Goal: Task Accomplishment & Management: Manage account settings

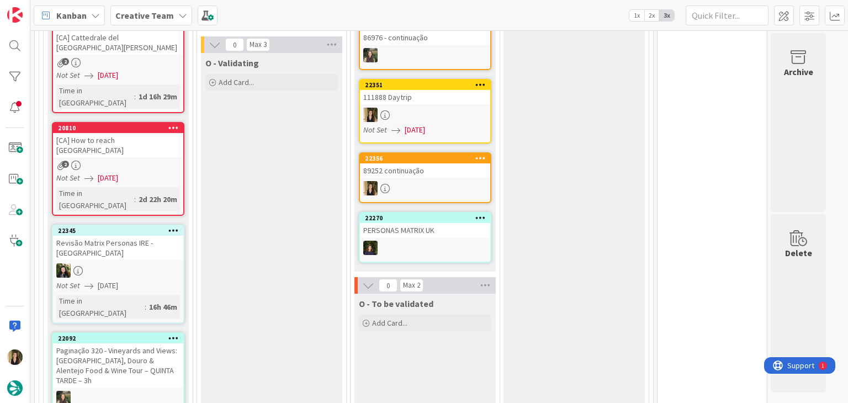
scroll to position [386, 0]
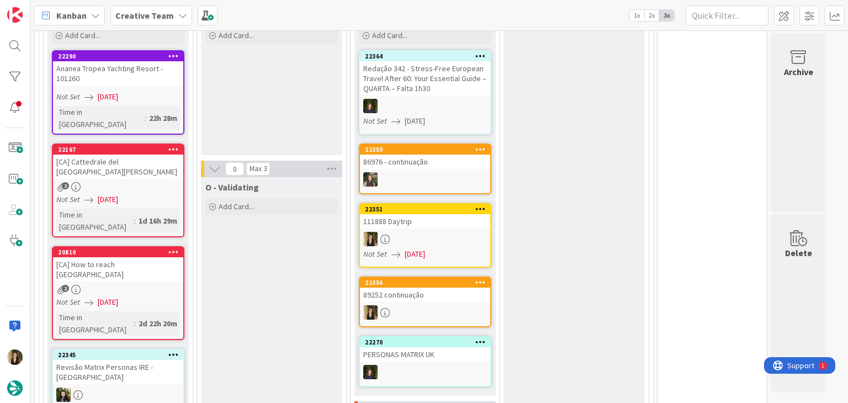
click at [433, 305] on div at bounding box center [425, 312] width 130 height 14
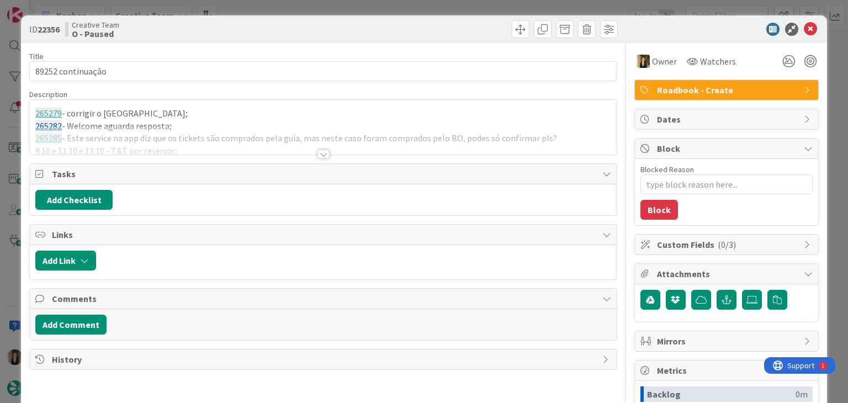
click at [317, 156] on div at bounding box center [323, 154] width 12 height 9
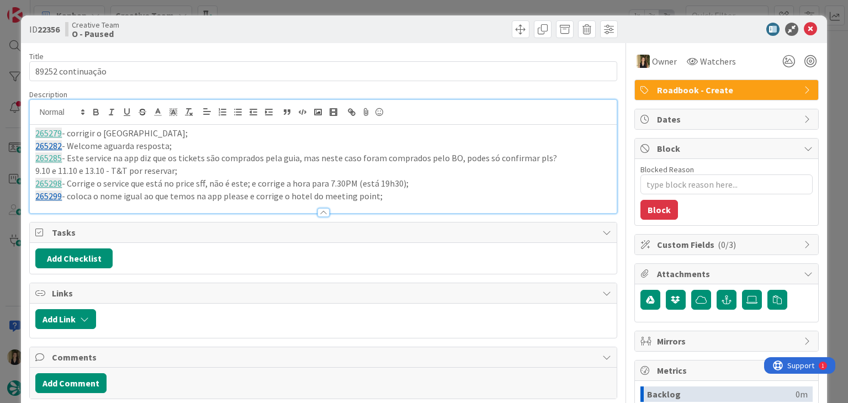
click at [352, 10] on div "ID 22356 Creative Team O - Paused Title 17 / 128 89252 continuação Description …" at bounding box center [424, 201] width 848 height 403
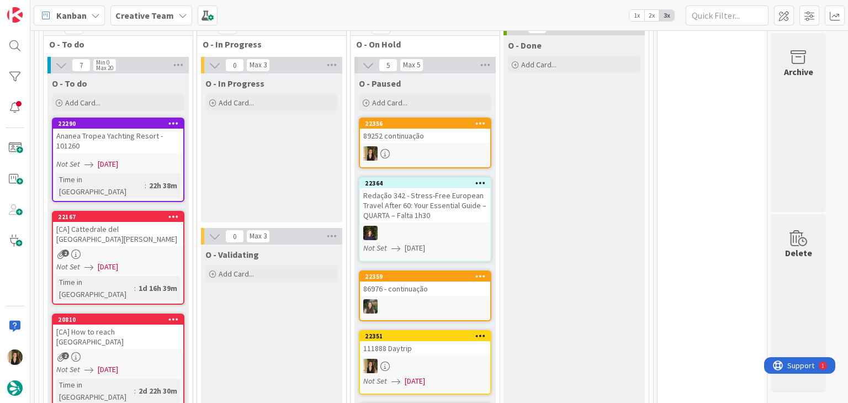
scroll to position [353, 0]
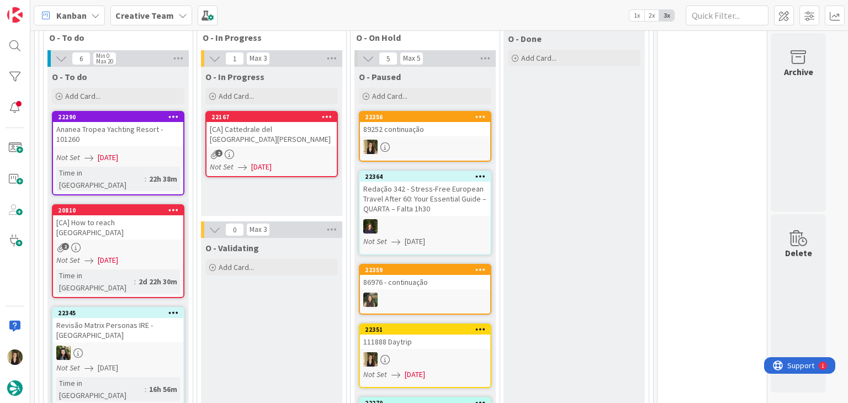
click at [306, 153] on div "2" at bounding box center [271, 154] width 130 height 9
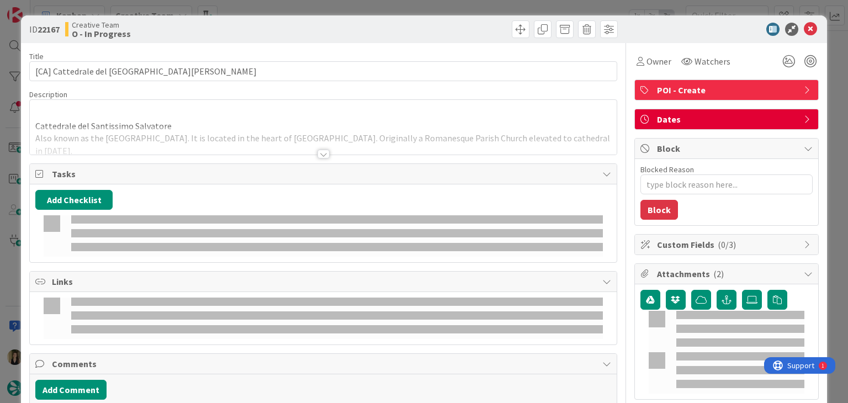
type textarea "x"
type input "[CA] Cattedrale del Santissimo Salvatore - Montalcino"
type textarea "x"
type input "[CA] Cattedrale del Santissimo Salvatore - Montalcino"
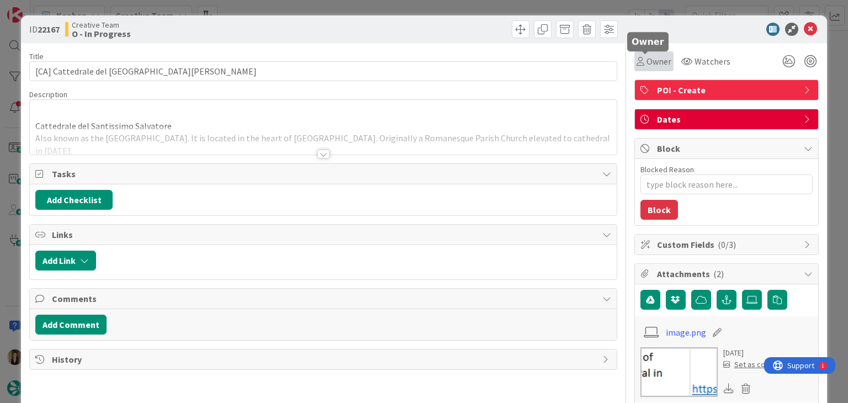
click at [646, 63] on span "Owner" at bounding box center [658, 61] width 25 height 13
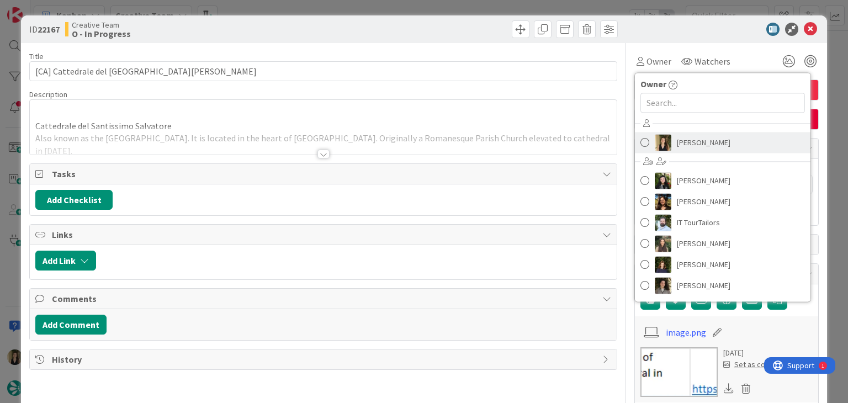
click at [661, 139] on img at bounding box center [662, 142] width 17 height 17
type textarea "x"
type input "[CA] Cattedrale del Santissimo Salvatore - Montalcino"
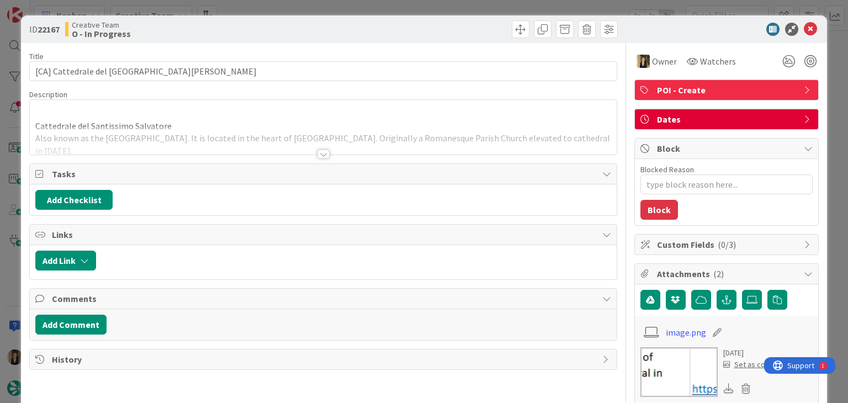
type textarea "x"
type input "[CA] Cattedrale del Santissimo Salvatore - Montalcino"
click at [318, 157] on div at bounding box center [323, 154] width 12 height 9
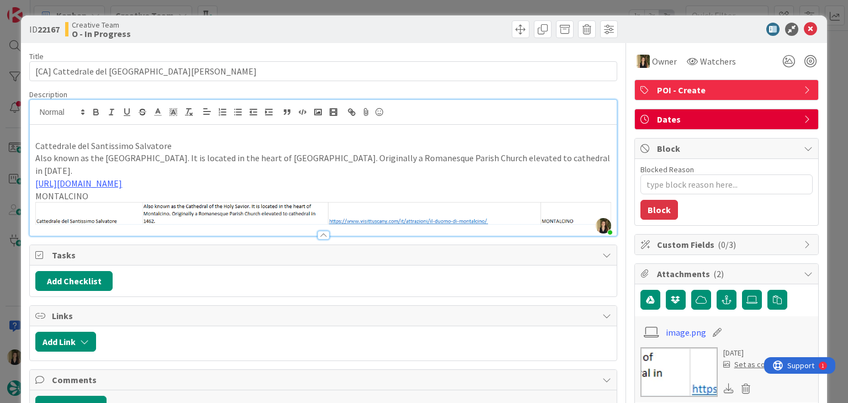
drag, startPoint x: 343, startPoint y: 5, endPoint x: 350, endPoint y: 10, distance: 9.5
click at [343, 5] on div "ID 22167 Creative Team O - In Progress Title 54 / 128 [CA] Cattedrale del Santi…" at bounding box center [424, 201] width 848 height 403
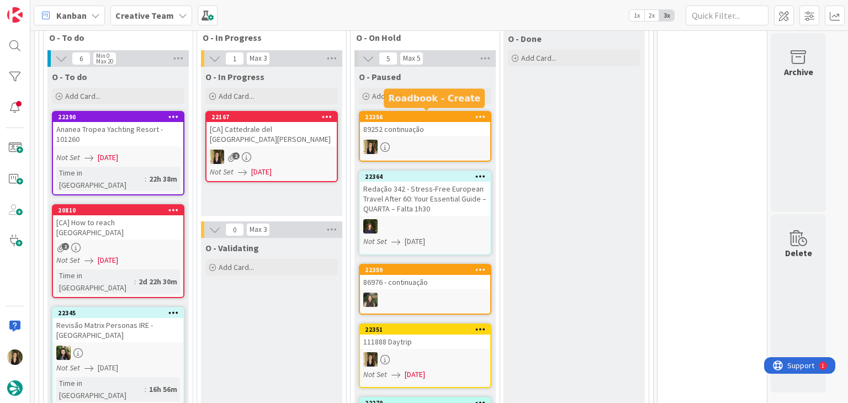
click at [439, 140] on div at bounding box center [425, 147] width 130 height 14
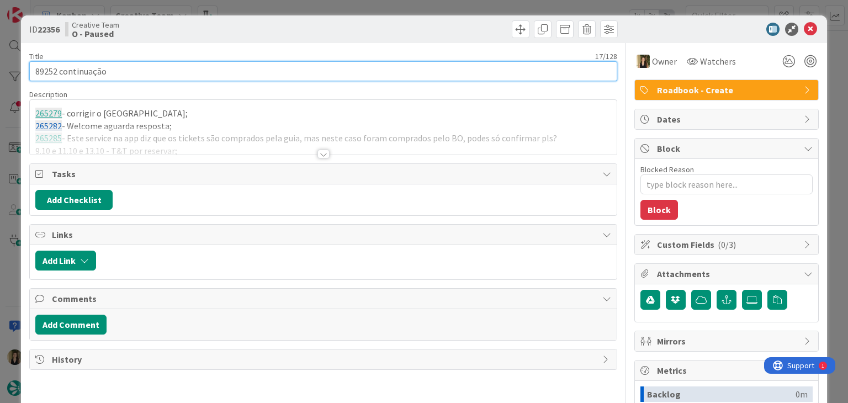
click at [47, 73] on input "89252 continuação" at bounding box center [322, 71] width 587 height 20
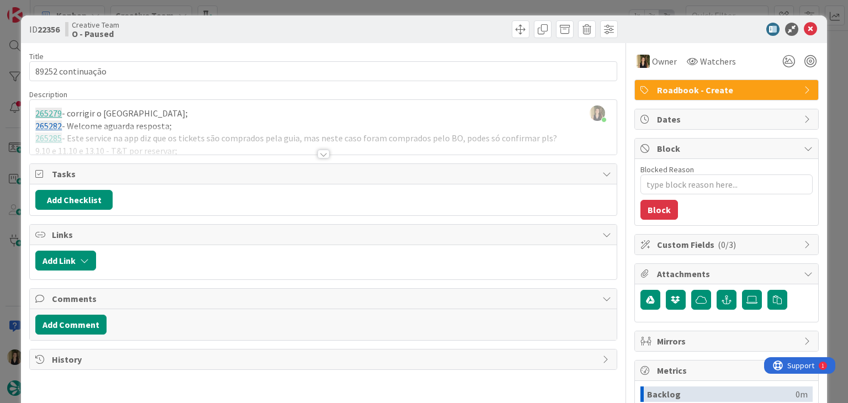
click at [322, 155] on div at bounding box center [323, 154] width 12 height 9
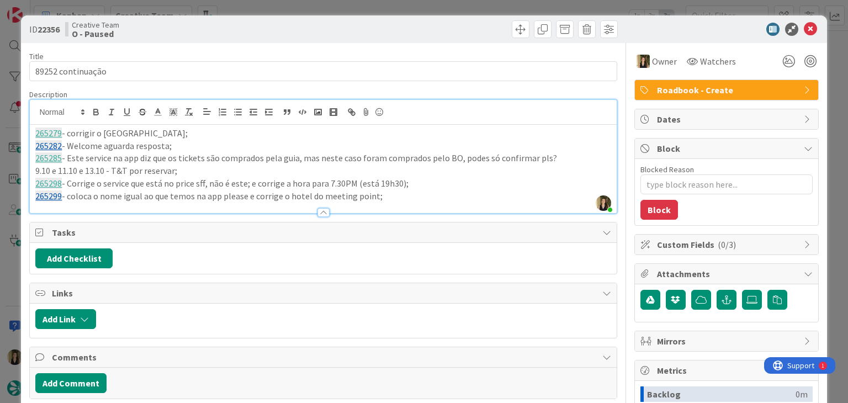
drag, startPoint x: 388, startPoint y: 28, endPoint x: 386, endPoint y: 12, distance: 16.2
click at [387, 27] on div at bounding box center [471, 29] width 291 height 18
click at [386, 7] on div "ID 22356 Creative Team O - Paused Title 17 / 128 89252 continuação Description …" at bounding box center [424, 201] width 848 height 403
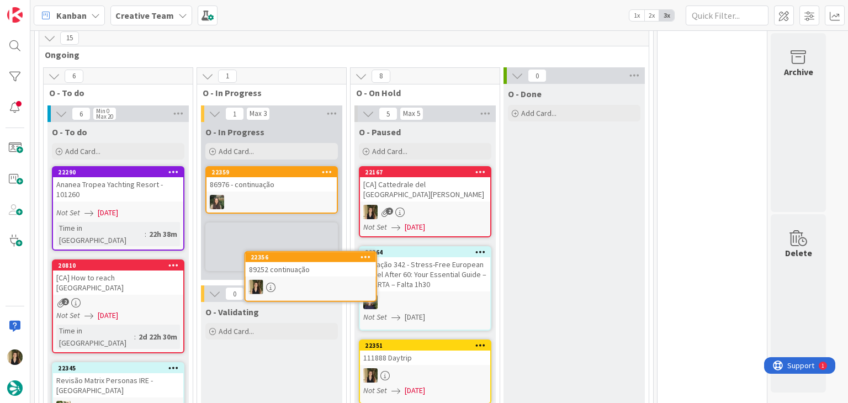
scroll to position [302, 0]
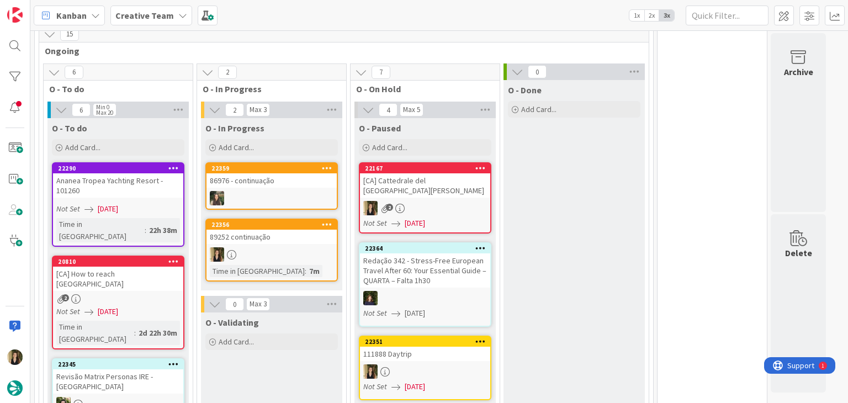
click at [296, 195] on div at bounding box center [271, 198] width 130 height 14
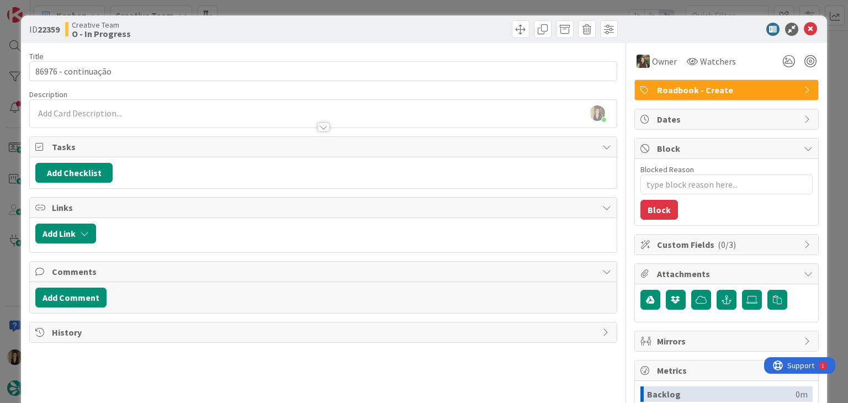
drag, startPoint x: 243, startPoint y: 16, endPoint x: 246, endPoint y: 8, distance: 8.4
click at [243, 16] on div "ID 22359 Creative Team O - In Progress" at bounding box center [423, 29] width 805 height 28
click at [252, 3] on div "ID 22359 Creative Team O - In Progress Title 19 / 128 86976 - continuação Descr…" at bounding box center [424, 201] width 848 height 403
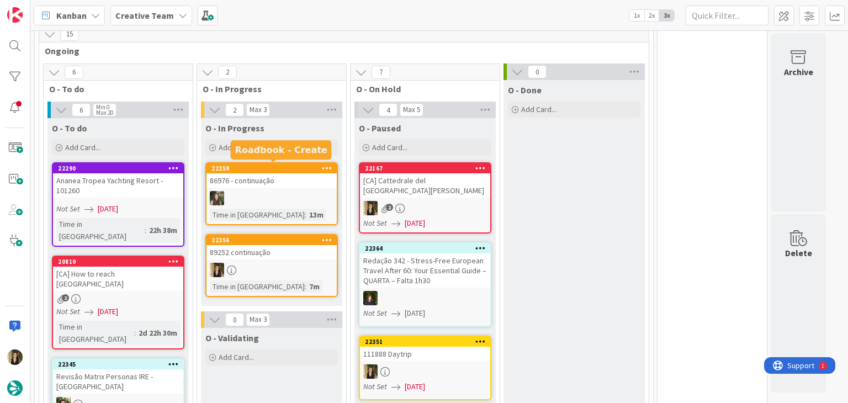
click at [278, 184] on div "86976 - continuação" at bounding box center [271, 180] width 130 height 14
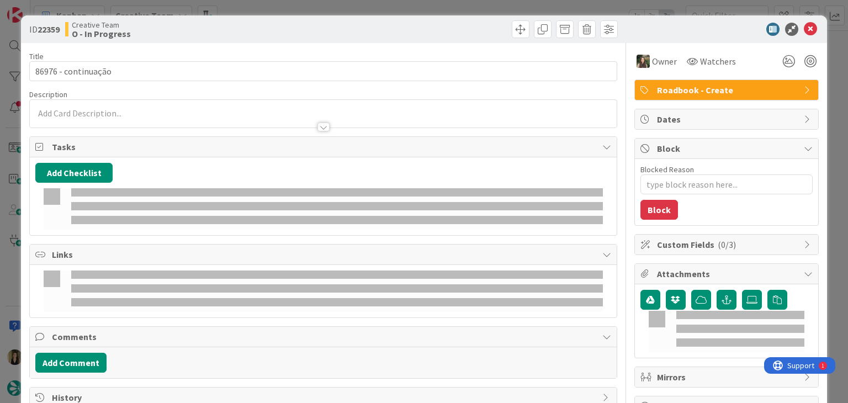
click at [309, 6] on div "ID 22359 Creative Team O - In Progress Title 19 / 128 86976 - continuação Descr…" at bounding box center [424, 201] width 848 height 403
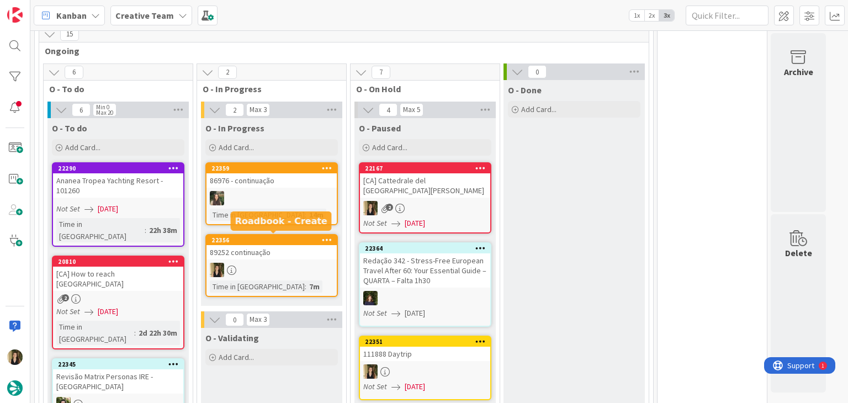
click at [276, 239] on div "22356" at bounding box center [273, 240] width 125 height 8
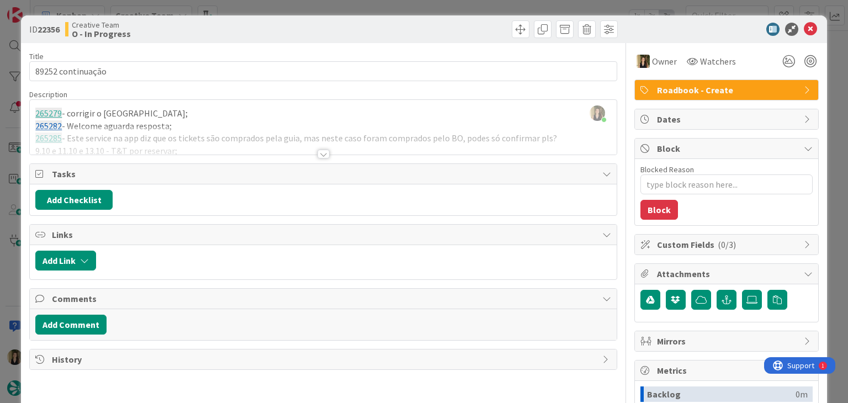
click at [702, 86] on span "Roadbook - Create" at bounding box center [727, 89] width 141 height 13
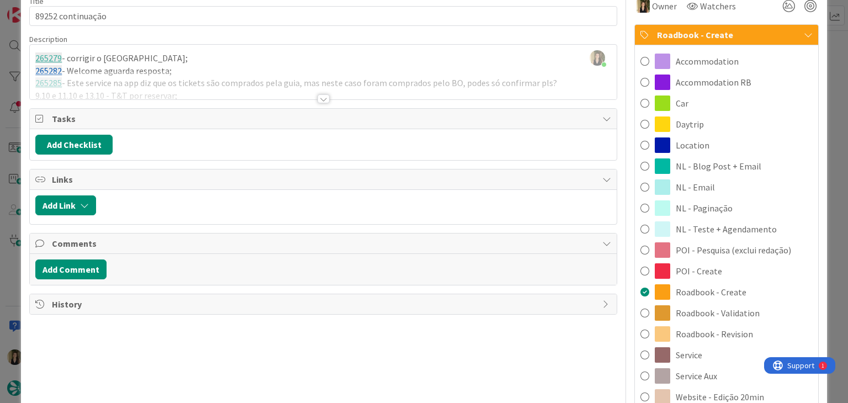
drag, startPoint x: 734, startPoint y: 316, endPoint x: 717, endPoint y: 300, distance: 24.2
click at [733, 315] on span "Roadbook - Validation" at bounding box center [717, 312] width 84 height 13
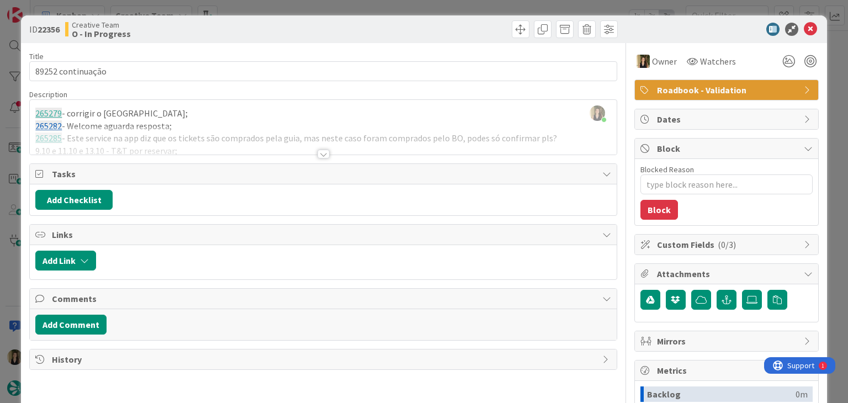
click at [451, 34] on div at bounding box center [471, 29] width 291 height 18
click at [456, 6] on div "ID 22356 Creative Team O - In Progress Title 17 / 128 89252 continuação Descrip…" at bounding box center [424, 201] width 848 height 403
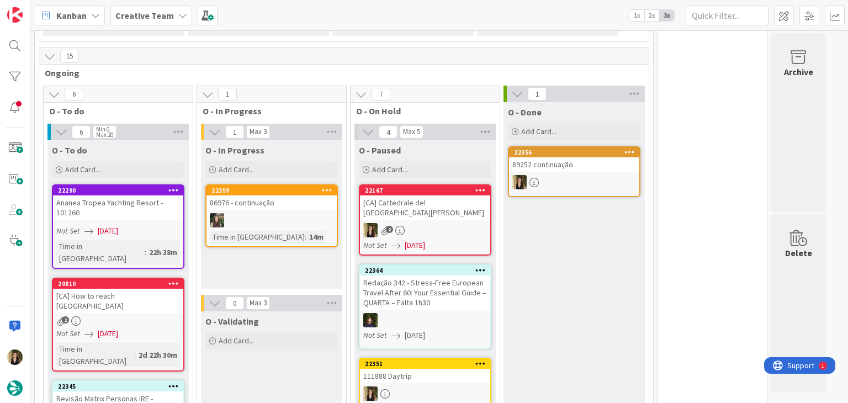
scroll to position [278, 0]
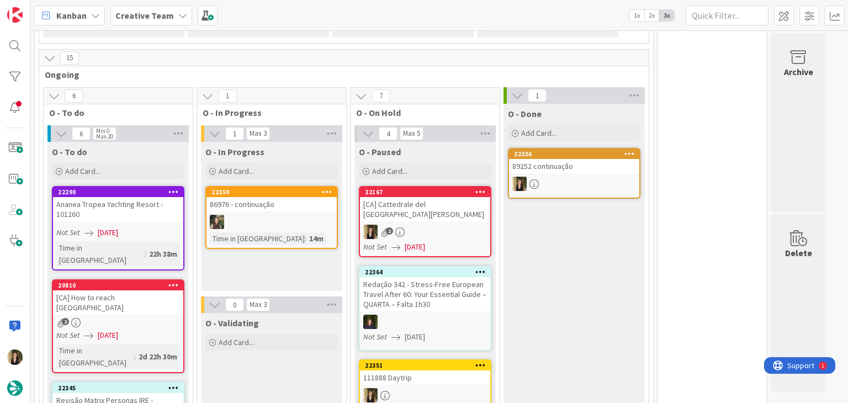
click at [583, 177] on div at bounding box center [574, 184] width 130 height 14
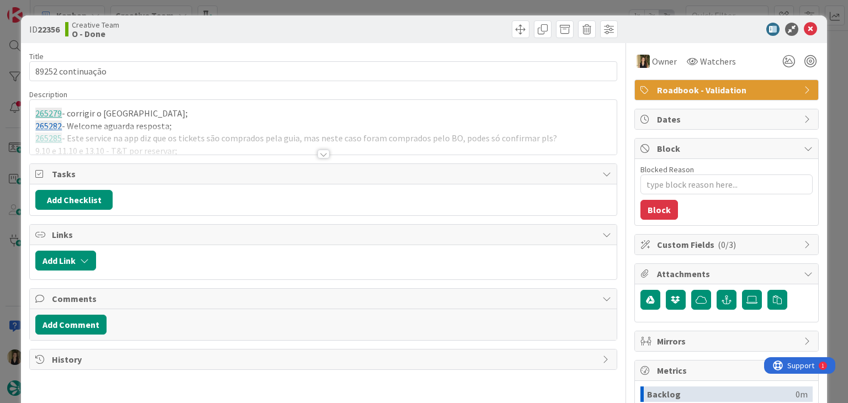
click at [200, 127] on div at bounding box center [323, 140] width 586 height 28
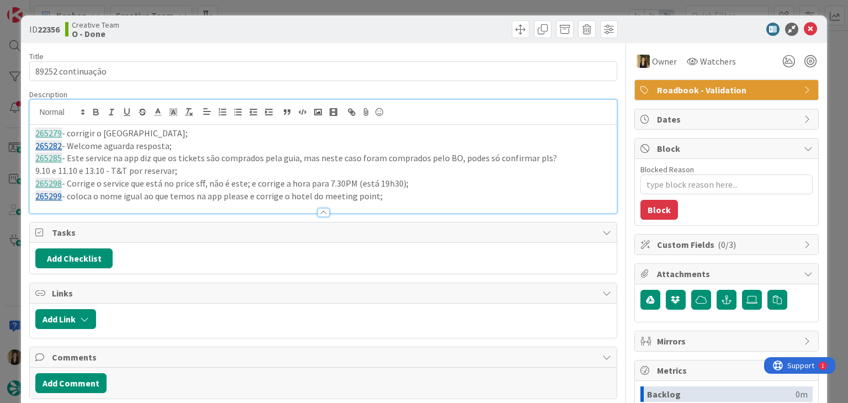
drag, startPoint x: 386, startPoint y: 199, endPoint x: 7, endPoint y: 126, distance: 386.0
click at [7, 126] on div "ID 22356 Creative Team O - Done Title 17 / 128 89252 continuação Description 26…" at bounding box center [424, 201] width 848 height 403
copy div "265279 - corrigir o hotel de Córdoba; 265282 - Welcome aguarda resposta; 265285…"
drag, startPoint x: 331, startPoint y: 23, endPoint x: 330, endPoint y: 11, distance: 12.2
click at [330, 23] on div at bounding box center [471, 29] width 291 height 18
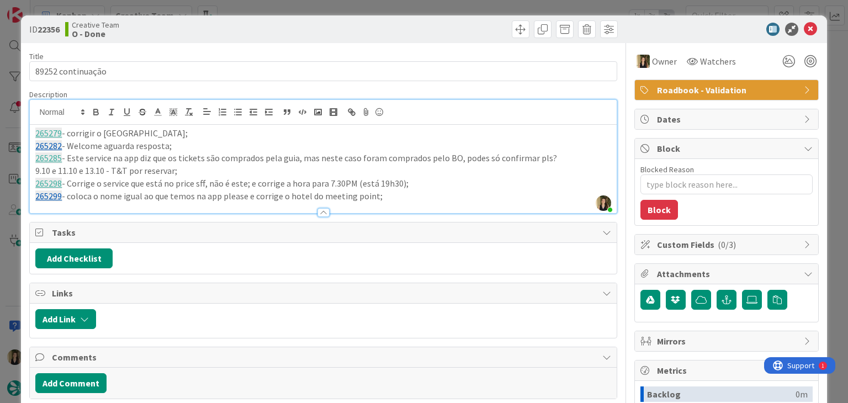
click at [330, 11] on div "ID 22356 Creative Team O - Done Title 17 / 128 89252 continuação Description So…" at bounding box center [424, 201] width 848 height 403
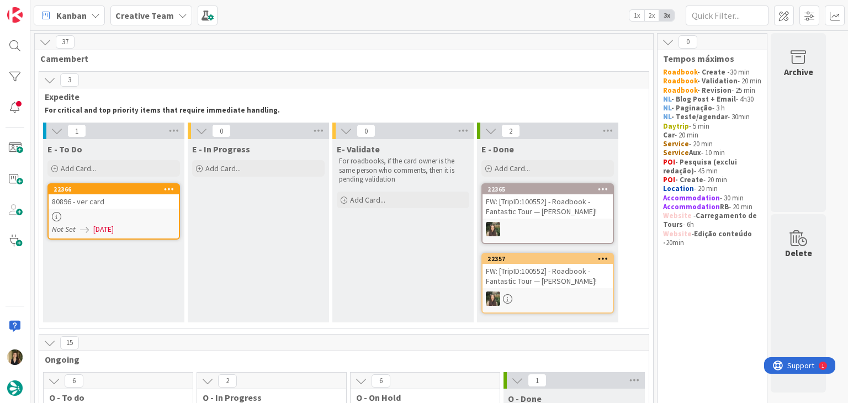
click at [168, 201] on div "80896 - ver card" at bounding box center [114, 201] width 130 height 14
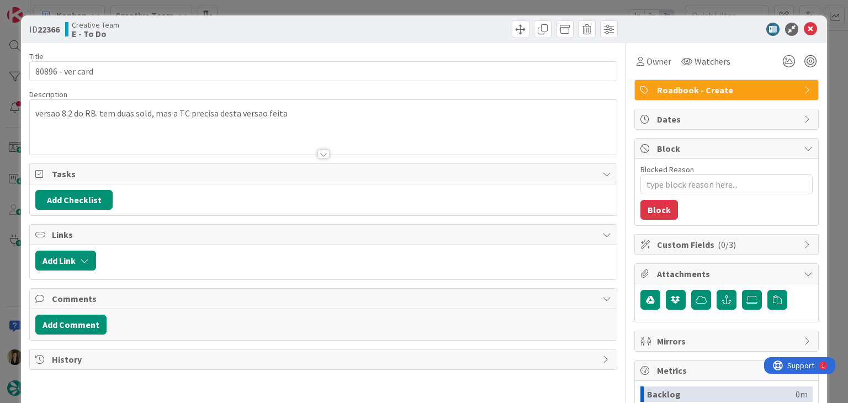
click at [317, 151] on div at bounding box center [323, 154] width 12 height 9
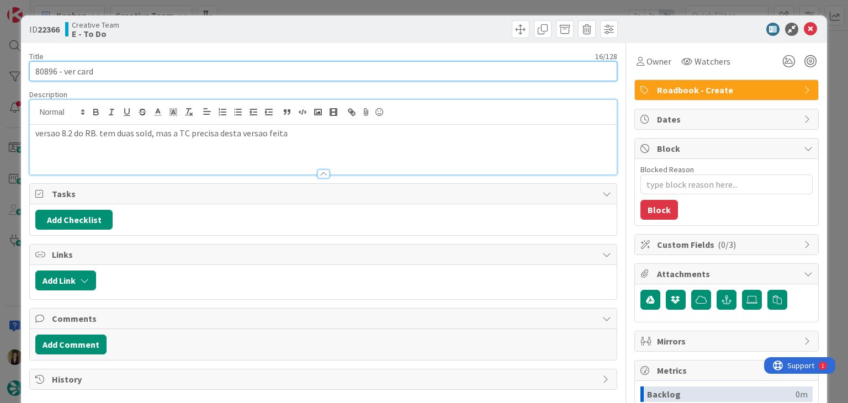
click at [44, 72] on input "80896 - ver card" at bounding box center [322, 71] width 587 height 20
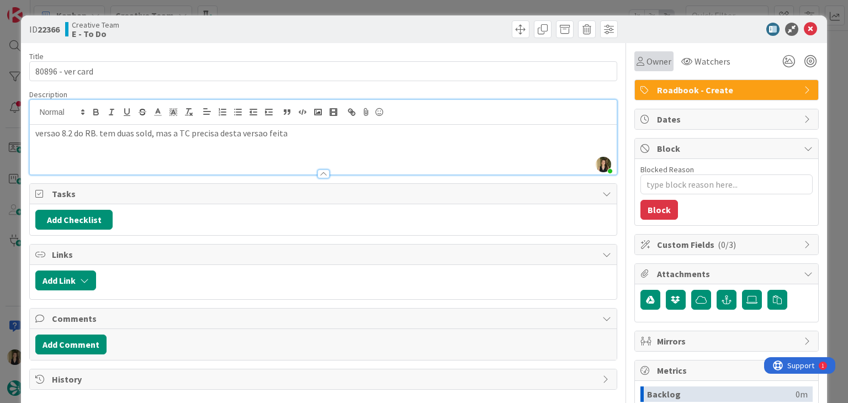
click at [651, 62] on span "Owner" at bounding box center [658, 61] width 25 height 13
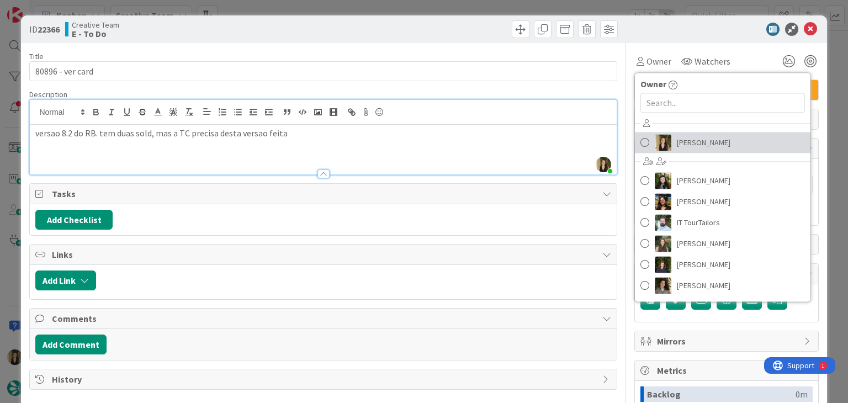
click at [691, 133] on link "[PERSON_NAME]" at bounding box center [722, 142] width 175 height 21
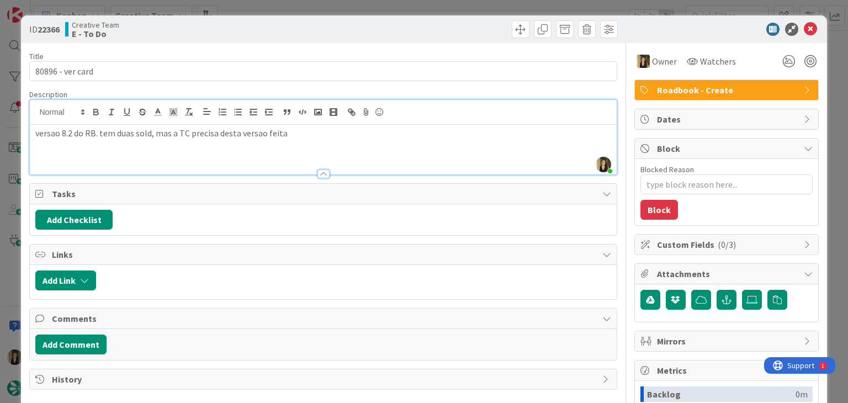
click at [436, 31] on div at bounding box center [471, 29] width 291 height 18
click at [433, 6] on div "ID 22366 Creative Team E - To Do Title 16 / 128 80896 - ver card Description So…" at bounding box center [424, 201] width 848 height 403
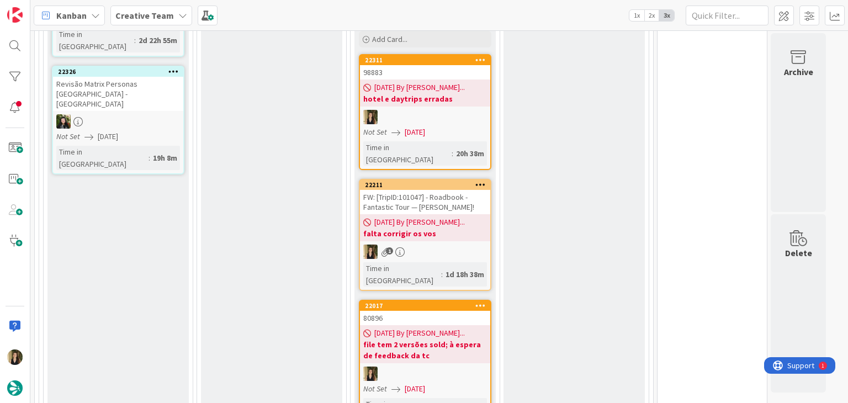
scroll to position [997, 0]
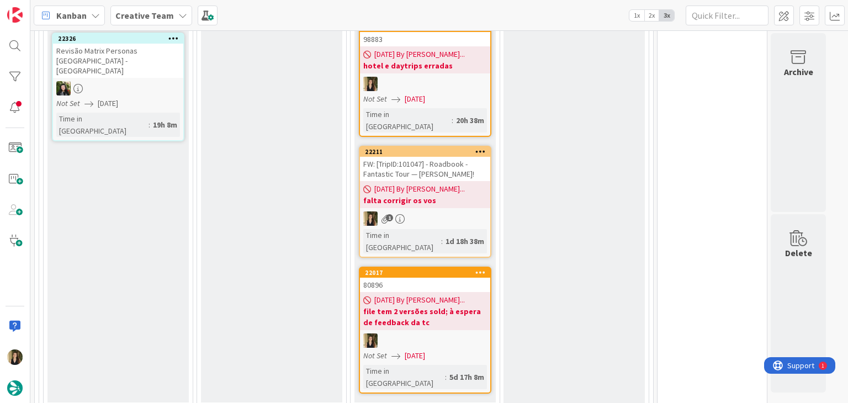
click at [483, 268] on icon at bounding box center [480, 272] width 10 height 8
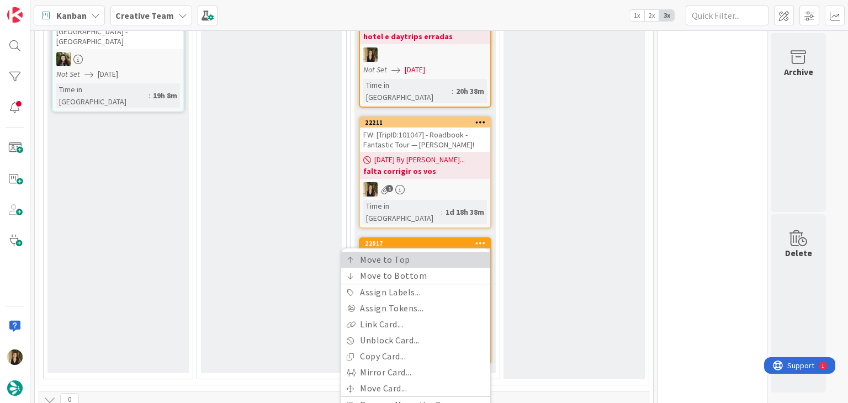
scroll to position [1162, 0]
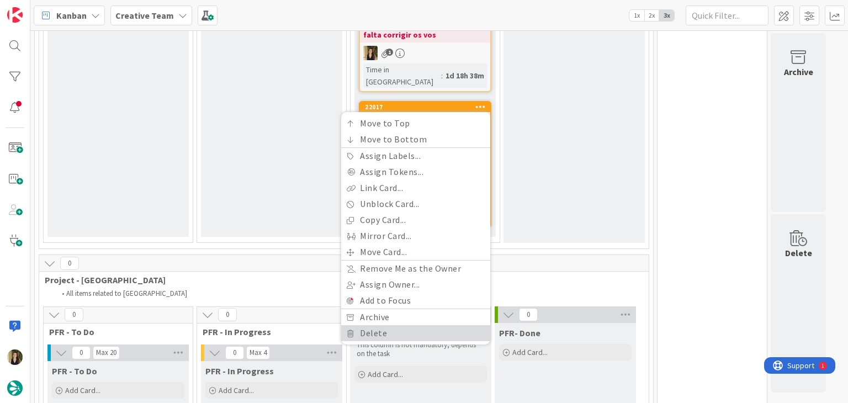
click at [375, 325] on link "Delete" at bounding box center [415, 333] width 149 height 16
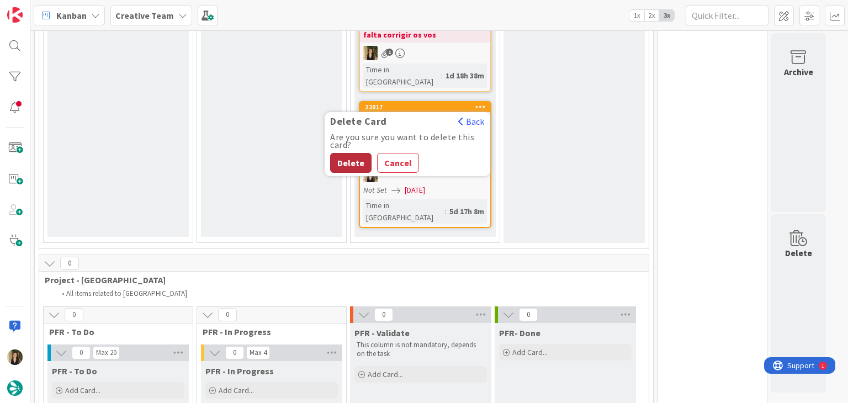
click at [347, 153] on button "Delete" at bounding box center [350, 163] width 41 height 20
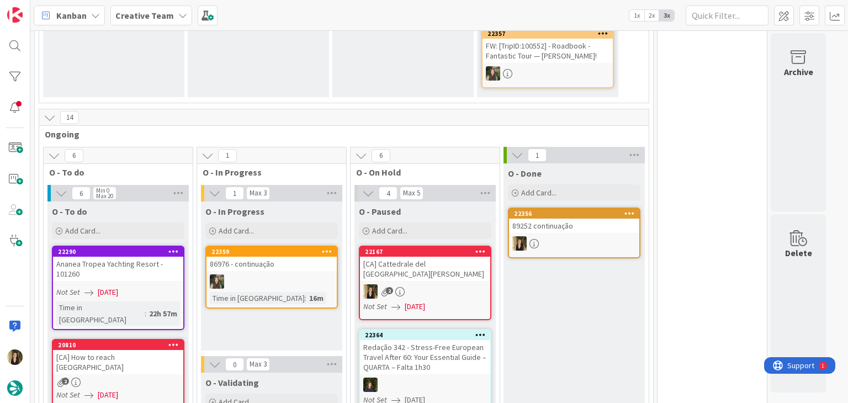
scroll to position [224, 0]
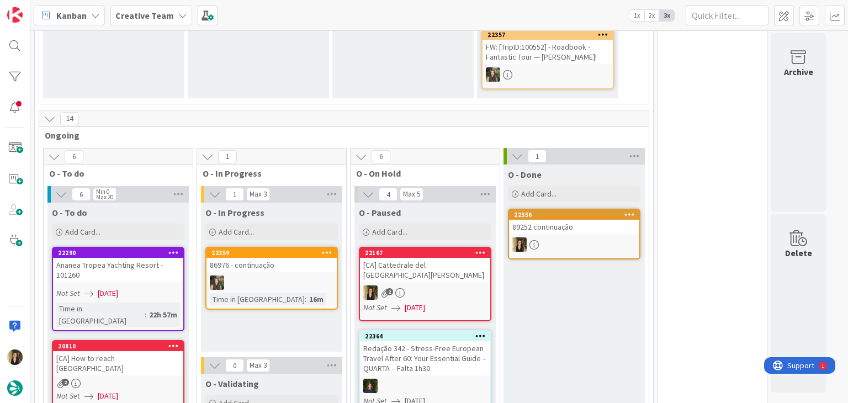
click at [468, 276] on div "[CA] Cattedrale del [GEOGRAPHIC_DATA][PERSON_NAME]" at bounding box center [425, 270] width 130 height 24
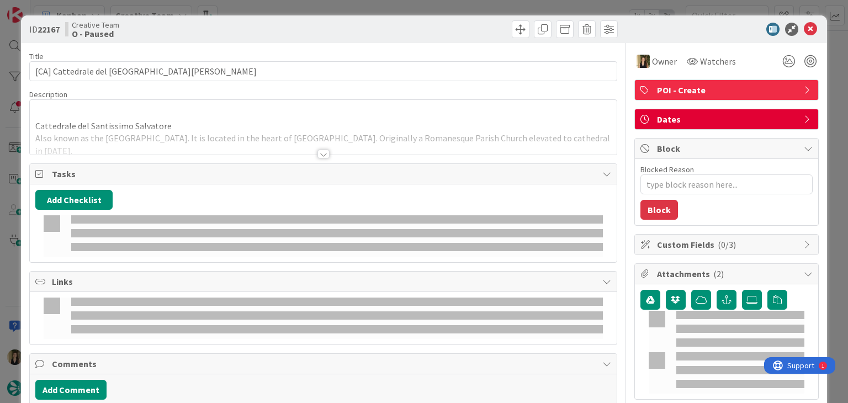
type textarea "x"
type input "[CA] Cattedrale del Santissimo Salvatore - Montalcino"
type textarea "x"
type input "[CA] Cattedrale del Santissimo Salvatore - Montalcino"
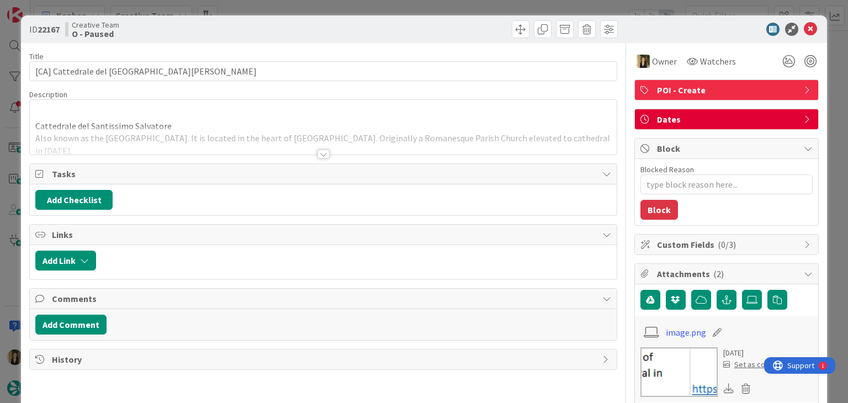
click at [247, 139] on div at bounding box center [323, 140] width 586 height 28
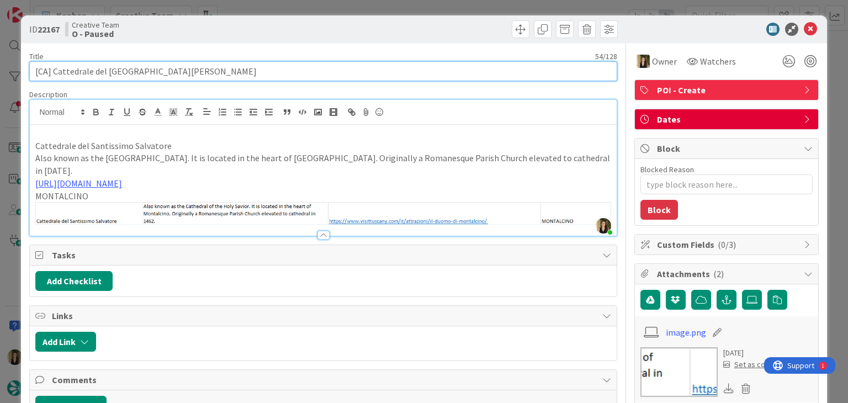
drag, startPoint x: 183, startPoint y: 68, endPoint x: 31, endPoint y: 71, distance: 152.3
click at [31, 71] on input "[CA] Cattedrale del Santissimo Salvatore - Montalcino" at bounding box center [322, 71] width 587 height 20
click at [217, 66] on input "[CA] Cattedrale del Santissimo Salvatore - Montalcino" at bounding box center [322, 71] width 587 height 20
drag, startPoint x: 182, startPoint y: 69, endPoint x: 53, endPoint y: 69, distance: 129.1
click at [53, 69] on input "[CA] Cattedrale del Santissimo Salvatore - Montalcino" at bounding box center [322, 71] width 587 height 20
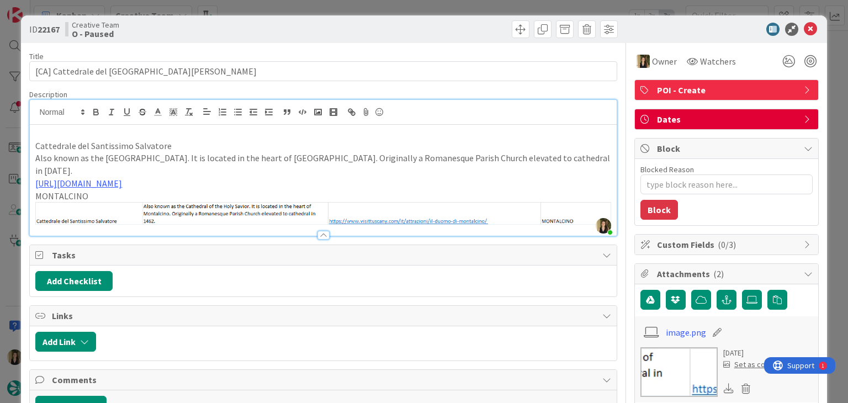
drag, startPoint x: 277, startPoint y: 10, endPoint x: 278, endPoint y: 23, distance: 12.7
click at [276, 10] on div "ID 22167 Creative Team O - Paused Title 54 / 128 [CA] Cattedrale del Santissimo…" at bounding box center [424, 201] width 848 height 403
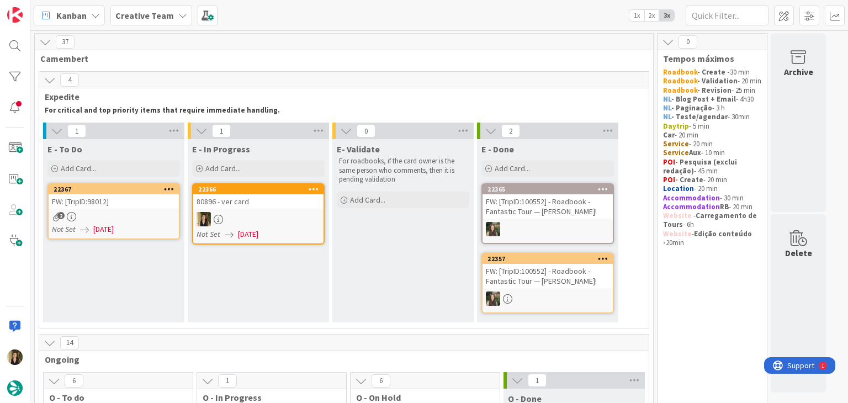
click at [276, 221] on div at bounding box center [258, 219] width 130 height 14
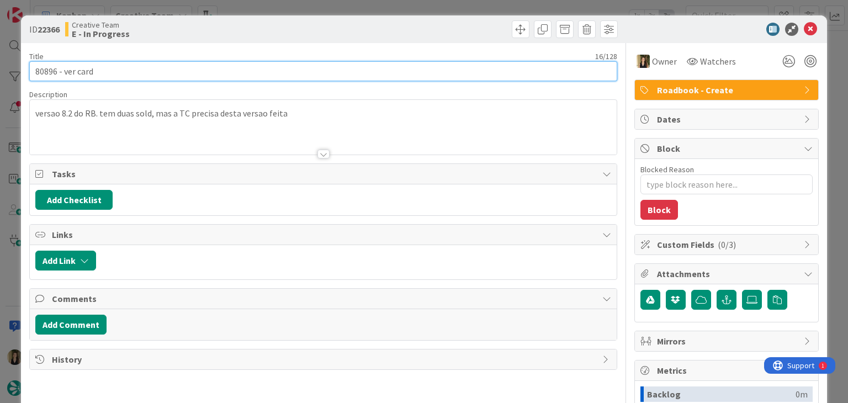
click at [46, 70] on input "80896 - ver card" at bounding box center [322, 71] width 587 height 20
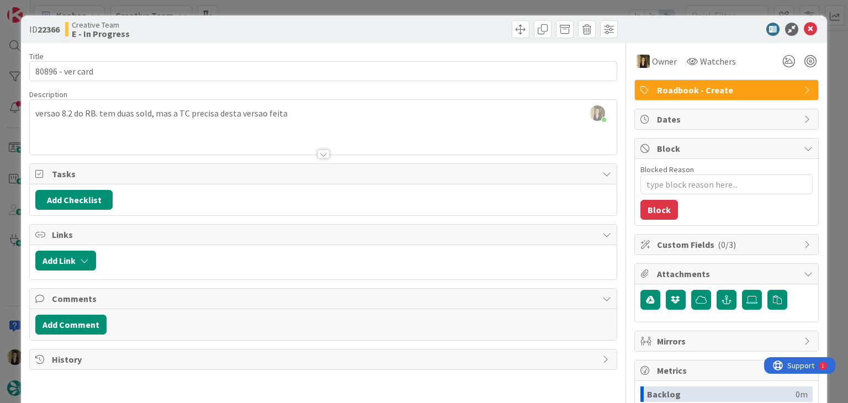
click at [294, 34] on div "Creative Team E - In Progress" at bounding box center [192, 29] width 255 height 18
click at [306, 7] on div "ID 22366 Creative Team E - In Progress Title 16 / 128 80896 - ver card Descript…" at bounding box center [424, 201] width 848 height 403
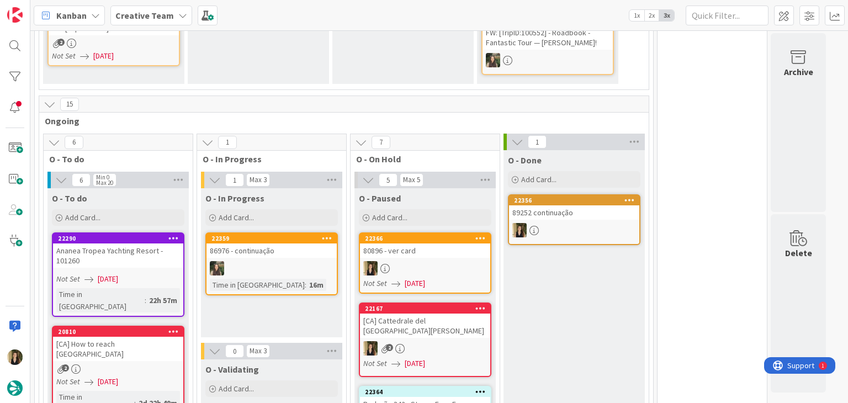
click at [460, 254] on div "80896 - ver card" at bounding box center [425, 250] width 130 height 14
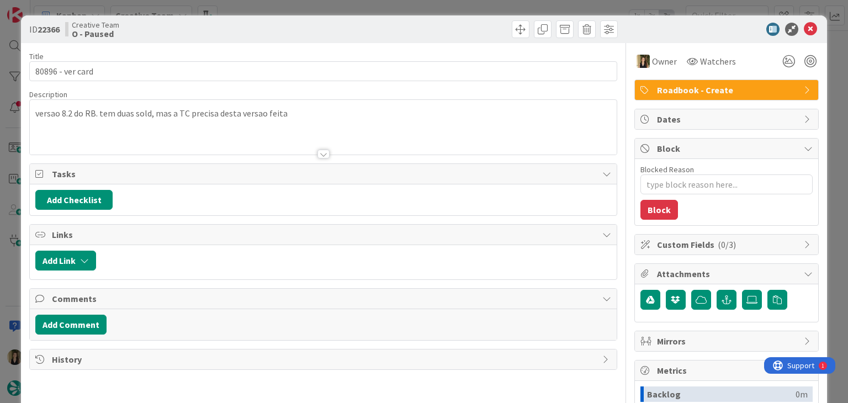
click at [680, 171] on label "Blocked Reason" at bounding box center [667, 169] width 54 height 10
click at [680, 174] on textarea "Blocked Reason" at bounding box center [726, 184] width 172 height 20
click at [683, 177] on textarea "Blocked Reason" at bounding box center [726, 184] width 172 height 20
type textarea "x"
type textarea "d"
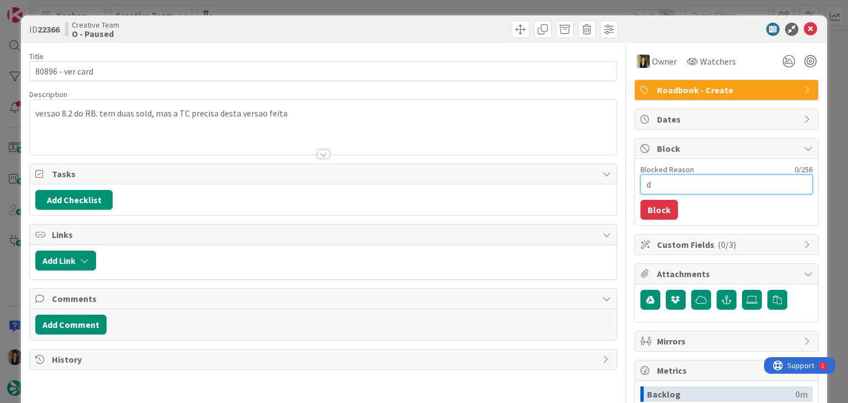
type textarea "x"
type textarea "da"
type textarea "x"
type textarea "dat"
type textarea "x"
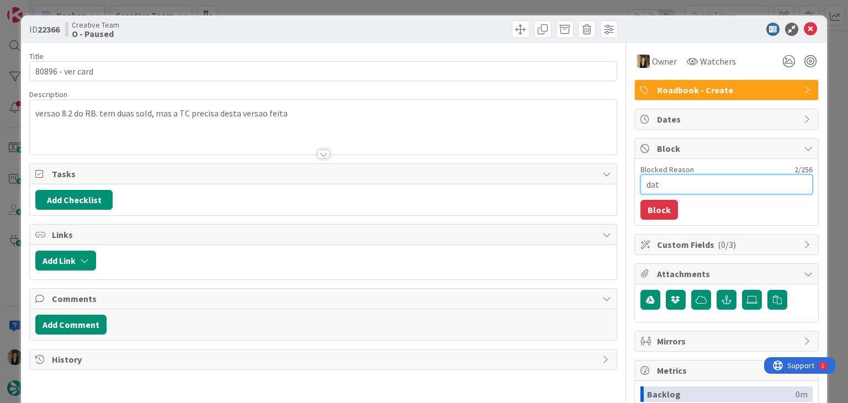
type textarea "data"
type textarea "x"
type textarea "datas"
type textarea "x"
type textarea "datas"
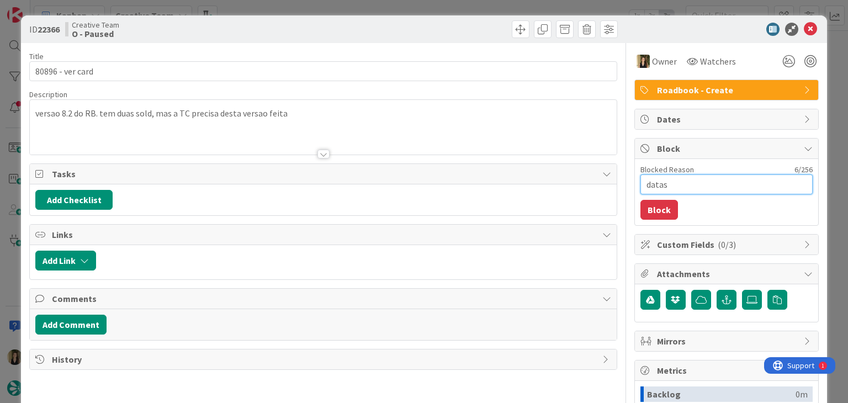
type textarea "x"
type textarea "datas n"
type textarea "x"
type textarea "datas nã"
type textarea "x"
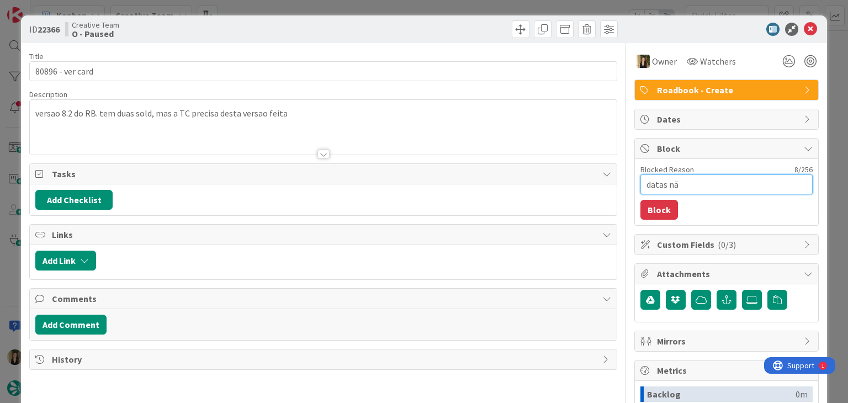
type textarea "datas não"
type textarea "x"
type textarea "datas não"
type textarea "x"
type textarea "datas não c"
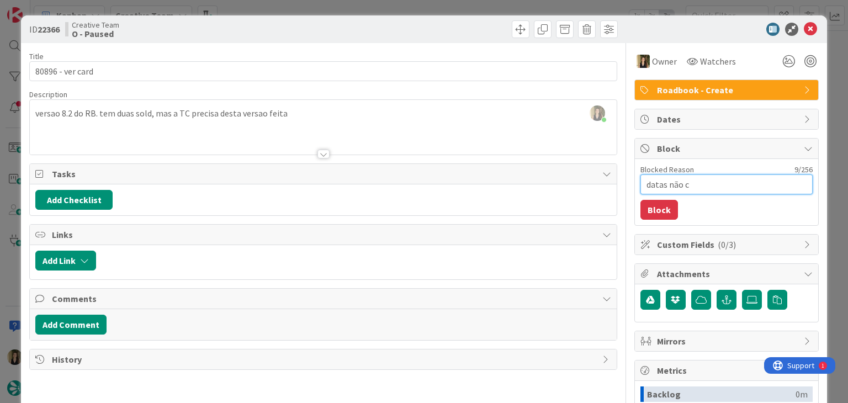
type textarea "x"
type textarea "datas não co"
type textarea "x"
type textarea "datas não cor"
type textarea "x"
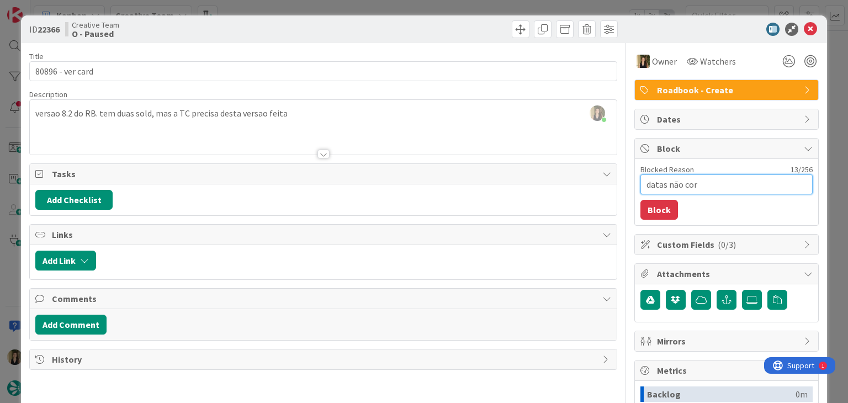
type textarea "datas não corr"
type textarea "x"
type textarea "datas não corre"
type textarea "x"
type textarea "datas não corres"
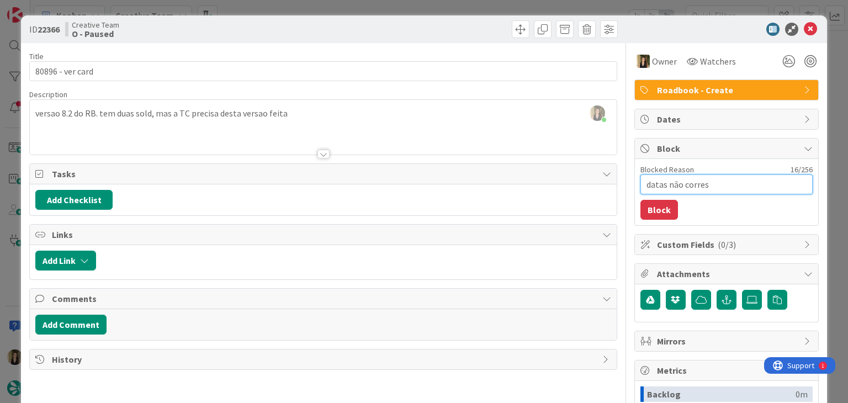
type textarea "x"
type textarea "datas não corresp"
type textarea "x"
type textarea "datas não correspo"
type textarea "x"
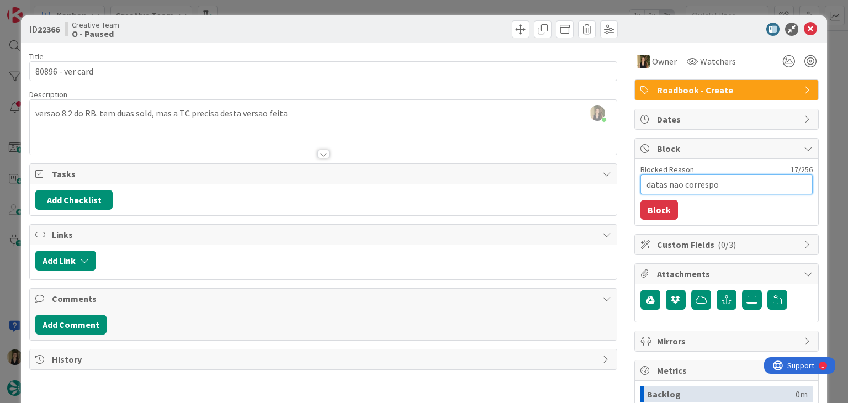
type textarea "datas não correspon"
type textarea "x"
type textarea "datas não correspond"
type textarea "x"
type textarea "datas não corresponde"
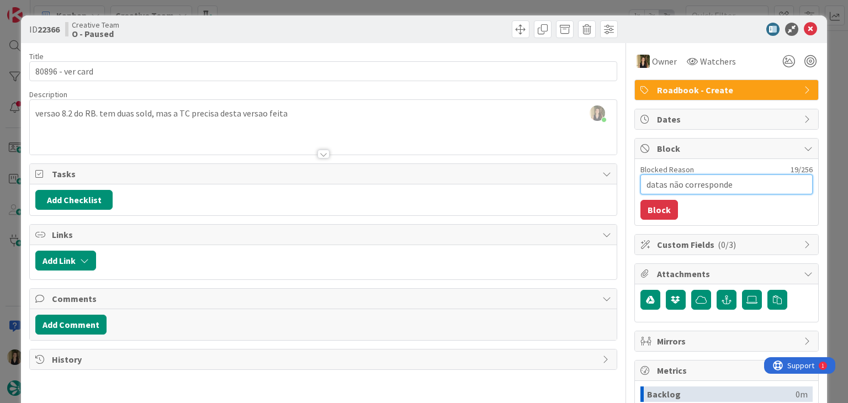
type textarea "x"
type textarea "datas não correspondem"
click at [651, 209] on button "Block" at bounding box center [659, 210] width 38 height 20
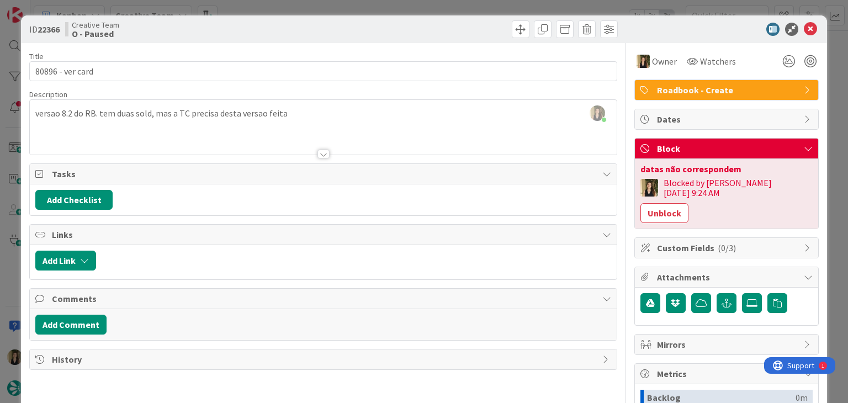
drag, startPoint x: 462, startPoint y: 33, endPoint x: 458, endPoint y: 18, distance: 14.9
click at [460, 28] on div at bounding box center [471, 29] width 291 height 18
click at [455, 12] on div "ID 22366 Creative Team O - Paused Title 16 / 128 80896 - ver card Description S…" at bounding box center [424, 201] width 848 height 403
click at [455, 10] on div "ID 22366 Creative Team O - Paused Title 16 / 128 80896 - ver card Description S…" at bounding box center [424, 201] width 848 height 403
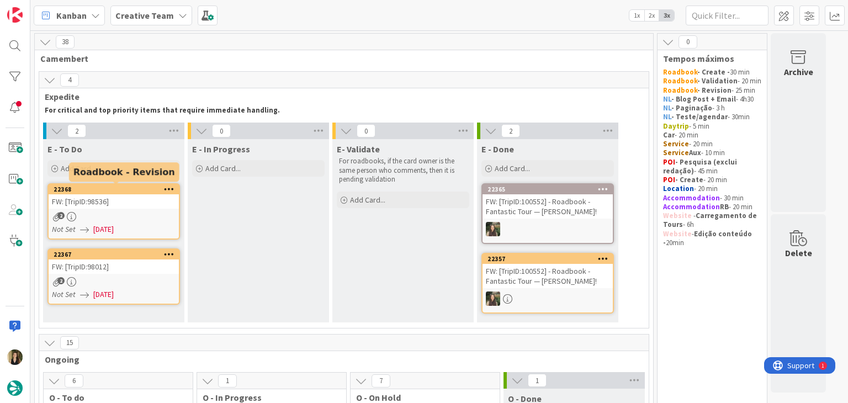
click at [143, 194] on div "FW: [TripID:98536]" at bounding box center [114, 201] width 130 height 14
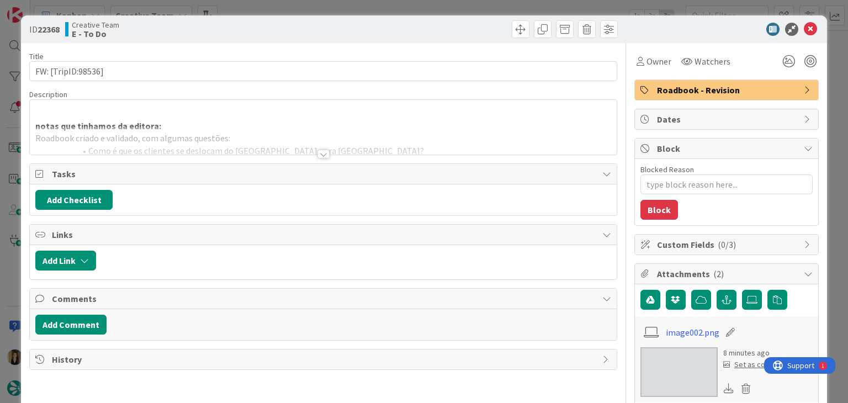
click at [324, 153] on div at bounding box center [323, 154] width 12 height 9
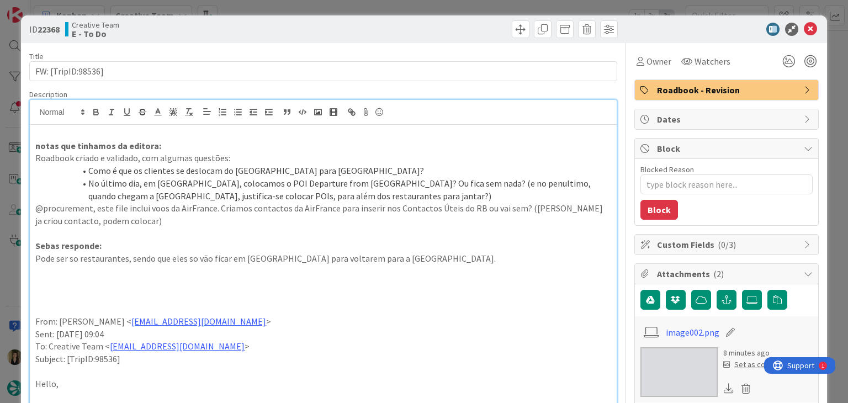
click at [428, 21] on div at bounding box center [471, 29] width 291 height 18
click at [422, 6] on div "ID 22368 Creative Team E - To Do Title 18 / 128 FW: [TripID:98536] Description …" at bounding box center [424, 201] width 848 height 403
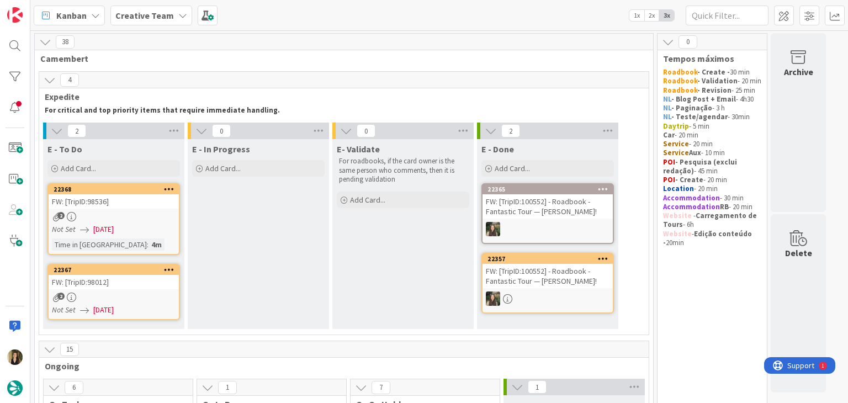
click at [148, 296] on div "2" at bounding box center [114, 296] width 130 height 9
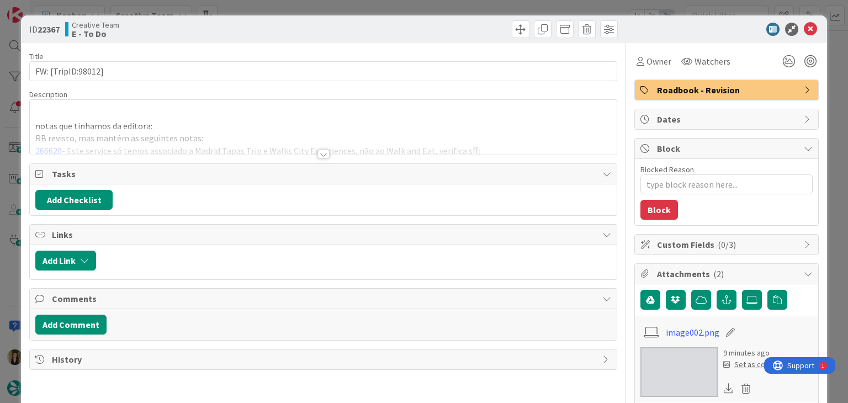
click at [318, 153] on div at bounding box center [323, 154] width 12 height 9
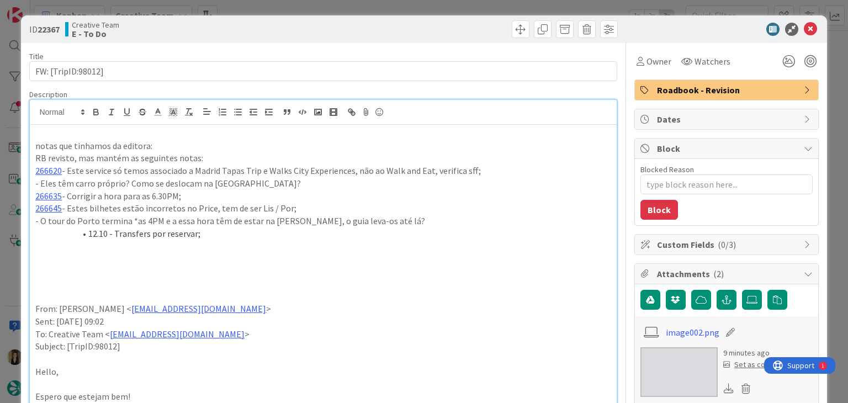
drag, startPoint x: 337, startPoint y: 27, endPoint x: 337, endPoint y: 1, distance: 25.9
click at [336, 25] on div at bounding box center [471, 29] width 291 height 18
click at [337, 1] on div "ID 22367 Creative Team E - To Do Title 18 / 128 FW: [TripID:98012] Description …" at bounding box center [424, 201] width 848 height 403
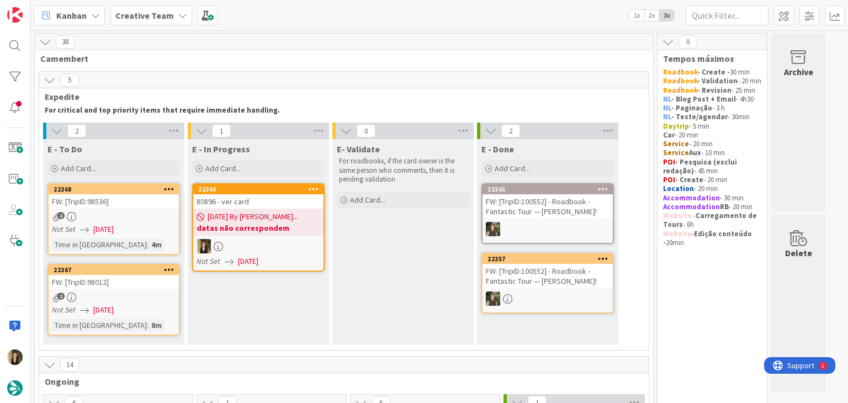
click at [288, 245] on div at bounding box center [258, 246] width 130 height 14
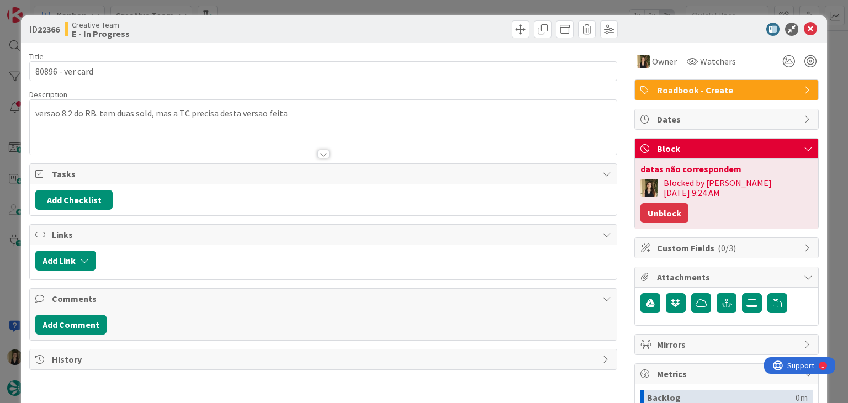
click at [688, 203] on button "Unblock" at bounding box center [664, 213] width 48 height 20
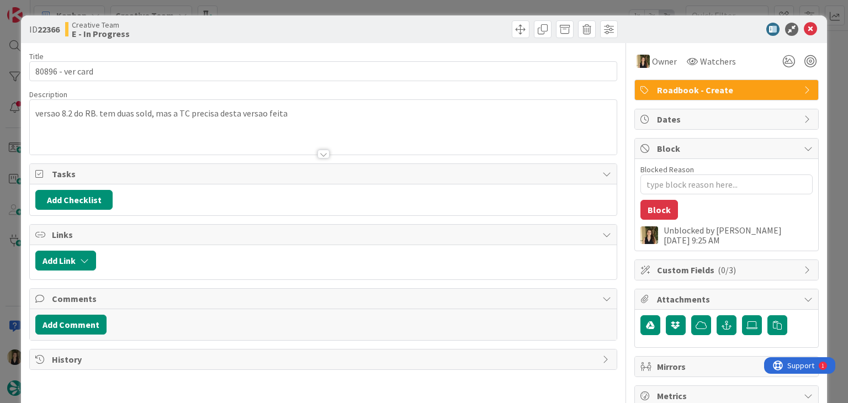
type textarea "x"
click at [449, 38] on div "ID 22366 Creative Team E - In Progress" at bounding box center [423, 29] width 805 height 28
click at [295, 115] on div "Sofia Palma joined 2 m ago versao 8.2 do RB. tem duas sold, mas a TC precisa de…" at bounding box center [323, 127] width 586 height 55
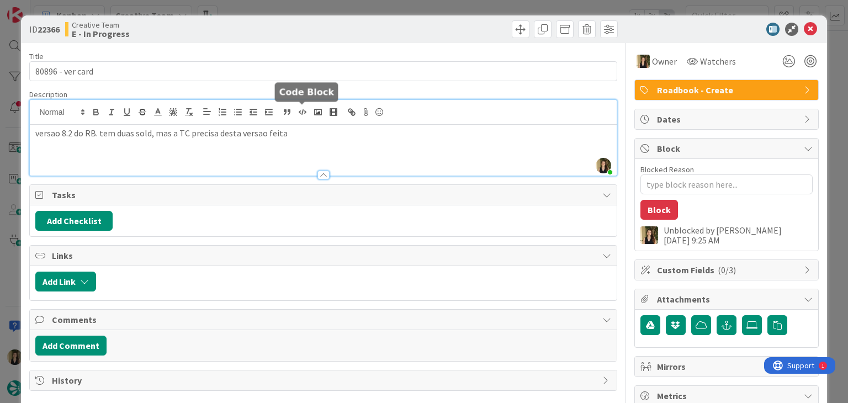
paste div
click at [75, 156] on p "247068 - <este VO nao está no price;" at bounding box center [322, 158] width 575 height 13
click at [196, 168] on div at bounding box center [323, 170] width 586 height 12
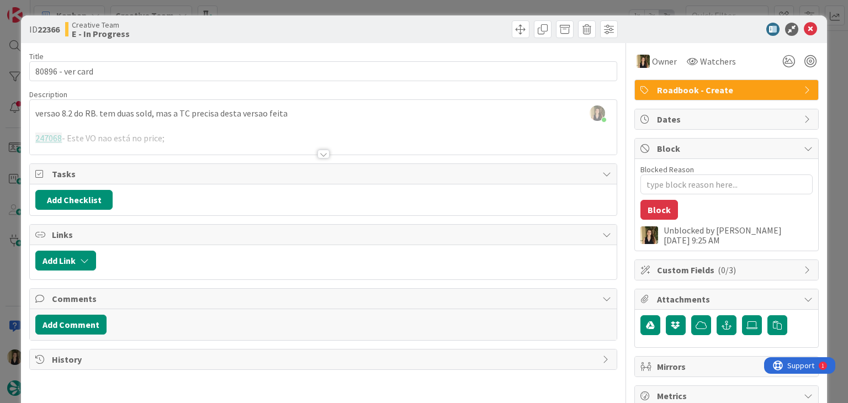
click at [197, 146] on div at bounding box center [323, 140] width 586 height 28
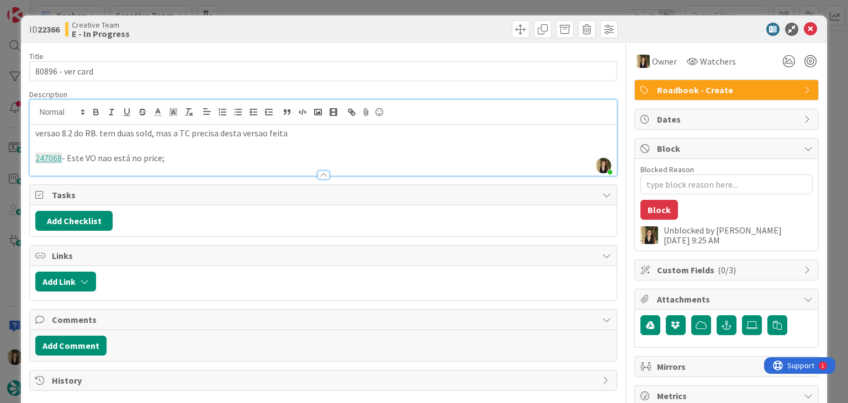
click at [188, 161] on p "247068 - Este VO nao está no price;" at bounding box center [322, 158] width 575 height 13
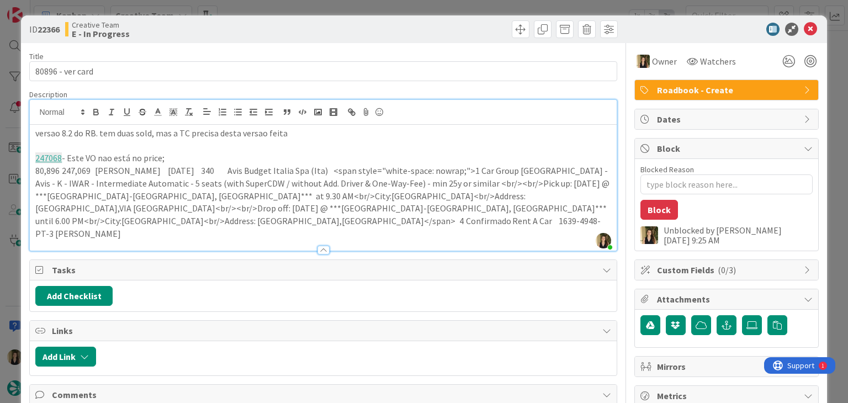
drag, startPoint x: 338, startPoint y: 221, endPoint x: 11, endPoint y: 172, distance: 331.0
click at [11, 173] on div "ID 22366 Creative Team E - In Progress Title 16 / 128 80896 - ver card Descript…" at bounding box center [424, 201] width 848 height 403
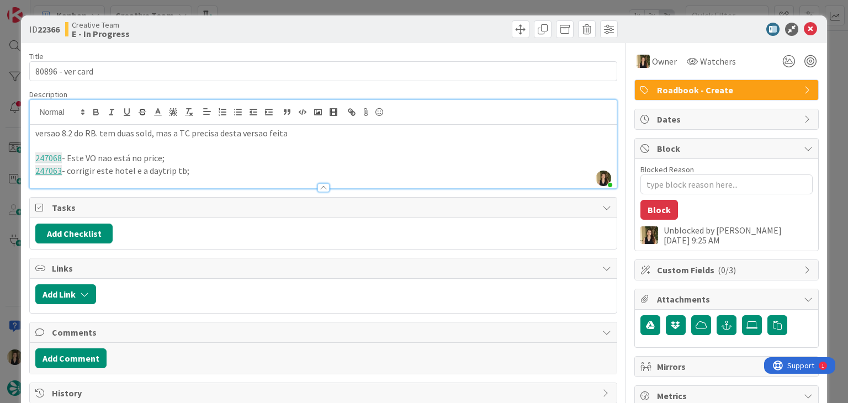
click at [276, 22] on div "Creative Team E - In Progress" at bounding box center [192, 29] width 255 height 18
click at [288, 2] on div "ID 22366 Creative Team E - In Progress Title 16 / 128 80896 - ver card Descript…" at bounding box center [424, 201] width 848 height 403
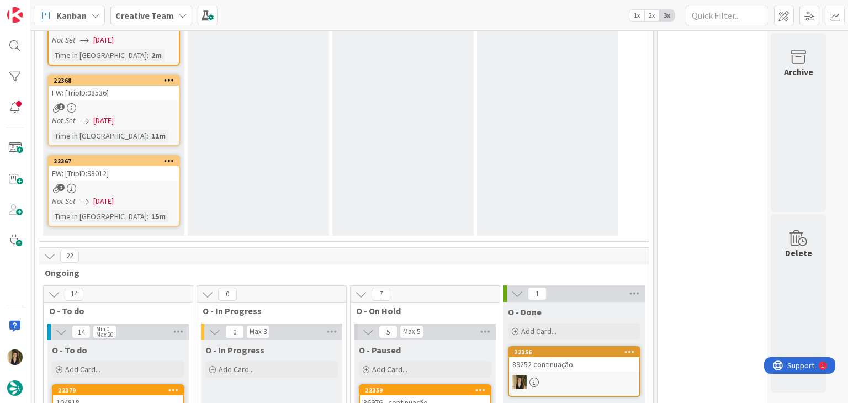
scroll to position [497, 0]
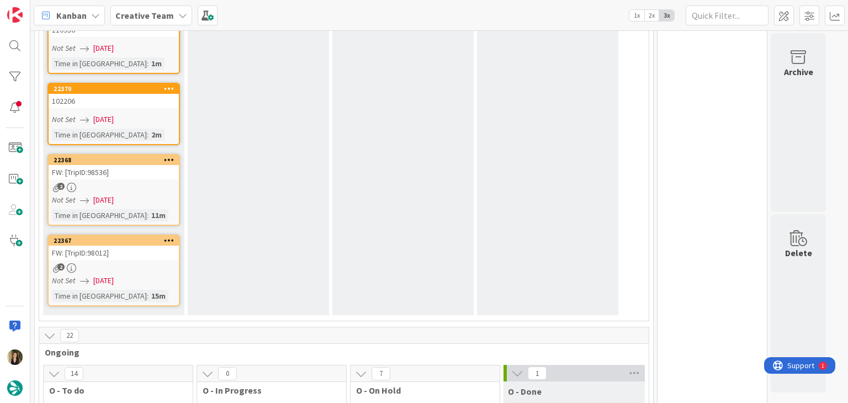
click at [114, 275] on span "[DATE]" at bounding box center [103, 281] width 20 height 12
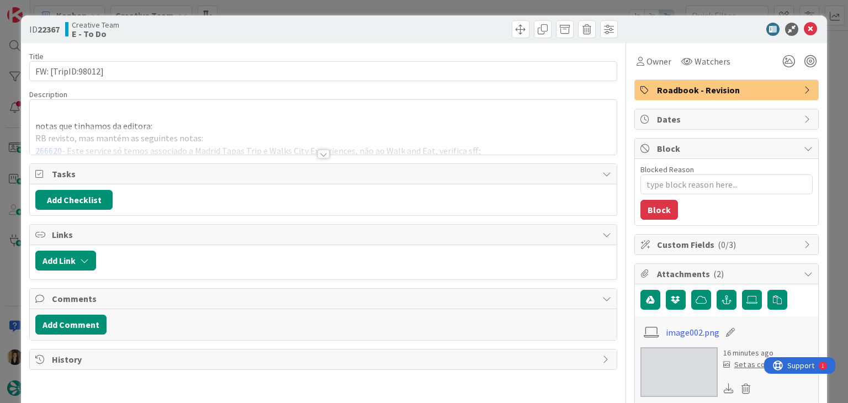
click at [333, 7] on div "ID 22367 Creative Team E - To Do Title 18 / 128 FW: [TripID:98012] Description …" at bounding box center [424, 201] width 848 height 403
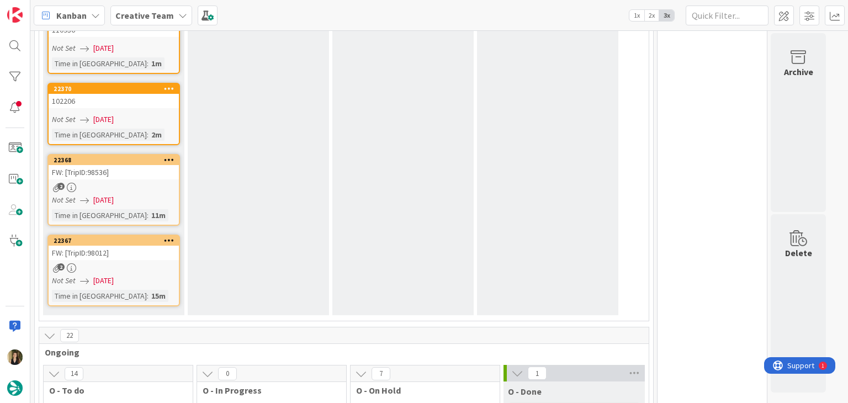
click at [145, 184] on div "2" at bounding box center [114, 187] width 130 height 9
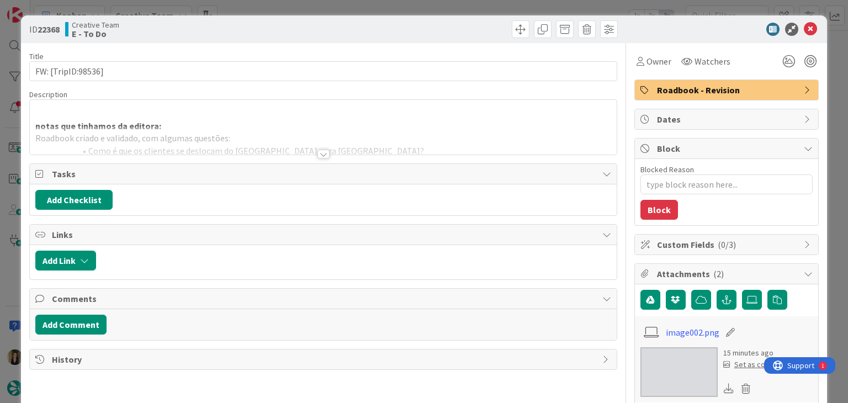
click at [322, 155] on div at bounding box center [323, 154] width 12 height 9
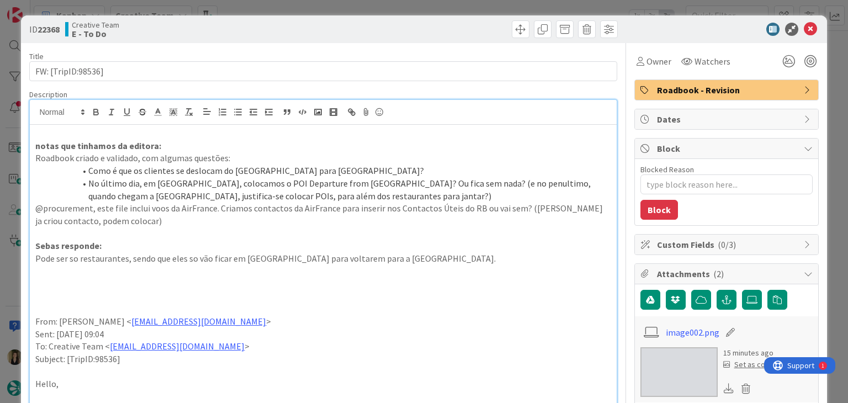
drag, startPoint x: 371, startPoint y: 9, endPoint x: 361, endPoint y: 12, distance: 10.3
click at [371, 9] on div "ID 22368 Creative Team E - To Do Title 18 / 128 FW: [TripID:98536] Description …" at bounding box center [424, 201] width 848 height 403
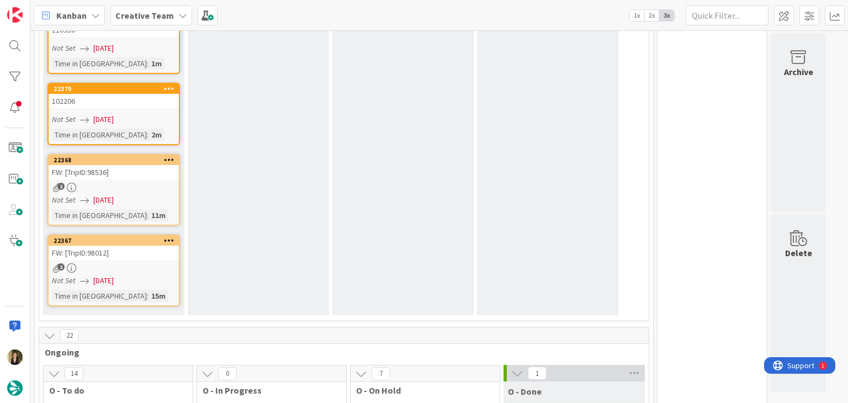
click at [161, 275] on div "Not Set 04/09/2025" at bounding box center [115, 281] width 127 height 12
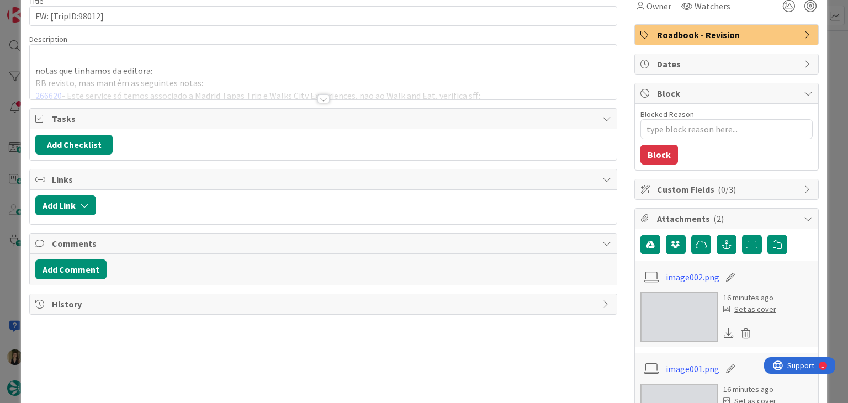
click at [321, 97] on div at bounding box center [323, 98] width 12 height 9
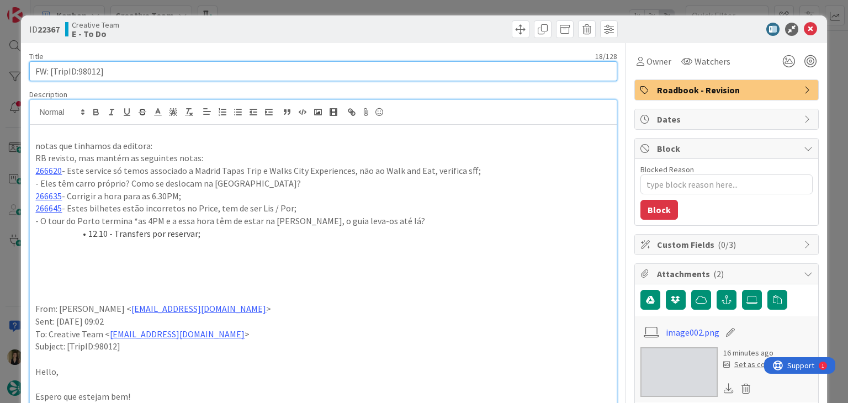
click at [90, 73] on input "FW: [TripID:98012]" at bounding box center [322, 71] width 587 height 20
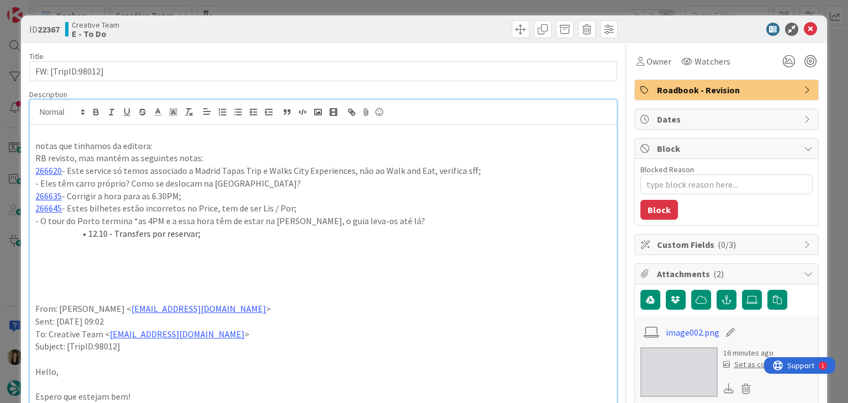
click at [280, 26] on div "Creative Team E - To Do" at bounding box center [192, 29] width 255 height 18
click at [280, 9] on div "ID 22367 Creative Team E - To Do Title 18 / 128 FW: [TripID:98012] Description …" at bounding box center [424, 201] width 848 height 403
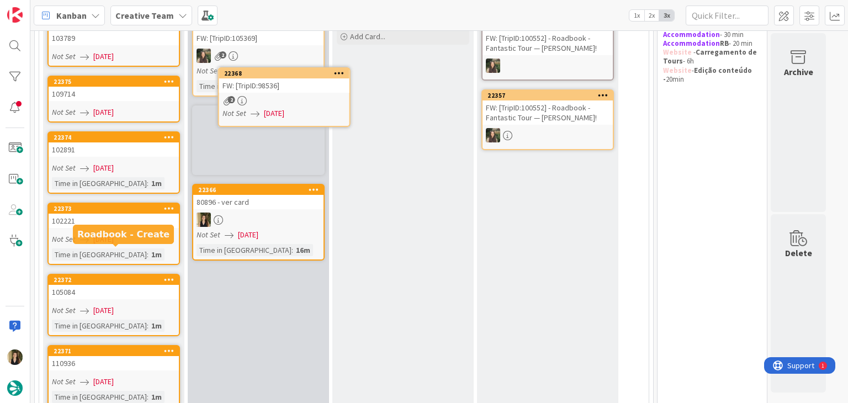
scroll to position [112, 0]
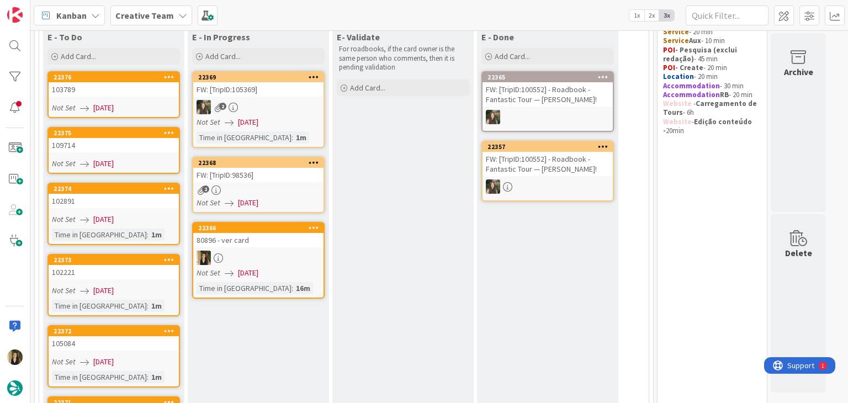
click at [304, 197] on div "Not Set 04/09/2025" at bounding box center [259, 203] width 127 height 12
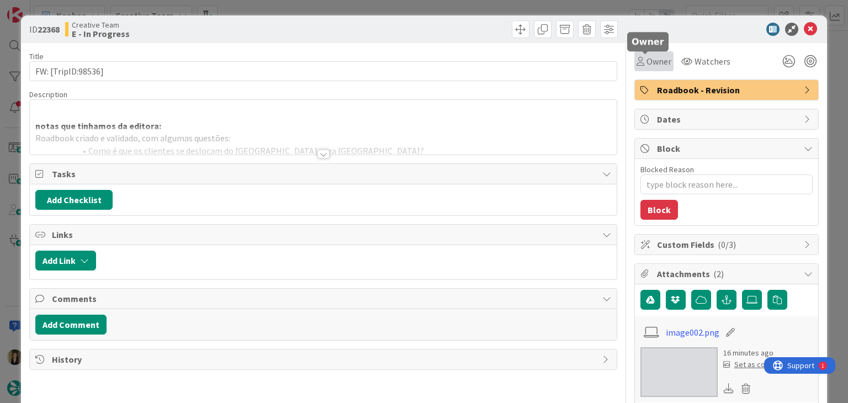
click at [646, 61] on span "Owner" at bounding box center [658, 61] width 25 height 13
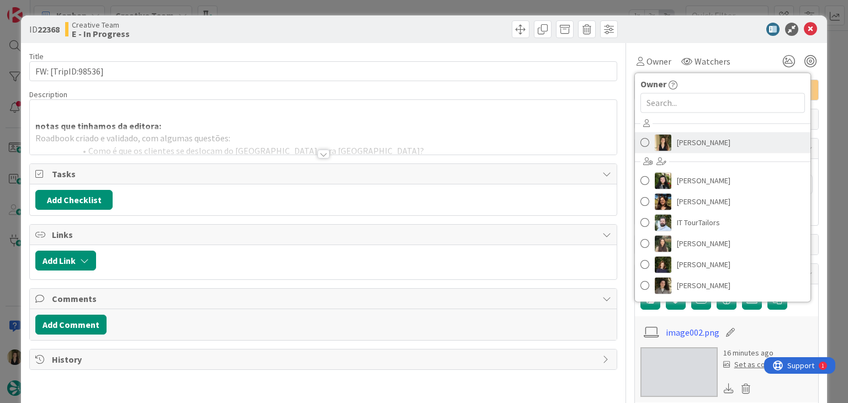
click at [698, 139] on span "[PERSON_NAME]" at bounding box center [704, 142] width 54 height 17
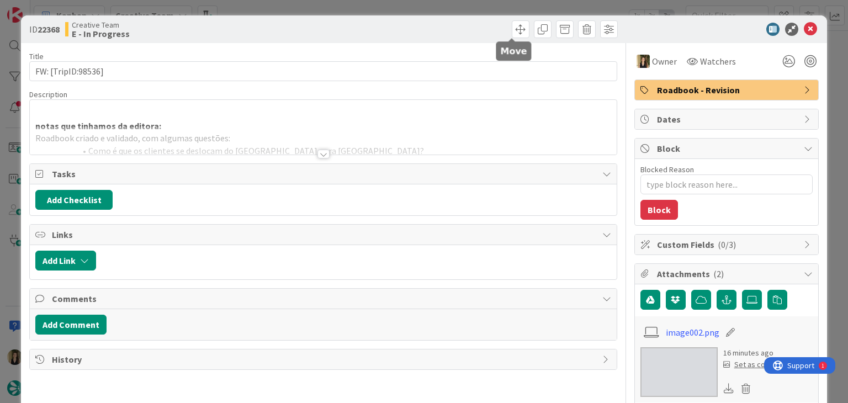
click at [430, 27] on div at bounding box center [471, 29] width 291 height 18
click at [424, 10] on div "ID 22368 Creative Team E - In Progress Title 18 / 128 FW: [TripID:98536] Descri…" at bounding box center [424, 201] width 848 height 403
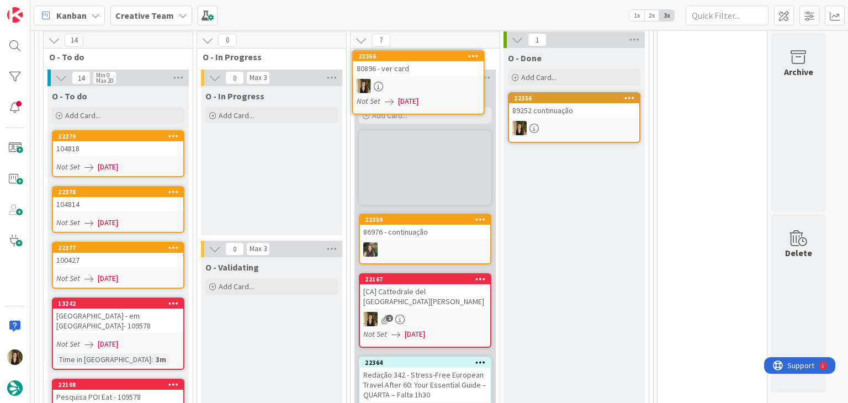
scroll to position [643, 0]
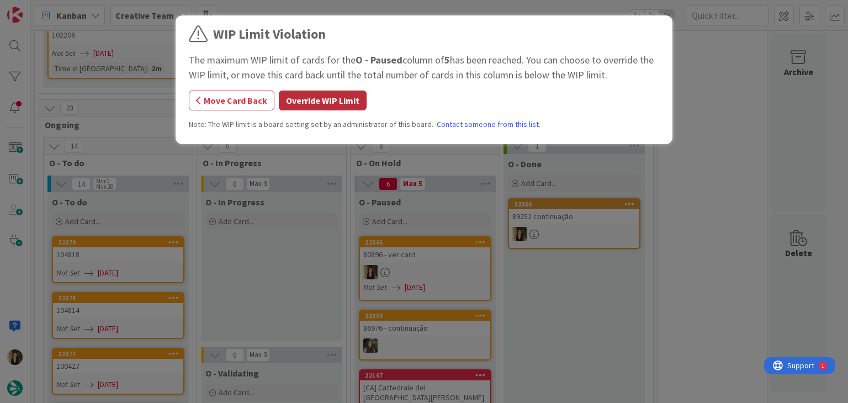
click at [327, 98] on button "Override WIP Limit" at bounding box center [323, 100] width 88 height 20
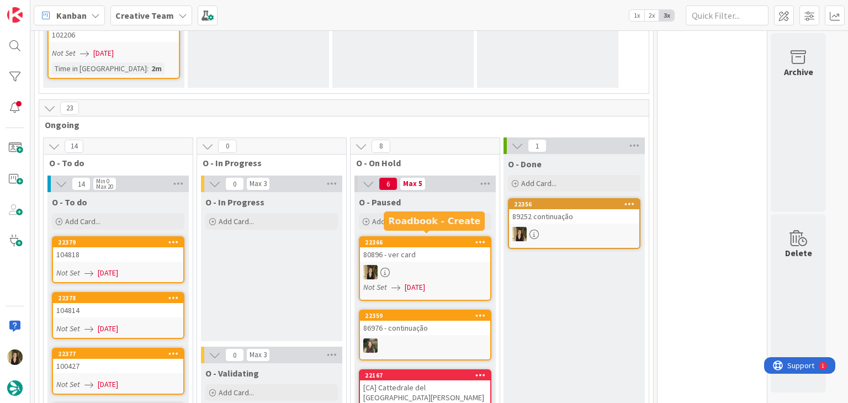
click at [457, 265] on div at bounding box center [425, 272] width 130 height 14
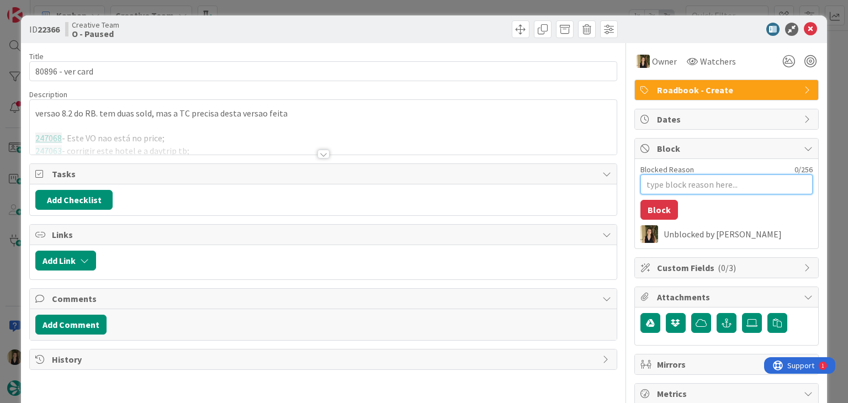
click at [680, 193] on textarea "Blocked Reason" at bounding box center [726, 184] width 172 height 20
type textarea "x"
type textarea "t"
type textarea "x"
type textarea "tc"
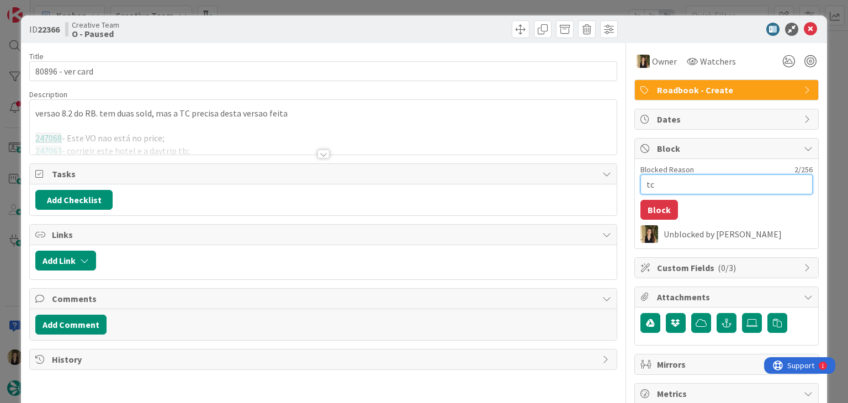
type textarea "x"
type textarea "tc"
type textarea "x"
type textarea "tc e"
type textarea "x"
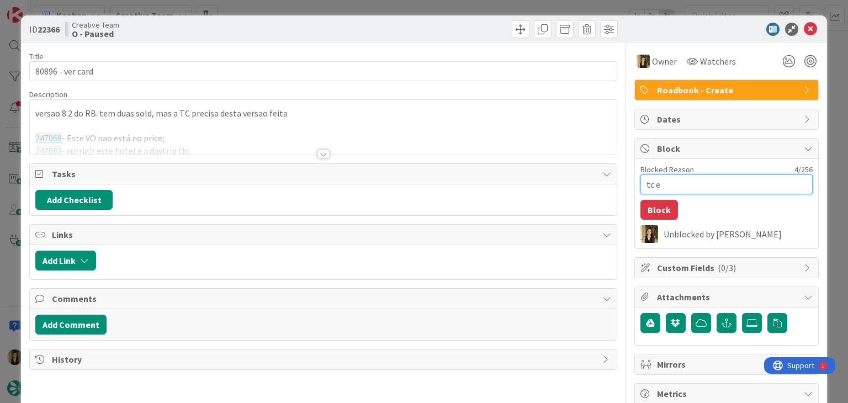
type textarea "tc es"
type textarea "x"
type textarea "tc est"
type textarea "x"
type textarea "tc está"
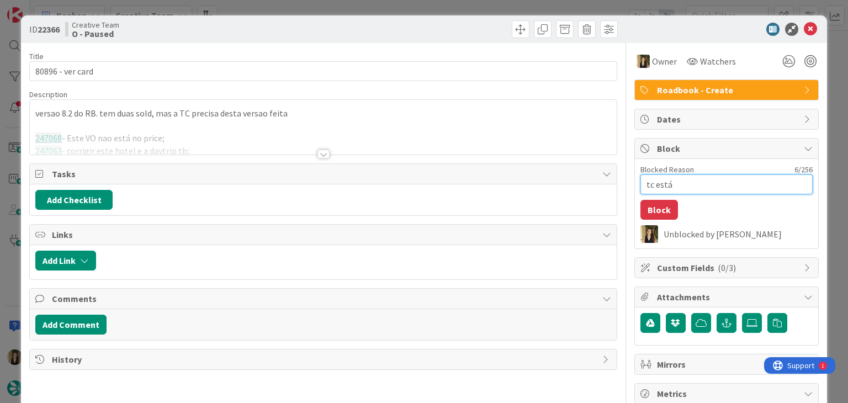
type textarea "x"
type textarea "tc está"
type textarea "x"
type textarea "tc está a"
type textarea "x"
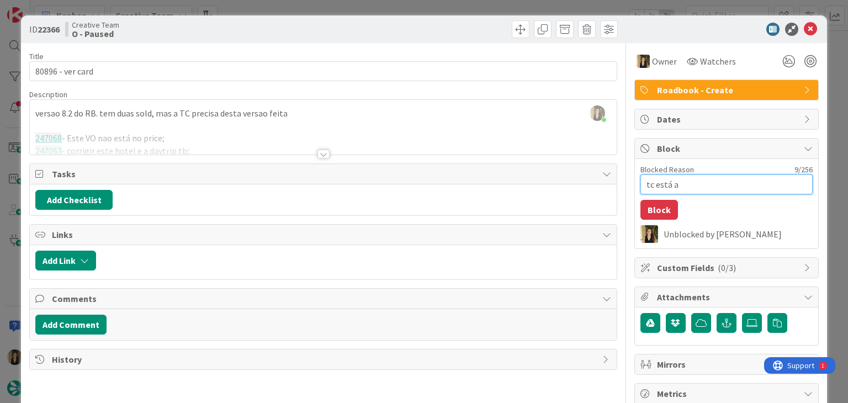
type textarea "tc está a"
type textarea "x"
type textarea "tc está a v"
type textarea "x"
type textarea "tc está a ve"
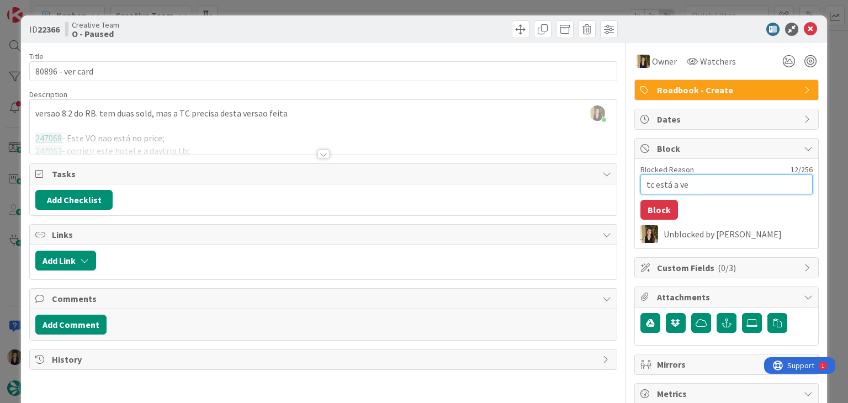
type textarea "x"
type textarea "tc está a ver"
type textarea "x"
type textarea "tc está a veri"
type textarea "x"
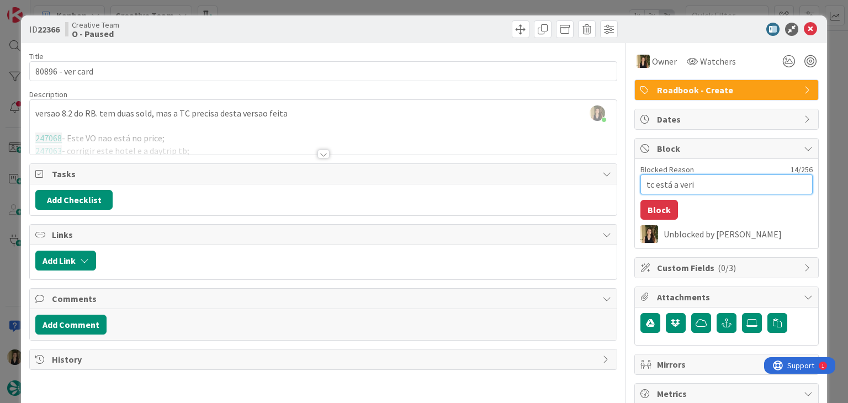
type textarea "tc está a verif"
type textarea "x"
type textarea "tc está a verifi"
type textarea "x"
type textarea "tc está a verific"
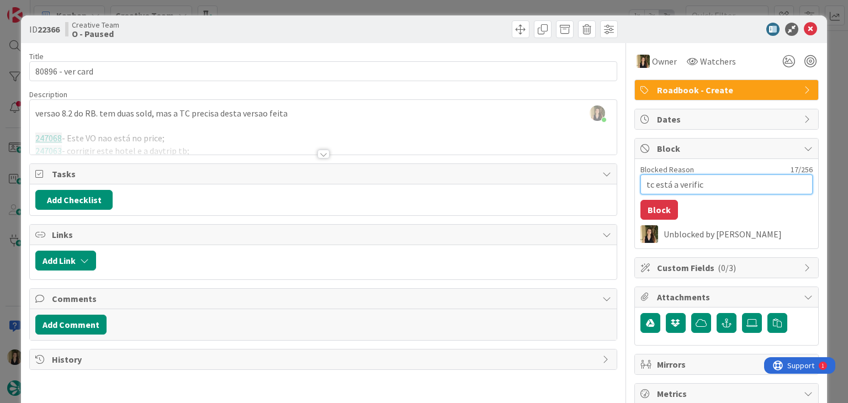
type textarea "x"
type textarea "tc está a verifica"
type textarea "x"
type textarea "tc está a verificar"
type textarea "x"
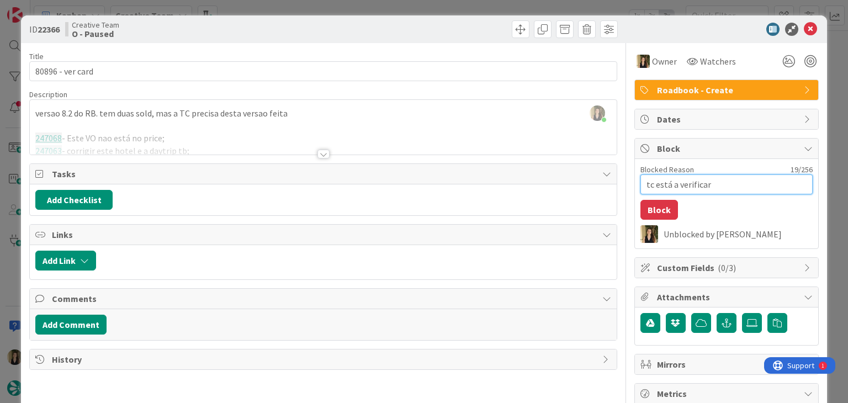
type textarea "tc está a verificar"
type textarea "x"
type textarea "tc está a verificar o"
type textarea "x"
type textarea "tc está a verificar o"
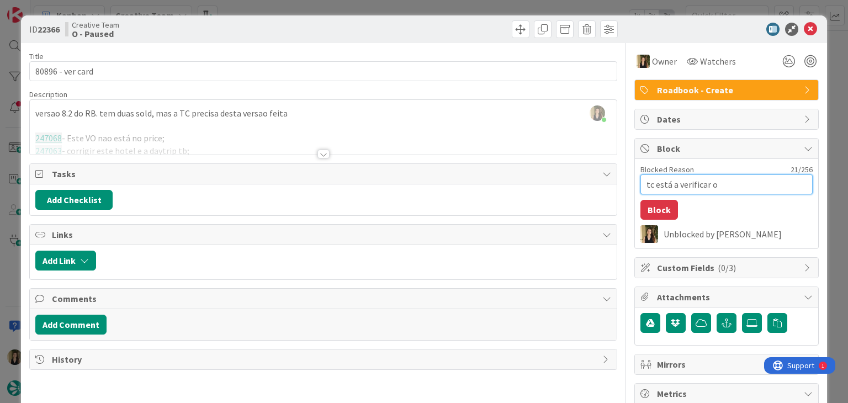
type textarea "x"
type textarea "tc está a verificar o h"
type textarea "x"
type textarea "tc está a verificar o ho"
type textarea "x"
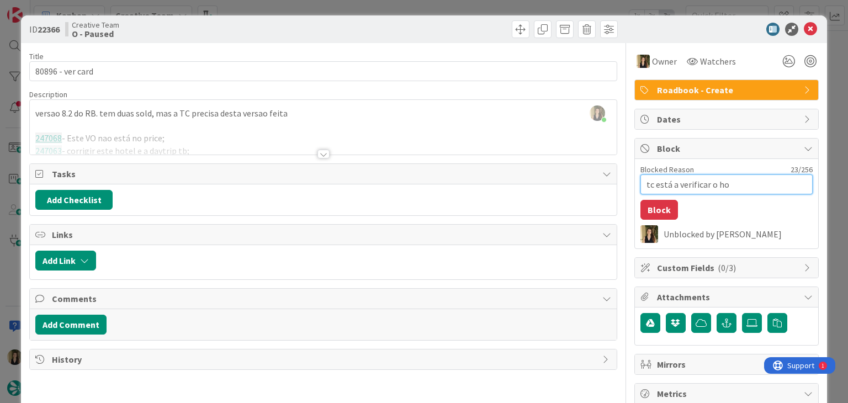
type textarea "tc está a verificar o hot"
type textarea "x"
type textarea "tc está a verificar o hote"
type textarea "x"
type textarea "tc está a verificar o hotel"
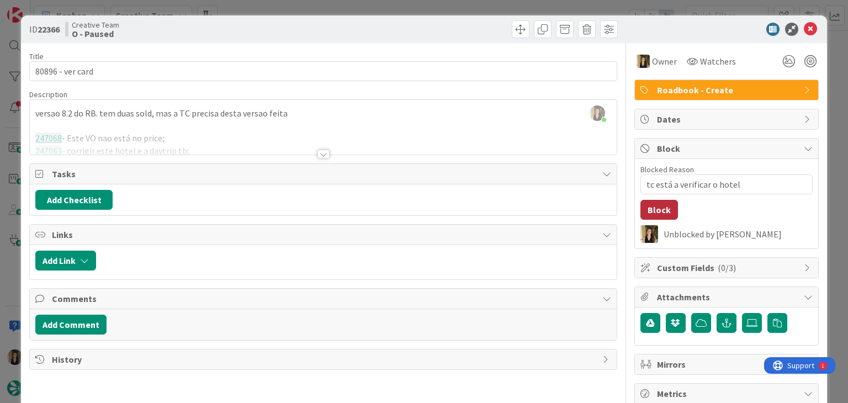
click at [657, 208] on button "Block" at bounding box center [659, 210] width 38 height 20
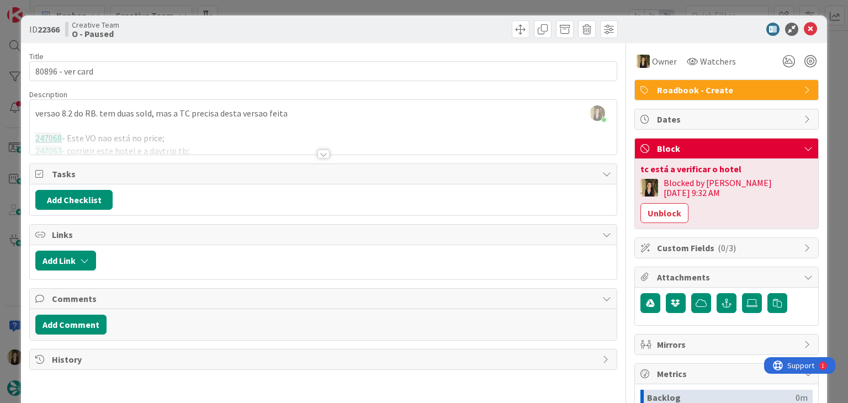
click at [300, 25] on div "Creative Team O - Paused" at bounding box center [192, 29] width 255 height 18
click at [299, 8] on div "ID 22366 Creative Team O - Paused Title 16 / 128 80896 - ver card Description S…" at bounding box center [424, 201] width 848 height 403
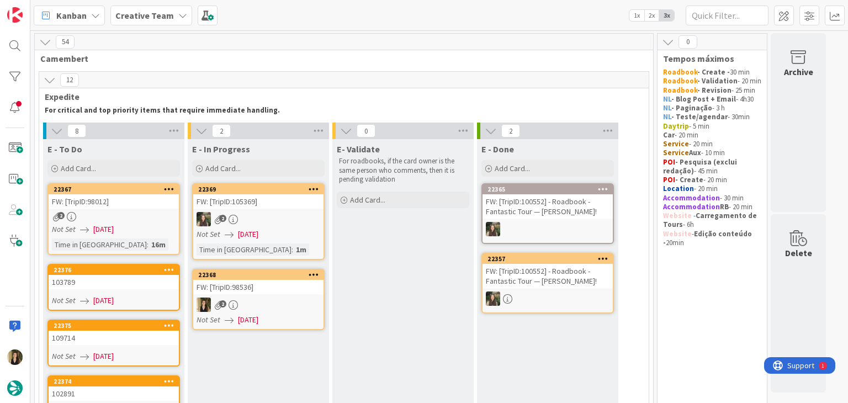
click at [287, 297] on div "2" at bounding box center [258, 304] width 130 height 14
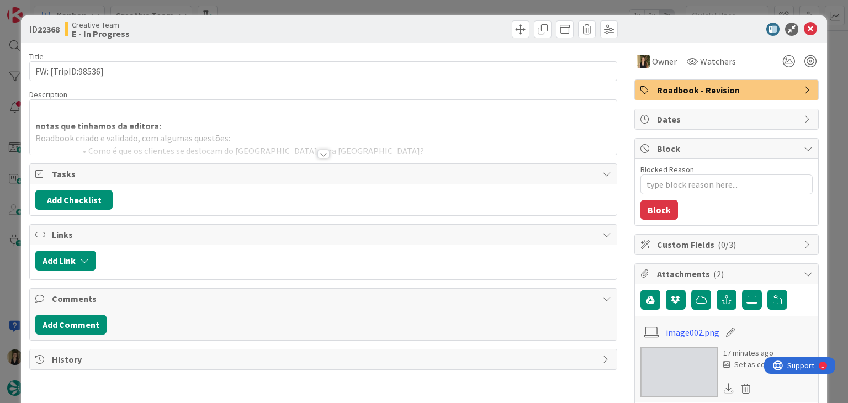
click at [318, 158] on div at bounding box center [323, 154] width 12 height 9
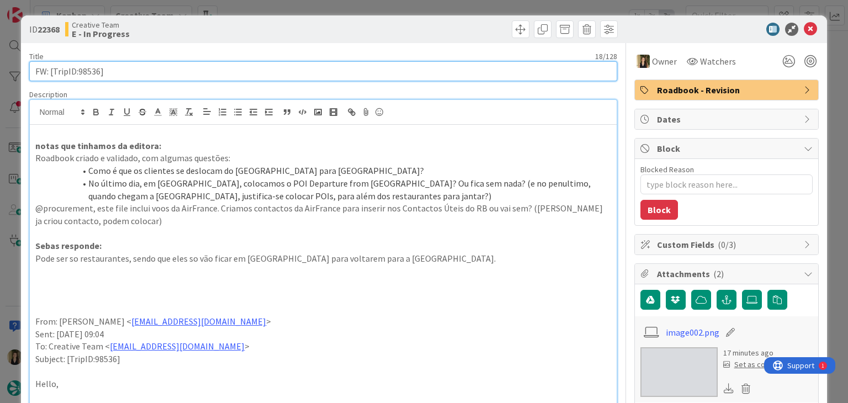
click at [86, 68] on input "FW: [TripID:98536]" at bounding box center [322, 71] width 587 height 20
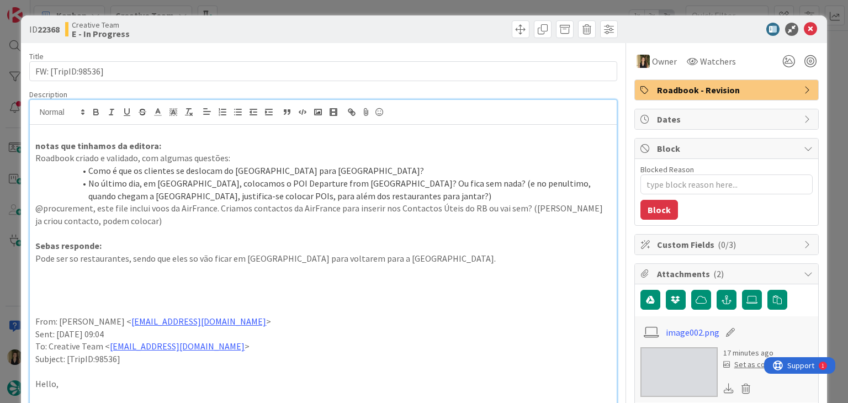
click at [304, 14] on div "ID 22368 Creative Team E - In Progress Title 18 / 128 FW: [TripID:98536] Descri…" at bounding box center [424, 201] width 848 height 403
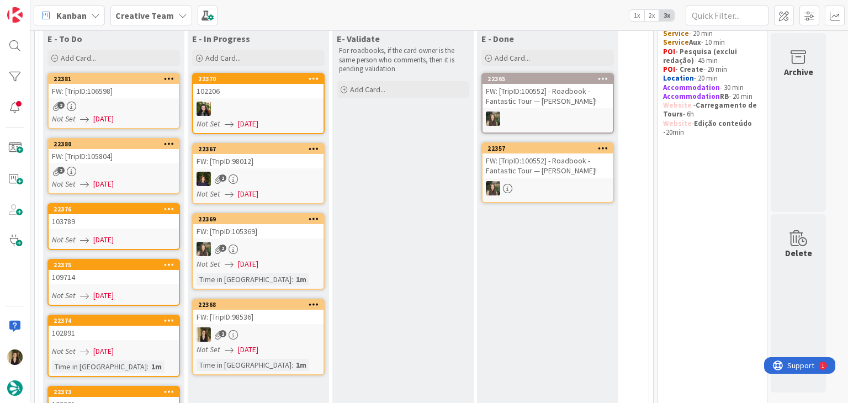
click at [295, 337] on div "2" at bounding box center [258, 334] width 130 height 14
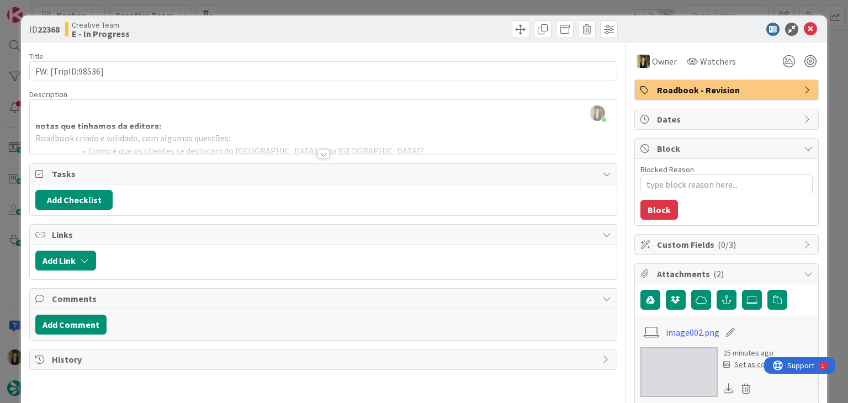
click at [700, 100] on div "Owner Watchers Roadbook - Revision Dates Block Blocked Reason 0 / 256 Block Cus…" at bounding box center [726, 395] width 184 height 704
click at [701, 98] on div "Roadbook - Revision" at bounding box center [726, 90] width 183 height 20
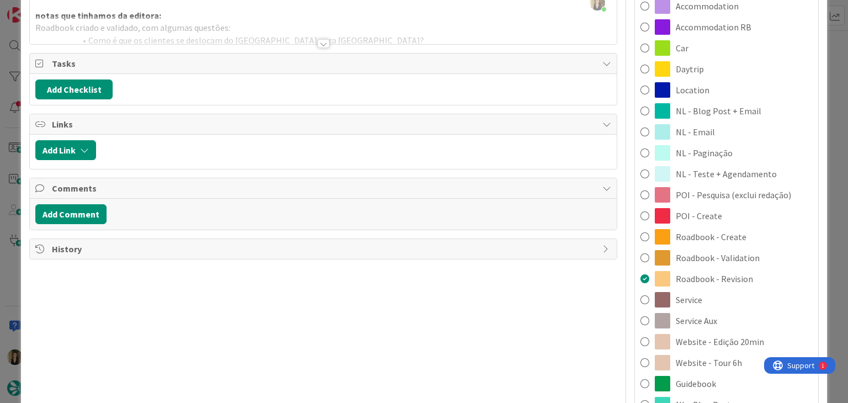
click at [722, 321] on div "Service Aux" at bounding box center [726, 320] width 183 height 21
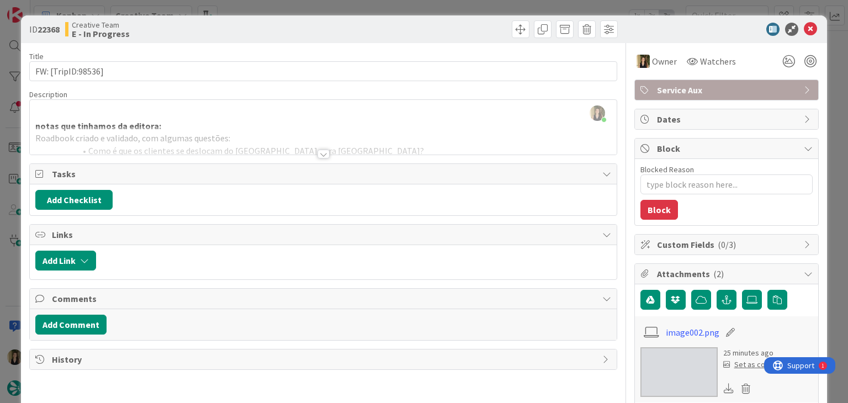
drag, startPoint x: 417, startPoint y: 28, endPoint x: 413, endPoint y: 6, distance: 23.0
click at [414, 24] on div at bounding box center [471, 29] width 291 height 18
click at [413, 5] on div "ID 22368 Creative Team E - In Progress Title 18 / 128 FW: [TripID:98536] Descri…" at bounding box center [424, 201] width 848 height 403
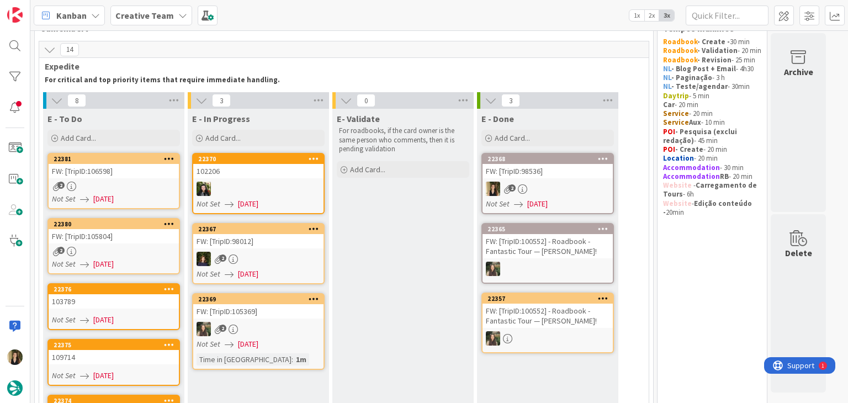
scroll to position [110, 0]
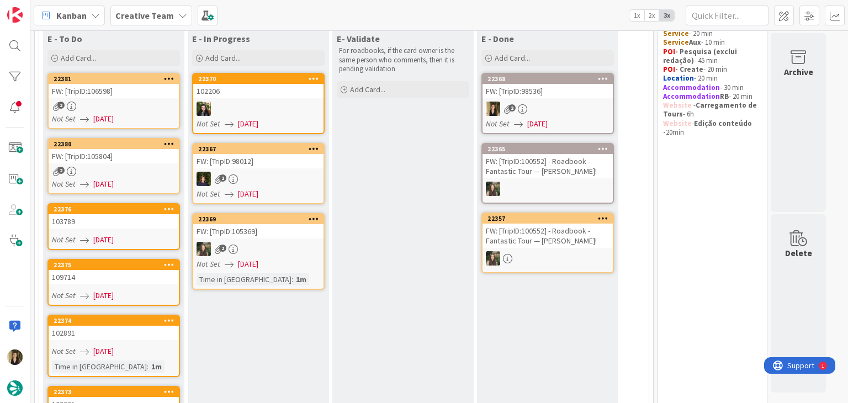
click at [134, 115] on div "Not Set 04/09/2025" at bounding box center [115, 119] width 127 height 12
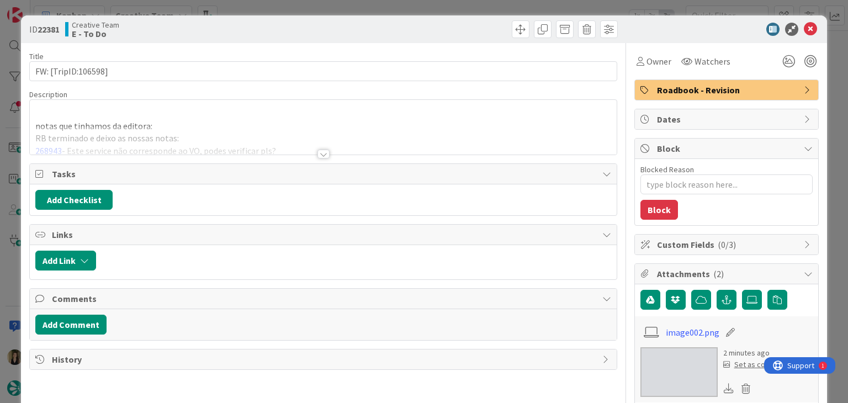
click at [318, 155] on div at bounding box center [323, 154] width 12 height 9
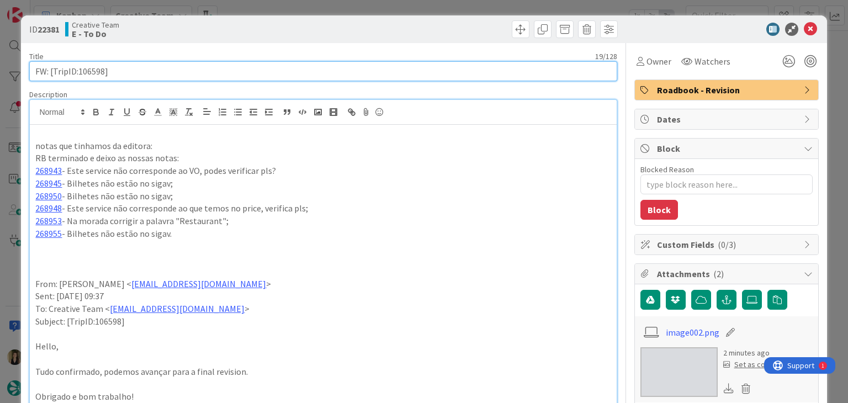
click at [98, 72] on input "FW: [TripID:106598]" at bounding box center [322, 71] width 587 height 20
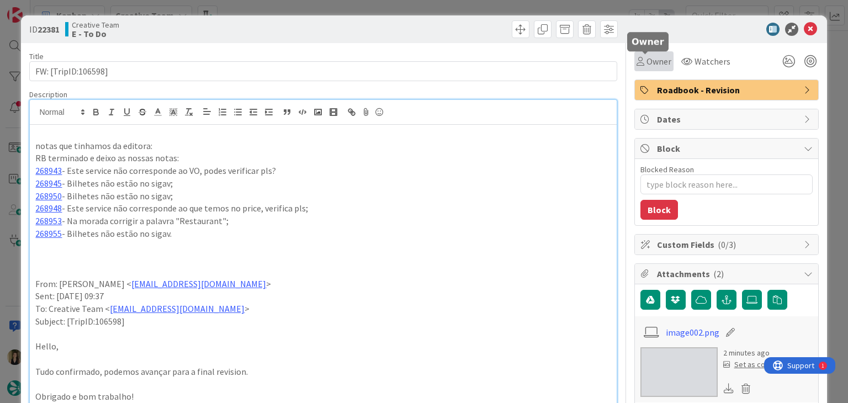
click at [646, 62] on span "Owner" at bounding box center [658, 61] width 25 height 13
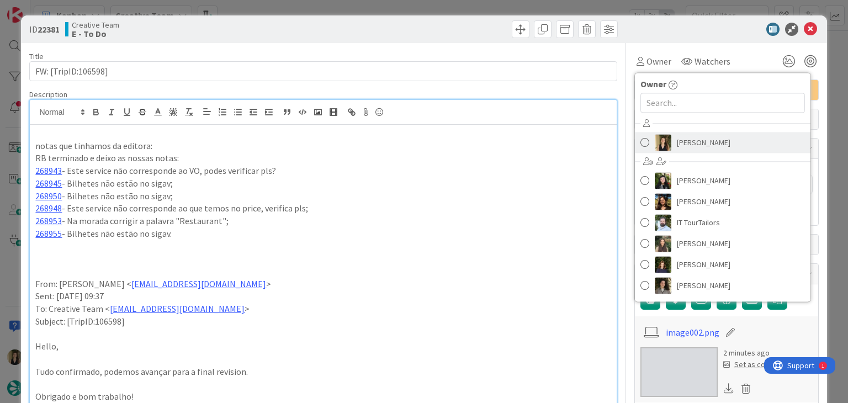
click at [695, 136] on span "[PERSON_NAME]" at bounding box center [704, 142] width 54 height 17
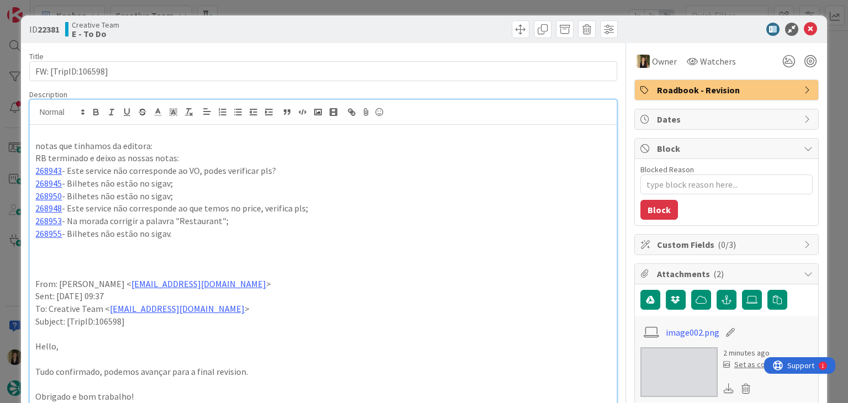
drag, startPoint x: 413, startPoint y: 20, endPoint x: 409, endPoint y: 13, distance: 8.4
click at [413, 20] on div "ID 22381 Creative Team E - To Do" at bounding box center [423, 29] width 805 height 28
click at [408, 10] on div "ID 22381 Creative Team E - To Do Title 19 / 128 FW: [TripID:106598] Description…" at bounding box center [424, 201] width 848 height 403
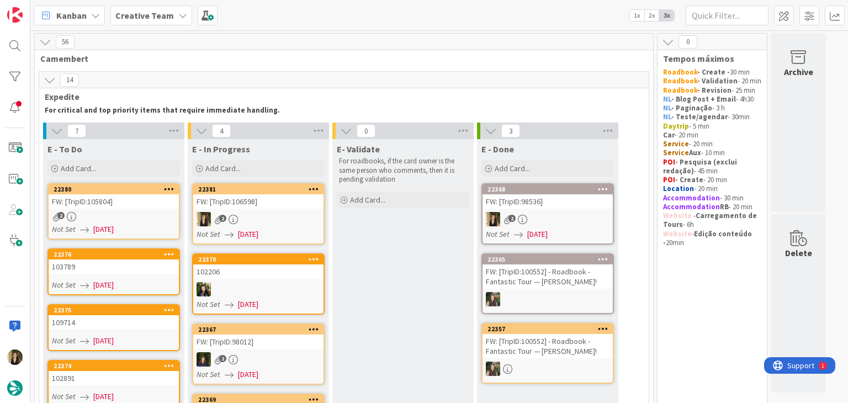
click at [271, 212] on div "2" at bounding box center [258, 219] width 130 height 14
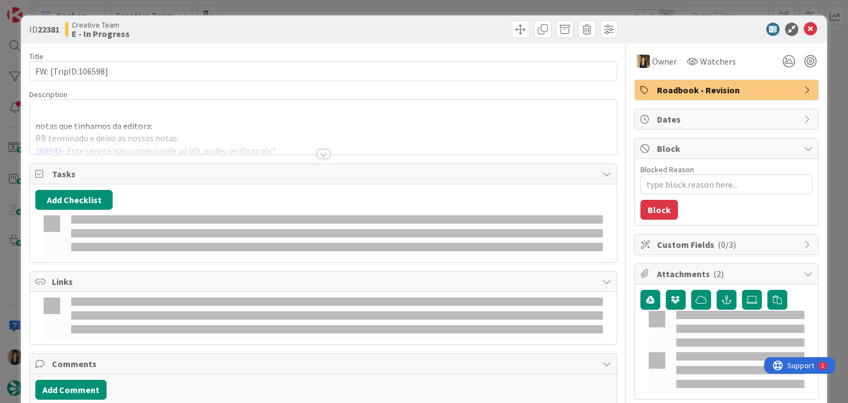
type textarea "x"
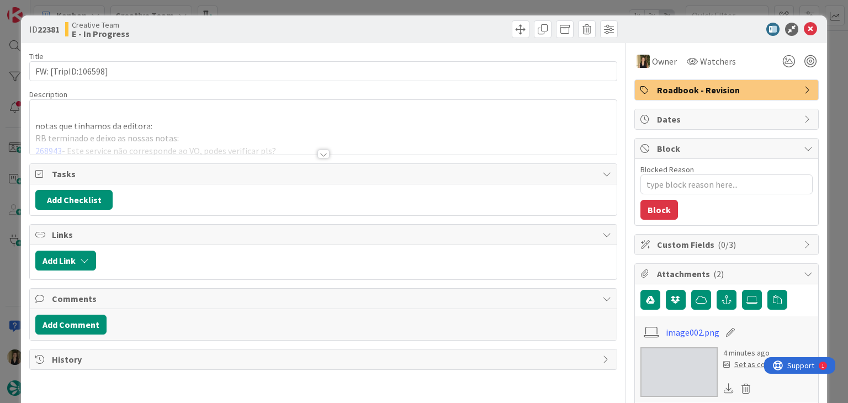
click at [322, 151] on div at bounding box center [323, 154] width 12 height 9
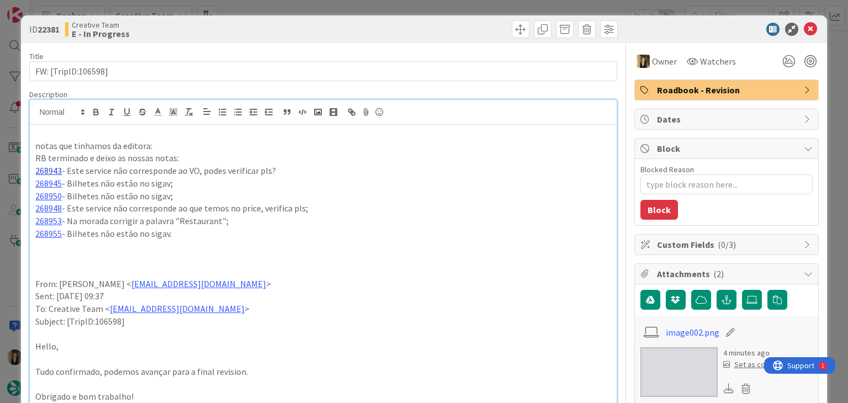
click at [50, 175] on link "268943" at bounding box center [48, 170] width 26 height 11
click at [44, 171] on link "268943" at bounding box center [48, 170] width 26 height 11
click at [98, 192] on link "https://appweb.tourtailors.com/sigav/#Voucher/view/276717" at bounding box center [82, 192] width 76 height 14
click at [302, 203] on p "268948 - Este service não corresponde ao que temos no price, verifica pls;" at bounding box center [322, 208] width 575 height 13
click at [45, 178] on link "268945" at bounding box center [48, 183] width 26 height 11
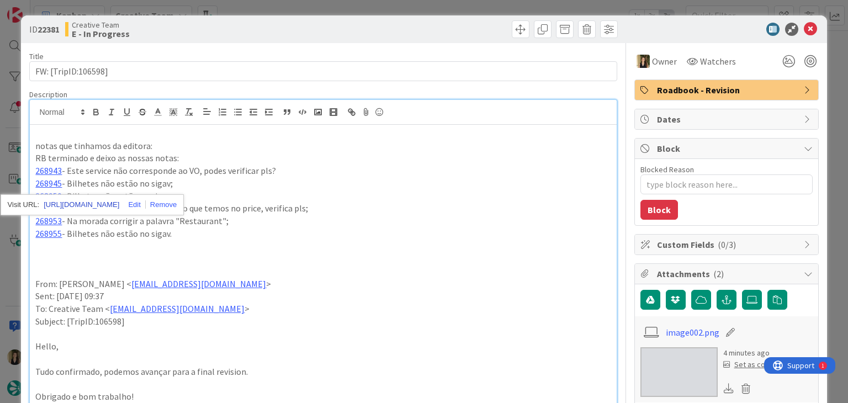
click at [90, 206] on link "https://appweb.tourtailors.com/sigav/#Voucher/view/276719" at bounding box center [82, 205] width 76 height 14
click at [172, 243] on p at bounding box center [322, 245] width 575 height 13
click at [52, 206] on link "268948" at bounding box center [48, 208] width 26 height 11
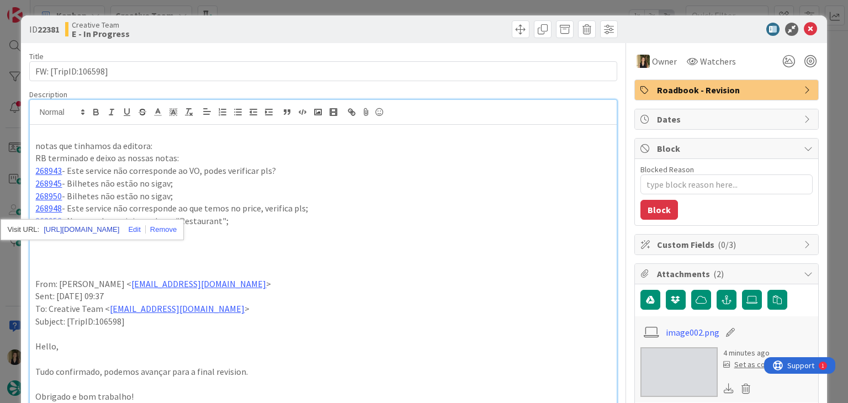
click at [75, 226] on link "https://appweb.tourtailors.com/sigav/#Voucher/view/276722" at bounding box center [82, 229] width 76 height 14
click at [225, 196] on p "268950 - Bilhetes não estão no sigav;" at bounding box center [322, 196] width 575 height 13
click at [336, 208] on p "268948 - Este service não corresponde ao que temos no price, verifica pls;" at bounding box center [322, 208] width 575 height 13
click at [52, 220] on link "268953" at bounding box center [48, 220] width 26 height 11
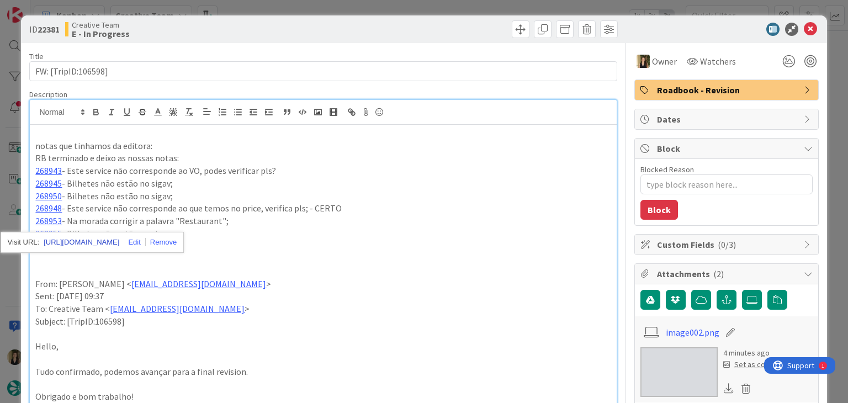
click at [70, 239] on link "https://appweb.tourtailors.com/sigav/#Voucher/view/276727" at bounding box center [82, 242] width 76 height 14
click at [228, 211] on p "268948 - Este service não corresponde ao que temos no price, verifica pls; - CE…" at bounding box center [322, 208] width 575 height 13
click at [51, 235] on link "268955" at bounding box center [48, 233] width 26 height 11
click at [95, 248] on link "https://appweb.tourtailors.com/sigav/#Voucher/view/276729" at bounding box center [82, 255] width 76 height 14
click at [339, 24] on div at bounding box center [471, 29] width 291 height 18
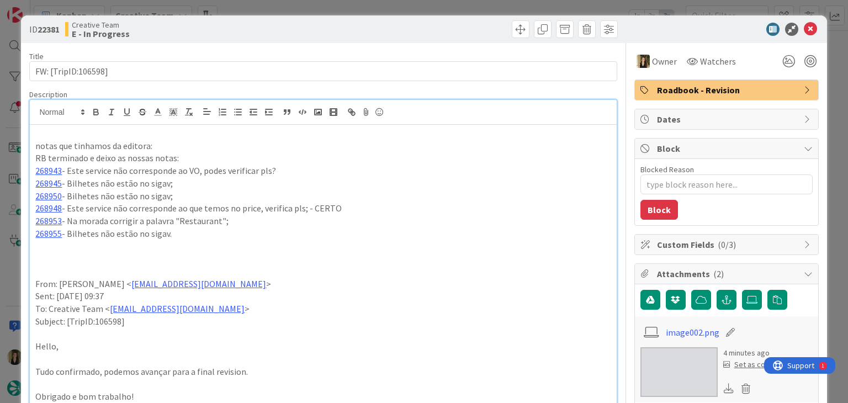
click at [708, 94] on span "Roadbook - Revision" at bounding box center [727, 89] width 141 height 13
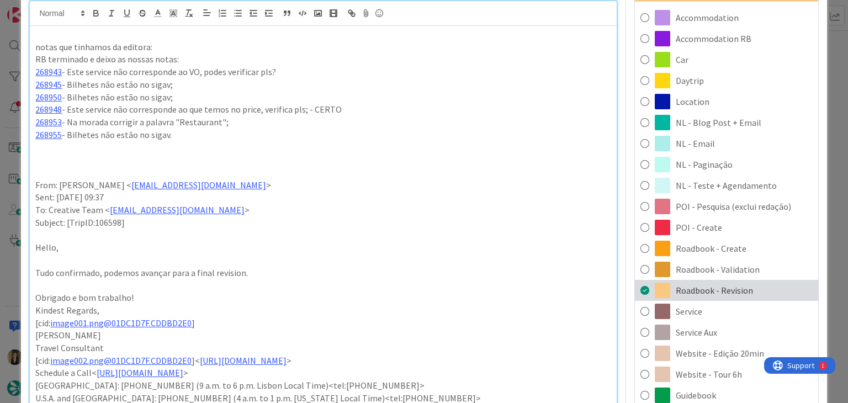
scroll to position [110, 0]
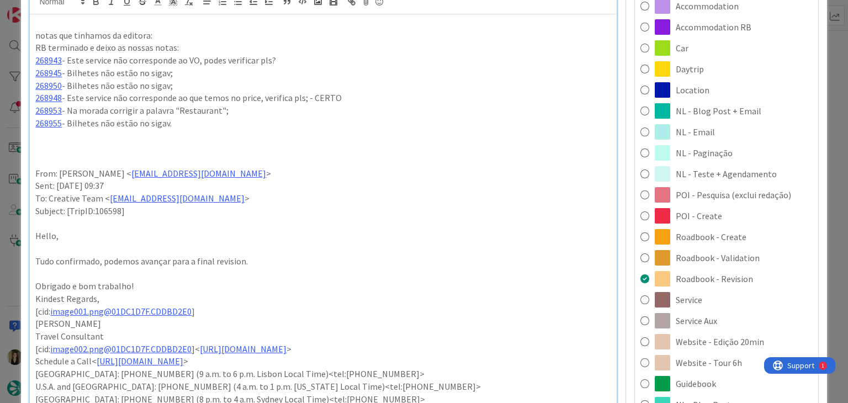
click at [704, 316] on span "Service Aux" at bounding box center [695, 320] width 41 height 13
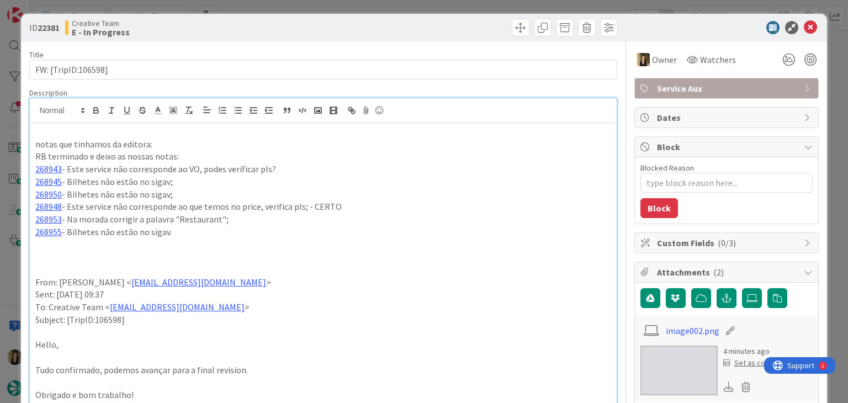
scroll to position [0, 0]
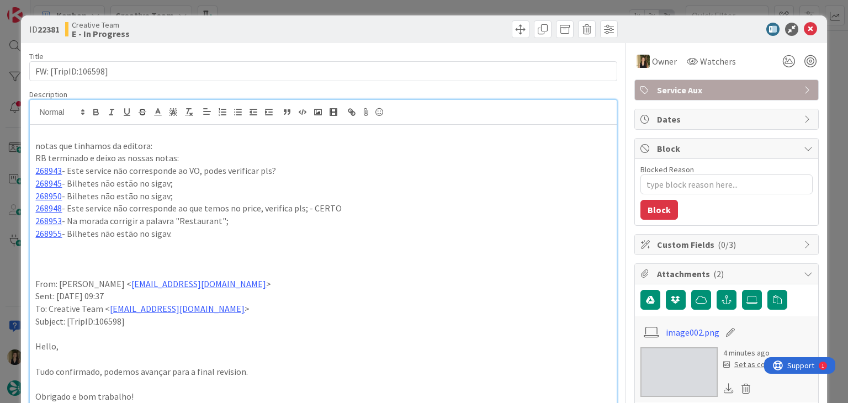
drag, startPoint x: 169, startPoint y: 235, endPoint x: 22, endPoint y: 171, distance: 160.6
click at [22, 171] on div "ID 22381 Creative Team E - In Progress Title 19 / 128 FW: [TripID:106598] Descr…" at bounding box center [423, 407] width 805 height 785
copy div "268943 - Este service não corresponde ao VO, podes verificar pls? 268945 - Bilh…"
click at [478, 23] on div at bounding box center [471, 29] width 291 height 18
click at [477, 12] on div "ID 22381 Creative Team E - In Progress Title 19 / 128 FW: [TripID:106598] Descr…" at bounding box center [424, 201] width 848 height 403
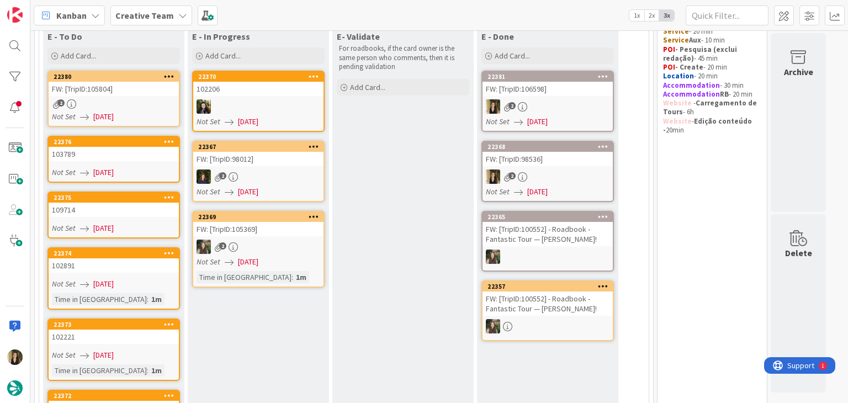
scroll to position [110, 0]
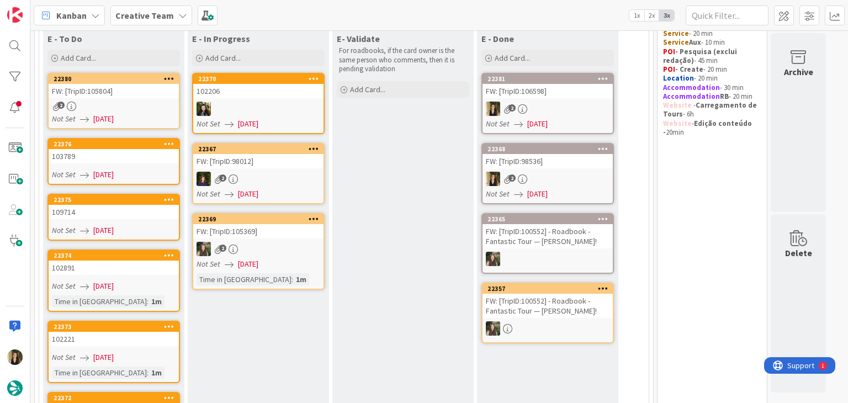
click at [173, 105] on div "2" at bounding box center [114, 106] width 130 height 9
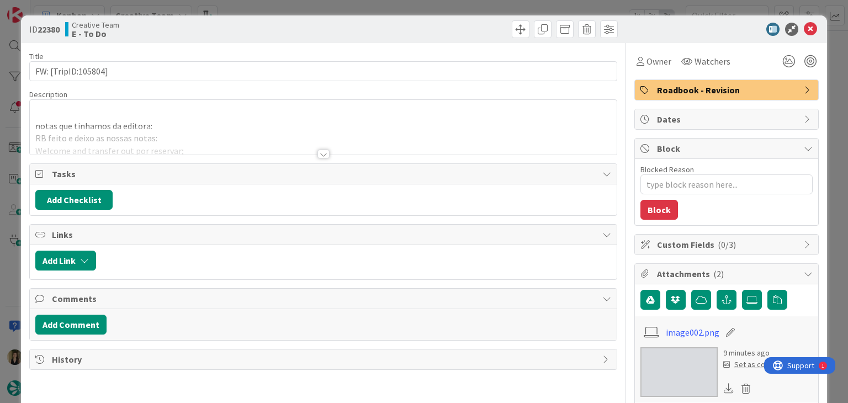
click at [317, 152] on div at bounding box center [323, 154] width 12 height 9
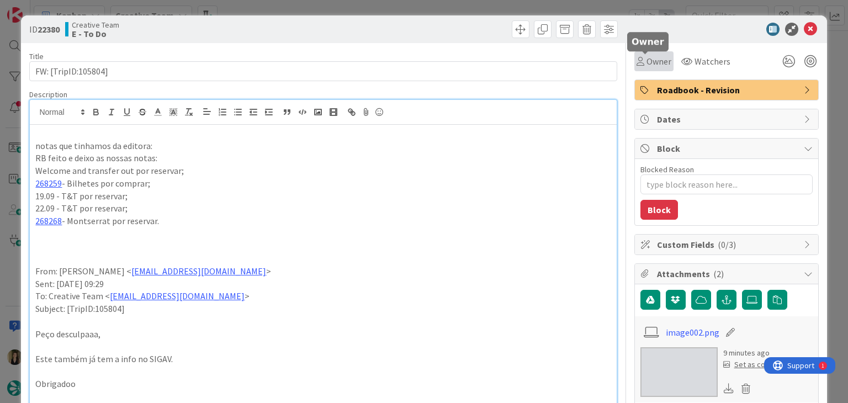
click at [655, 67] on span "Owner" at bounding box center [658, 61] width 25 height 13
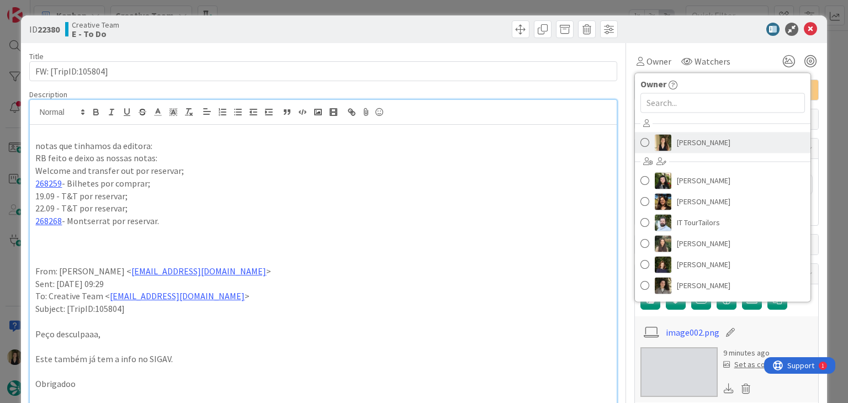
drag, startPoint x: 695, startPoint y: 141, endPoint x: 601, endPoint y: 99, distance: 102.8
click at [695, 141] on span "[PERSON_NAME]" at bounding box center [704, 142] width 54 height 17
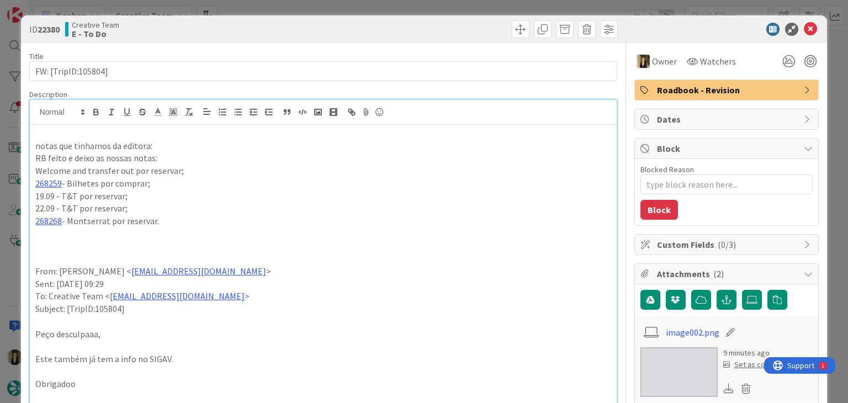
click at [464, 20] on div at bounding box center [471, 29] width 291 height 18
click at [459, 9] on div "ID 22380 Creative Team E - To Do Title 19 / 128 FW: [TripID:105804] Description…" at bounding box center [424, 201] width 848 height 403
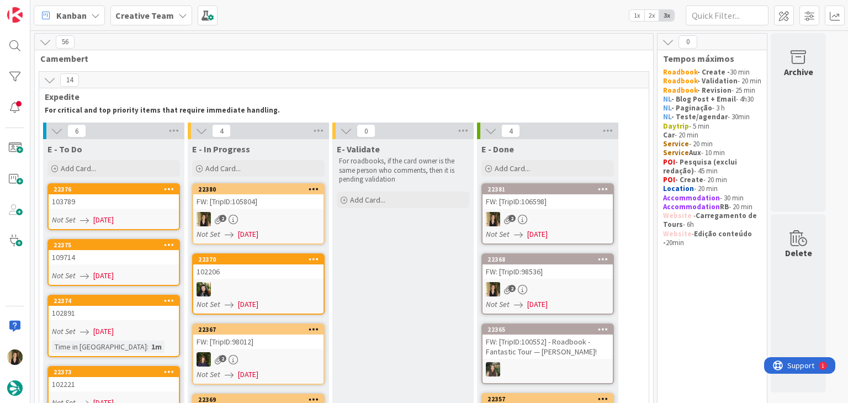
click at [280, 233] on div "Not Set 04/09/2025" at bounding box center [259, 234] width 127 height 12
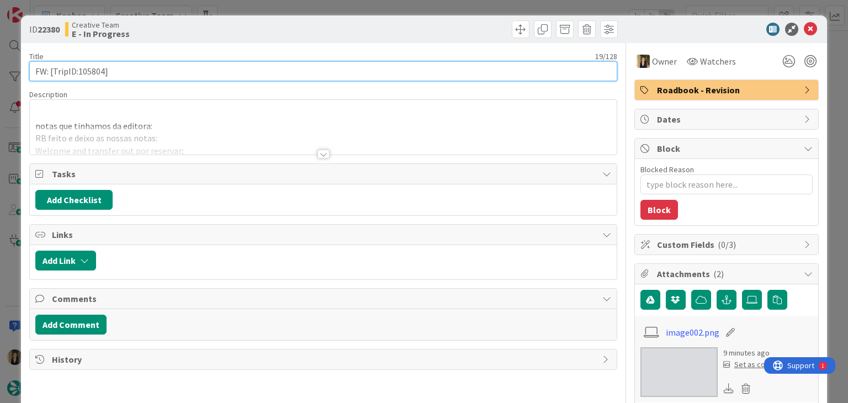
click at [94, 68] on input "FW: [TripID:105804]" at bounding box center [322, 71] width 587 height 20
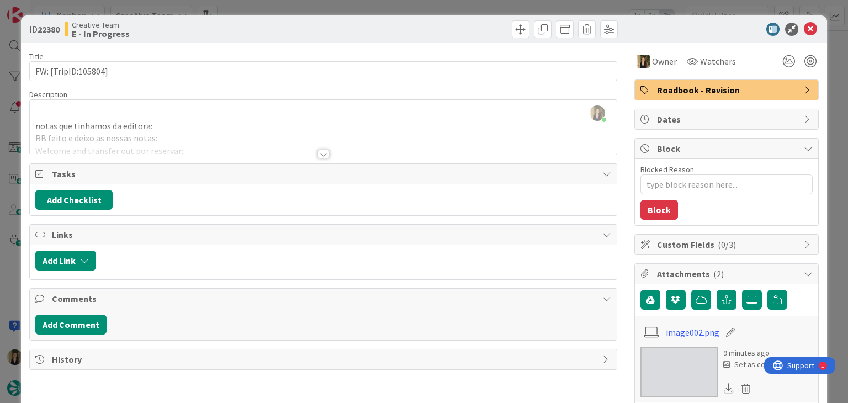
click at [270, 144] on div at bounding box center [323, 140] width 586 height 28
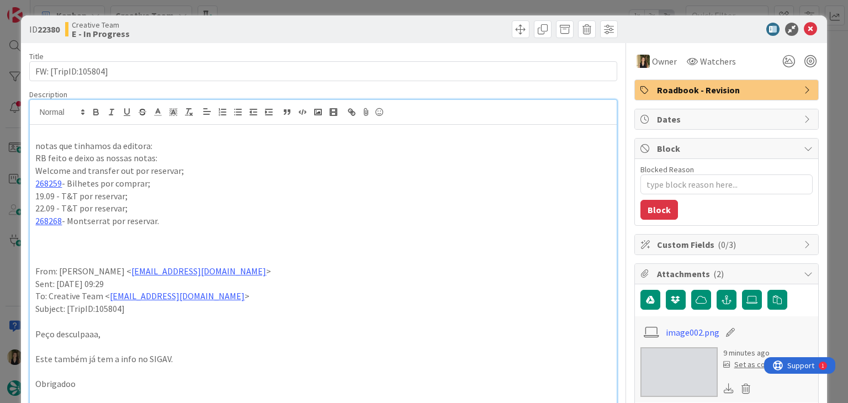
click at [336, 28] on div at bounding box center [471, 29] width 291 height 18
click at [446, 5] on div "ID 22380 Creative Team E - In Progress Title 19 / 128 FW: [TripID:105804] Descr…" at bounding box center [424, 201] width 848 height 403
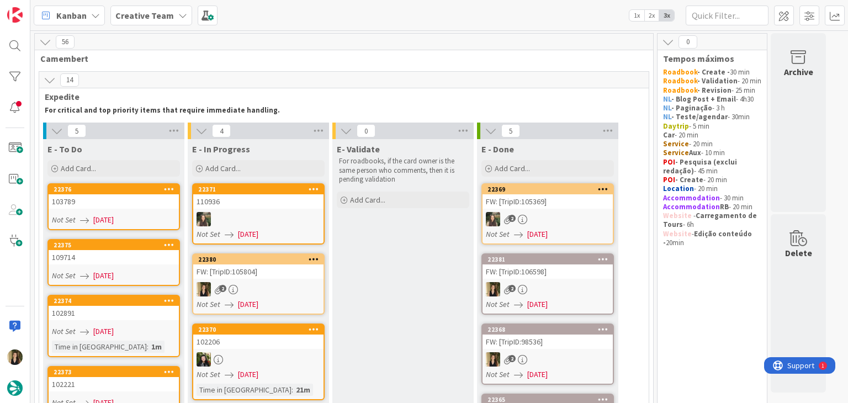
click at [299, 287] on div "2" at bounding box center [258, 289] width 130 height 14
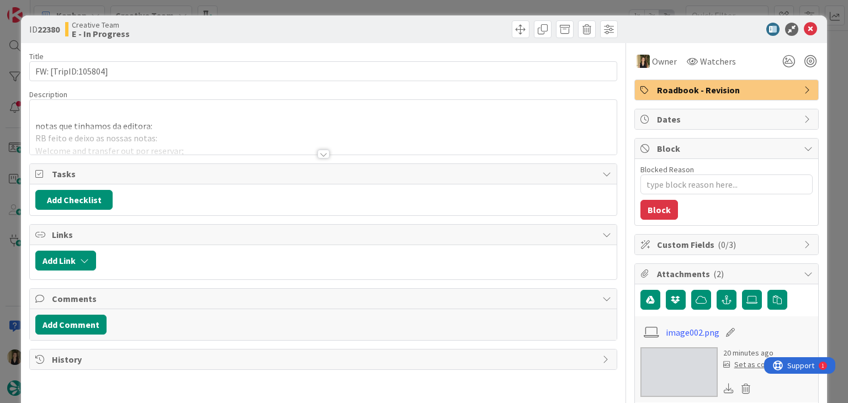
click at [707, 94] on span "Roadbook - Revision" at bounding box center [727, 89] width 141 height 13
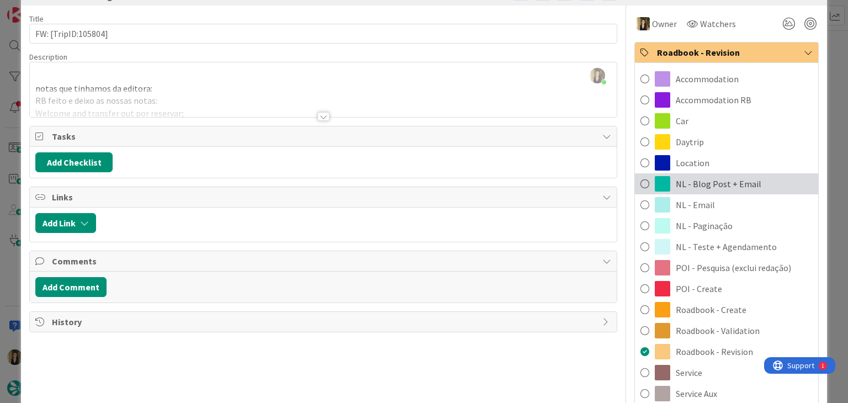
scroll to position [110, 0]
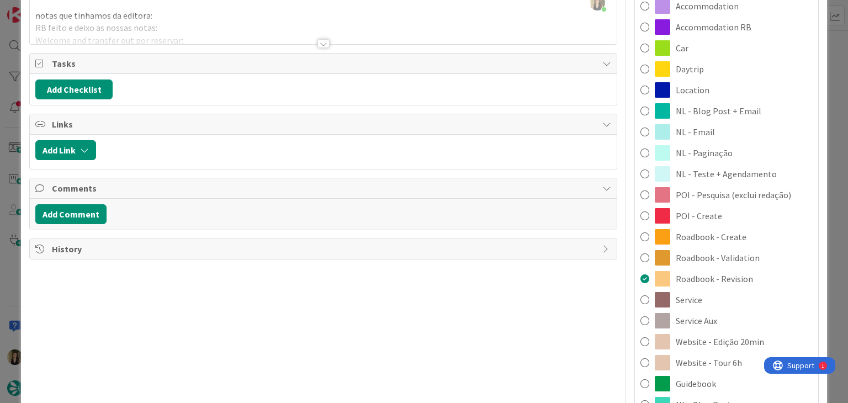
drag, startPoint x: 711, startPoint y: 320, endPoint x: 696, endPoint y: 304, distance: 21.1
click at [710, 320] on div "Service Aux" at bounding box center [726, 320] width 183 height 21
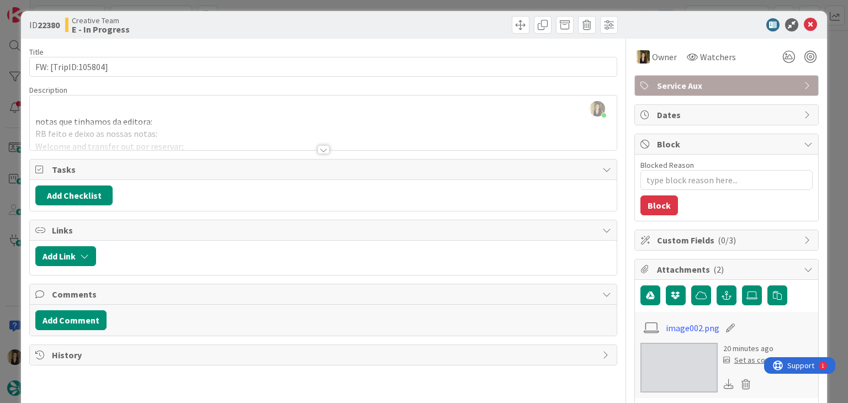
scroll to position [0, 0]
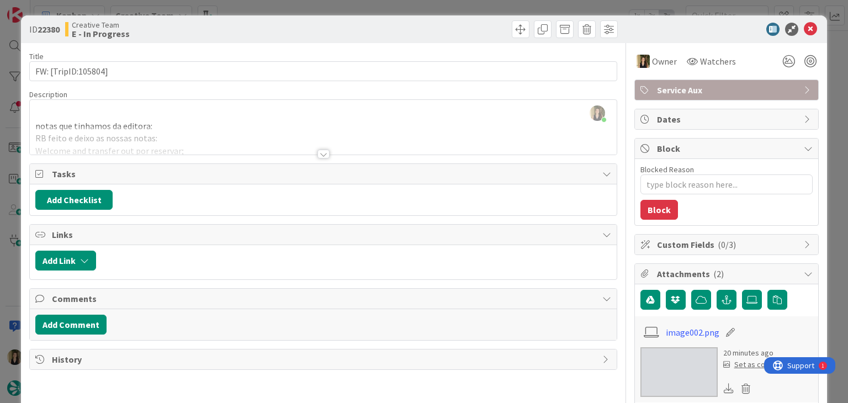
drag, startPoint x: 438, startPoint y: 24, endPoint x: 434, endPoint y: 8, distance: 16.3
click at [437, 24] on div at bounding box center [471, 29] width 291 height 18
click at [434, 5] on div "ID 22380 Creative Team E - In Progress Title 19 / 128 FW: [TripID:105804] Descr…" at bounding box center [424, 201] width 848 height 403
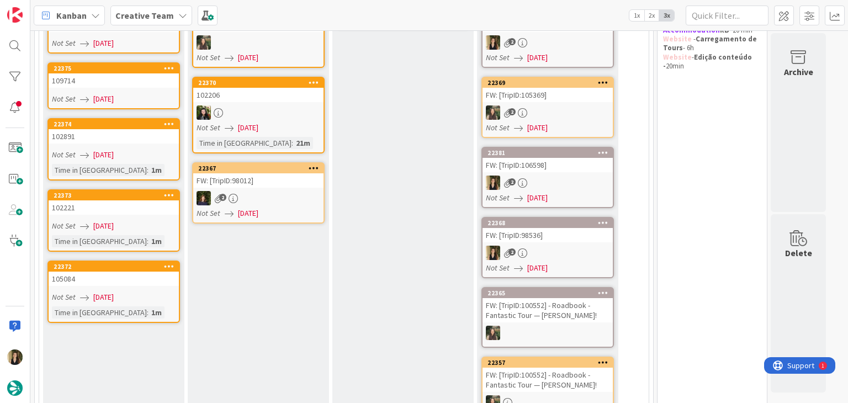
click at [408, 263] on div "E- Validate For roadbooks, if the card owner is the same person who comments, t…" at bounding box center [402, 194] width 141 height 464
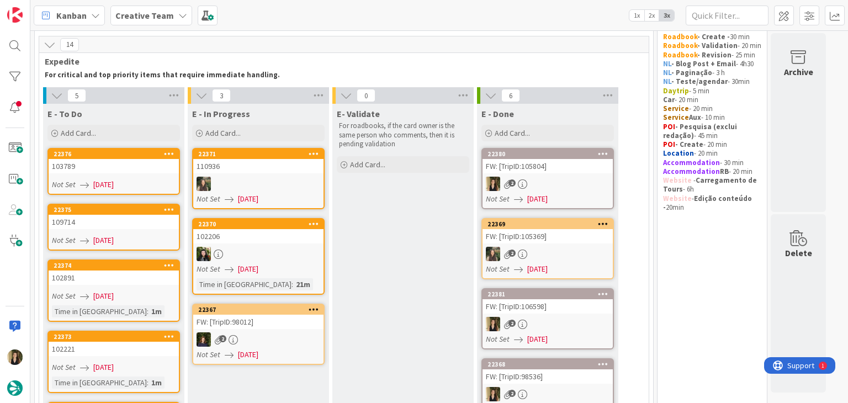
scroll to position [11, 0]
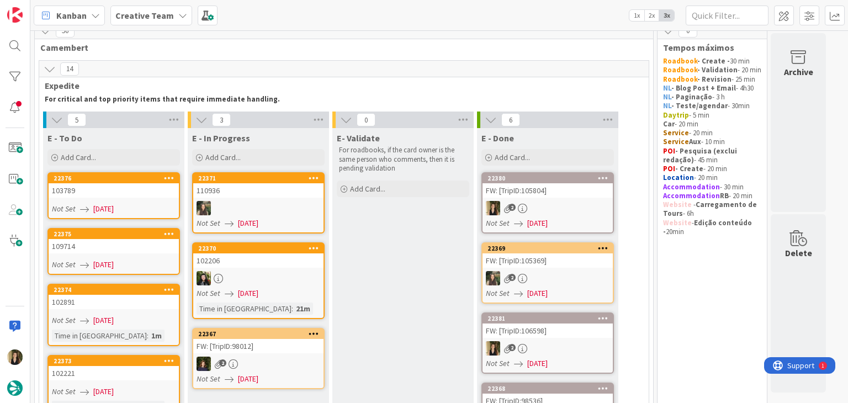
click at [148, 195] on div "103789" at bounding box center [114, 190] width 130 height 14
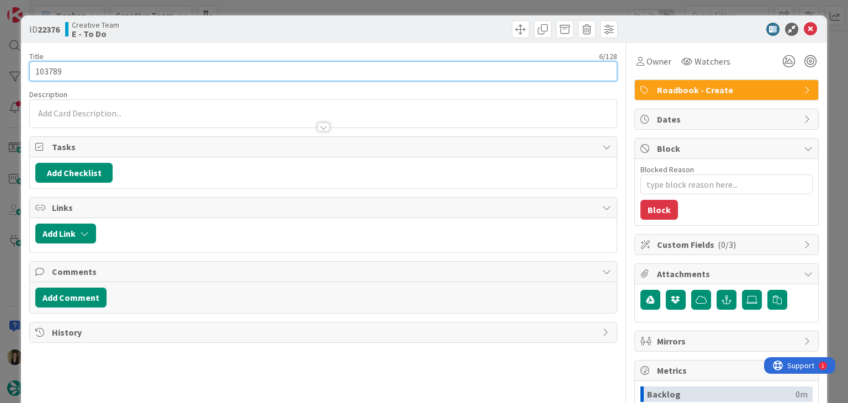
click at [49, 72] on input "103789" at bounding box center [322, 71] width 587 height 20
click at [50, 71] on input "103789" at bounding box center [322, 71] width 587 height 20
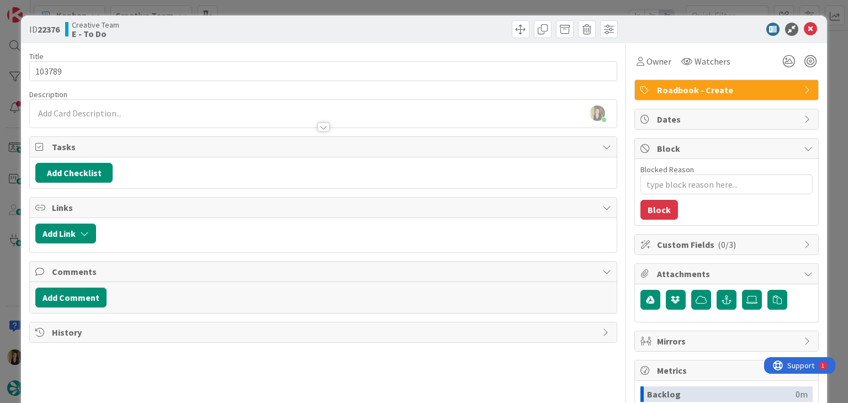
click at [279, 35] on div "Creative Team E - To Do" at bounding box center [192, 29] width 255 height 18
click at [287, 7] on div "ID 22376 Creative Team E - To Do Title 6 / 128 103789 Description Sofia Palma j…" at bounding box center [424, 201] width 848 height 403
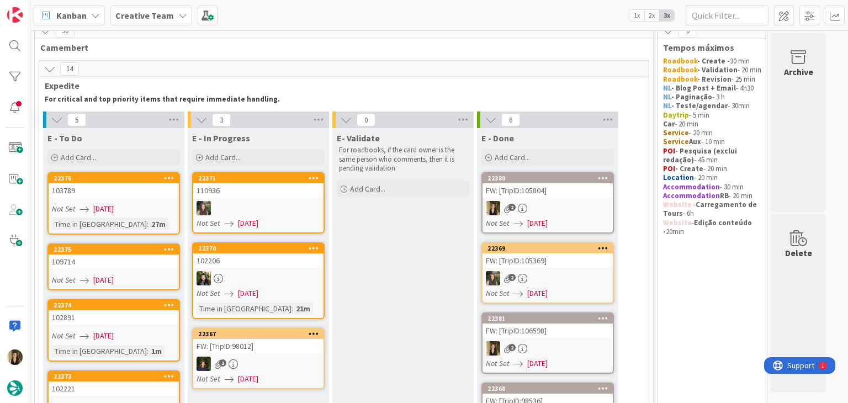
click at [150, 261] on div "109714" at bounding box center [114, 261] width 130 height 14
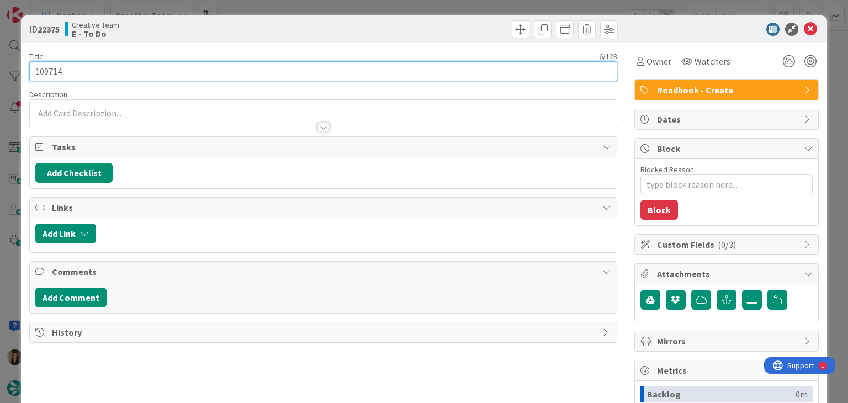
click at [54, 67] on input "109714" at bounding box center [322, 71] width 587 height 20
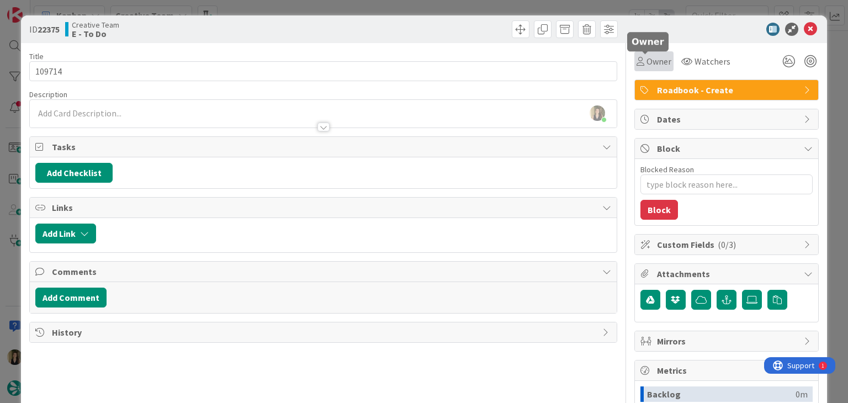
click at [651, 58] on span "Owner" at bounding box center [658, 61] width 25 height 13
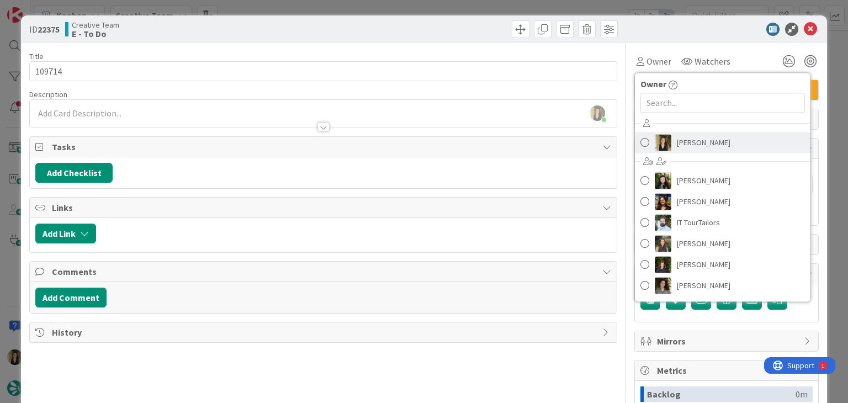
click at [717, 136] on link "[PERSON_NAME]" at bounding box center [722, 142] width 175 height 21
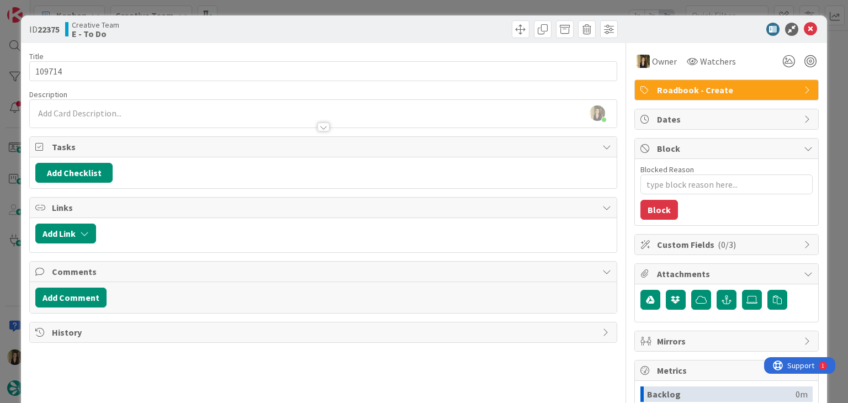
click at [444, 32] on div at bounding box center [471, 29] width 291 height 18
click at [444, 9] on div "ID 22375 Creative Team E - To Do Title 6 / 128 109714 Description Sofia Palma j…" at bounding box center [424, 201] width 848 height 403
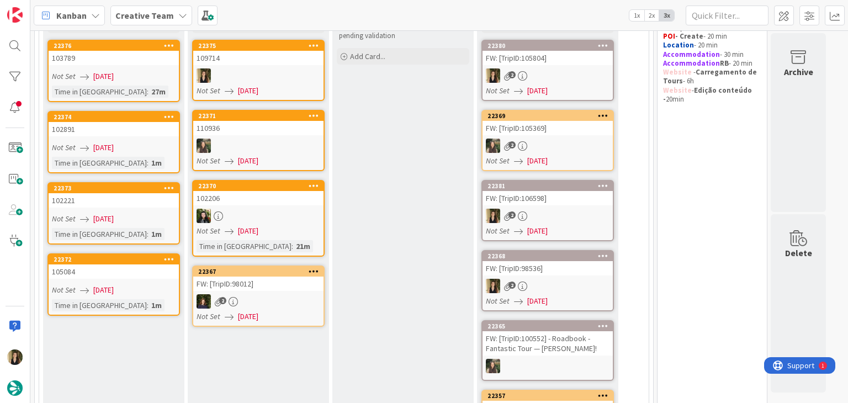
scroll to position [66, 0]
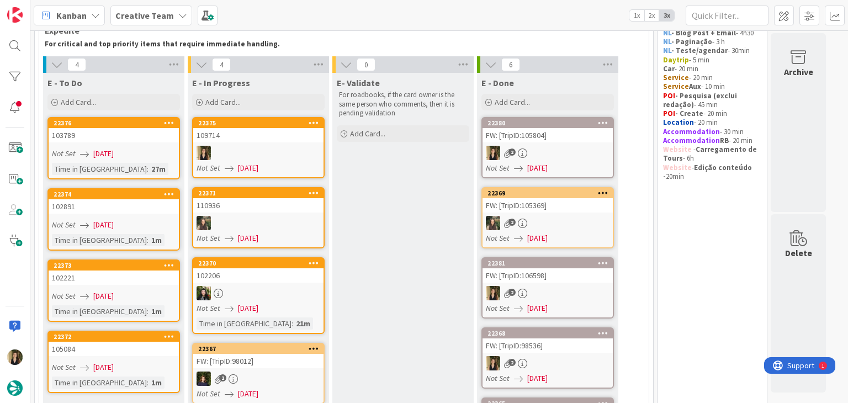
click at [294, 146] on div at bounding box center [258, 153] width 130 height 14
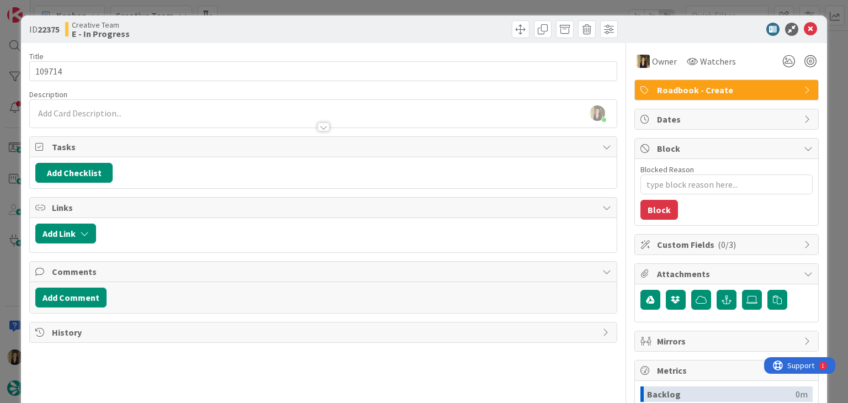
type textarea "x"
click at [319, 26] on div "ID 22375 Creative Team E - In Progress" at bounding box center [323, 29] width 588 height 18
click at [318, 8] on div "ID 22375 Creative Team E - In Progress Title 6 / 128 109714 Description Sofia P…" at bounding box center [424, 201] width 848 height 403
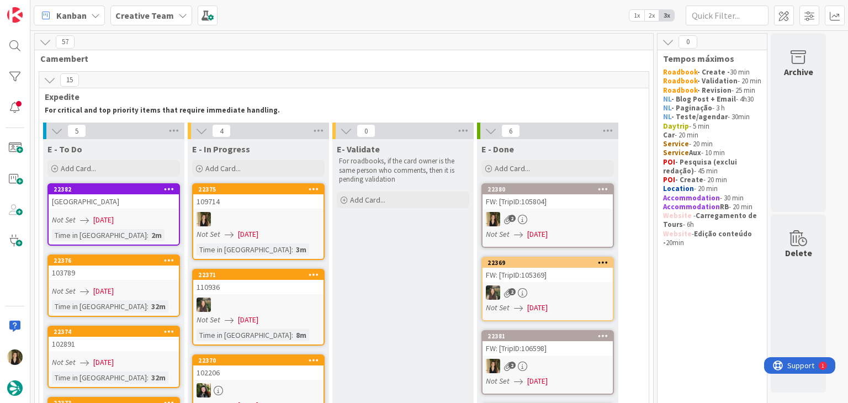
click at [297, 221] on div at bounding box center [258, 219] width 130 height 14
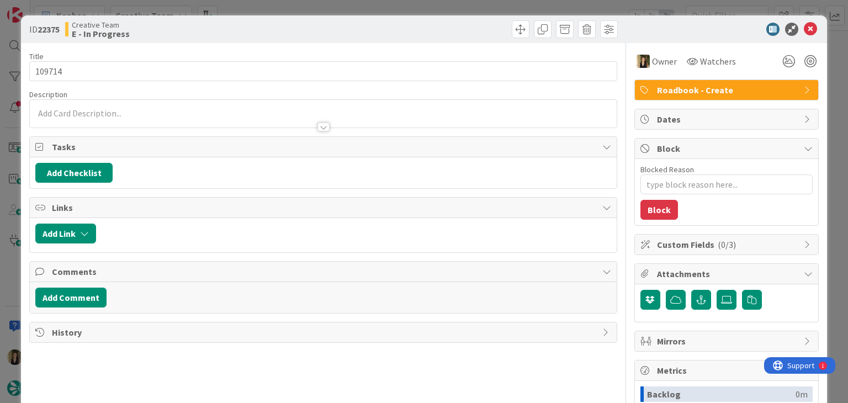
type textarea "x"
click at [185, 120] on div at bounding box center [323, 122] width 586 height 12
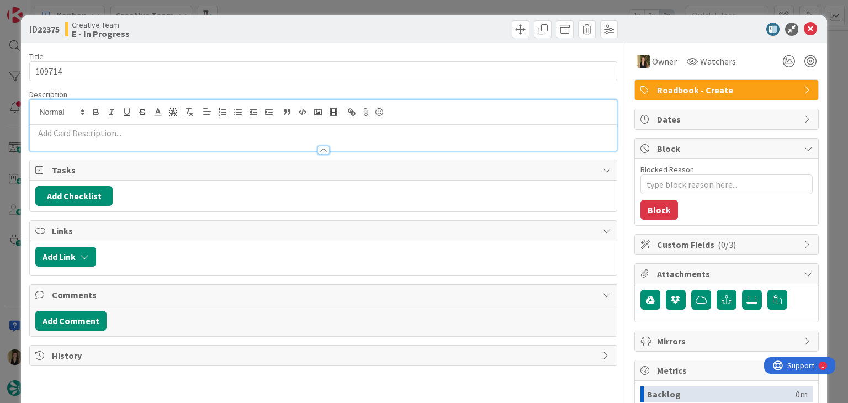
click at [193, 135] on p at bounding box center [322, 133] width 575 height 13
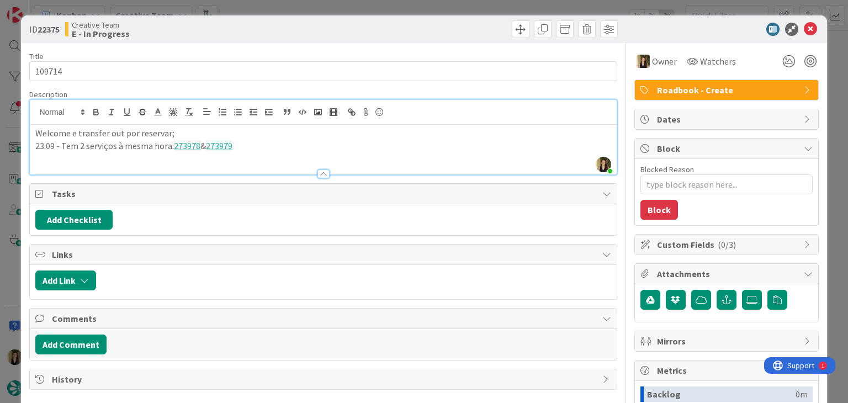
drag, startPoint x: 295, startPoint y: 37, endPoint x: 299, endPoint y: 14, distance: 23.1
click at [295, 32] on div "Creative Team E - In Progress" at bounding box center [192, 29] width 255 height 18
click at [299, 9] on div "ID 22375 Creative Team E - In Progress Title 6 / 128 109714 Description Sofia P…" at bounding box center [424, 201] width 848 height 403
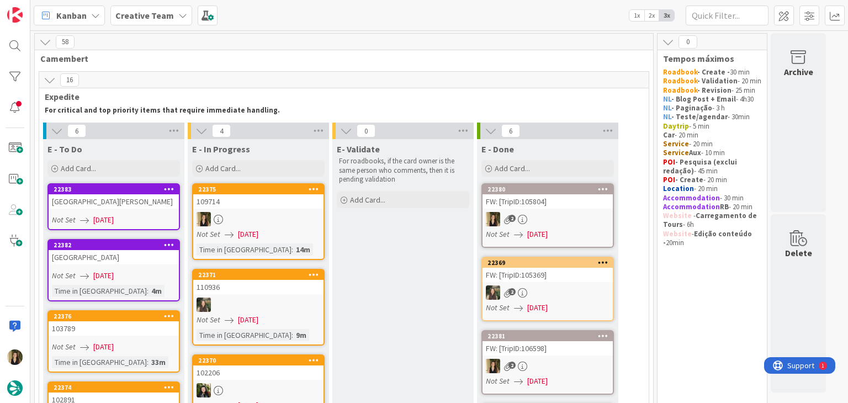
click at [299, 252] on div "Time in Column : 14m" at bounding box center [258, 249] width 124 height 12
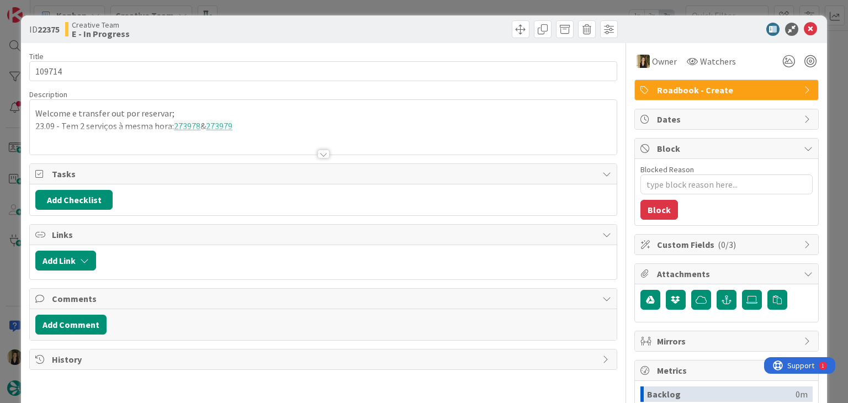
drag, startPoint x: 460, startPoint y: 39, endPoint x: 454, endPoint y: 14, distance: 26.1
click at [457, 36] on div "ID 22375 Creative Team E - In Progress" at bounding box center [423, 29] width 805 height 28
click at [454, 11] on div "ID 22375 Creative Team E - In Progress Title 6 / 128 109714 Description Welcome…" at bounding box center [424, 201] width 848 height 403
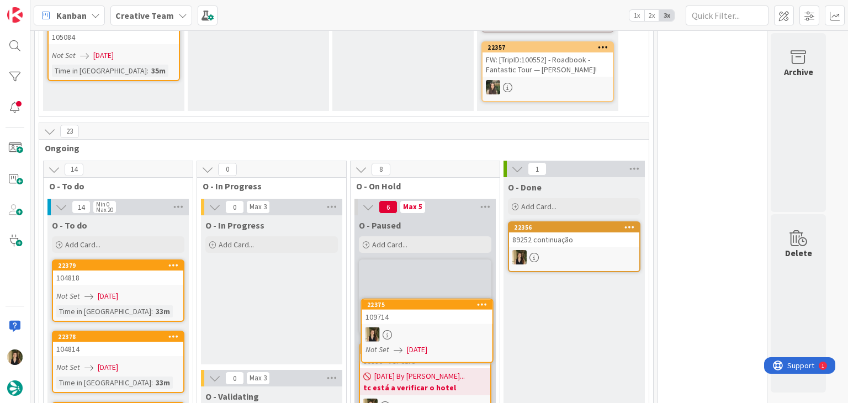
scroll to position [537, 0]
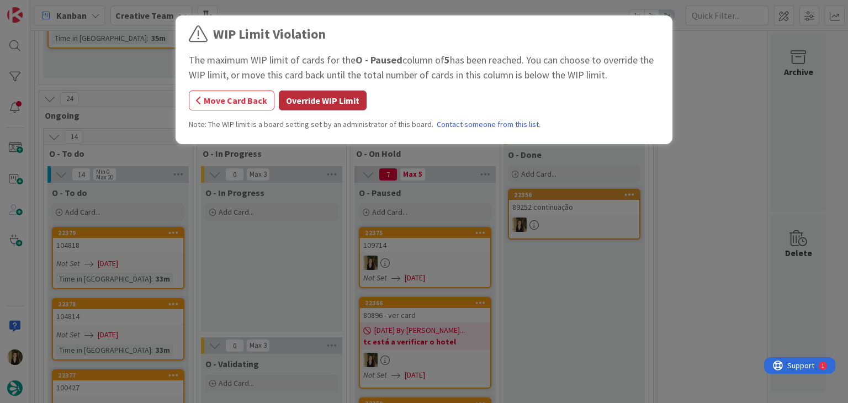
click at [343, 93] on button "Override WIP Limit" at bounding box center [323, 100] width 88 height 20
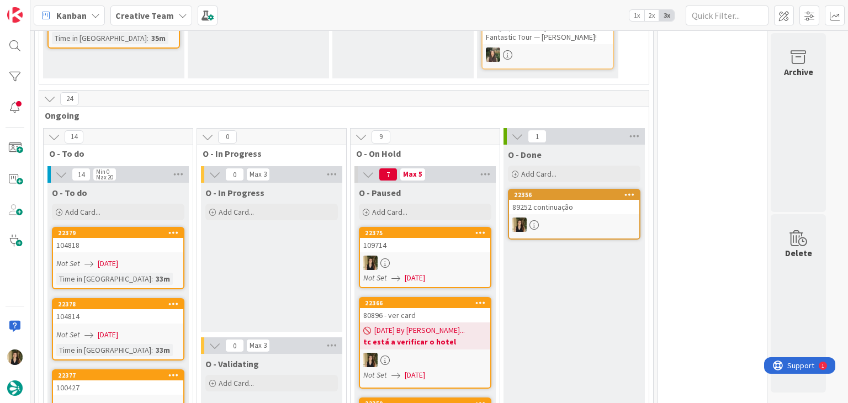
click at [433, 245] on div "109714" at bounding box center [425, 245] width 130 height 14
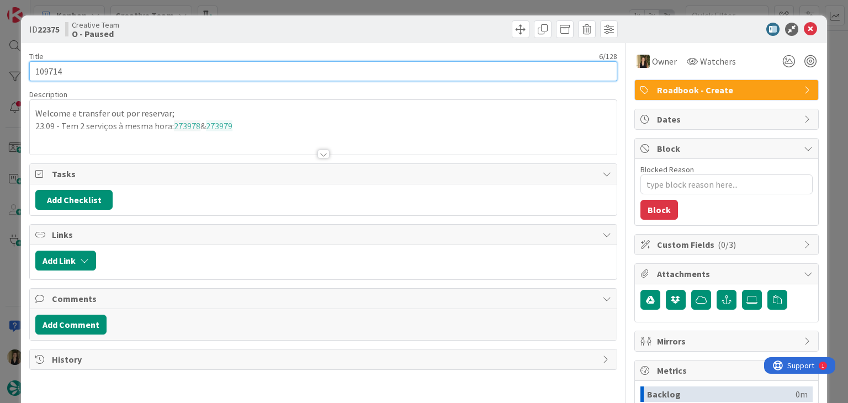
click at [51, 73] on input "109714" at bounding box center [322, 71] width 587 height 20
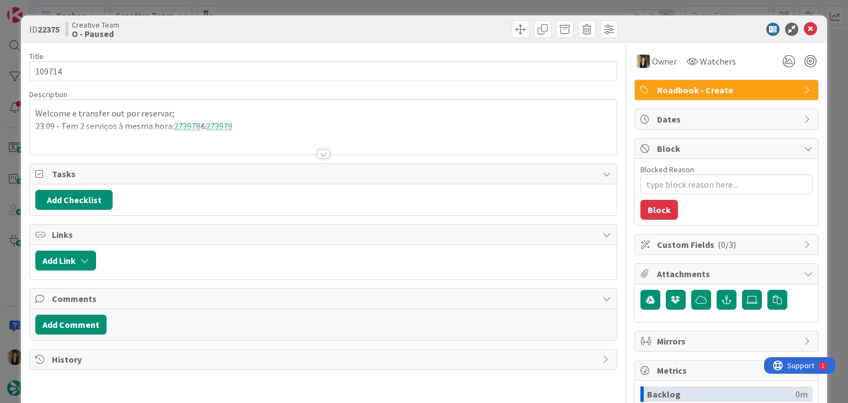
drag, startPoint x: 302, startPoint y: 24, endPoint x: 299, endPoint y: 9, distance: 15.2
click at [301, 24] on div "Creative Team O - Paused" at bounding box center [192, 29] width 255 height 18
click at [299, 9] on div "ID 22375 Creative Team O - Paused Title 6 / 128 109714 Description Welcome e tr…" at bounding box center [424, 201] width 848 height 403
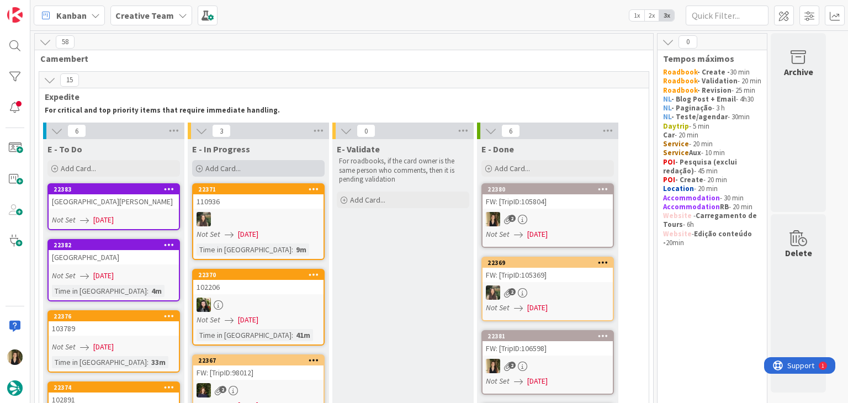
click at [240, 166] on span "Add Card..." at bounding box center [222, 168] width 35 height 10
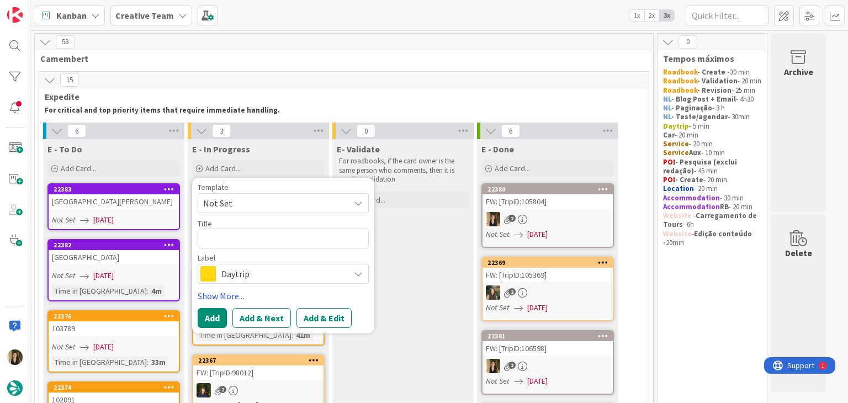
type textarea "x"
type textarea "109714"
type textarea "x"
type textarea "109714"
type textarea "x"
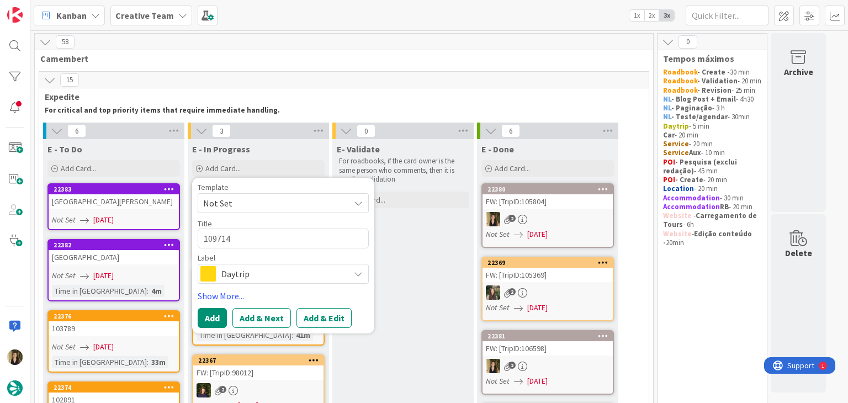
type textarea "109714 c"
type textarea "x"
type textarea "109714 cr"
type textarea "x"
type textarea "109714 cri"
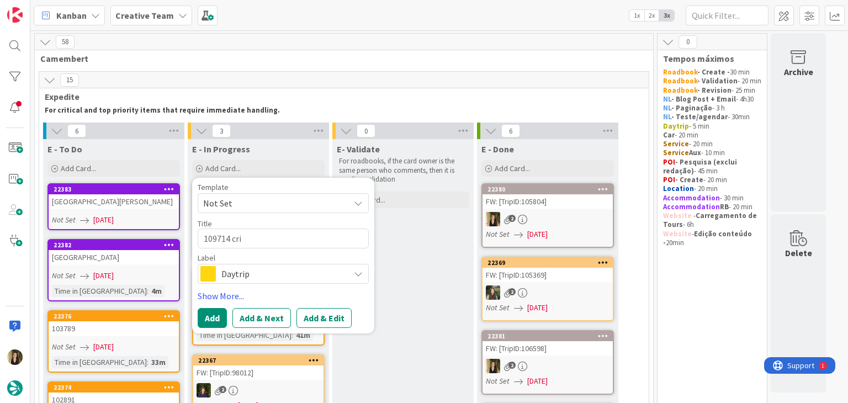
type textarea "x"
type textarea "109714 cria"
type textarea "x"
type textarea "109714 criar"
type textarea "x"
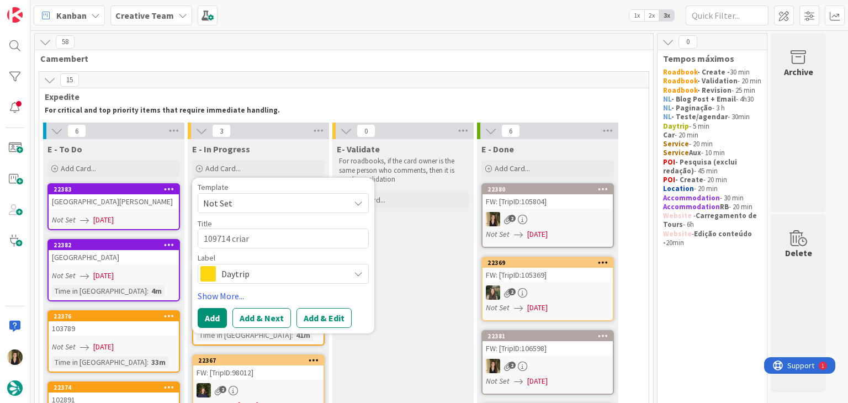
type textarea "109714 criar"
type textarea "x"
type textarea "109714 criar e"
type textarea "x"
type textarea "109714 criar e"
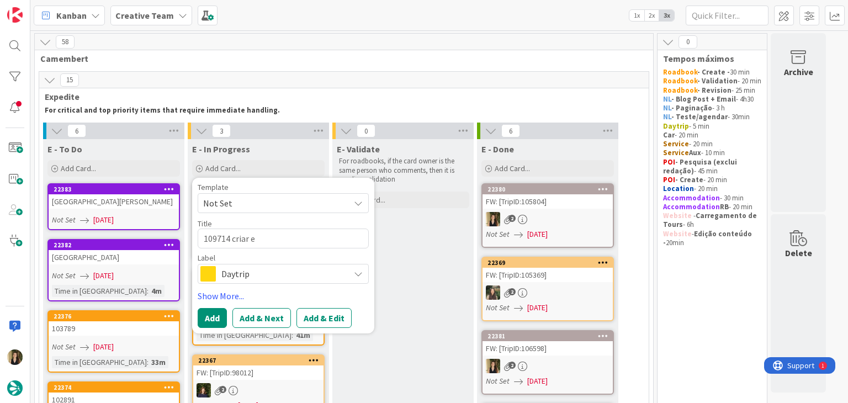
type textarea "x"
type textarea "109714 criar e a"
type textarea "x"
type textarea "109714 criar e as"
type textarea "x"
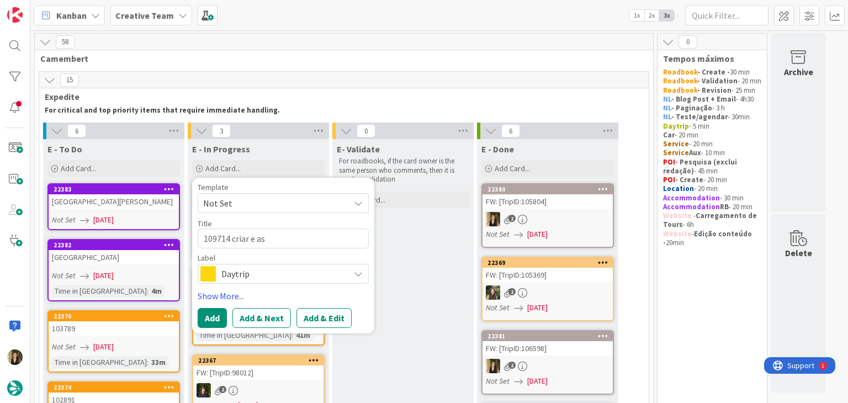
type textarea "109714 criar e ass"
type textarea "x"
type textarea "109714 criar e asso"
type textarea "x"
type textarea "109714 criar e assoc"
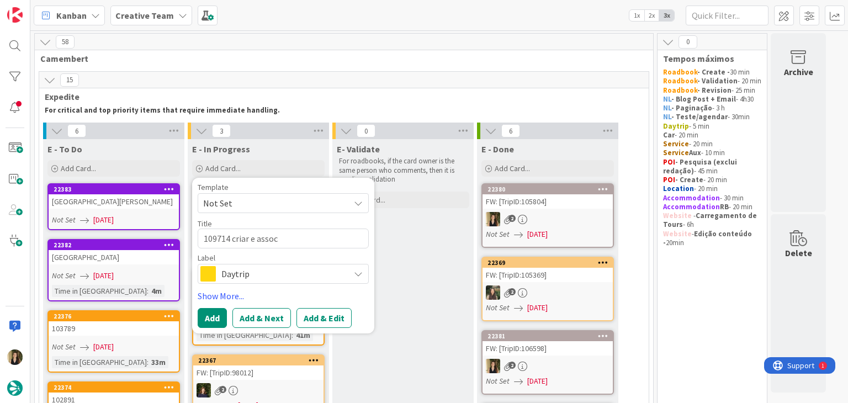
type textarea "x"
type textarea "109714 criar e associ"
type textarea "x"
type textarea "109714 criar e associa"
type textarea "x"
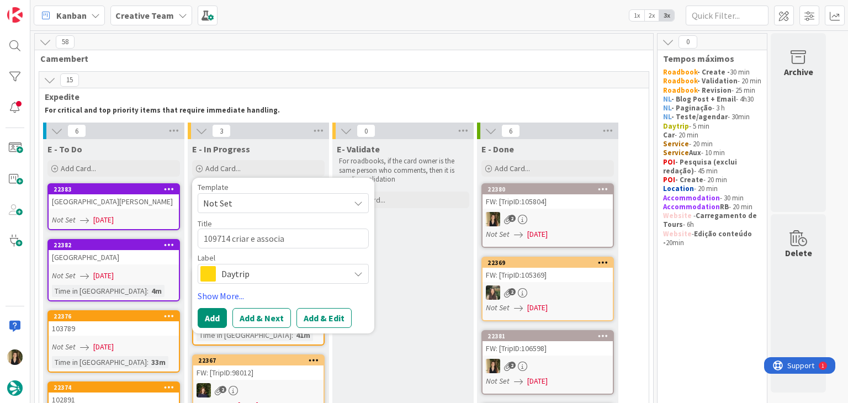
type textarea "109714 criar e associar"
type textarea "x"
type textarea "109714 criar e associar"
type textarea "x"
type textarea "109714 criar e associar s"
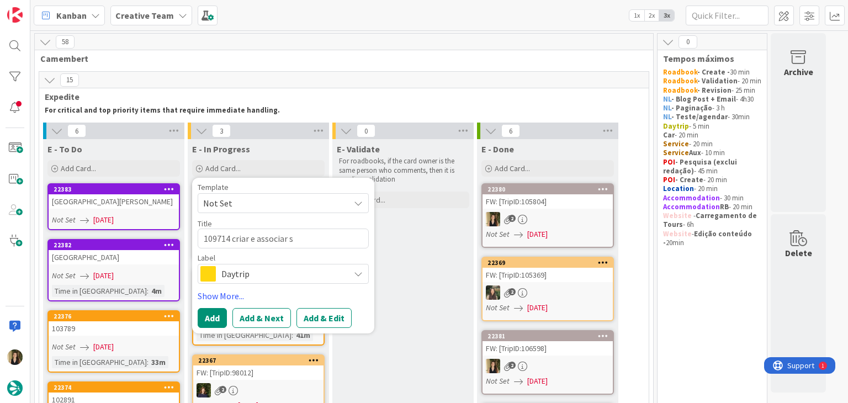
type textarea "x"
type textarea "109714 criar e associar su"
type textarea "x"
type textarea "109714 criar e associar sup"
type textarea "x"
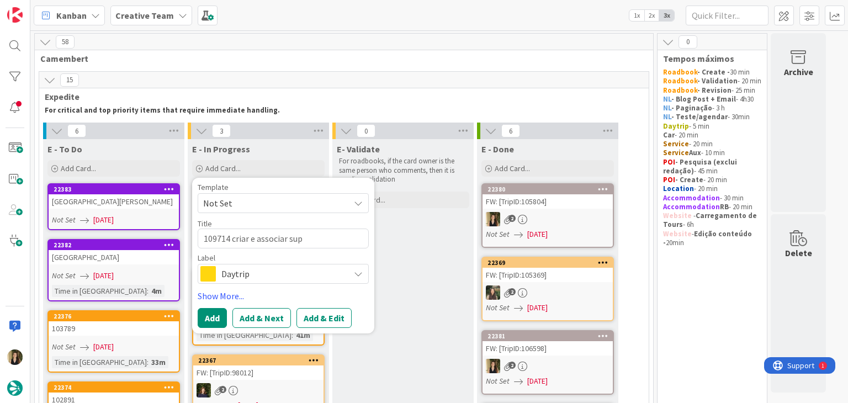
type textarea "109714 criar e associar supp"
type textarea "x"
type textarea "109714 criar e associar suppl"
type textarea "x"
type textarea "109714 criar e associar suppli"
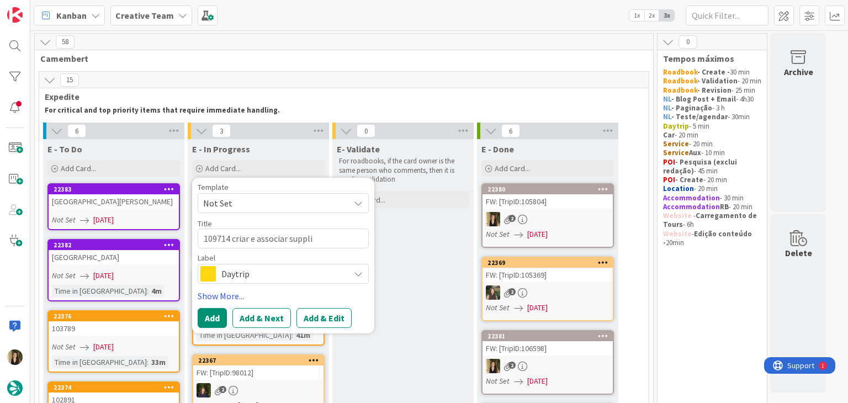
type textarea "x"
type textarea "109714 criar e associar supplie"
type textarea "x"
type textarea "109714 criar e associar supplier"
drag, startPoint x: 313, startPoint y: 281, endPoint x: 317, endPoint y: 269, distance: 12.7
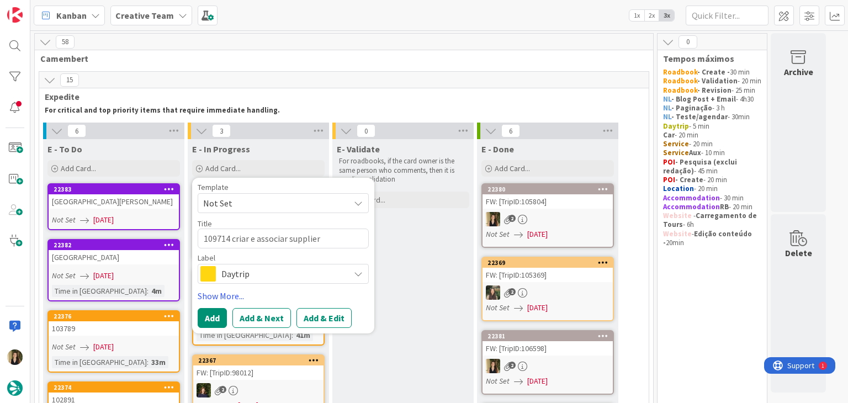
click at [313, 281] on div "Daytrip" at bounding box center [283, 274] width 171 height 20
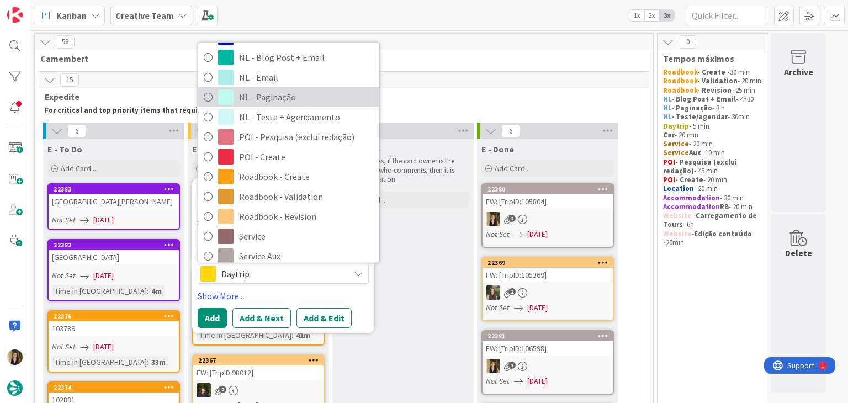
scroll to position [110, 0]
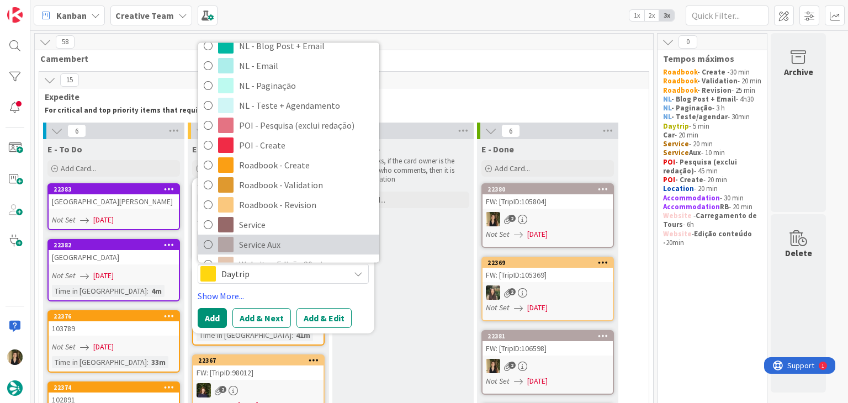
click at [280, 238] on span "Service Aux" at bounding box center [306, 245] width 135 height 17
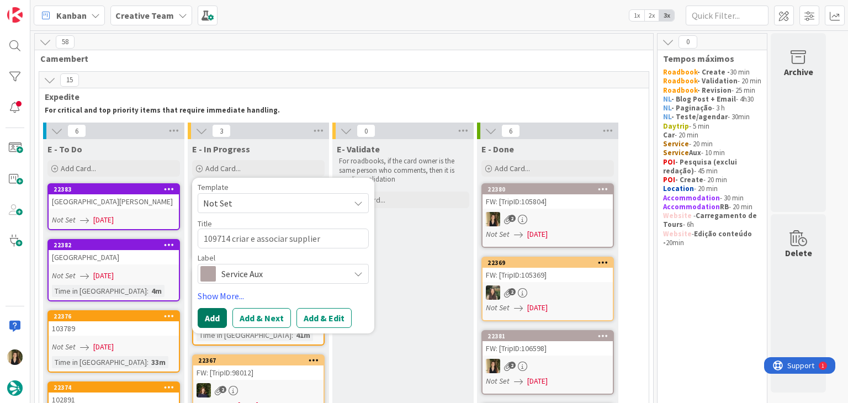
drag, startPoint x: 207, startPoint y: 317, endPoint x: 195, endPoint y: 304, distance: 18.4
click at [206, 317] on button "Add" at bounding box center [212, 318] width 29 height 20
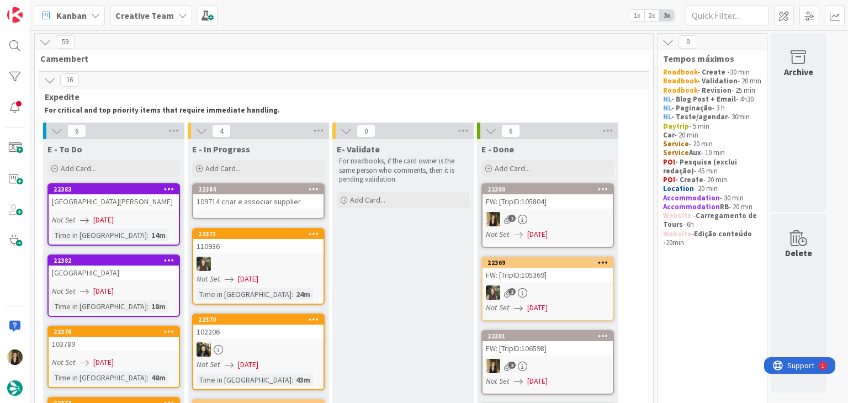
click at [271, 208] on div "109714 criar e associar supplier" at bounding box center [258, 201] width 130 height 14
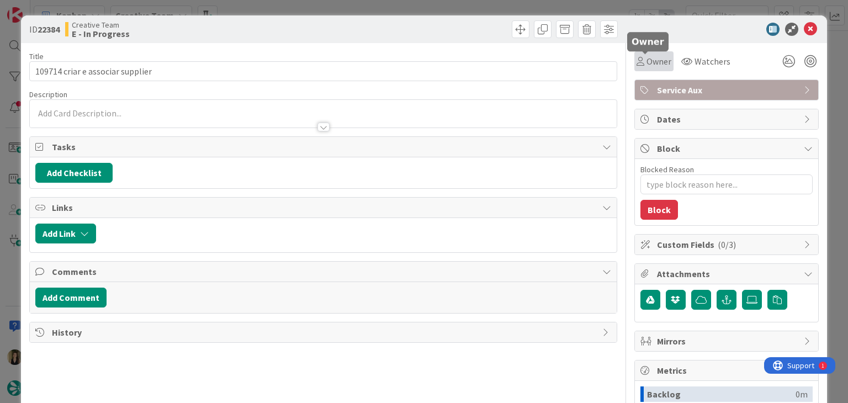
click at [646, 63] on span "Owner" at bounding box center [658, 61] width 25 height 13
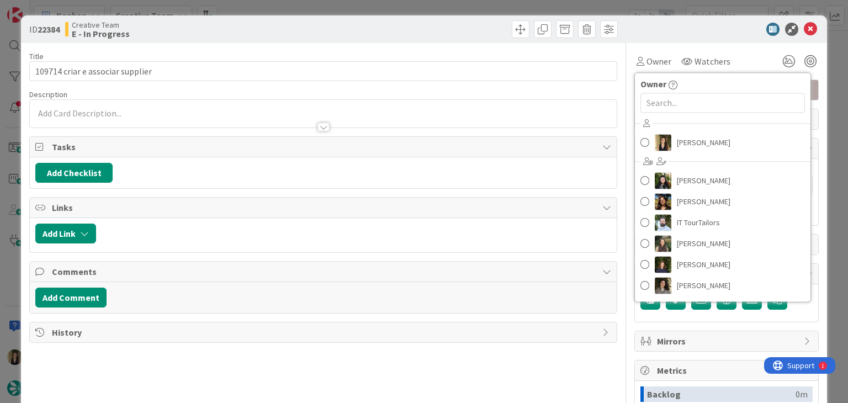
click at [677, 131] on div "Sofia Palma Beatriz Cassona Diana Ramos IT TourTailors Inês Gonçalves Margarida…" at bounding box center [722, 206] width 175 height 182
click at [680, 134] on span "[PERSON_NAME]" at bounding box center [704, 142] width 54 height 17
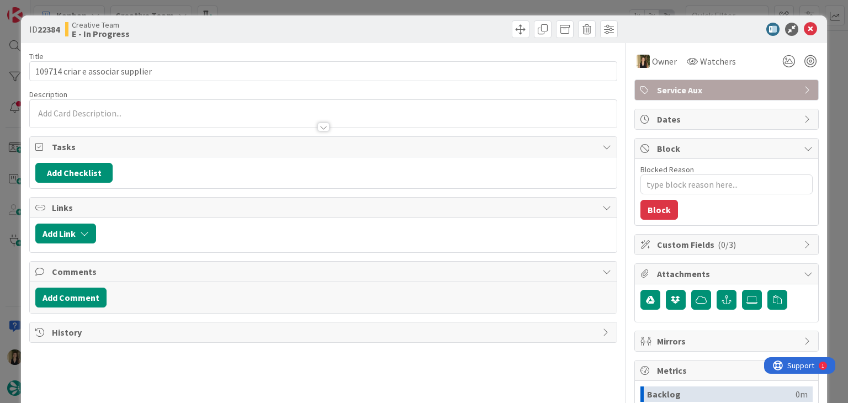
type textarea "x"
click at [245, 111] on div at bounding box center [323, 114] width 586 height 28
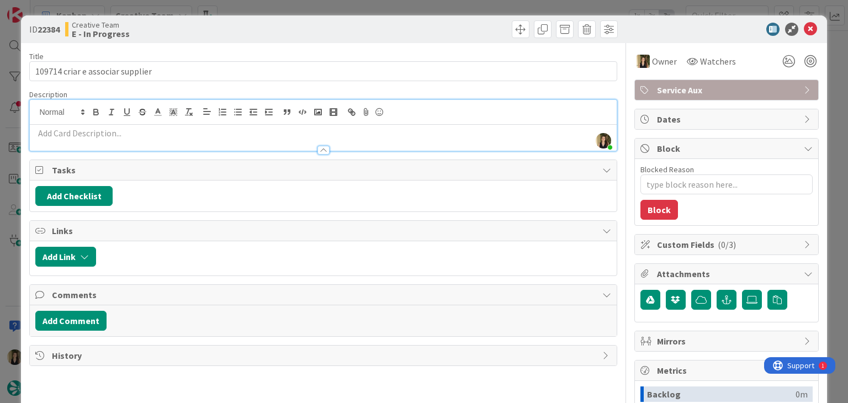
click at [171, 134] on p at bounding box center [322, 133] width 575 height 13
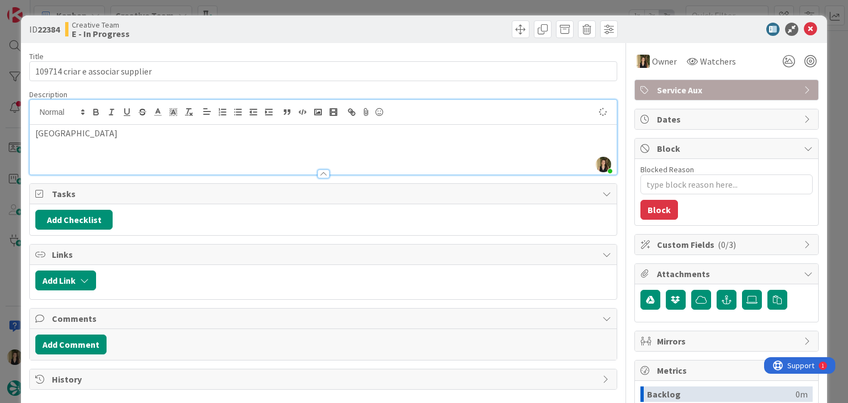
type textarea "x"
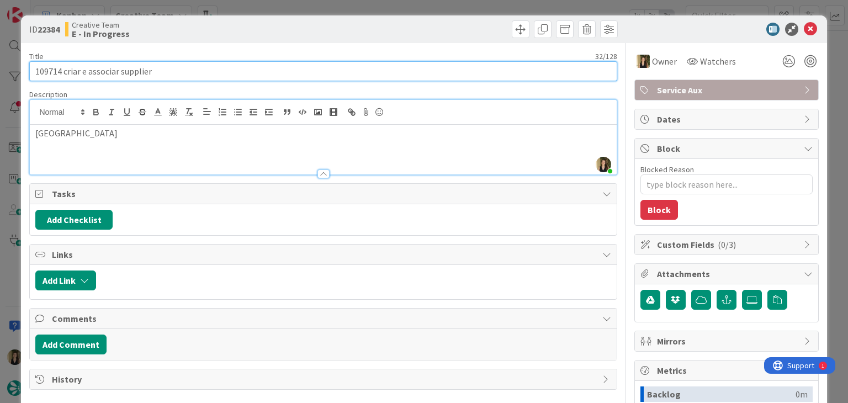
click at [99, 71] on input "109714 criar e associar supplier" at bounding box center [322, 71] width 587 height 20
type input "109714 criar supplier"
click at [168, 76] on input "109714 criar supplier" at bounding box center [322, 71] width 587 height 20
type textarea "x"
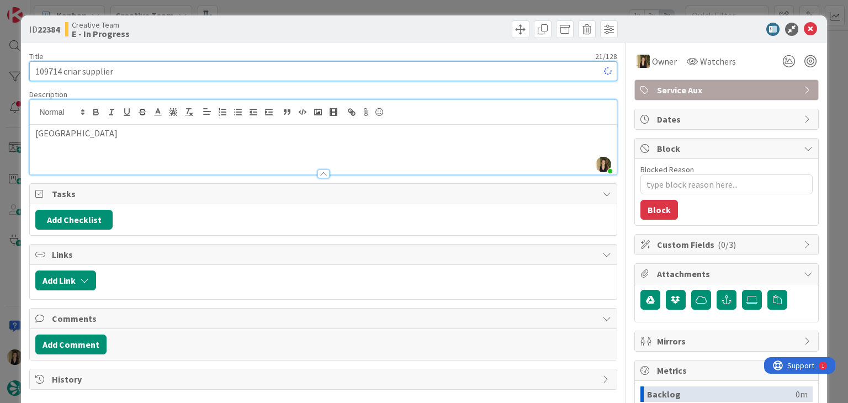
type input "109714 criar supplier"
type textarea "x"
type input "109714 criar supplier e gps"
type textarea "x"
type input "109714 criar supplier e gps point"
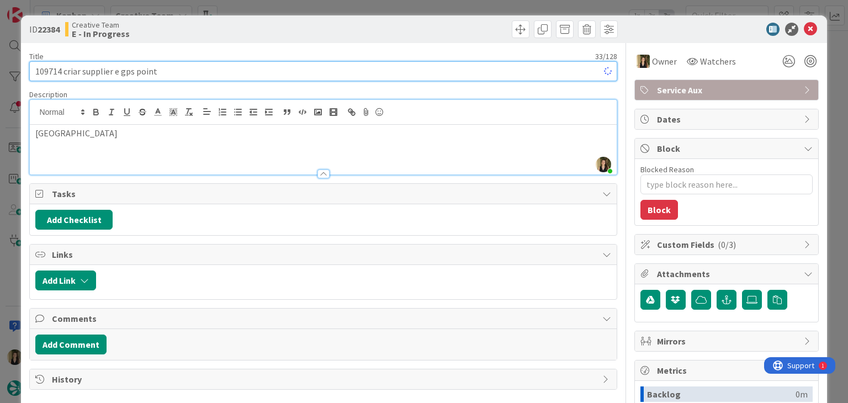
type textarea "x"
type input "109714 criar supplier e gps point"
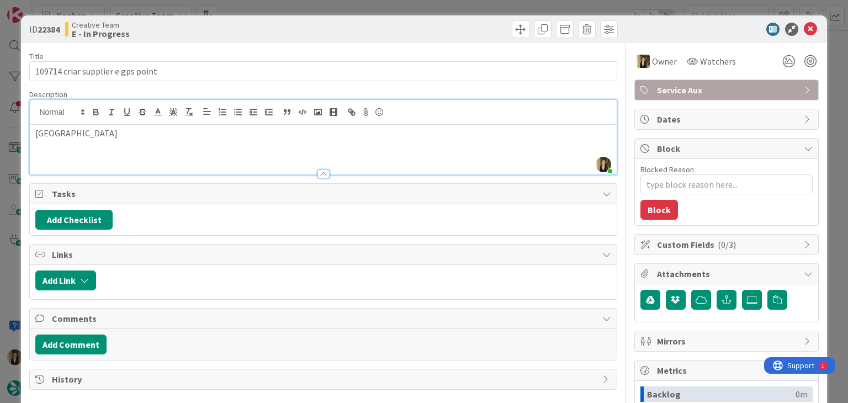
drag, startPoint x: 309, startPoint y: 18, endPoint x: 333, endPoint y: 1, distance: 29.4
click at [311, 17] on div "ID 22384 Creative Team E - In Progress" at bounding box center [423, 29] width 805 height 28
click at [333, 1] on div "ID 22384 Creative Team E - In Progress Title 33 / 128 109714 criar supplier e g…" at bounding box center [424, 201] width 848 height 403
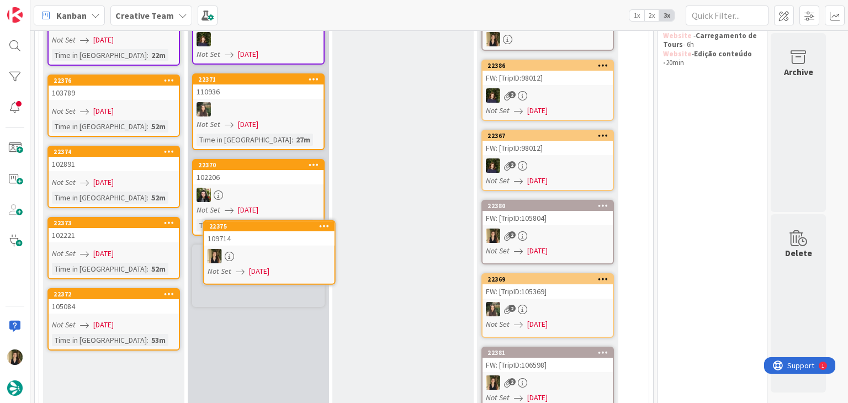
scroll to position [220, 0]
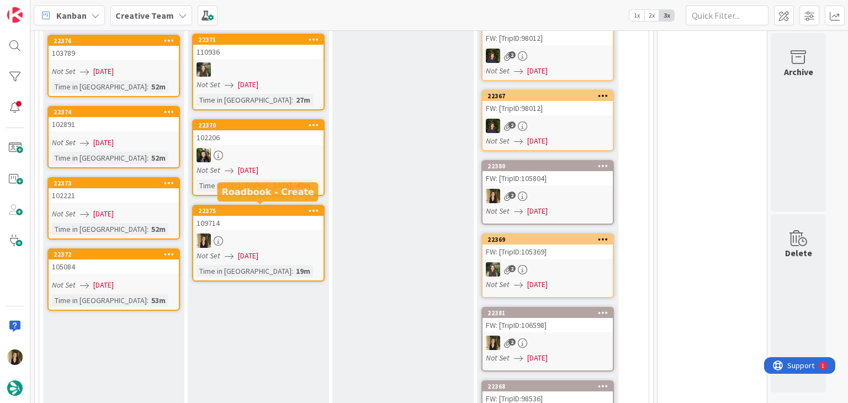
click at [290, 222] on div "109714" at bounding box center [258, 223] width 130 height 14
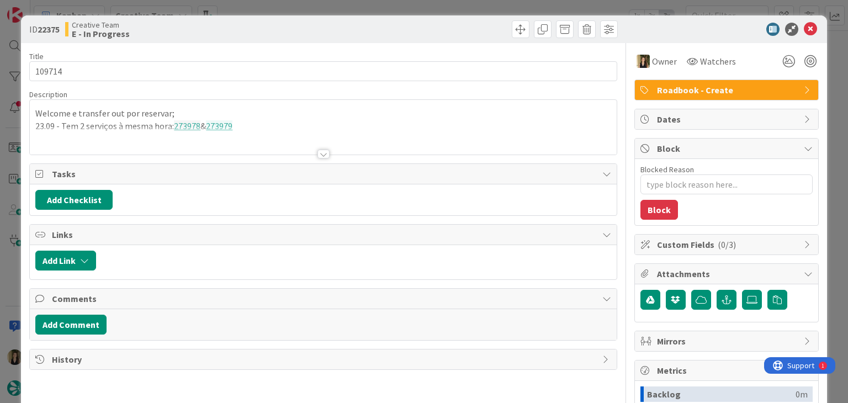
click at [283, 133] on div at bounding box center [323, 140] width 586 height 28
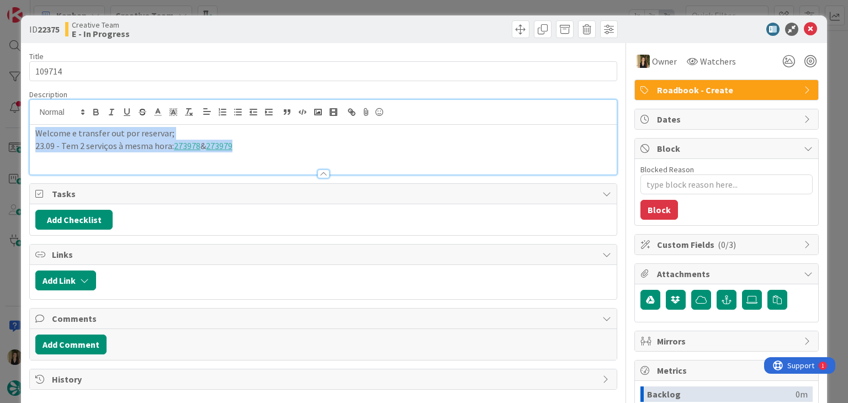
drag, startPoint x: 251, startPoint y: 146, endPoint x: 29, endPoint y: 137, distance: 222.0
click at [29, 137] on div "ID 22375 Creative Team E - In Progress Title 6 / 128 109714 Description Welcome…" at bounding box center [423, 296] width 805 height 562
copy div "Welcome e transfer out por reservar; 23.09 - Tem 2 serviços à mesma hora: 27397…"
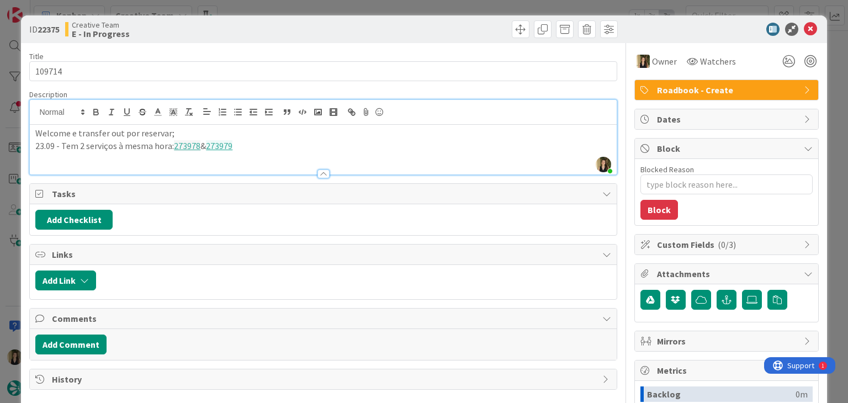
drag, startPoint x: 294, startPoint y: 23, endPoint x: 292, endPoint y: 7, distance: 15.6
click at [293, 22] on div "Creative Team E - In Progress" at bounding box center [192, 29] width 255 height 18
click at [292, 7] on div "ID 22375 Creative Team E - In Progress Title 6 / 128 109714 Description Sofia P…" at bounding box center [424, 201] width 848 height 403
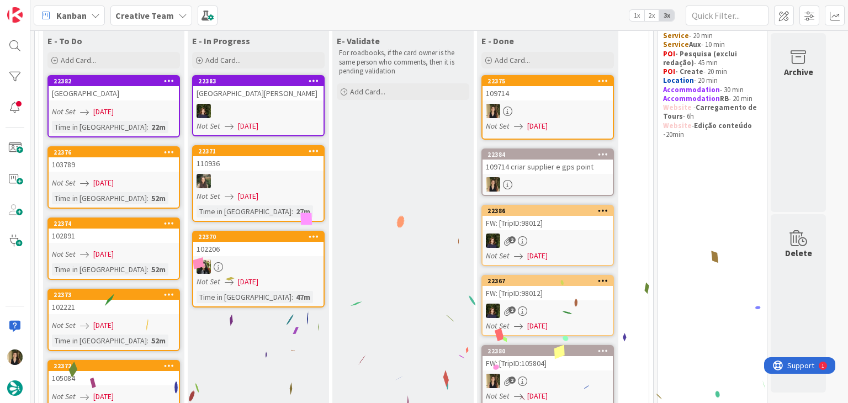
scroll to position [110, 0]
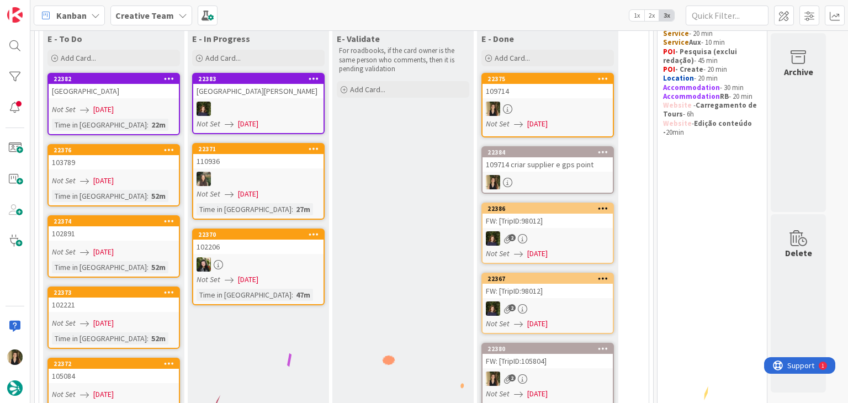
click at [142, 264] on div "Time in Column : 52m" at bounding box center [114, 267] width 124 height 12
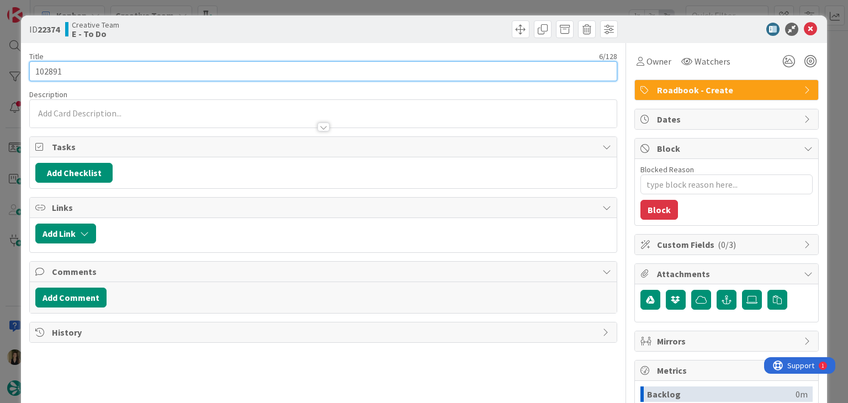
click at [58, 71] on input "102891" at bounding box center [322, 71] width 587 height 20
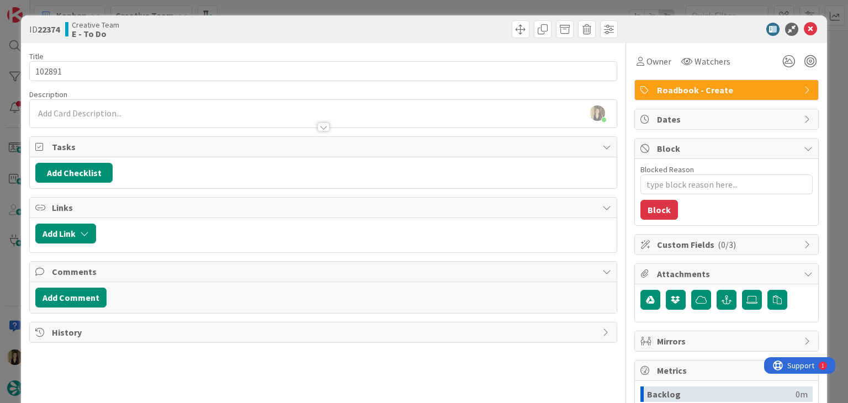
drag, startPoint x: 274, startPoint y: 27, endPoint x: 275, endPoint y: 12, distance: 15.5
click at [274, 27] on div "Creative Team E - To Do" at bounding box center [192, 29] width 255 height 18
click at [275, 10] on div "ID 22374 Creative Team E - To Do Title 6 / 128 102891 Description Sofia Palma j…" at bounding box center [424, 201] width 848 height 403
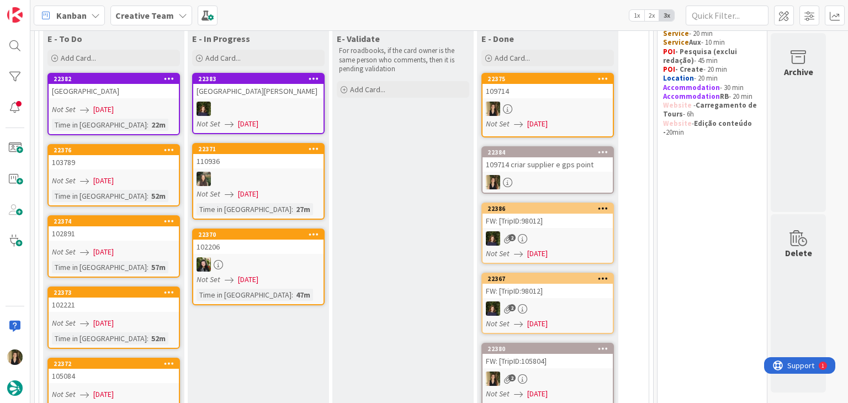
click at [132, 307] on div "102221" at bounding box center [114, 304] width 130 height 14
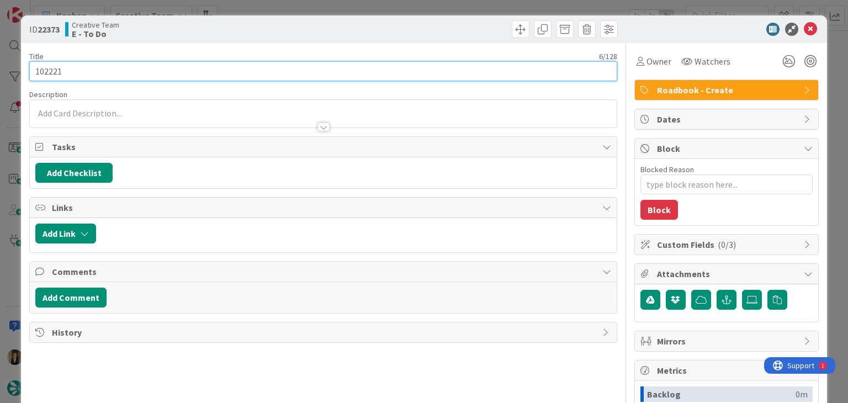
click at [55, 71] on input "102221" at bounding box center [322, 71] width 587 height 20
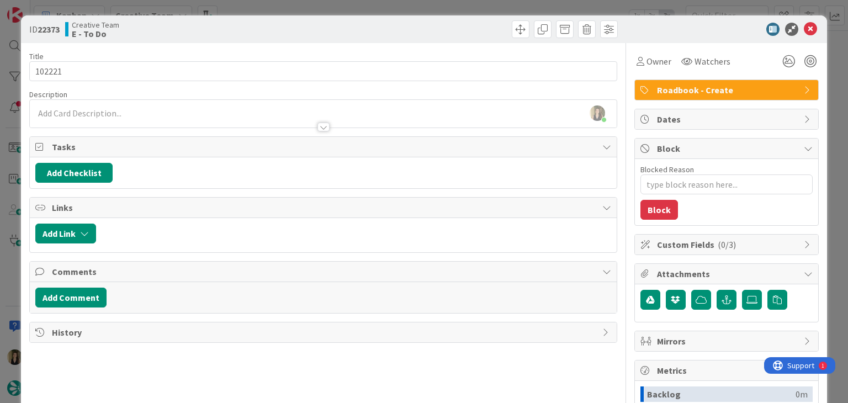
click at [296, 24] on div "Creative Team E - To Do" at bounding box center [192, 29] width 255 height 18
click at [298, 9] on div "ID 22373 Creative Team E - To Do Title 6 / 128 102221 Description Sofia Palma j…" at bounding box center [424, 201] width 848 height 403
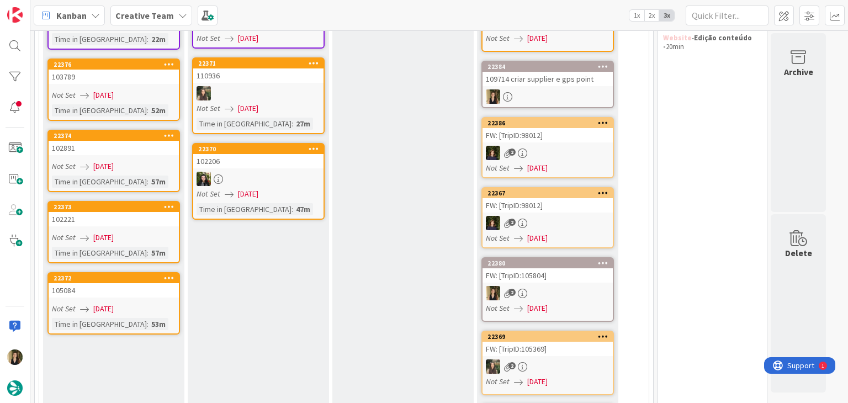
scroll to position [221, 0]
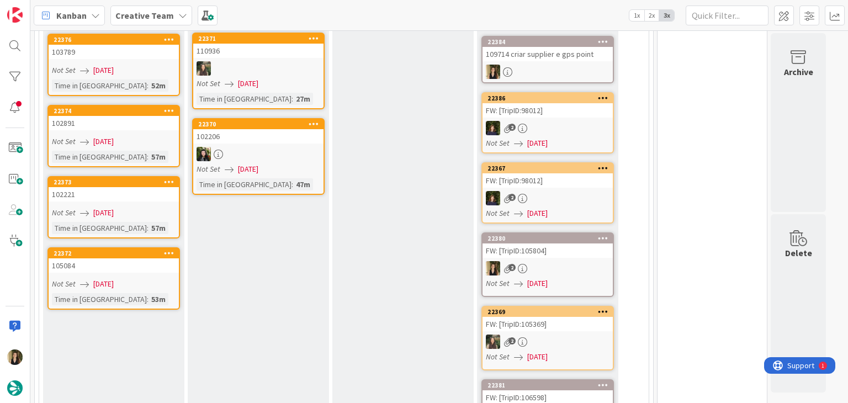
click at [137, 271] on link "22372 105084 Not Set 04/09/2025 Time in Column : 53m" at bounding box center [113, 278] width 132 height 62
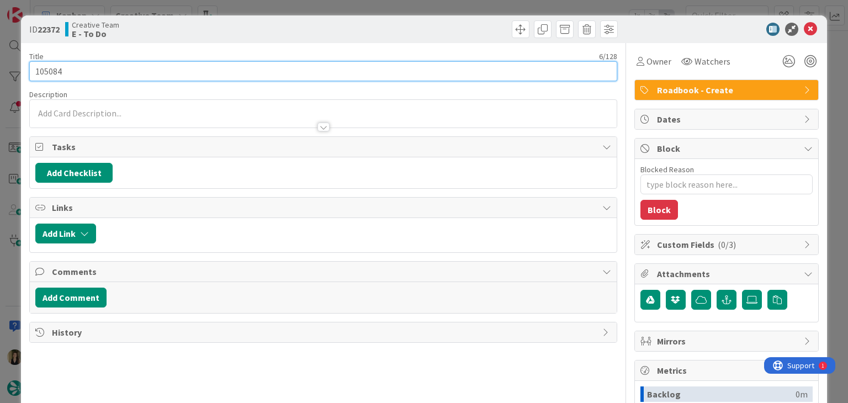
click at [40, 77] on input "105084" at bounding box center [322, 71] width 587 height 20
click at [42, 73] on input "105084" at bounding box center [322, 71] width 587 height 20
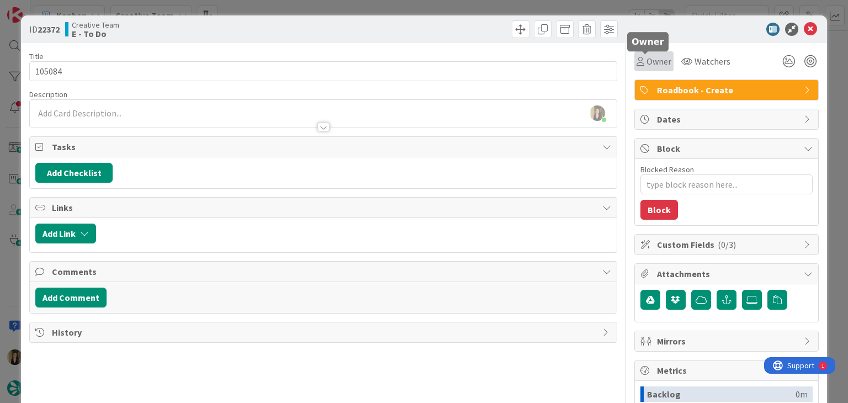
click at [646, 58] on span "Owner" at bounding box center [658, 61] width 25 height 13
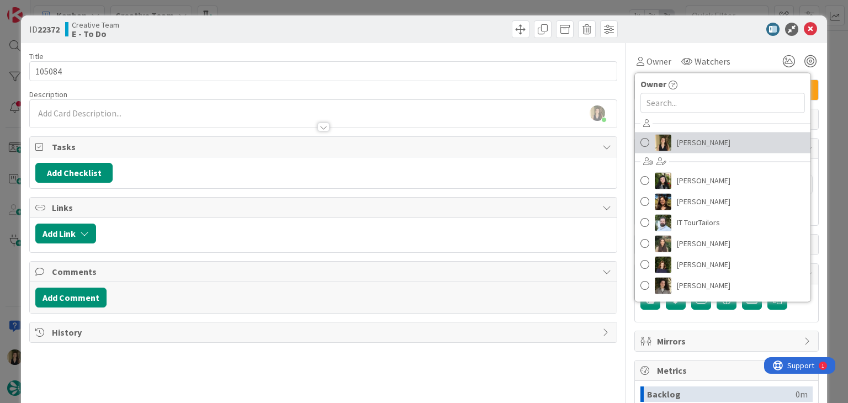
drag, startPoint x: 704, startPoint y: 142, endPoint x: 626, endPoint y: 109, distance: 84.8
click at [704, 143] on span "[PERSON_NAME]" at bounding box center [704, 142] width 54 height 17
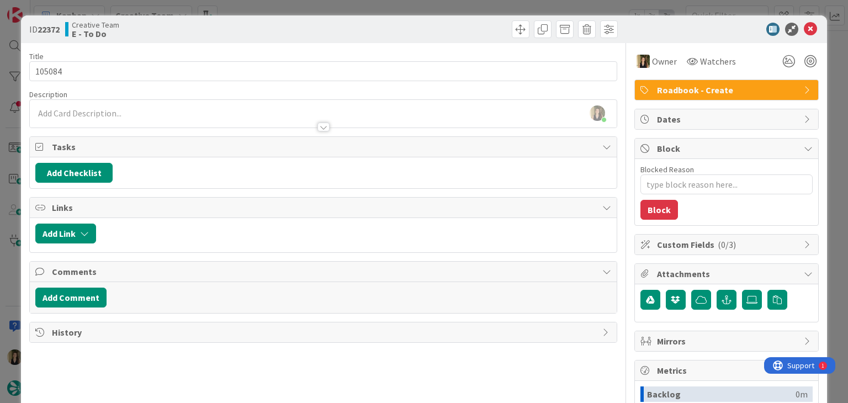
click at [467, 24] on div at bounding box center [471, 29] width 291 height 18
click at [460, 12] on div "ID 22372 Creative Team E - To Do Title 6 / 128 105084 Description Sofia Palma j…" at bounding box center [424, 201] width 848 height 403
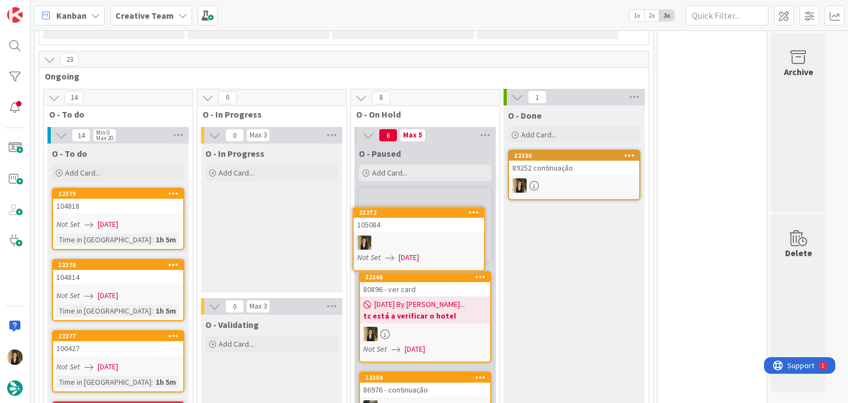
scroll to position [893, 0]
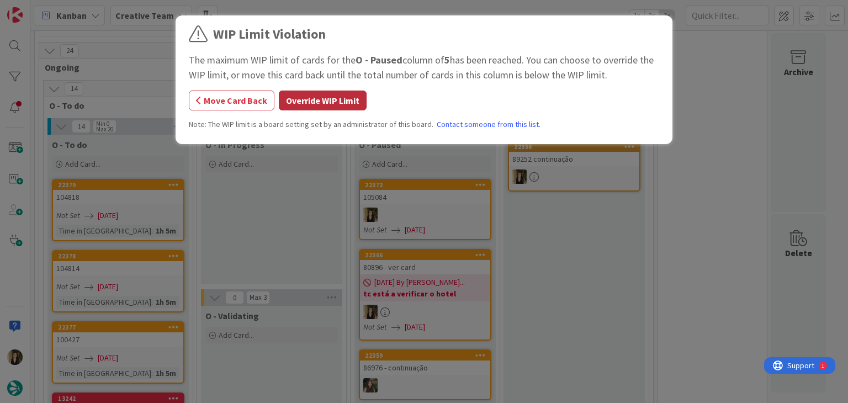
click at [321, 102] on button "Override WIP Limit" at bounding box center [323, 100] width 88 height 20
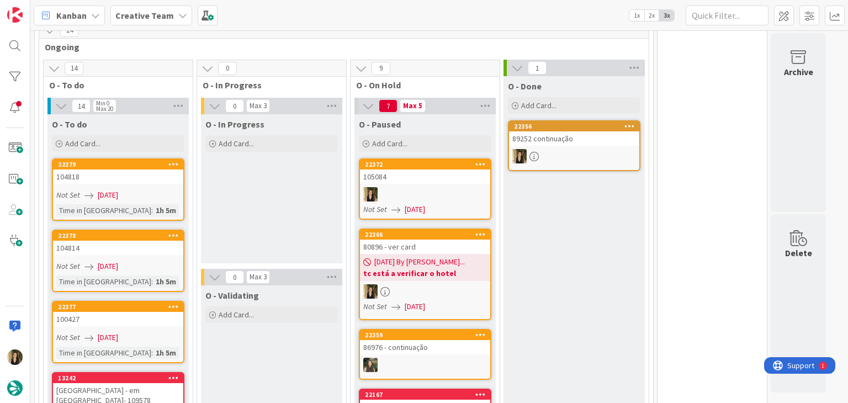
scroll to position [948, 0]
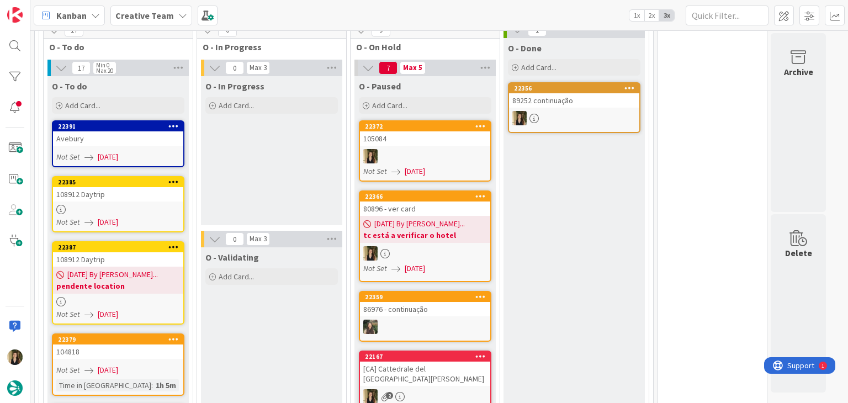
scroll to position [945, 0]
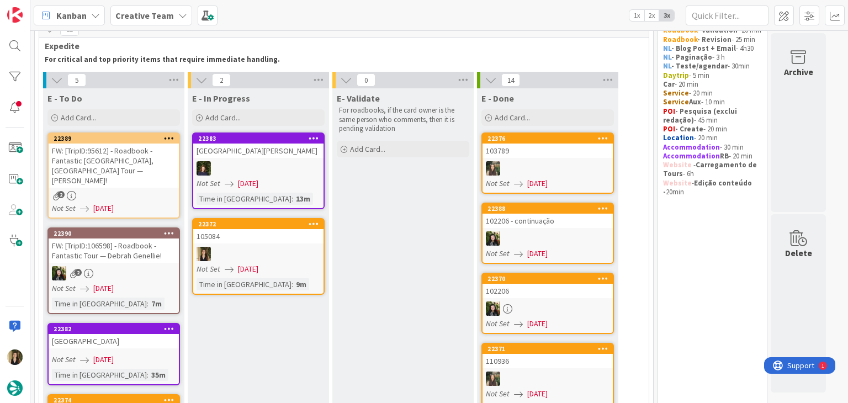
scroll to position [55, 0]
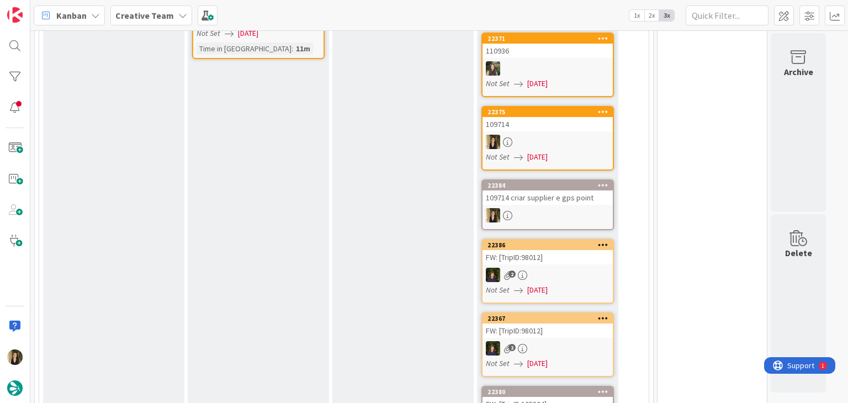
scroll to position [441, 0]
click at [601, 138] on div at bounding box center [547, 141] width 130 height 14
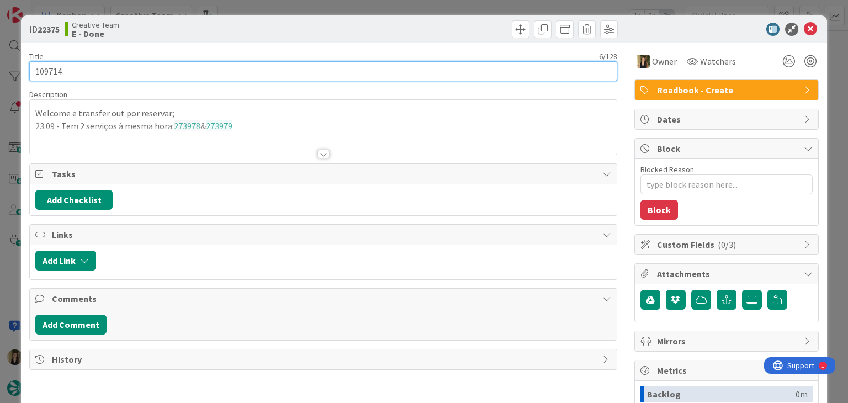
click at [51, 67] on input "109714" at bounding box center [322, 71] width 587 height 20
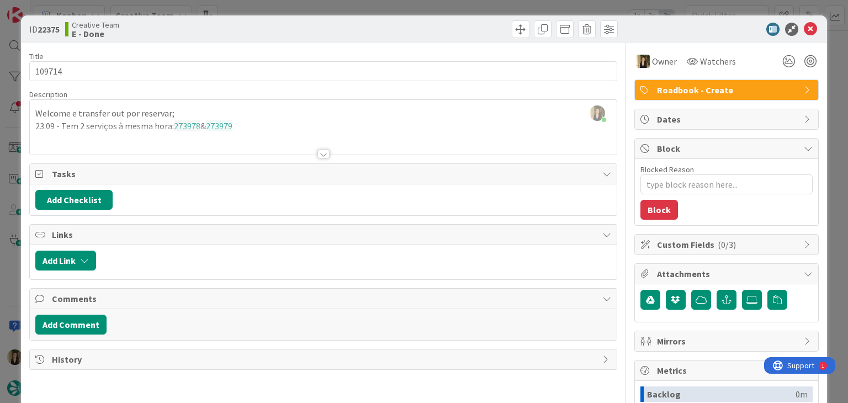
drag, startPoint x: 281, startPoint y: 27, endPoint x: 289, endPoint y: 10, distance: 18.3
click at [282, 26] on div "Creative Team E - Done" at bounding box center [192, 29] width 255 height 18
click at [290, 8] on div "ID 22375 Creative Team E - Done Title 6 / 128 109714 Description Sofia Palma jo…" at bounding box center [424, 201] width 848 height 403
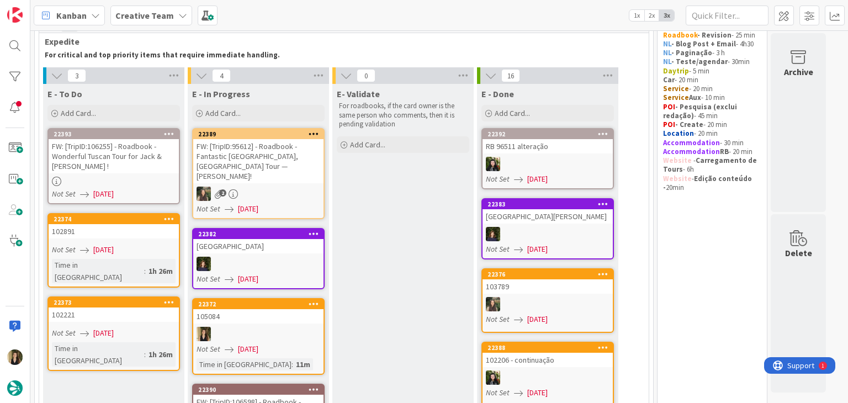
click at [283, 327] on div at bounding box center [258, 334] width 130 height 14
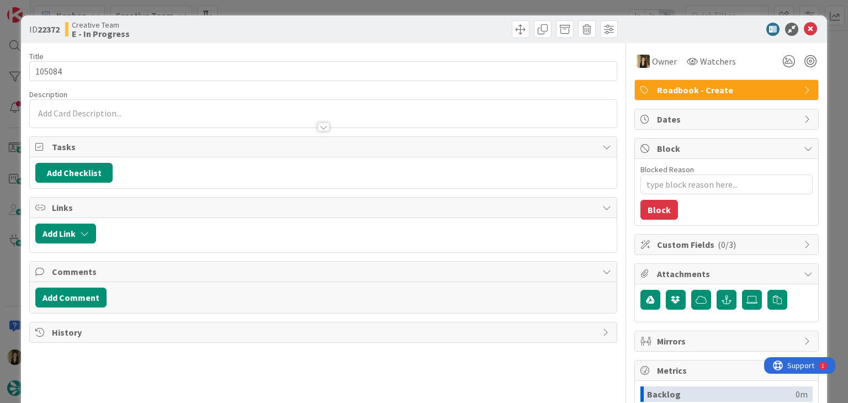
type textarea "x"
click at [160, 117] on div at bounding box center [323, 122] width 586 height 12
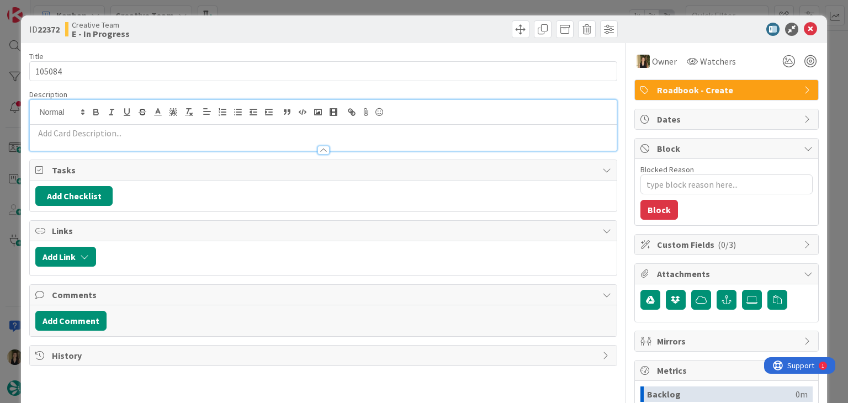
click at [162, 131] on p at bounding box center [322, 133] width 575 height 13
paste div
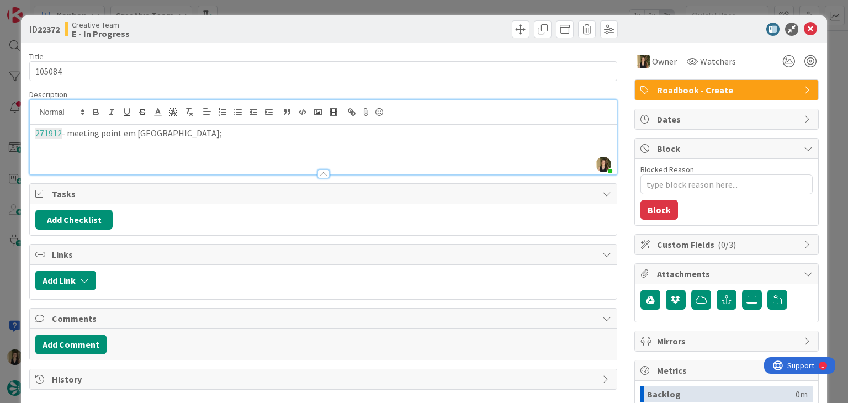
drag, startPoint x: 433, startPoint y: 26, endPoint x: 433, endPoint y: 20, distance: 6.1
click at [433, 25] on div at bounding box center [471, 29] width 291 height 18
click at [435, 7] on div "ID 22372 Creative Team E - In Progress Title 6 / 128 105084 Description Sofia P…" at bounding box center [424, 201] width 848 height 403
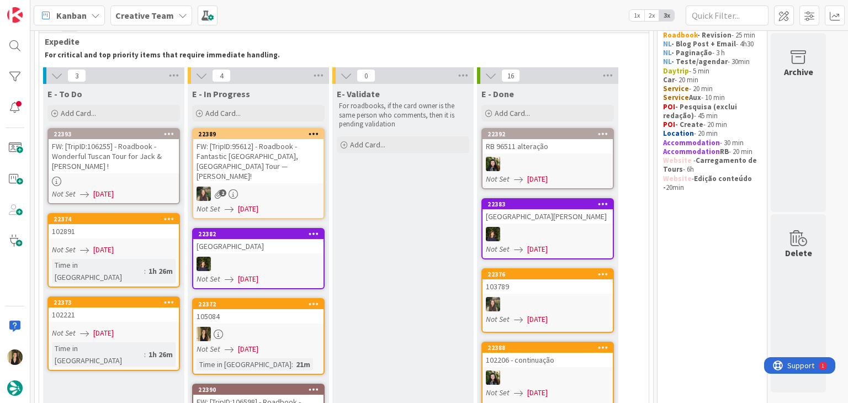
click at [298, 327] on div at bounding box center [258, 334] width 130 height 14
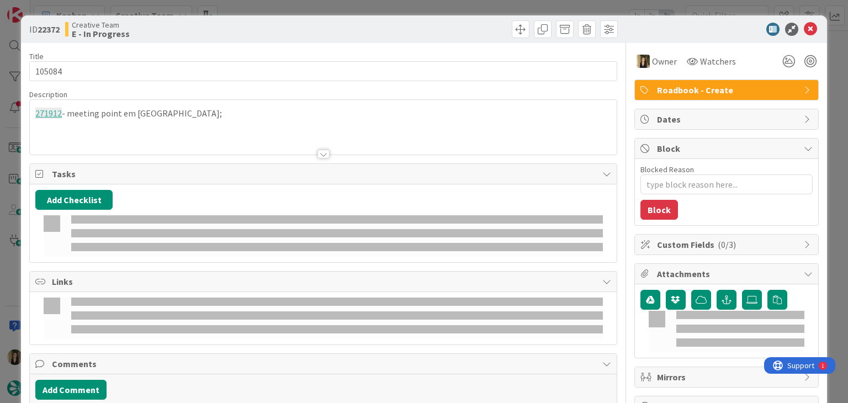
type textarea "x"
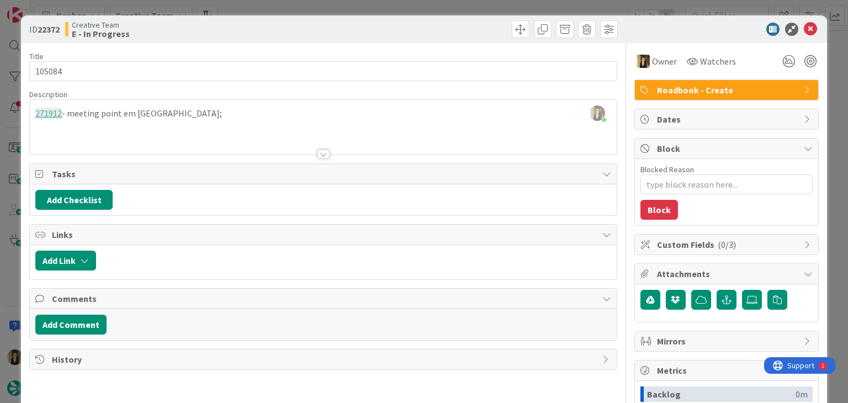
click at [193, 118] on div "Sofia Palma just joined 271912 - meeting point em TBC;" at bounding box center [323, 127] width 586 height 55
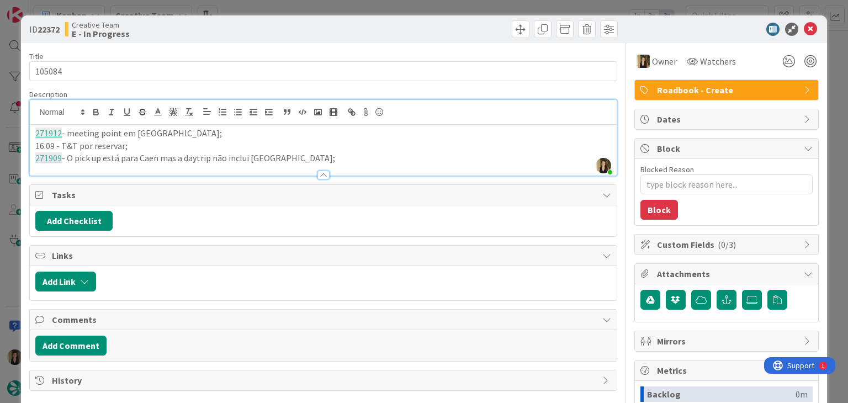
click at [259, 26] on div "Creative Team E - In Progress" at bounding box center [192, 29] width 255 height 18
click at [267, 10] on div "ID 22372 Creative Team E - In Progress Title 6 / 128 105084 Description Sofia P…" at bounding box center [424, 201] width 848 height 403
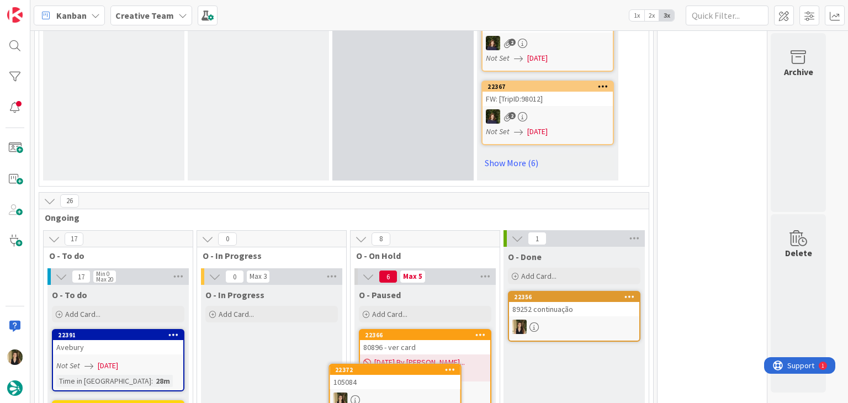
scroll to position [867, 0]
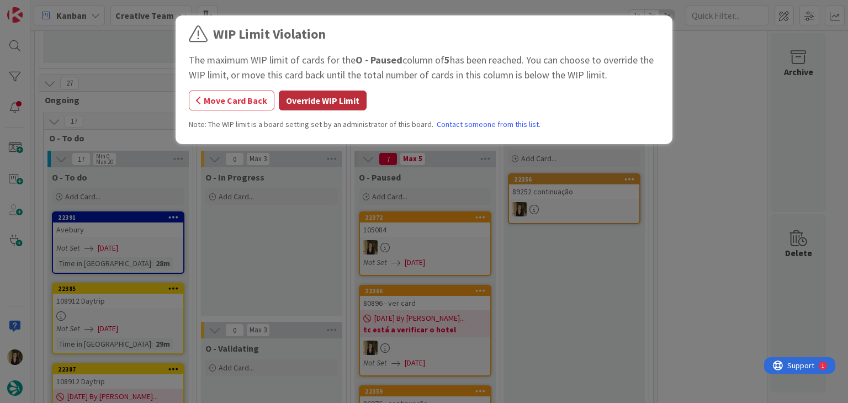
click at [331, 109] on button "Override WIP Limit" at bounding box center [323, 100] width 88 height 20
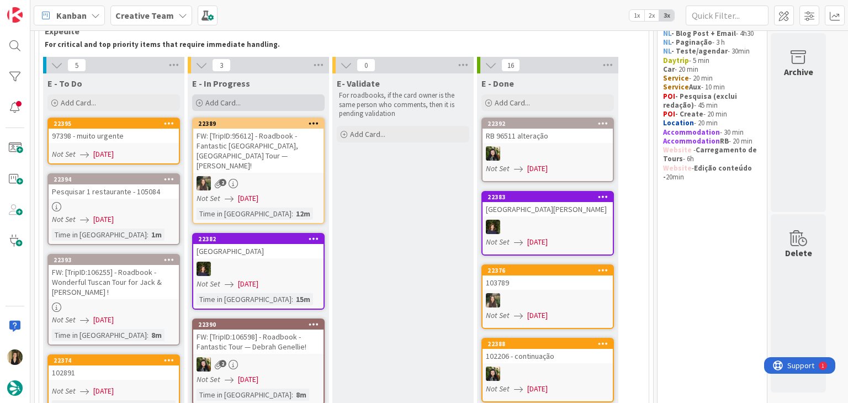
scroll to position [0, 0]
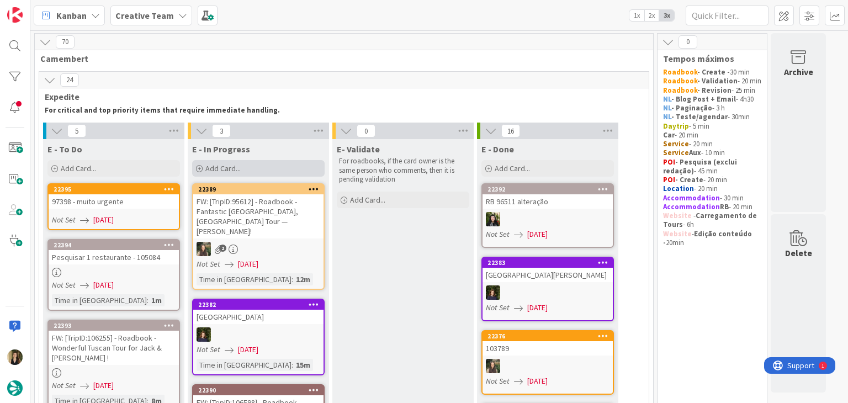
click at [270, 167] on div "Add Card..." at bounding box center [258, 168] width 132 height 17
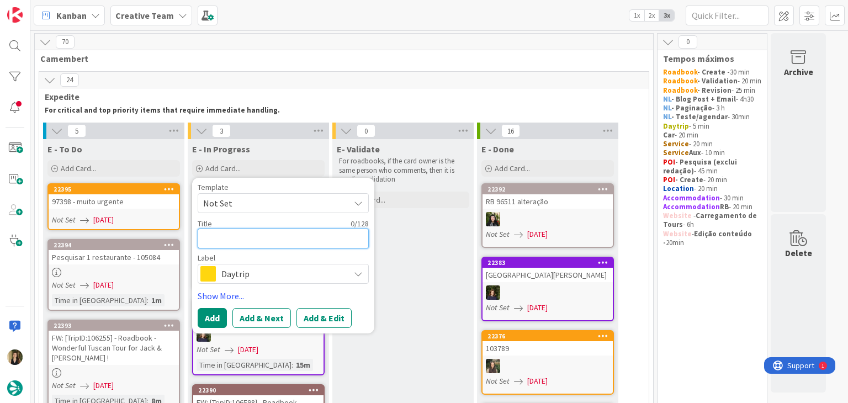
paste textarea "Périgord Dordogne Montgolfières"
type textarea "x"
type textarea "Périgord Dordogne Montgolfières"
type textarea "x"
type textarea "Périgord Dordogne Montgolfières"
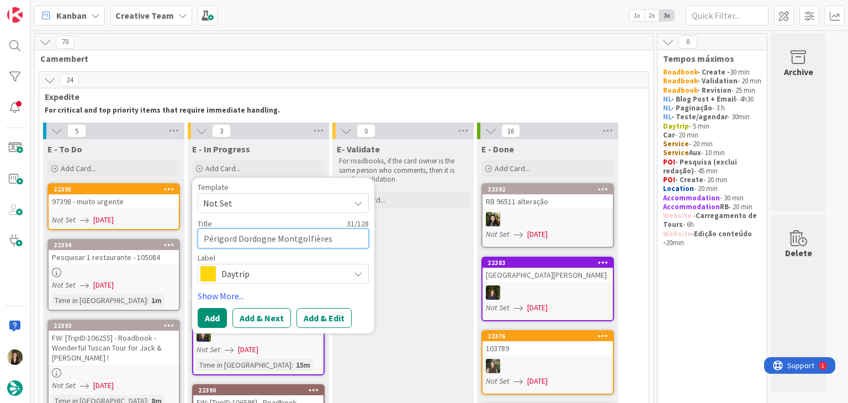
type textarea "x"
type textarea "Périgord Dordogne Montgolfières c"
type textarea "x"
type textarea "Périgord Dordogne Montgolfières cr"
type textarea "x"
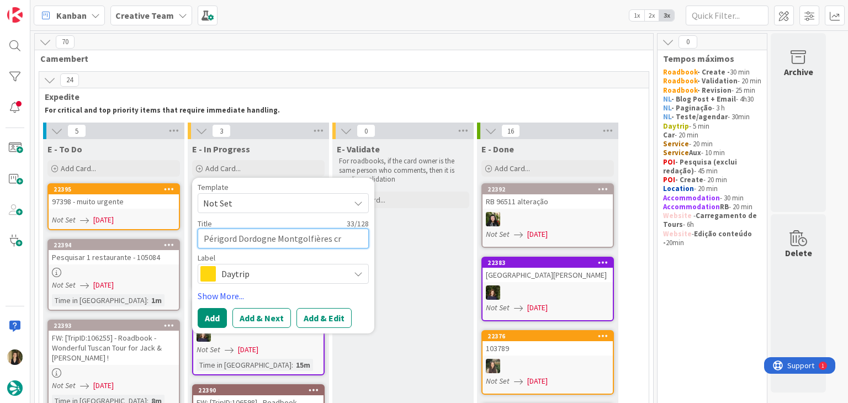
type textarea "Périgord Dordogne Montgolfières cri"
type textarea "x"
type textarea "Périgord Dordogne Montgolfières cria"
type textarea "x"
type textarea "Périgord Dordogne Montgolfières criar"
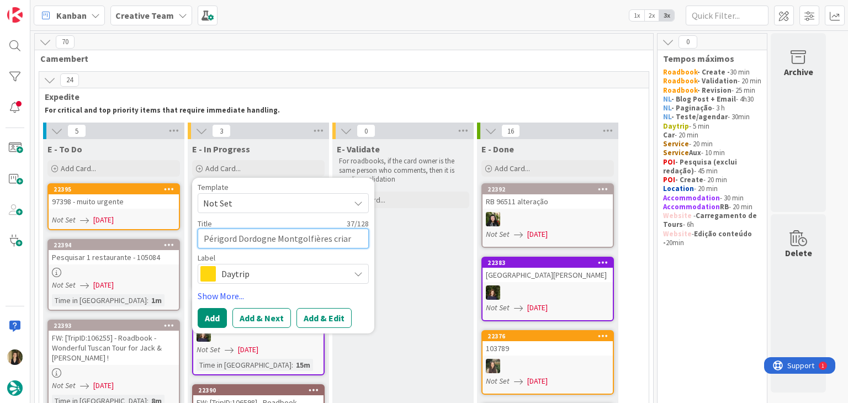
type textarea "x"
type textarea "Périgord Dordogne Montgolfières criar"
type textarea "x"
type textarea "Périgord Dordogne Montgolfières criar s"
type textarea "x"
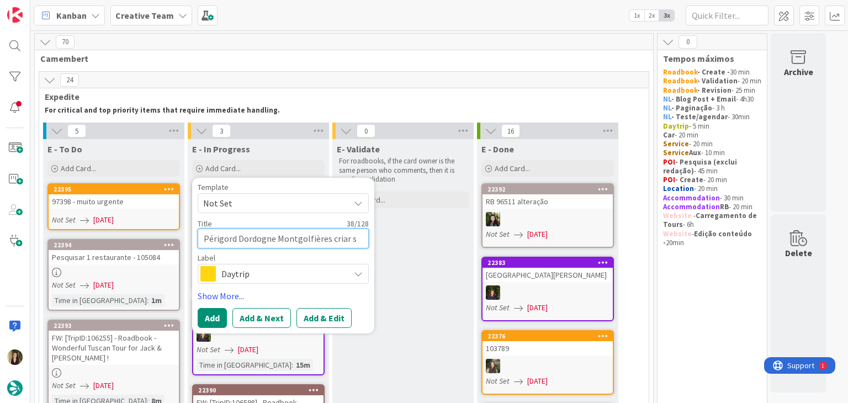
type textarea "Périgord Dordogne Montgolfières criar su"
type textarea "x"
type textarea "Périgord Dordogne Montgolfières criar sup"
type textarea "x"
type textarea "Périgord Dordogne Montgolfières criar supp"
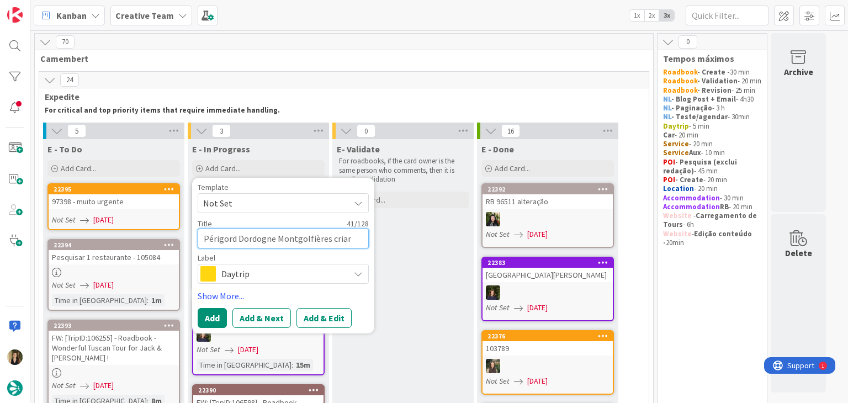
type textarea "x"
type textarea "Périgord Dordogne Montgolfières criar suppl"
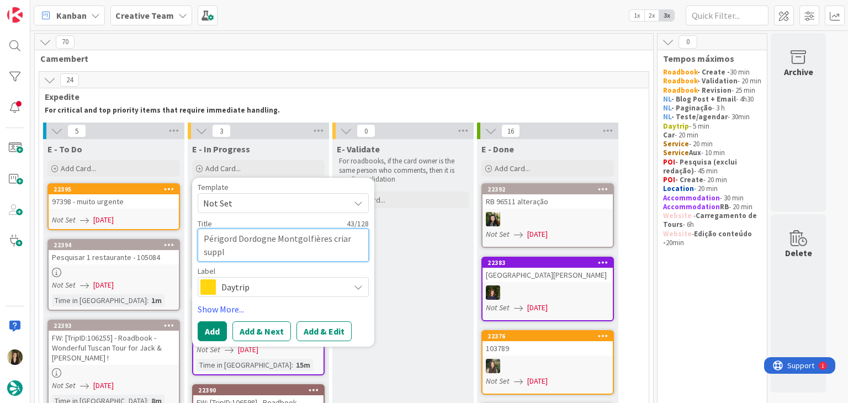
type textarea "x"
type textarea "Périgord Dordogne Montgolfières criar suppli"
type textarea "x"
type textarea "Périgord Dordogne Montgolfières criar supplie"
type textarea "x"
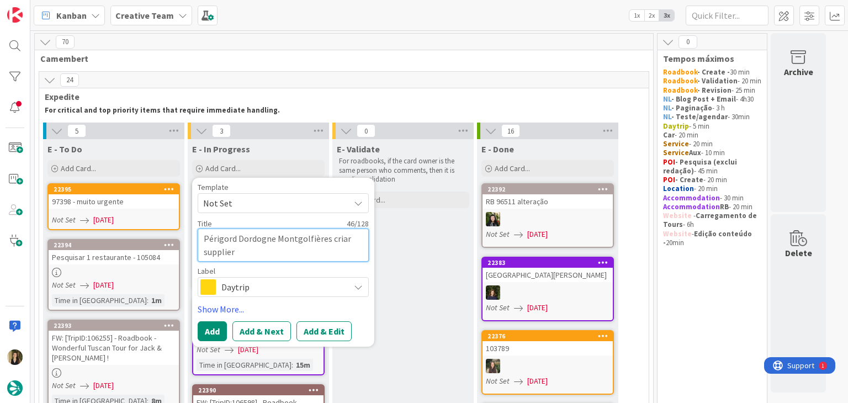
type textarea "Périgord Dordogne Montgolfières criar supplier"
click at [289, 285] on span "Daytrip" at bounding box center [282, 286] width 123 height 15
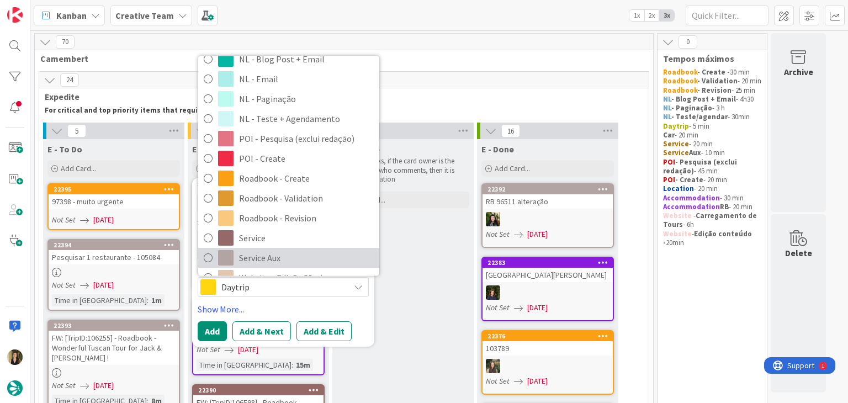
click at [279, 258] on span "Service Aux" at bounding box center [306, 257] width 135 height 17
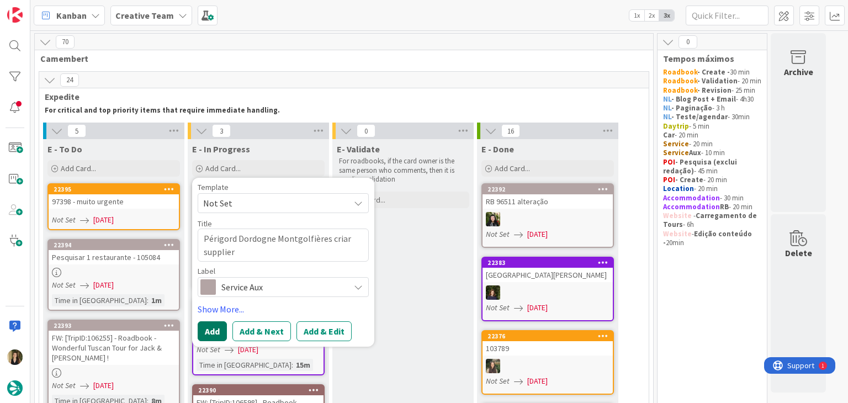
drag, startPoint x: 212, startPoint y: 328, endPoint x: 216, endPoint y: 321, distance: 8.6
click at [211, 328] on button "Add" at bounding box center [212, 331] width 29 height 20
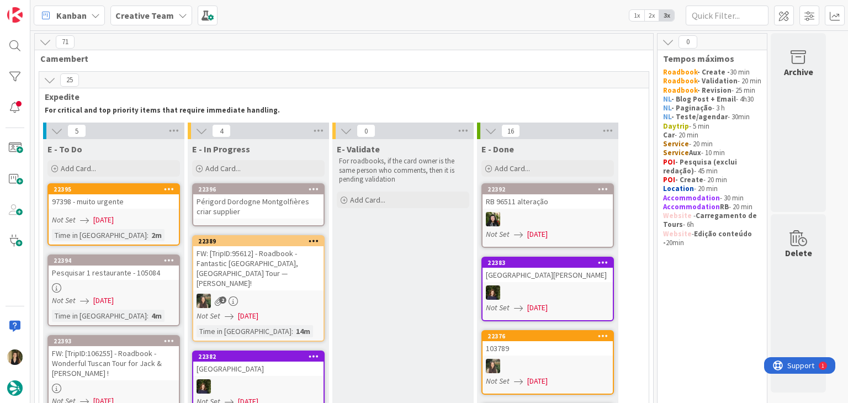
click at [271, 212] on div "Périgord Dordogne Montgolfières criar supplier" at bounding box center [258, 206] width 130 height 24
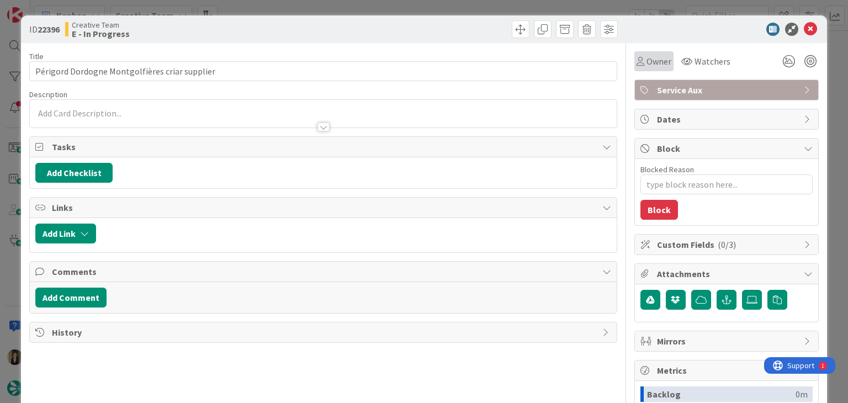
click at [655, 65] on span "Owner" at bounding box center [658, 61] width 25 height 13
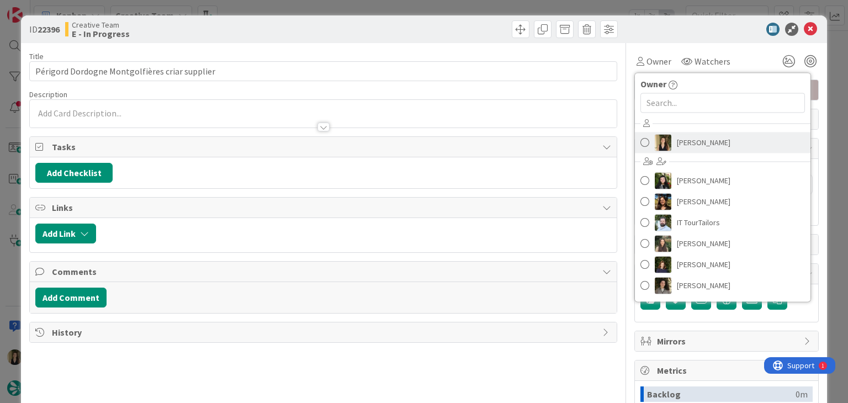
click at [688, 143] on span "[PERSON_NAME]" at bounding box center [704, 142] width 54 height 17
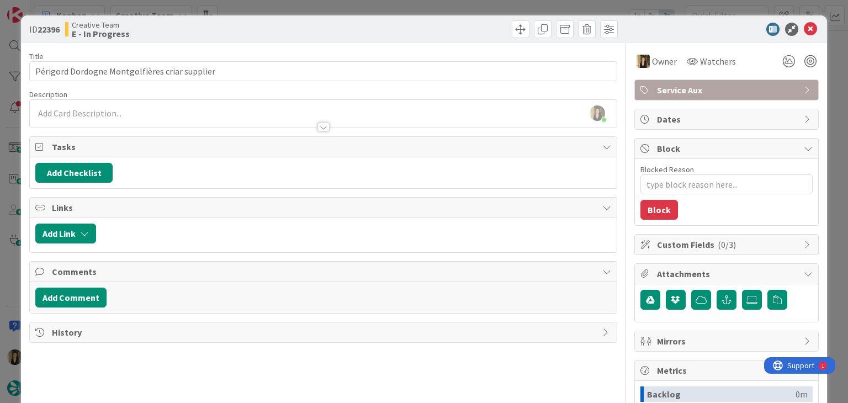
click at [374, 10] on div "ID 22396 Creative Team E - In Progress Title 46 / 128 Périgord Dordogne Montgol…" at bounding box center [424, 201] width 848 height 403
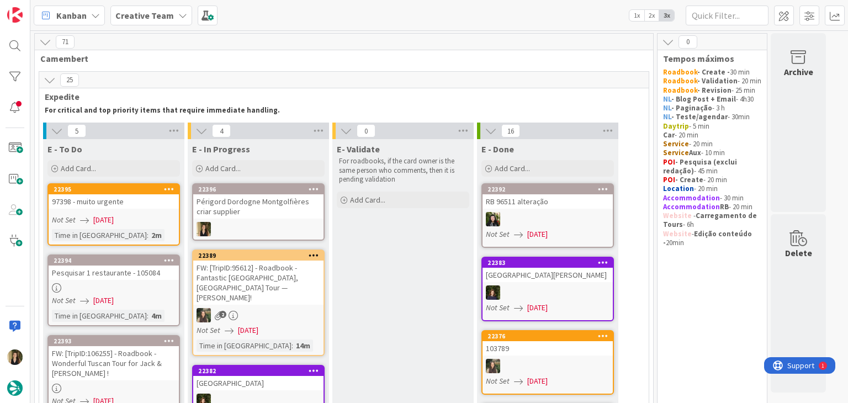
click at [274, 204] on div "Périgord Dordogne Montgolfières criar supplier" at bounding box center [258, 206] width 130 height 24
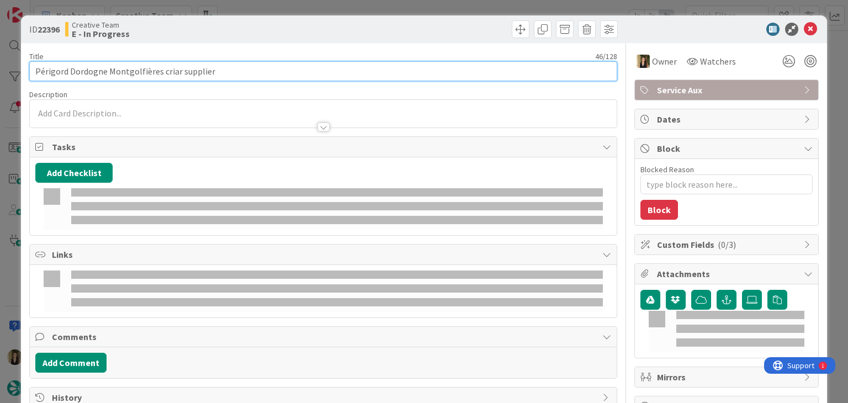
type textarea "x"
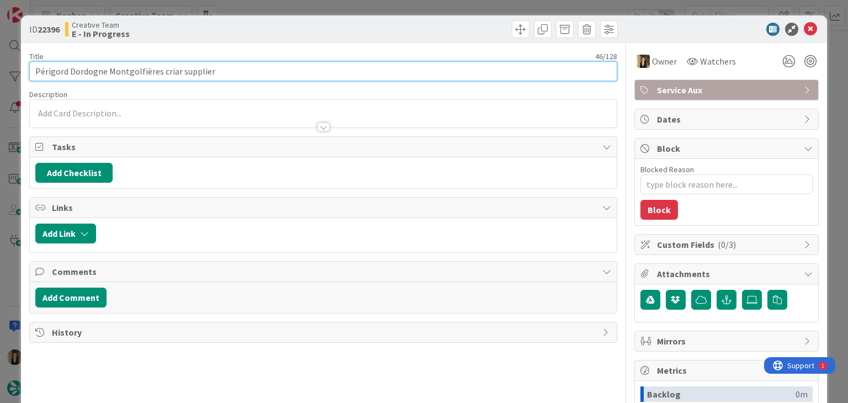
click at [236, 71] on input "Périgord Dordogne Montgolfières criar supplier" at bounding box center [322, 71] width 587 height 20
type input "Périgord Dordogne Montgolfières criar supplier e gps point"
type textarea "x"
type input "Périgord Dordogne Montgolfières criar supplier e gps point"
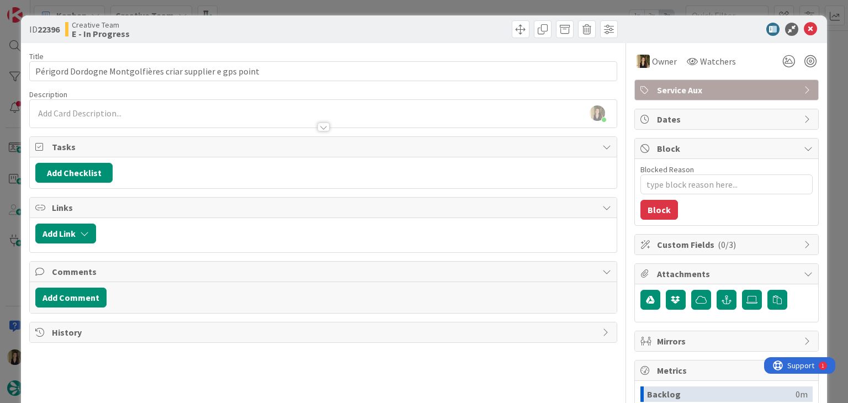
click at [259, 30] on div "Creative Team E - In Progress" at bounding box center [192, 29] width 255 height 18
click at [264, 3] on div "ID 22396 Creative Team E - In Progress Title 58 / 128 Périgord Dordogne Montgol…" at bounding box center [424, 201] width 848 height 403
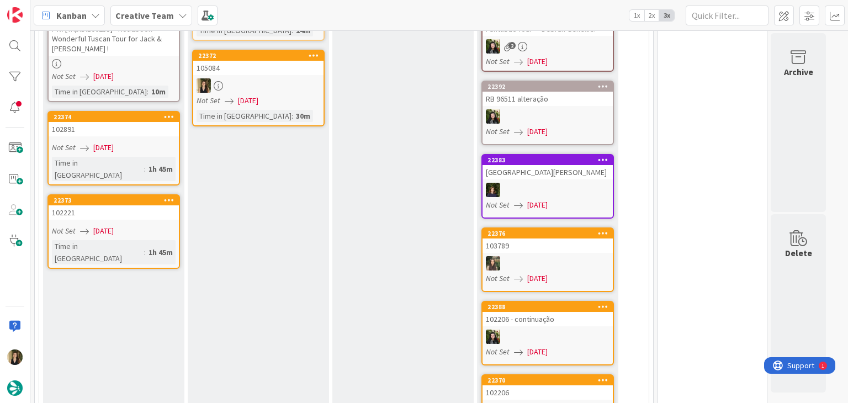
scroll to position [178, 0]
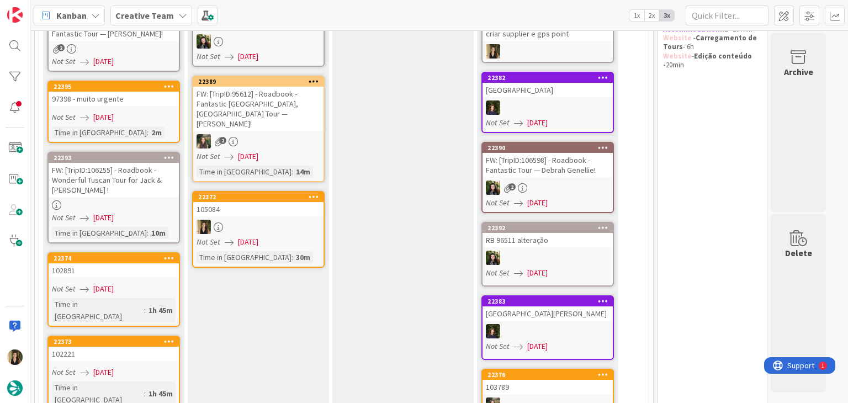
click at [296, 220] on div at bounding box center [258, 227] width 130 height 14
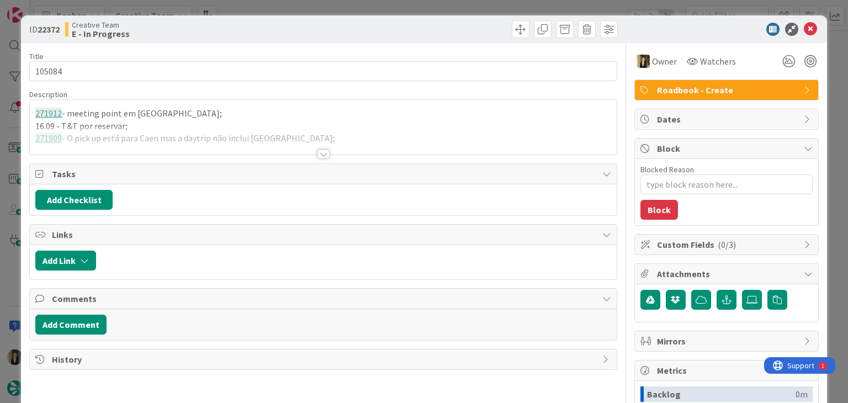
type textarea "x"
click at [317, 151] on div at bounding box center [323, 154] width 12 height 9
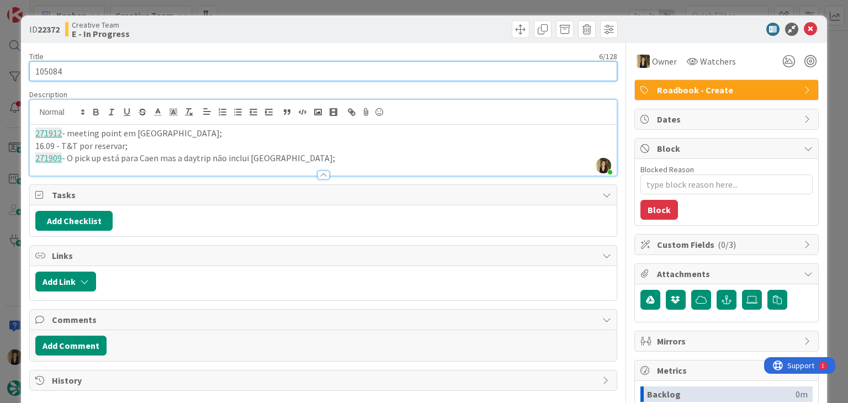
click at [45, 69] on input "105084" at bounding box center [322, 71] width 587 height 20
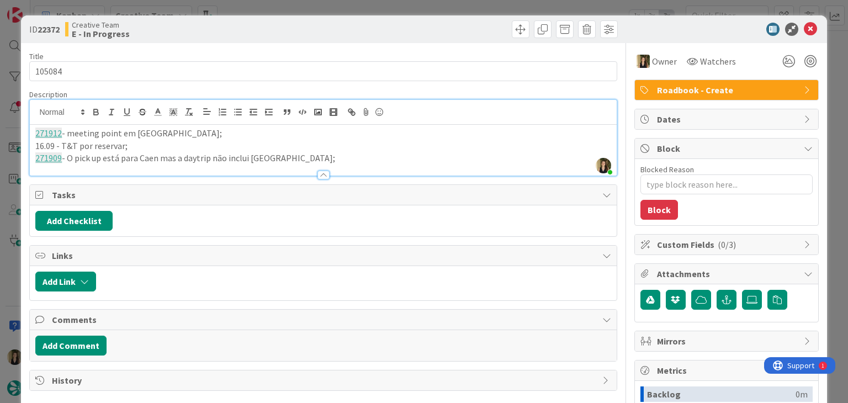
click at [284, 161] on p "271909 - O pick up está para Caen mas a daytrip não inclui Caen;" at bounding box center [322, 158] width 575 height 13
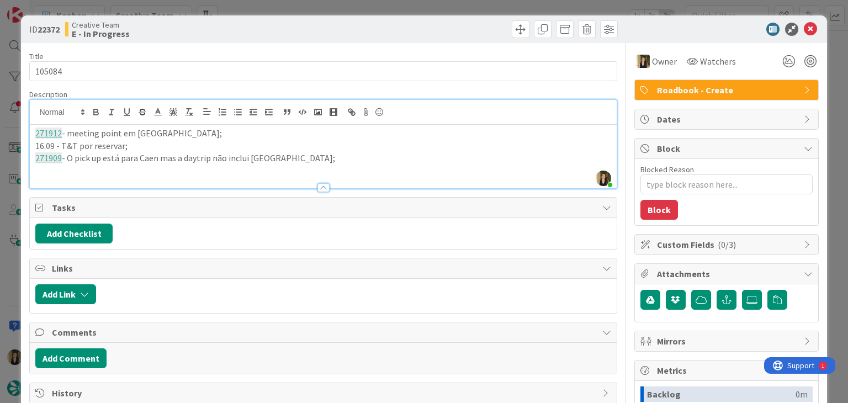
paste div
drag, startPoint x: 179, startPoint y: 175, endPoint x: 63, endPoint y: 125, distance: 125.8
click at [26, 129] on div "ID 22372 Creative Team E - In Progress Title 6 / 128 105084 Description Sofia P…" at bounding box center [423, 296] width 805 height 562
copy div "271912 - meeting point em TBC; 16.09 - T&T por reservar; 271909 - O pick up est…"
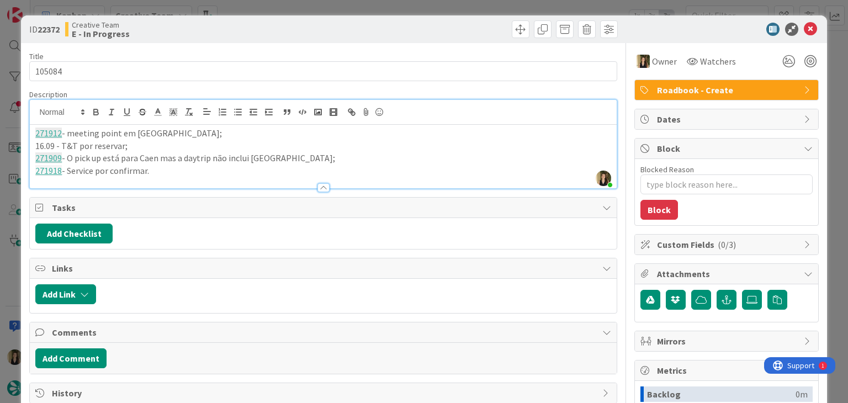
copy div "271912 - meeting point em TBC; 16.09 - T&T por reservar; 271909 - O pick up est…"
drag, startPoint x: 348, startPoint y: 23, endPoint x: 356, endPoint y: 4, distance: 20.3
click at [349, 22] on div at bounding box center [471, 29] width 291 height 18
click at [356, 3] on div "ID 22372 Creative Team E - In Progress Title 6 / 128 105084 Description Sofia P…" at bounding box center [424, 201] width 848 height 403
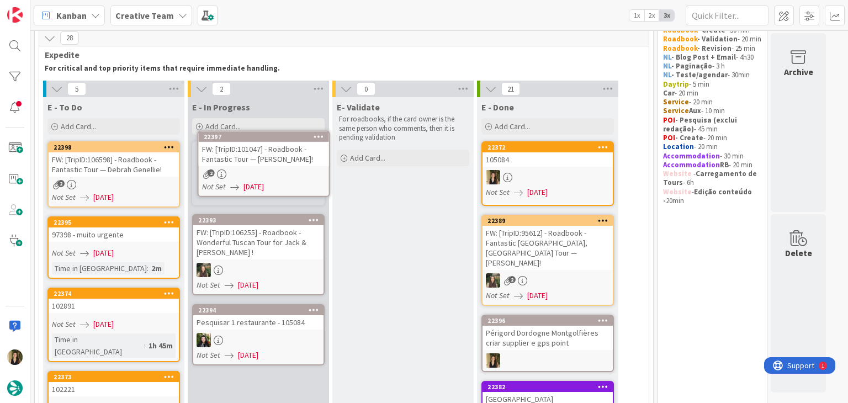
scroll to position [39, 0]
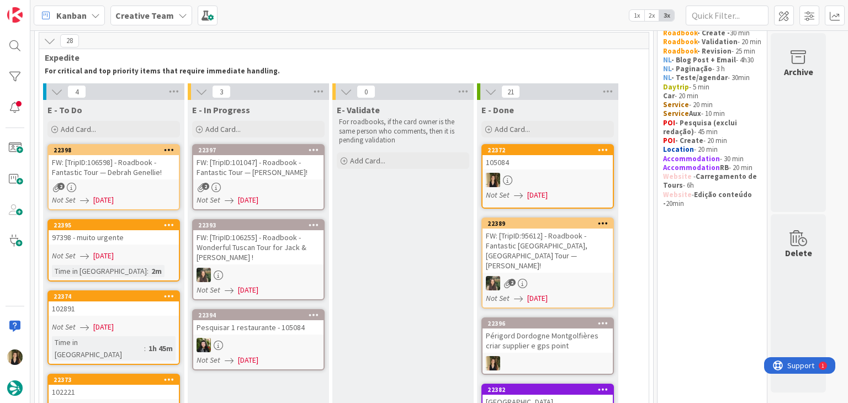
click at [300, 187] on div "2" at bounding box center [258, 187] width 130 height 9
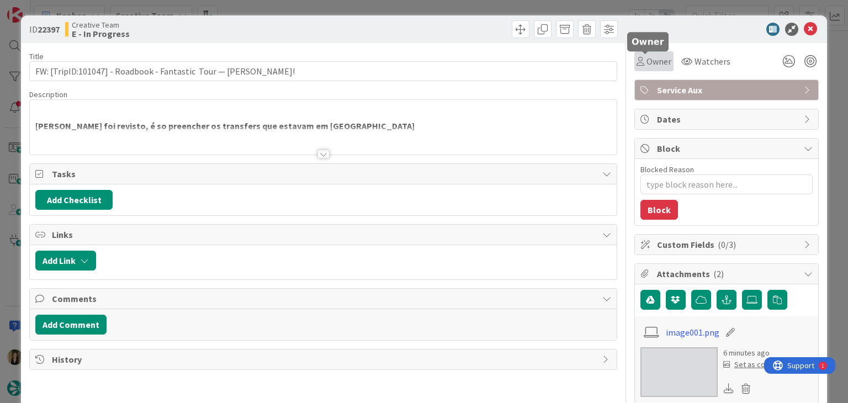
drag, startPoint x: 647, startPoint y: 57, endPoint x: 660, endPoint y: 71, distance: 18.7
click at [647, 57] on span "Owner" at bounding box center [658, 61] width 25 height 13
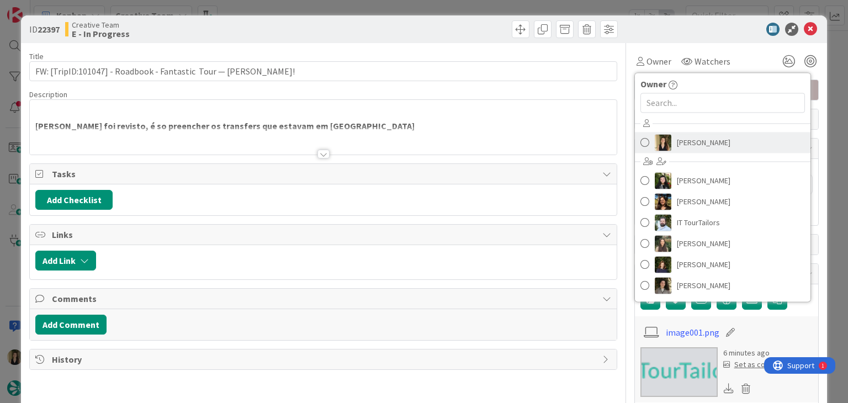
click at [688, 135] on span "[PERSON_NAME]" at bounding box center [704, 142] width 54 height 17
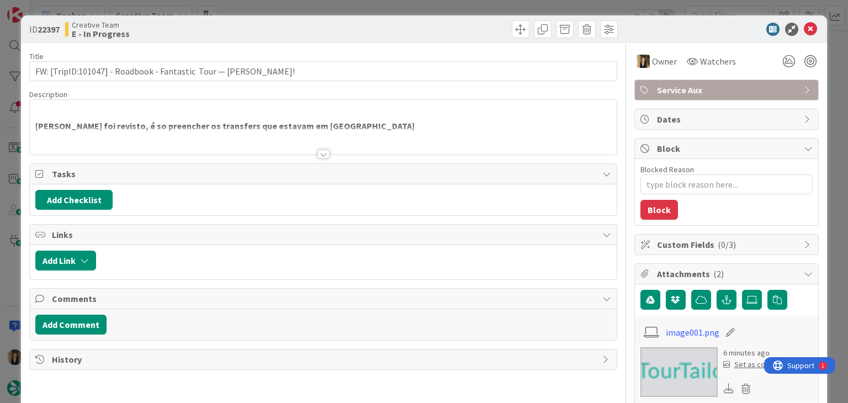
click at [317, 152] on div at bounding box center [323, 154] width 12 height 9
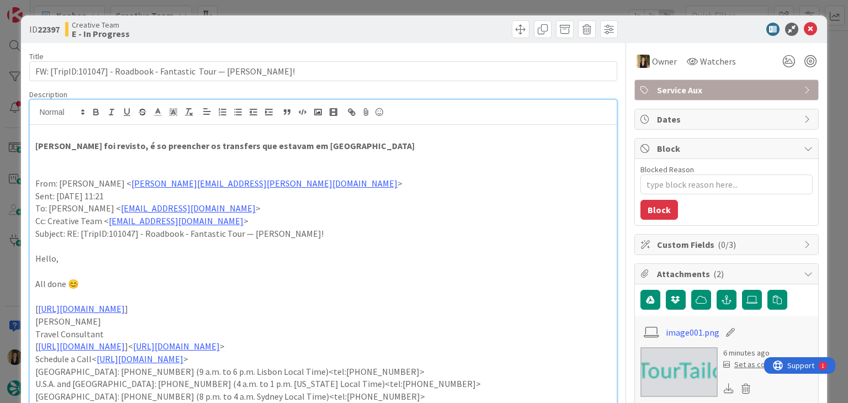
drag, startPoint x: 336, startPoint y: 28, endPoint x: 343, endPoint y: 4, distance: 24.3
click at [336, 26] on div at bounding box center [471, 29] width 291 height 18
click at [343, 4] on div "ID 22397 Creative Team E - In Progress Title 64 / 128 FW: [TripID:101047] - Roa…" at bounding box center [424, 201] width 848 height 403
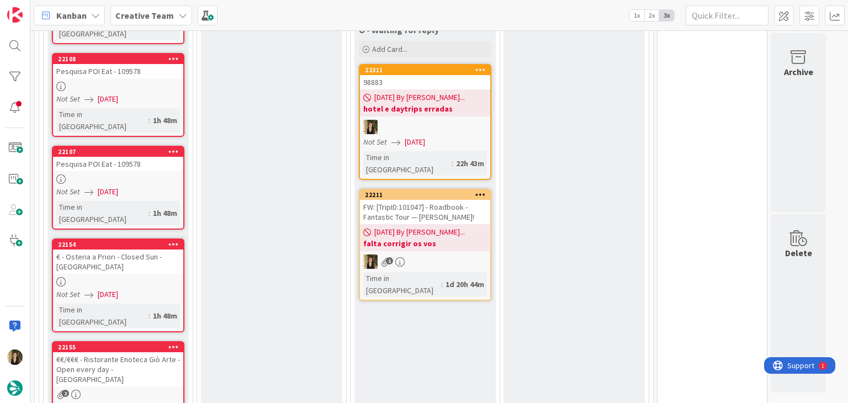
scroll to position [1669, 0]
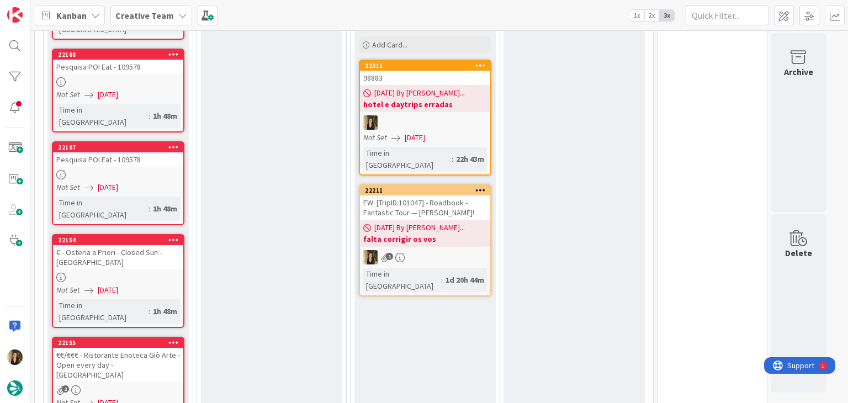
click at [455, 195] on div "FW: [TripID:101047] - Roadbook - Fantastic Tour — [PERSON_NAME]!" at bounding box center [425, 207] width 130 height 24
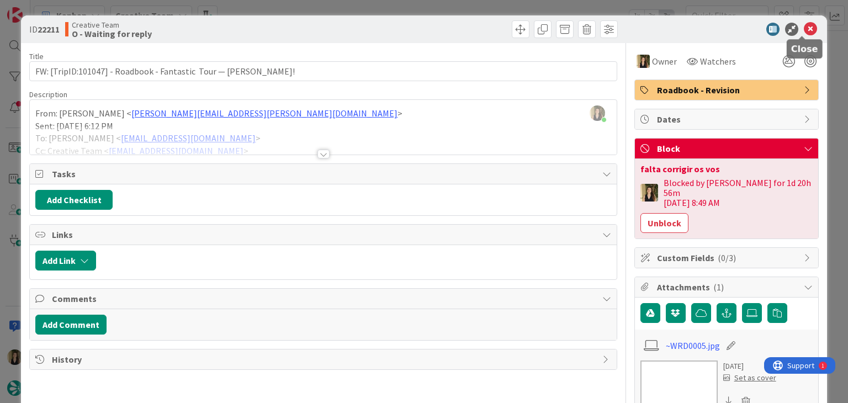
click at [803, 25] on icon at bounding box center [809, 29] width 13 height 13
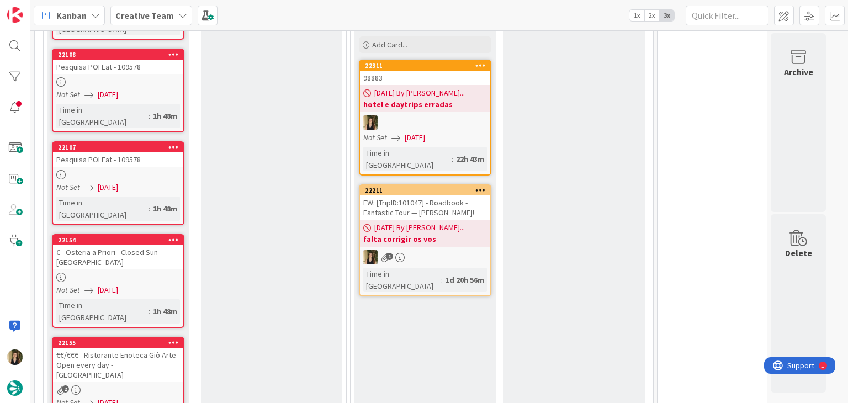
click at [482, 186] on icon at bounding box center [480, 190] width 10 height 8
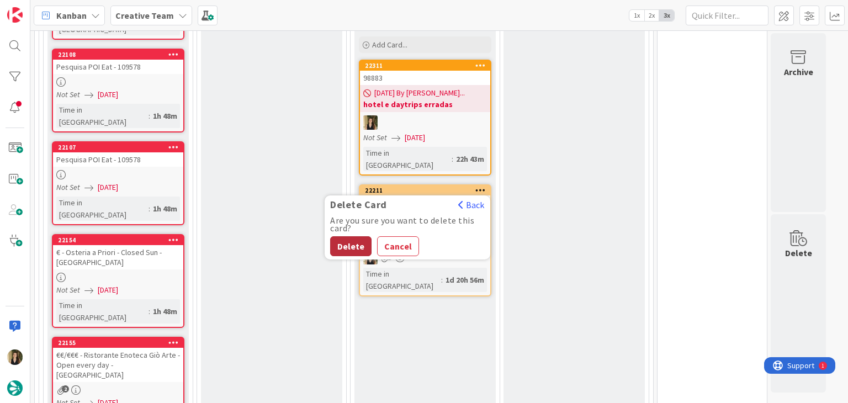
click at [354, 236] on button "Delete" at bounding box center [350, 246] width 41 height 20
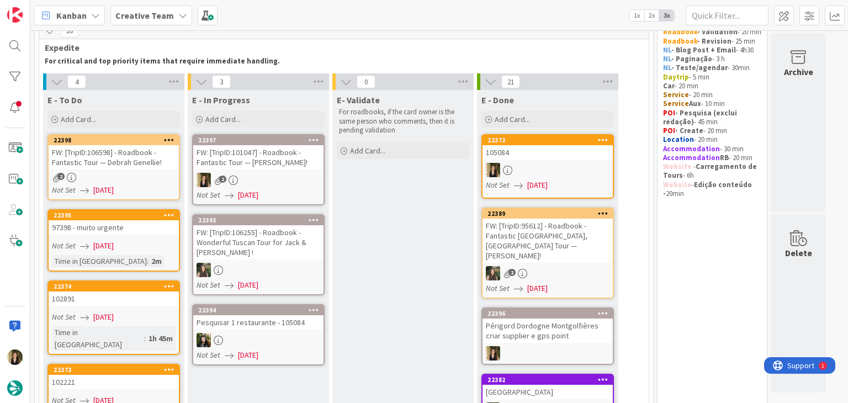
scroll to position [55, 0]
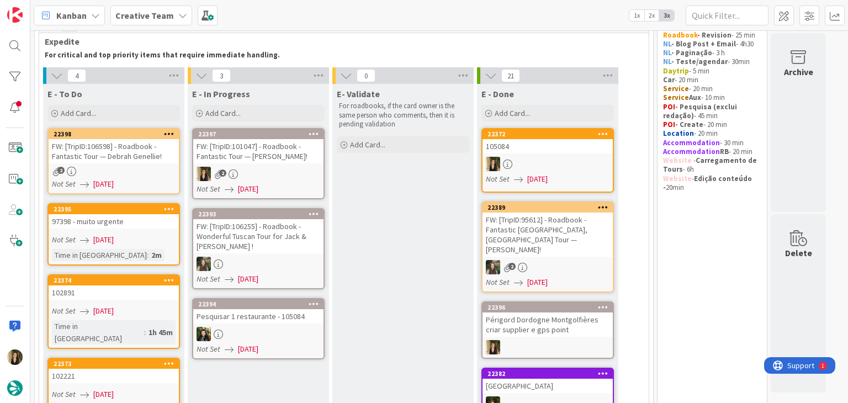
click at [288, 162] on div "FW: [TripID:101047] - Roadbook - Fantastic Tour — [PERSON_NAME]!" at bounding box center [258, 151] width 130 height 24
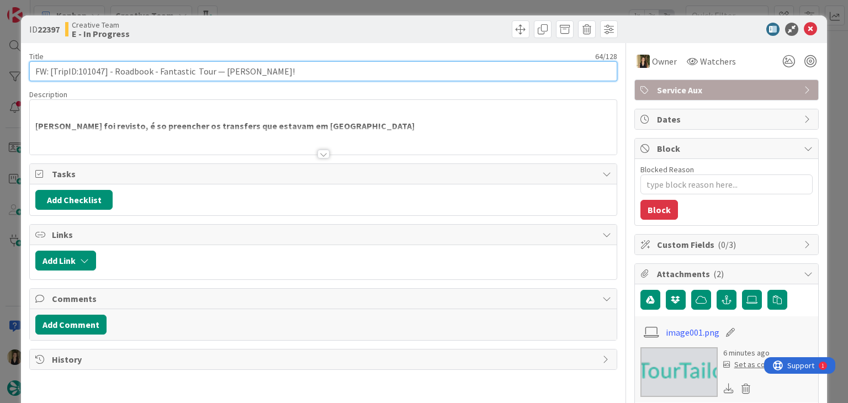
click at [89, 73] on input "FW: [TripID:101047] - Roadbook - Fantastic Tour — [PERSON_NAME]!" at bounding box center [322, 71] width 587 height 20
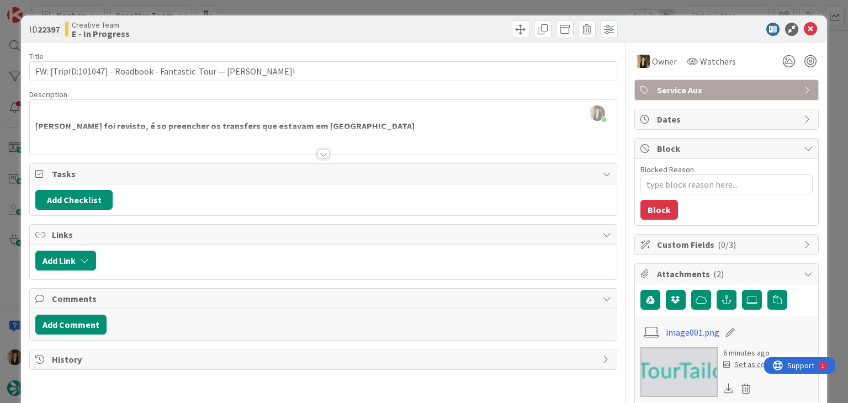
click at [320, 151] on div at bounding box center [323, 154] width 12 height 9
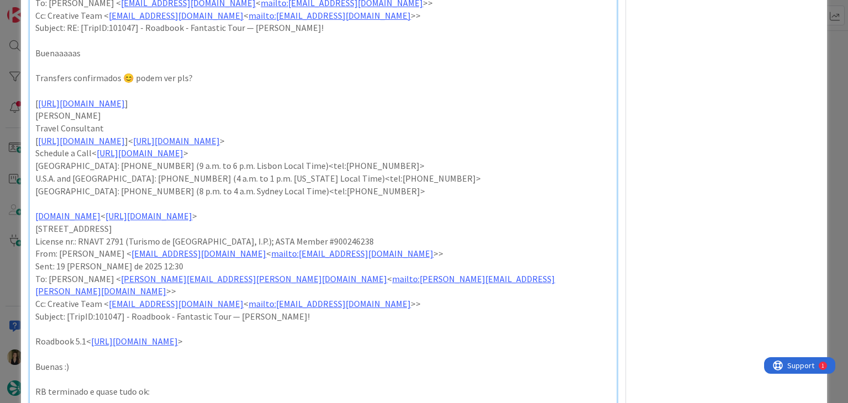
scroll to position [1048, 0]
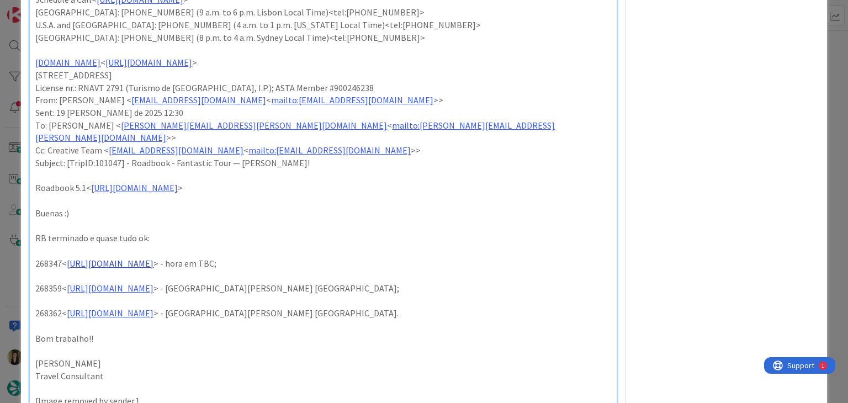
click at [153, 258] on link "https://appweb.tourtailors.com/sigav/#Voucher/view/276114" at bounding box center [110, 263] width 87 height 11
click at [188, 253] on link "https://appweb.tourtailors.com/sigav/#Voucher/view/276114" at bounding box center [151, 259] width 76 height 14
click at [365, 295] on p at bounding box center [322, 301] width 575 height 13
click at [153, 283] on link "https://appweb.tourtailors.com/sigav/#Voucher/view/276126" at bounding box center [110, 288] width 87 height 11
click at [188, 283] on link "https://appweb.tourtailors.com/sigav/#Voucher/view/276126" at bounding box center [151, 284] width 76 height 14
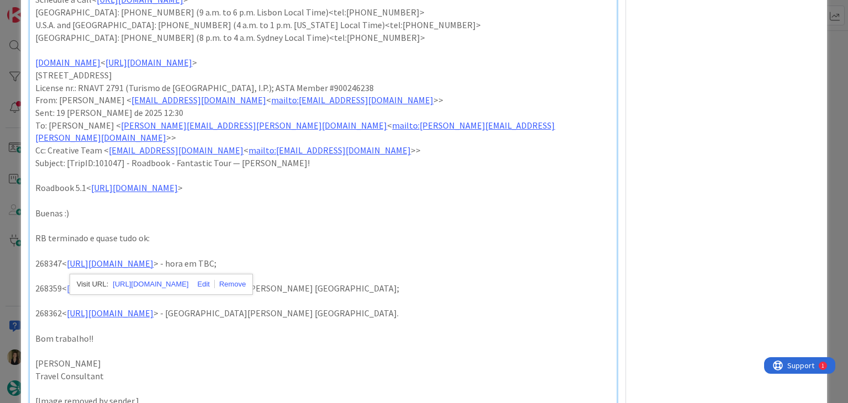
drag, startPoint x: 391, startPoint y: 288, endPoint x: 380, endPoint y: 287, distance: 11.6
click at [391, 307] on p "268362< https://appweb.tourtailors.com/sigav/#Voucher/view/276130 > - Hotel de …" at bounding box center [322, 313] width 575 height 13
click at [153, 307] on link "https://appweb.tourtailors.com/sigav/#Voucher/view/276130" at bounding box center [110, 312] width 87 height 11
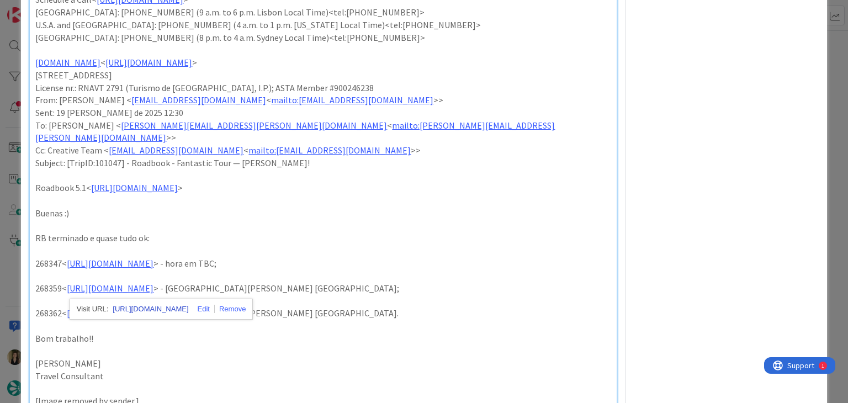
click at [177, 309] on link "https://appweb.tourtailors.com/sigav/#Voucher/view/276130" at bounding box center [151, 309] width 76 height 14
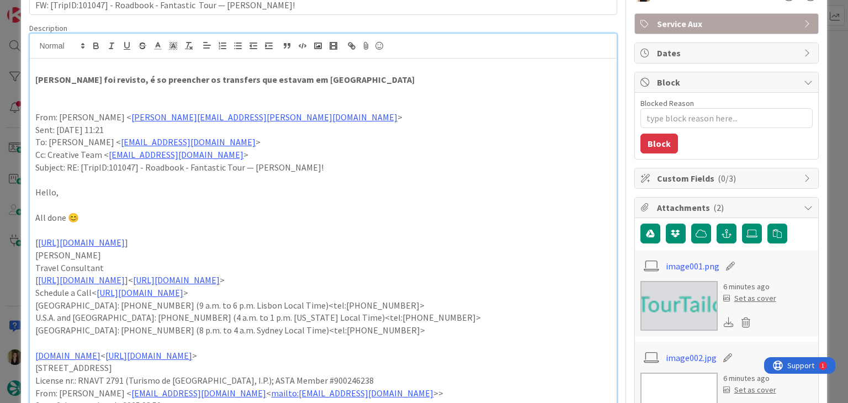
scroll to position [0, 0]
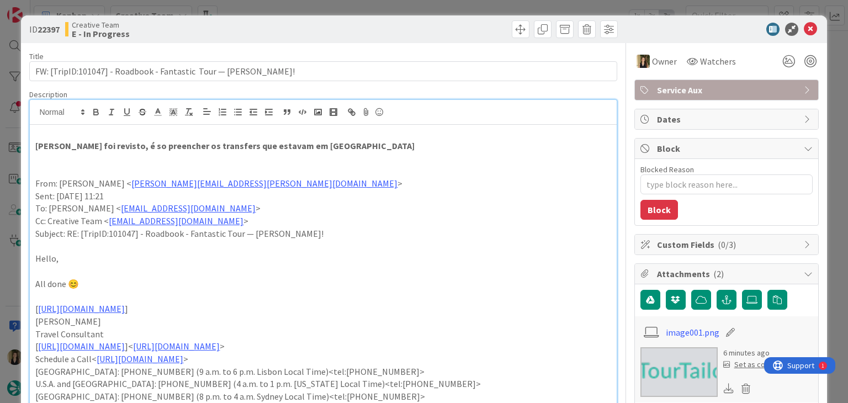
drag, startPoint x: 437, startPoint y: 34, endPoint x: 434, endPoint y: 18, distance: 15.7
click at [436, 31] on div at bounding box center [471, 29] width 291 height 18
click at [436, 5] on div "ID 22397 Creative Team E - In Progress Title 64 / 128 FW: [TripID:101047] - Roa…" at bounding box center [424, 201] width 848 height 403
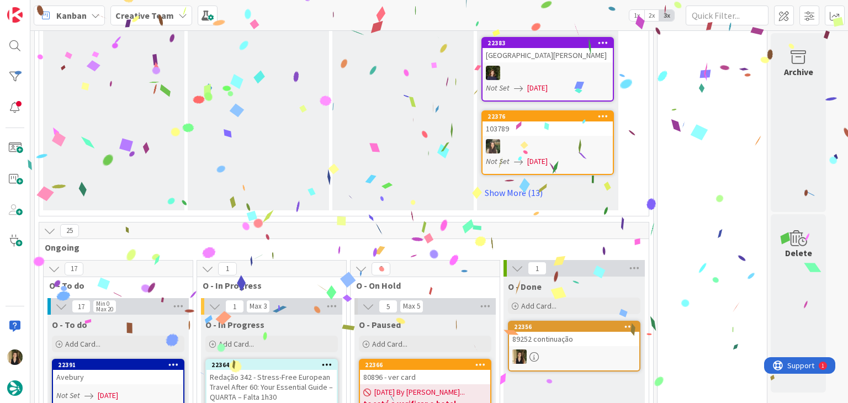
scroll to position [1048, 0]
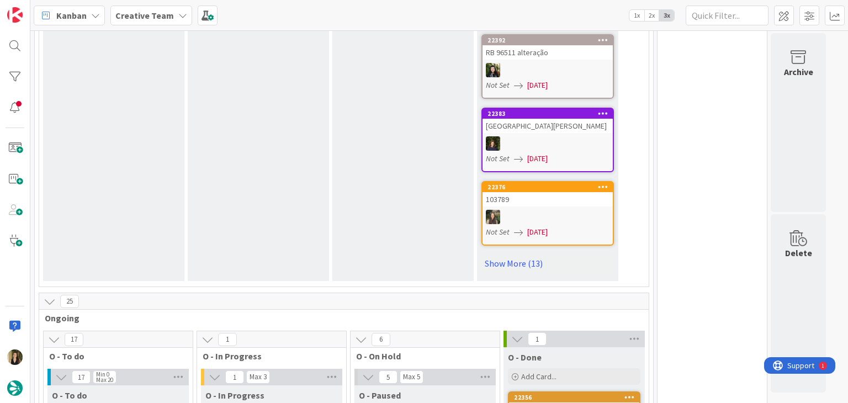
scroll to position [717, 0]
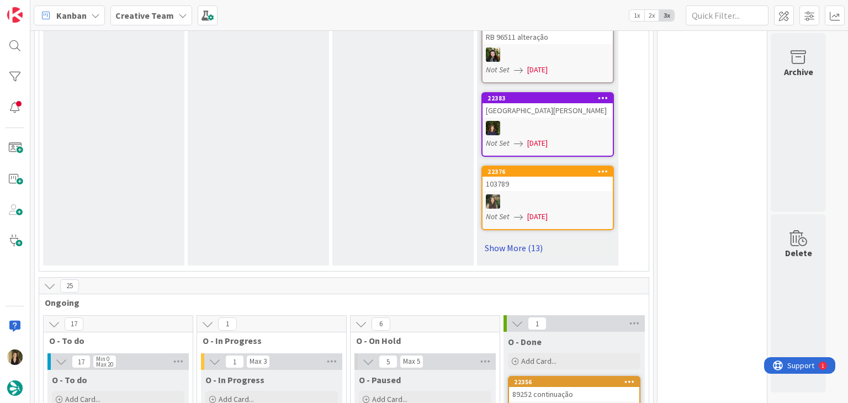
click at [524, 239] on link "Show More (13)" at bounding box center [547, 248] width 132 height 18
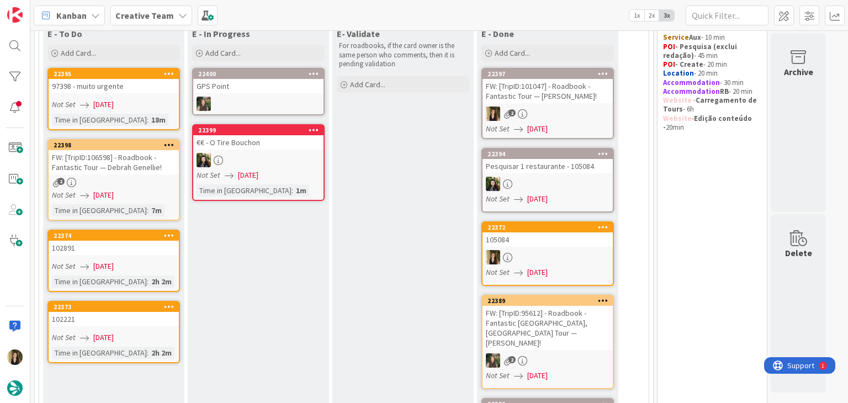
scroll to position [110, 0]
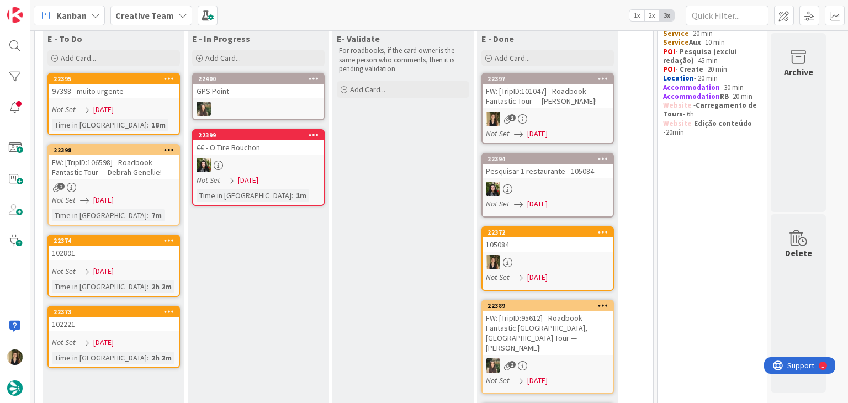
click at [148, 117] on link "22395 97398 - muito urgente Not Set 04/09/2025 Time in Column : 18m" at bounding box center [113, 104] width 132 height 62
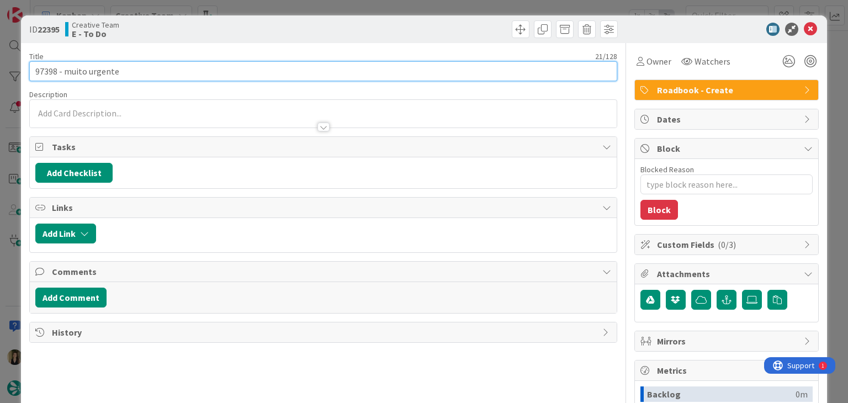
click at [46, 73] on input "97398 - muito urgente" at bounding box center [322, 71] width 587 height 20
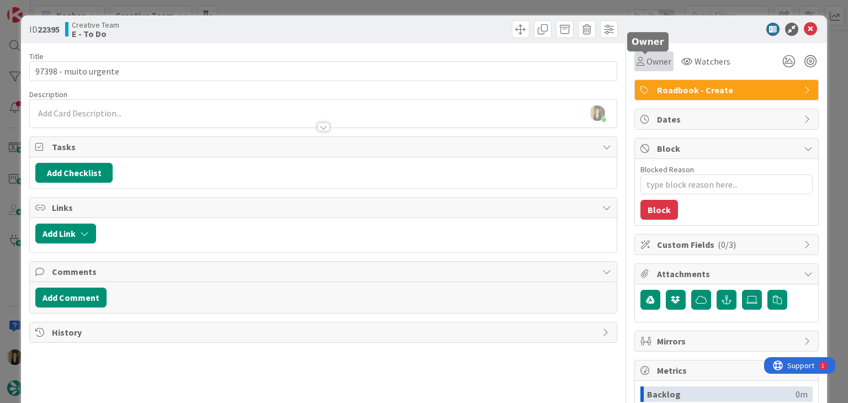
click at [646, 62] on span "Owner" at bounding box center [658, 61] width 25 height 13
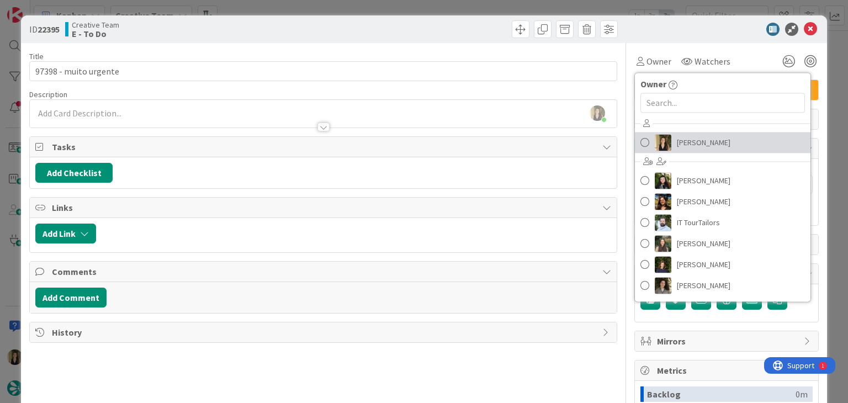
click at [666, 145] on link "[PERSON_NAME]" at bounding box center [722, 142] width 175 height 21
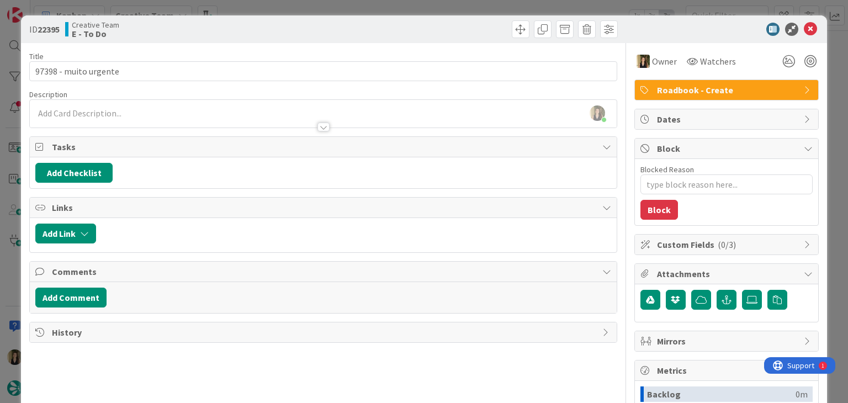
click at [408, 31] on div at bounding box center [471, 29] width 291 height 18
click at [379, 5] on div "ID 22395 Creative Team E - To Do Title 21 / 128 97398 - muito urgente Descripti…" at bounding box center [424, 201] width 848 height 403
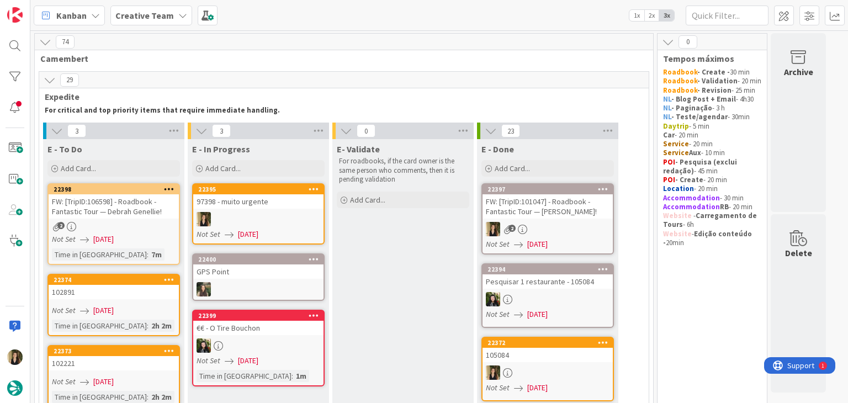
click at [172, 237] on div "Not Set 04/09/2025" at bounding box center [115, 239] width 127 height 12
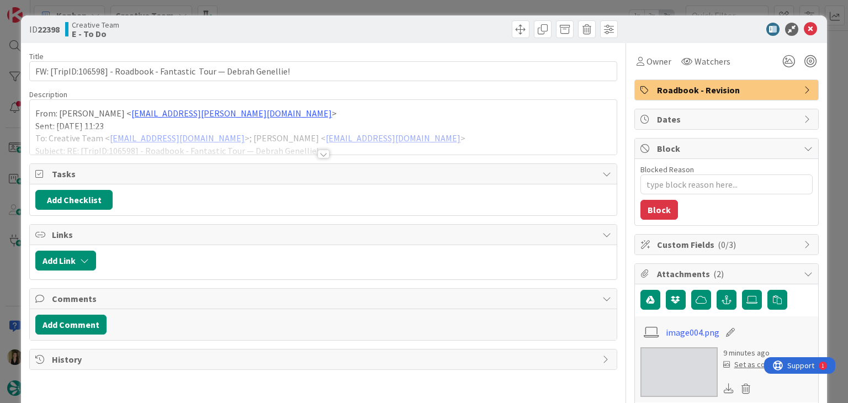
click at [317, 155] on div at bounding box center [323, 154] width 12 height 9
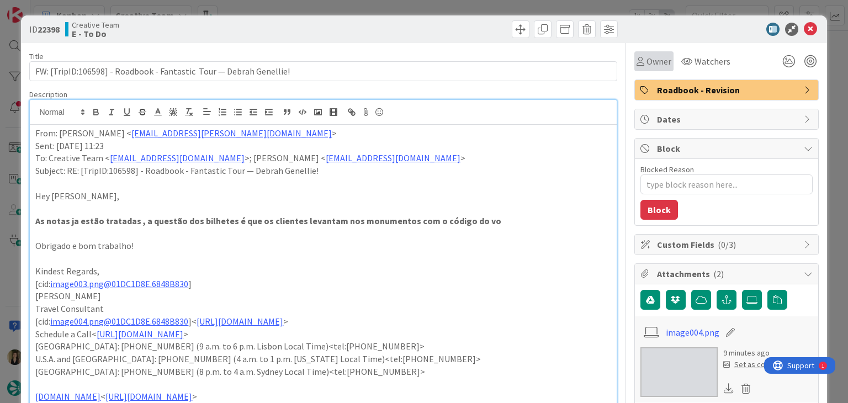
click at [649, 69] on div "Owner" at bounding box center [653, 61] width 39 height 20
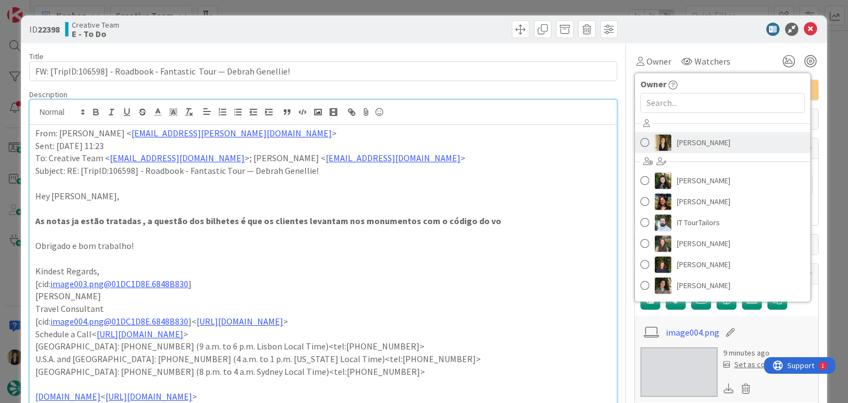
click at [696, 142] on span "[PERSON_NAME]" at bounding box center [704, 142] width 54 height 17
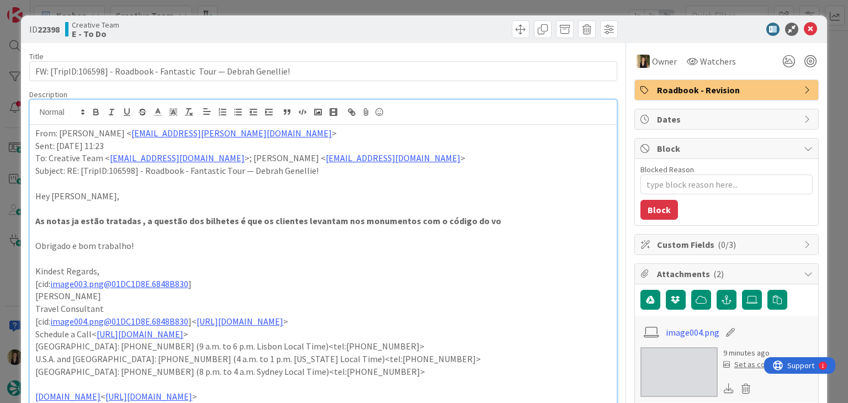
drag, startPoint x: 464, startPoint y: 30, endPoint x: 459, endPoint y: 14, distance: 17.1
click at [461, 28] on div at bounding box center [471, 29] width 291 height 18
click at [461, 6] on div "ID 22398 Creative Team E - To Do Title 67 / 128 FW: [TripID:106598] - Roadbook …" at bounding box center [424, 201] width 848 height 403
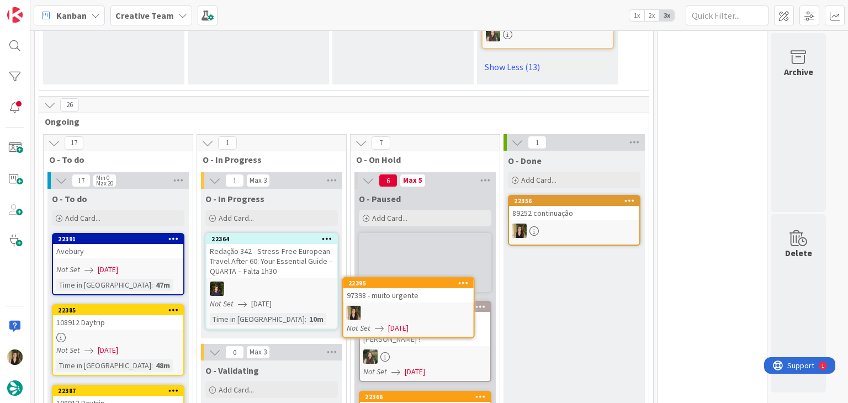
scroll to position [1848, 0]
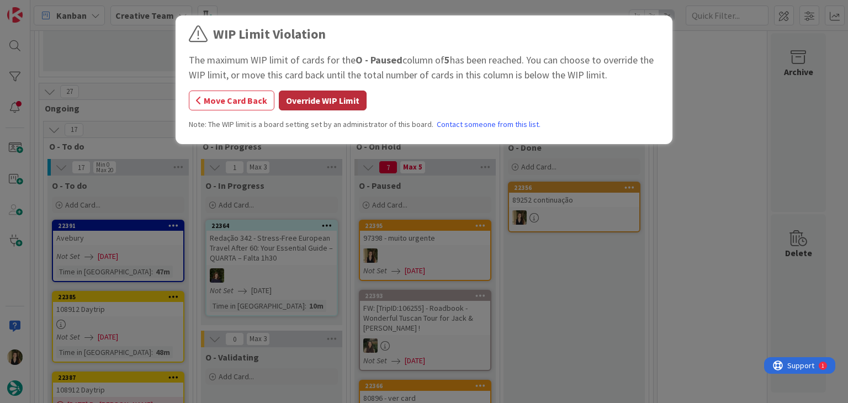
click at [349, 98] on button "Override WIP Limit" at bounding box center [323, 100] width 88 height 20
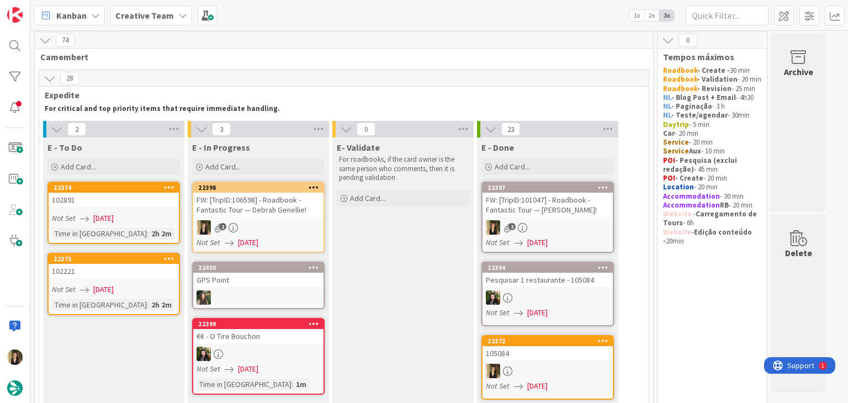
scroll to position [0, 0]
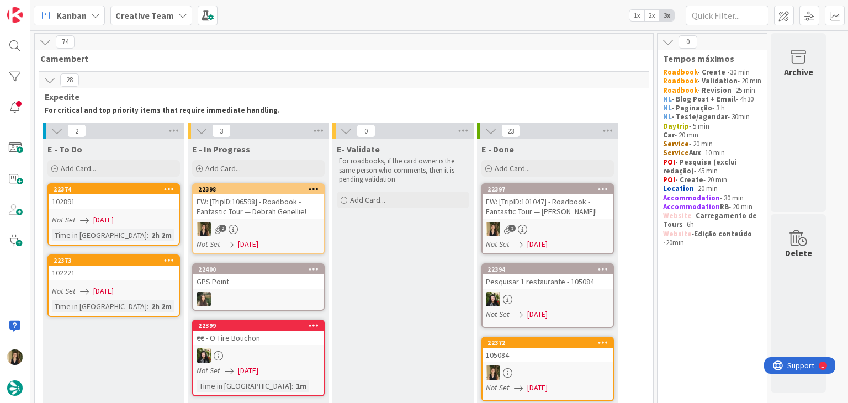
click at [281, 209] on div "FW: [TripID:106598] - Roadbook - Fantastic Tour — Debrah Genellie!" at bounding box center [258, 206] width 130 height 24
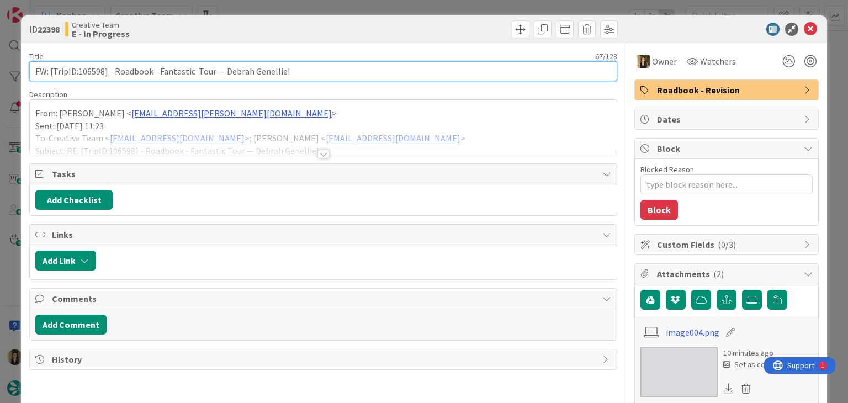
click at [93, 71] on input "FW: [TripID:106598] - Roadbook - Fantastic Tour — Debrah Genellie!" at bounding box center [322, 71] width 587 height 20
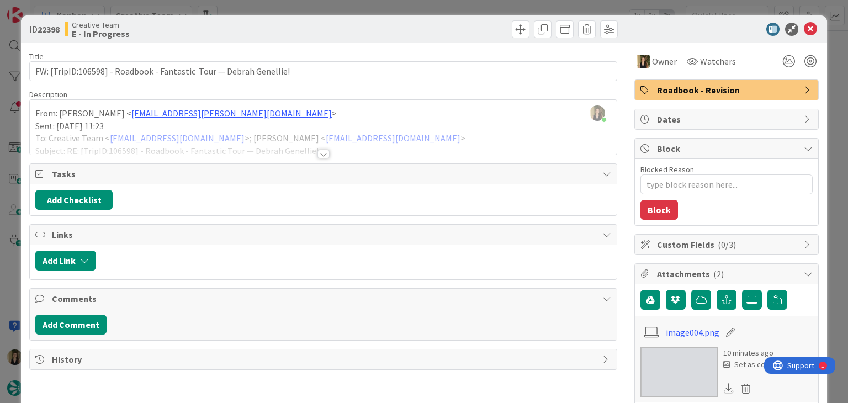
click at [320, 153] on div at bounding box center [323, 154] width 12 height 9
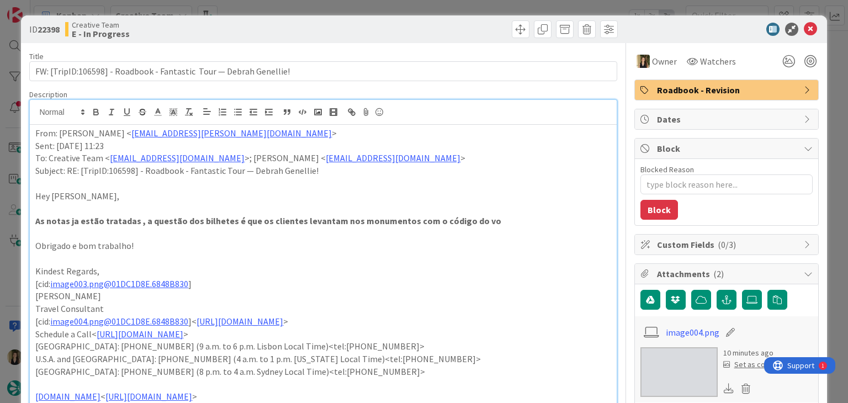
drag, startPoint x: 386, startPoint y: 17, endPoint x: 383, endPoint y: 10, distance: 6.9
click at [386, 17] on div "ID 22398 Creative Team E - In Progress" at bounding box center [423, 29] width 805 height 28
click at [384, 5] on div "ID 22398 Creative Team E - In Progress Title 67 / 128 FW: [TripID:106598] - Roa…" at bounding box center [424, 201] width 848 height 403
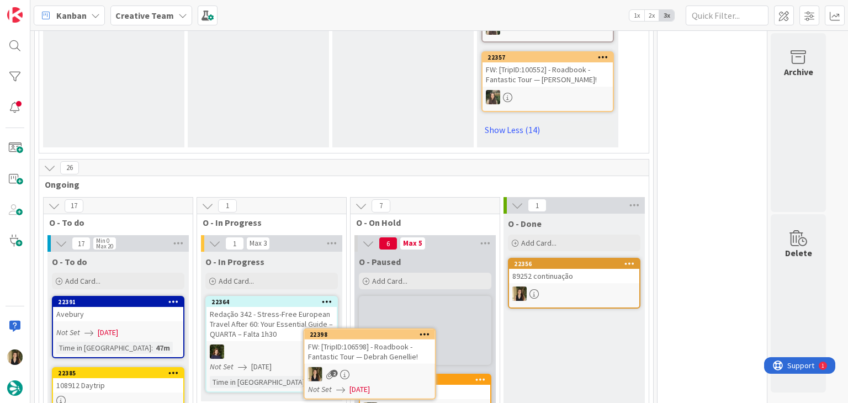
scroll to position [1925, 0]
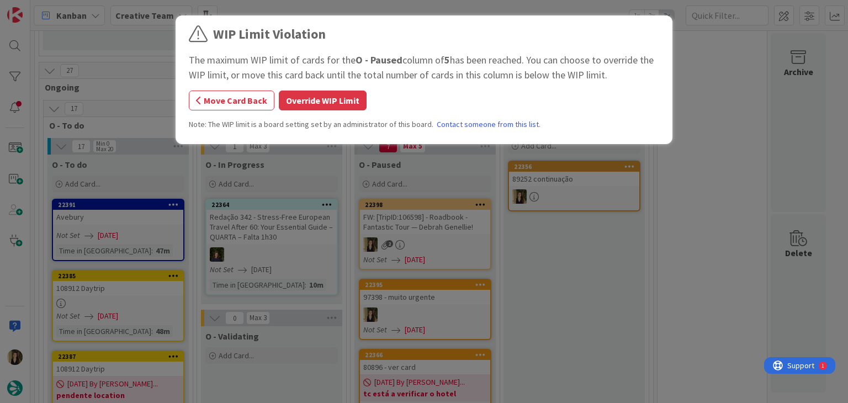
click at [347, 88] on div "WIP Limit Violation The maximum WIP limit of cards for the O - Paused column of…" at bounding box center [424, 81] width 470 height 114
click at [343, 97] on button "Override WIP Limit" at bounding box center [323, 100] width 88 height 20
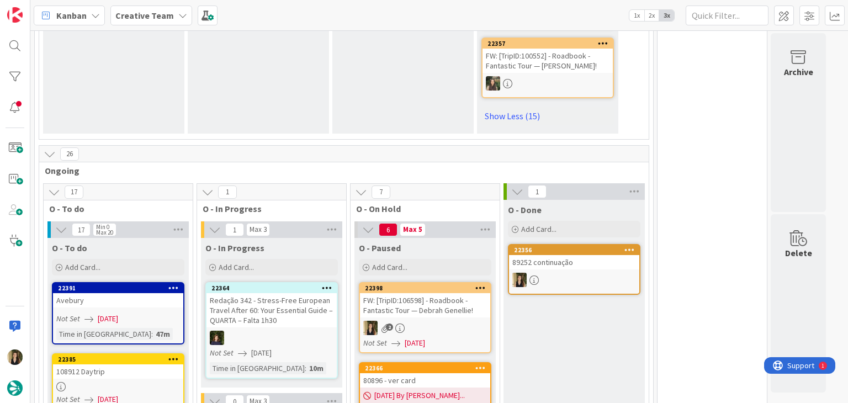
scroll to position [1931, 0]
click at [461, 321] on div "2" at bounding box center [425, 328] width 130 height 14
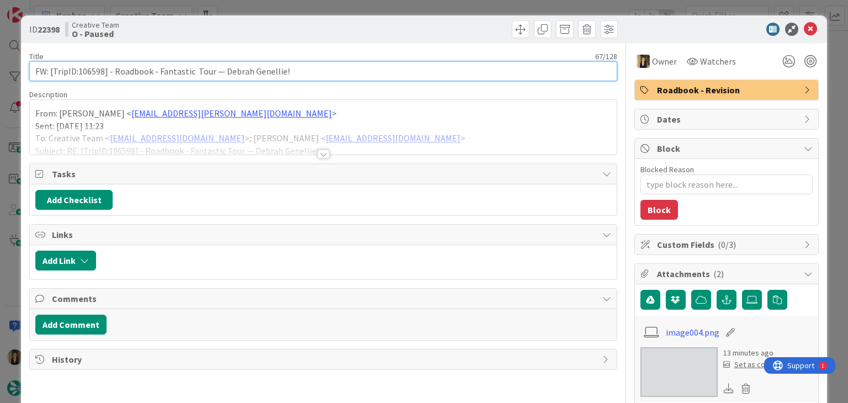
click at [88, 72] on input "FW: [TripID:106598] - Roadbook - Fantastic Tour — Debrah Genellie!" at bounding box center [322, 71] width 587 height 20
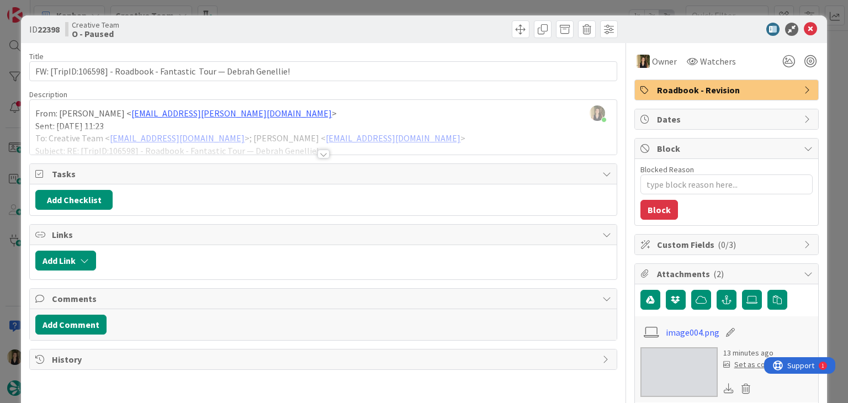
drag, startPoint x: 359, startPoint y: 38, endPoint x: 355, endPoint y: 9, distance: 29.4
click at [356, 36] on div "ID 22398 Creative Team O - Paused" at bounding box center [423, 29] width 805 height 28
click at [355, 8] on div "ID 22398 Creative Team O - Paused Title 67 / 128 FW: [TripID:106598] - Roadbook…" at bounding box center [424, 201] width 848 height 403
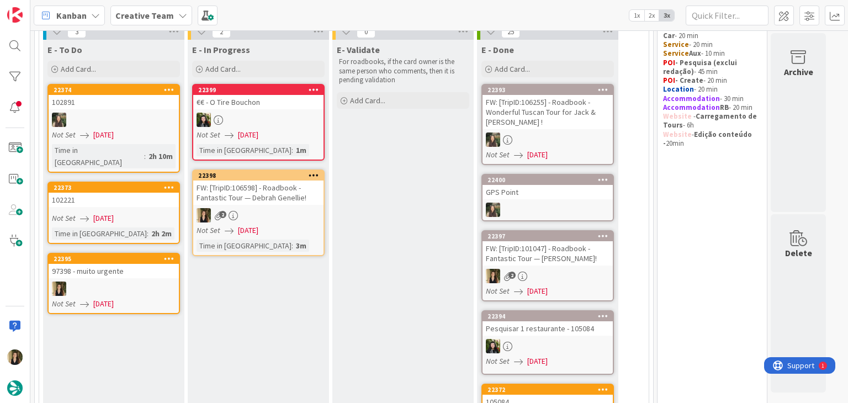
scroll to position [125, 0]
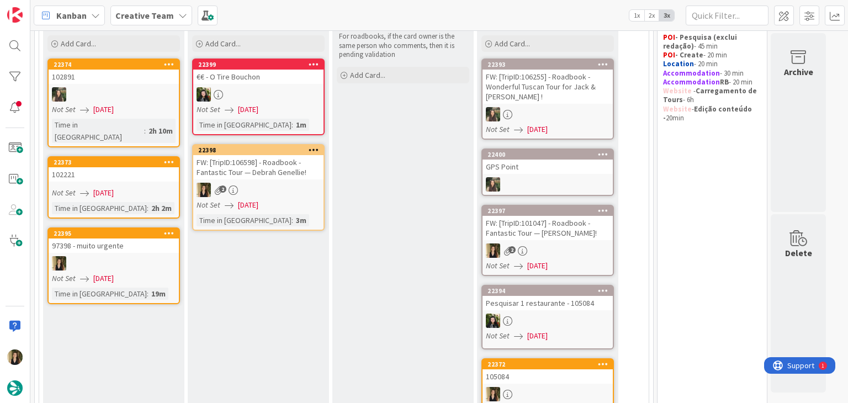
click at [291, 175] on div "FW: [TripID:106598] - Roadbook - Fantastic Tour — Debrah Genellie!" at bounding box center [258, 167] width 130 height 24
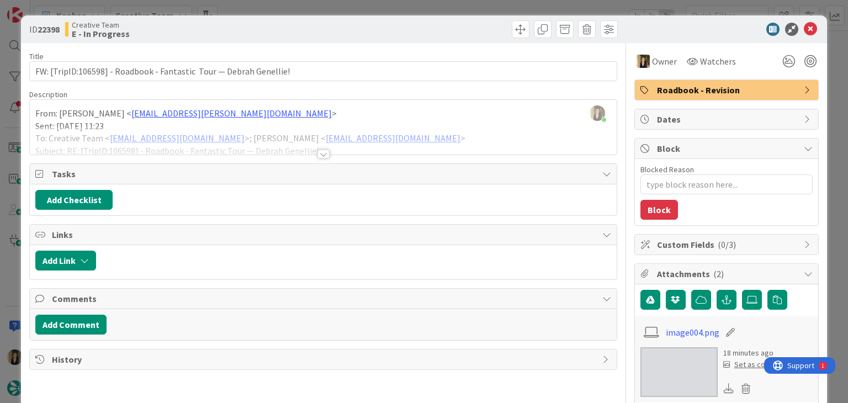
click at [324, 153] on div at bounding box center [323, 154] width 12 height 9
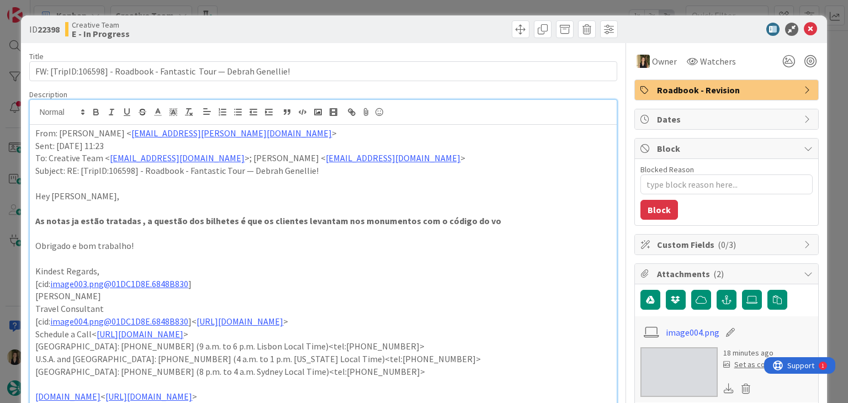
drag, startPoint x: 341, startPoint y: 15, endPoint x: 341, endPoint y: 2, distance: 12.7
click at [340, 14] on div "ID 22398 Creative Team E - In Progress Title 67 / 128 FW: [TripID:106598] - Roa…" at bounding box center [424, 201] width 848 height 403
click at [344, 4] on div "ID 22398 Creative Team E - In Progress Title 67 / 128 FW: [TripID:106598] - Roa…" at bounding box center [424, 201] width 848 height 403
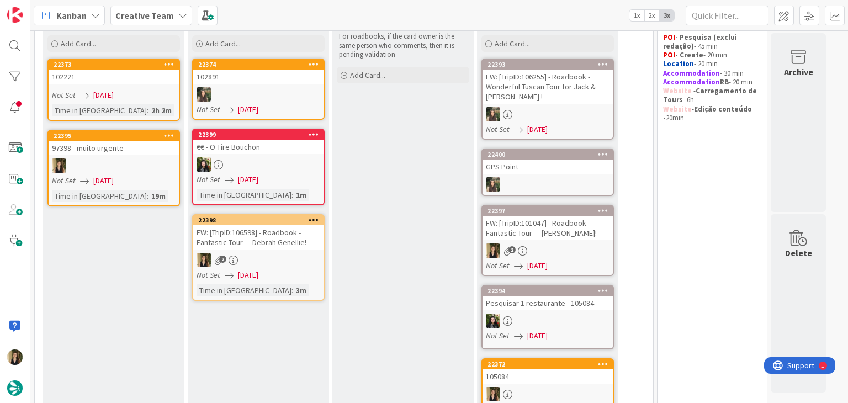
click at [294, 254] on div "2" at bounding box center [258, 260] width 130 height 14
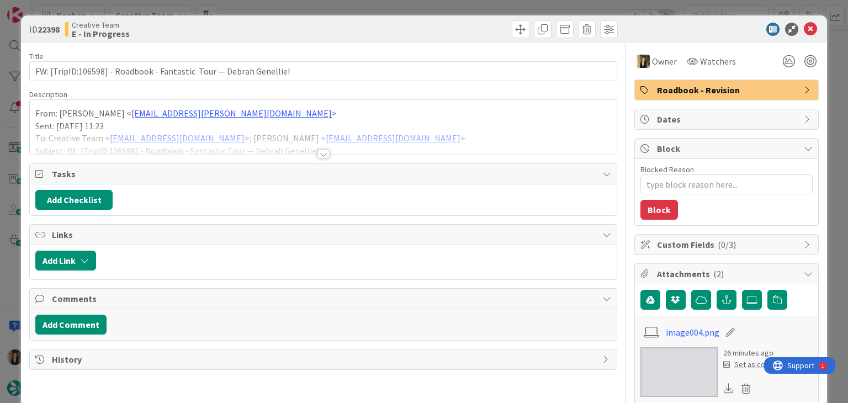
click at [428, 7] on div "ID 22398 Creative Team E - In Progress Title 67 / 128 FW: [TripID:106598] - Roa…" at bounding box center [424, 201] width 848 height 403
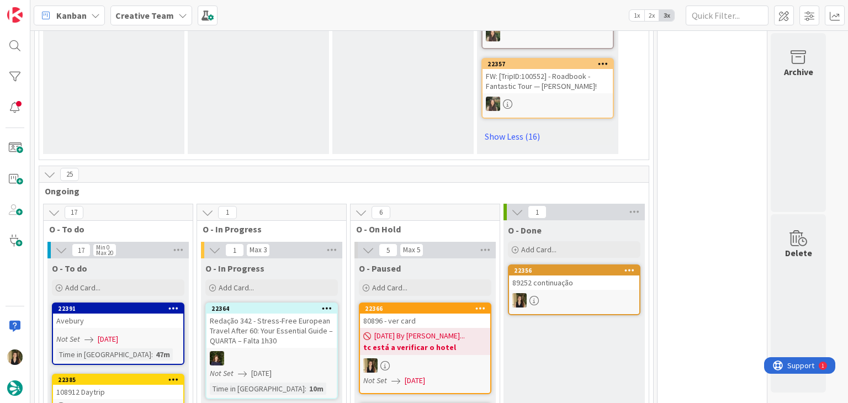
scroll to position [2270, 0]
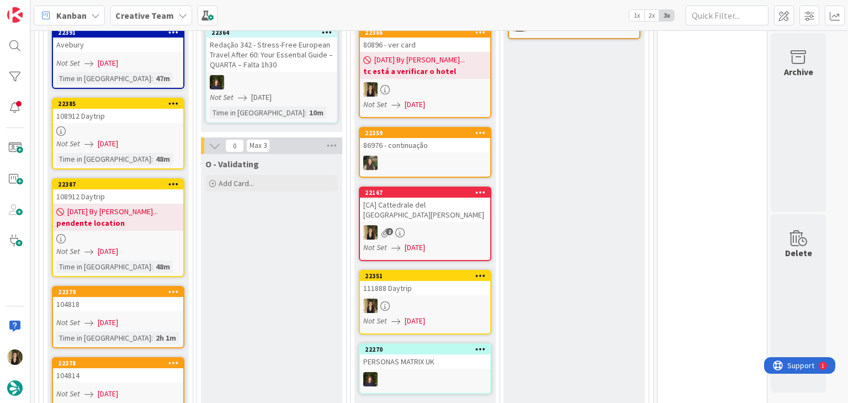
click at [445, 304] on link "22351 111888 Daytrip Not Set 03/09/2025" at bounding box center [425, 302] width 132 height 65
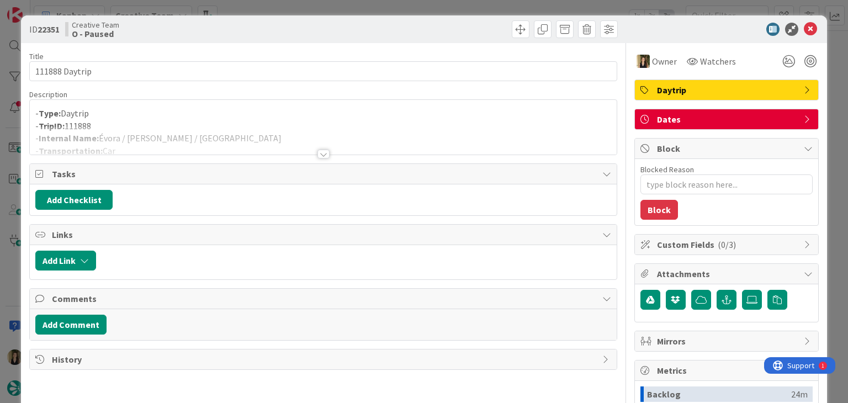
click at [347, 5] on div "ID 22351 Creative Team O - Paused Title 14 / 128 111888 Daytrip Description - T…" at bounding box center [424, 201] width 848 height 403
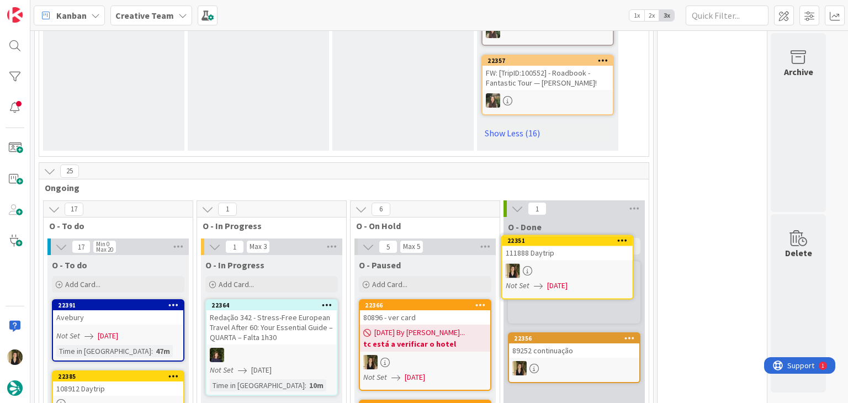
scroll to position [2013, 0]
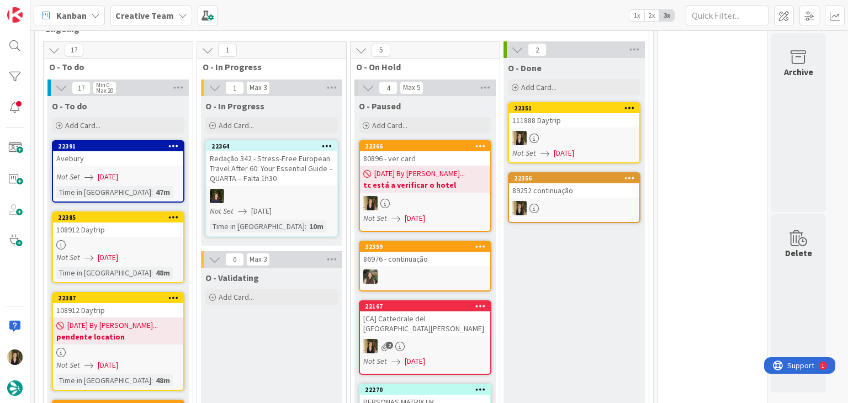
scroll to position [2179, 0]
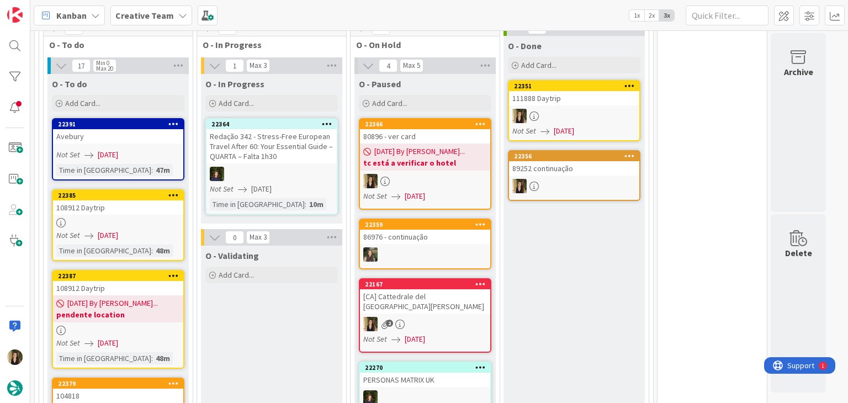
click at [449, 151] on link "22366 80896 - ver card 04/09/2025 By Sofia... tc está a verificar o hotel Not S…" at bounding box center [425, 164] width 132 height 92
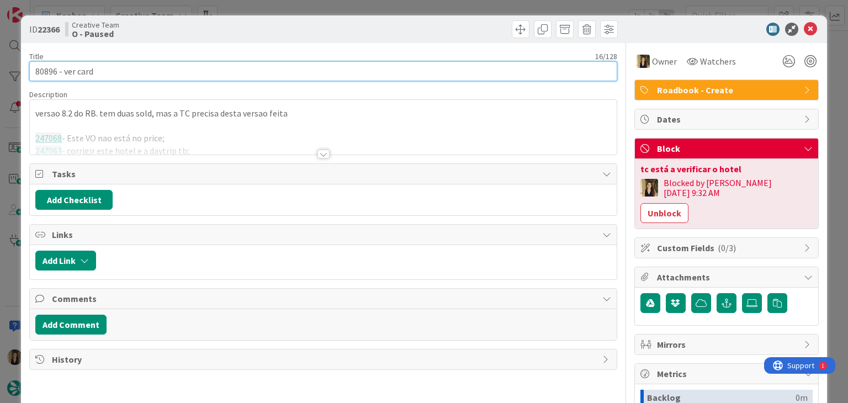
click at [43, 70] on input "80896 - ver card" at bounding box center [322, 71] width 587 height 20
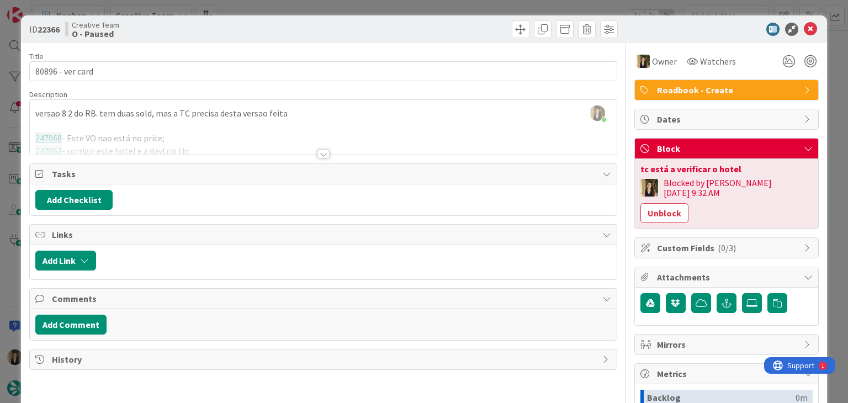
drag, startPoint x: 364, startPoint y: 37, endPoint x: 364, endPoint y: 19, distance: 17.7
click at [364, 36] on div at bounding box center [471, 29] width 291 height 18
click at [355, 4] on div "ID 22366 Creative Team O - Paused Title 16 / 128 80896 - ver card Description S…" at bounding box center [424, 201] width 848 height 403
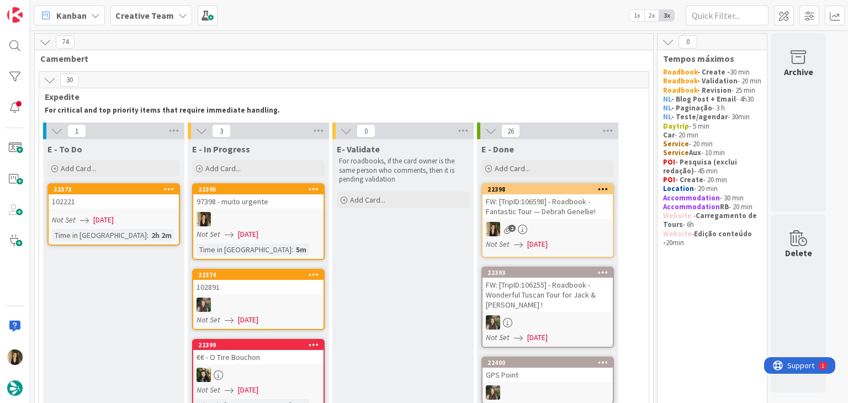
click at [289, 215] on div at bounding box center [258, 219] width 130 height 14
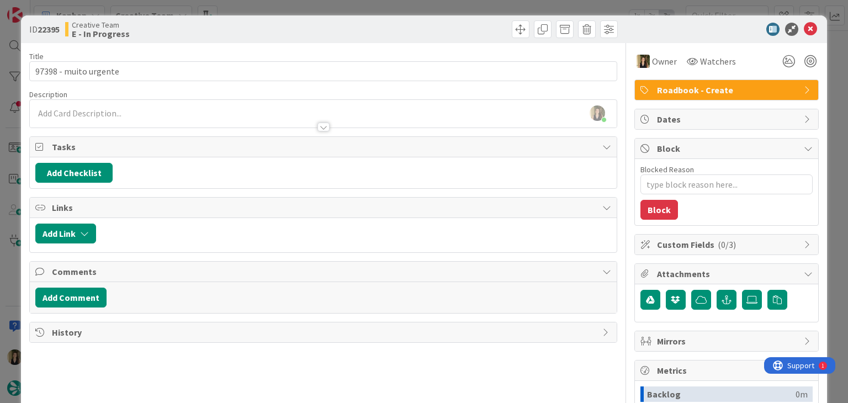
drag, startPoint x: 345, startPoint y: 23, endPoint x: 345, endPoint y: 8, distance: 14.3
click at [345, 22] on div at bounding box center [471, 29] width 291 height 18
click at [345, 7] on div "ID 22395 Creative Team E - In Progress Title 21 / 128 97398 - muito urgente Des…" at bounding box center [424, 201] width 848 height 403
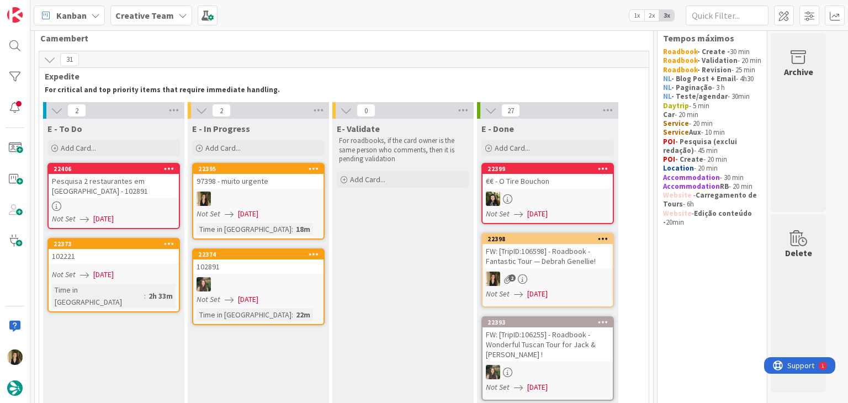
scroll to position [13, 0]
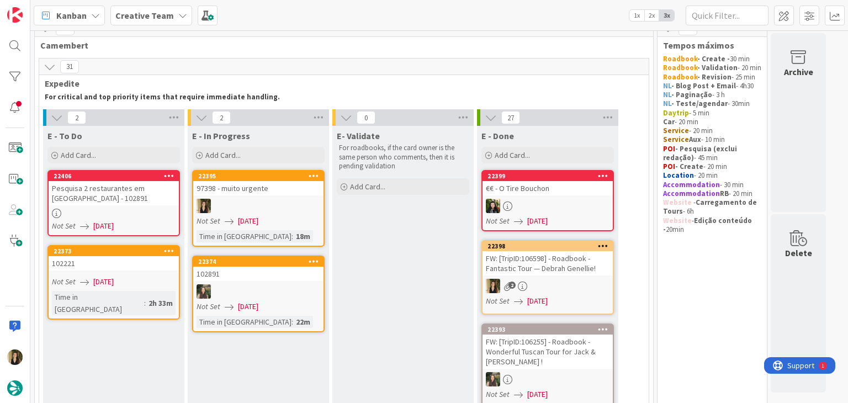
click at [303, 215] on div "Not Set 04/09/2025" at bounding box center [259, 221] width 127 height 12
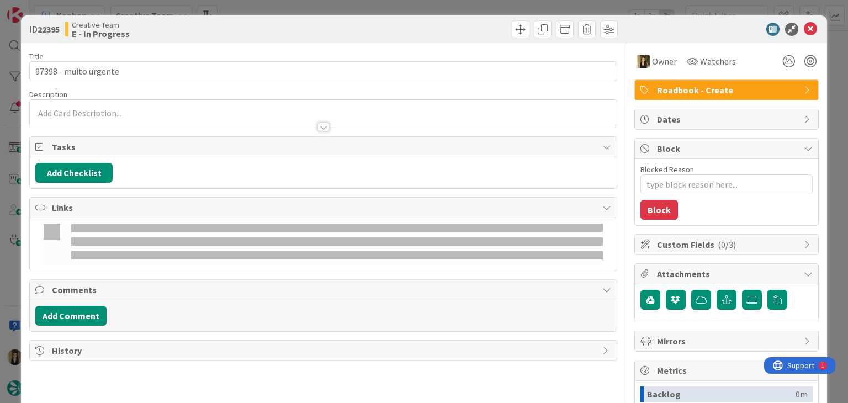
type textarea "x"
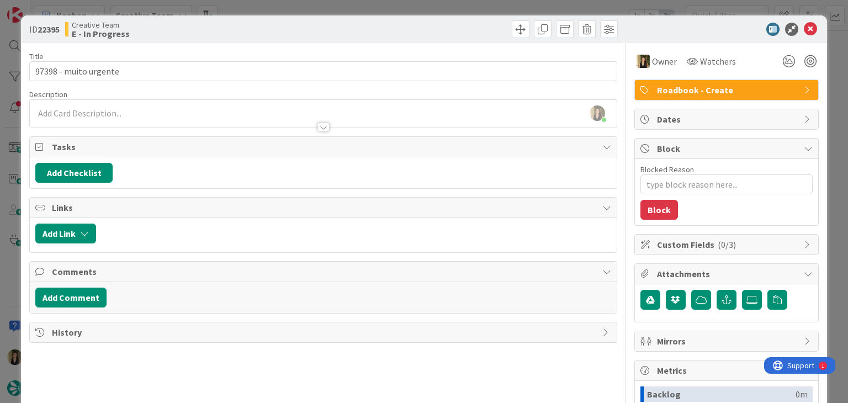
click at [150, 104] on div "Sofia Palma just joined" at bounding box center [323, 114] width 586 height 28
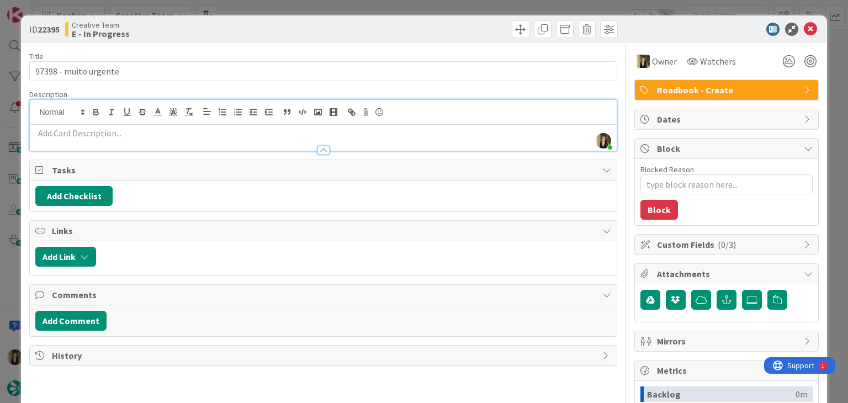
click at [155, 131] on p at bounding box center [322, 133] width 575 height 13
paste div
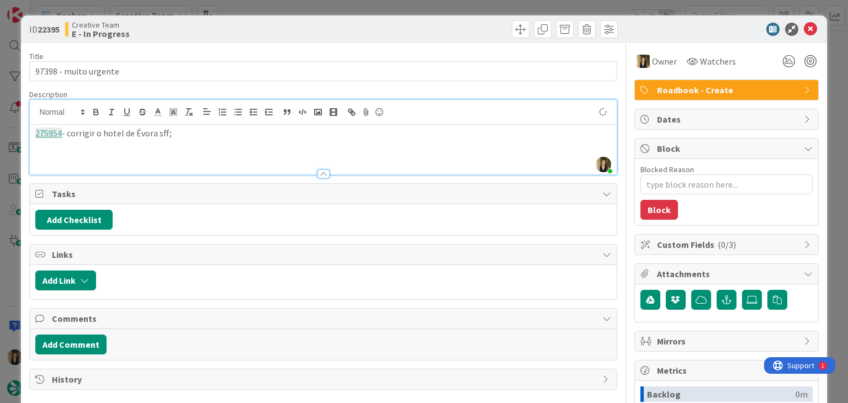
drag, startPoint x: 94, startPoint y: 134, endPoint x: 102, endPoint y: 121, distance: 14.1
click at [94, 132] on p "275954 - corrigir o hotel de Évora sff;" at bounding box center [322, 133] width 575 height 13
click at [233, 128] on div "275954 - corrige o hotel de Évora sff;" at bounding box center [323, 150] width 586 height 50
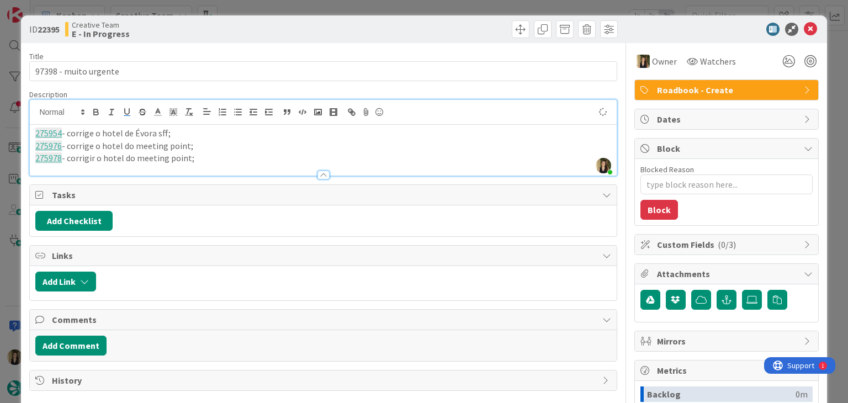
drag, startPoint x: 93, startPoint y: 146, endPoint x: 119, endPoint y: 105, distance: 48.4
click at [93, 146] on p "275976 - corrige o hotel do meeting point;" at bounding box center [322, 146] width 575 height 13
drag, startPoint x: 278, startPoint y: 27, endPoint x: 281, endPoint y: 13, distance: 14.2
click at [278, 26] on div "Creative Team E - In Progress" at bounding box center [192, 29] width 255 height 18
click at [281, 11] on div "ID 22395 Creative Team E - In Progress Title 21 / 128 97398 - muito urgente Des…" at bounding box center [424, 201] width 848 height 403
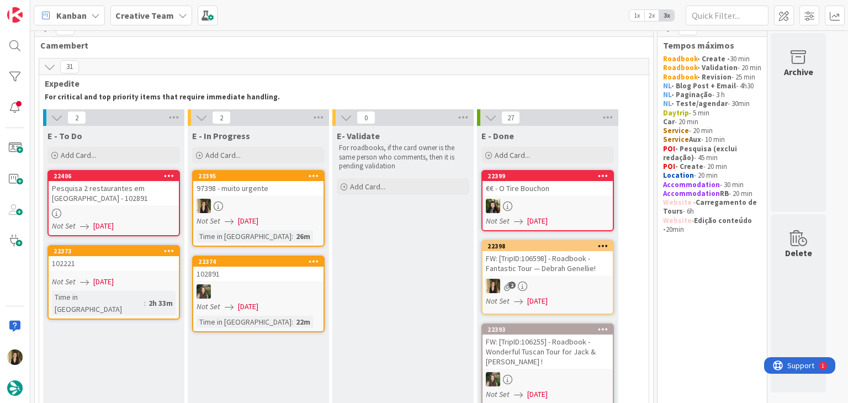
click at [283, 194] on div "97398 - muito urgente" at bounding box center [258, 188] width 130 height 14
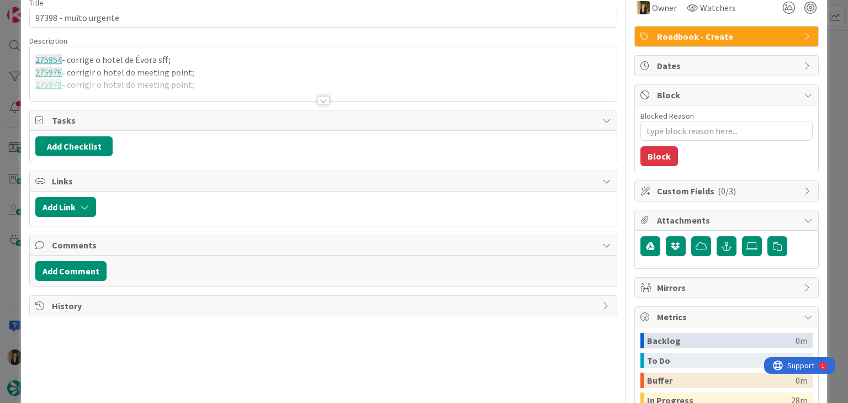
type textarea "x"
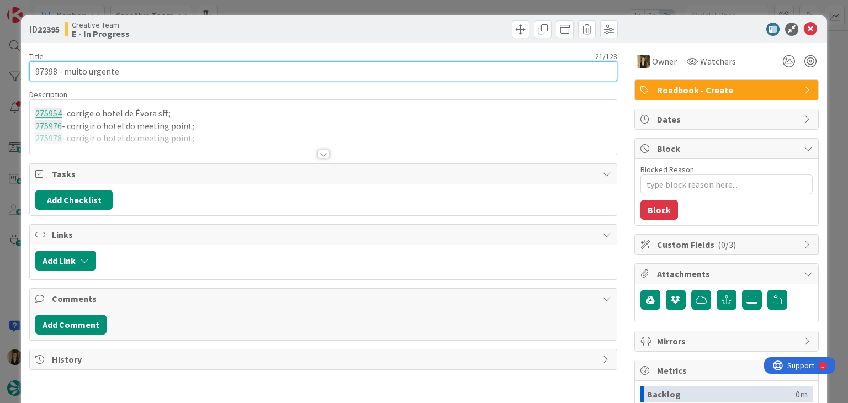
drag, startPoint x: 166, startPoint y: 70, endPoint x: 25, endPoint y: 70, distance: 140.7
click at [25, 70] on div "ID 22395 Creative Team E - In Progress Title 21 / 128 97398 - muito urgente Des…" at bounding box center [423, 296] width 805 height 562
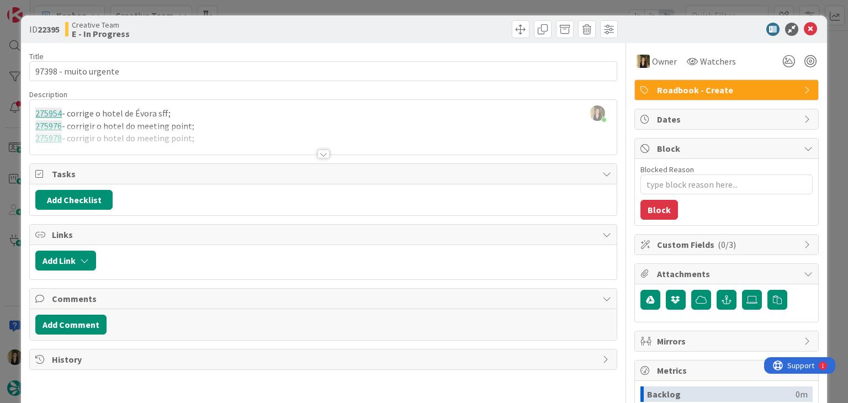
drag, startPoint x: 274, startPoint y: 34, endPoint x: 276, endPoint y: 20, distance: 14.1
click at [274, 32] on div "Creative Team E - In Progress" at bounding box center [192, 29] width 255 height 18
drag, startPoint x: 280, startPoint y: 9, endPoint x: 288, endPoint y: 29, distance: 21.3
click at [280, 9] on div "ID 22395 Creative Team E - In Progress Title 21 / 128 97398 - muito urgente Des…" at bounding box center [424, 201] width 848 height 403
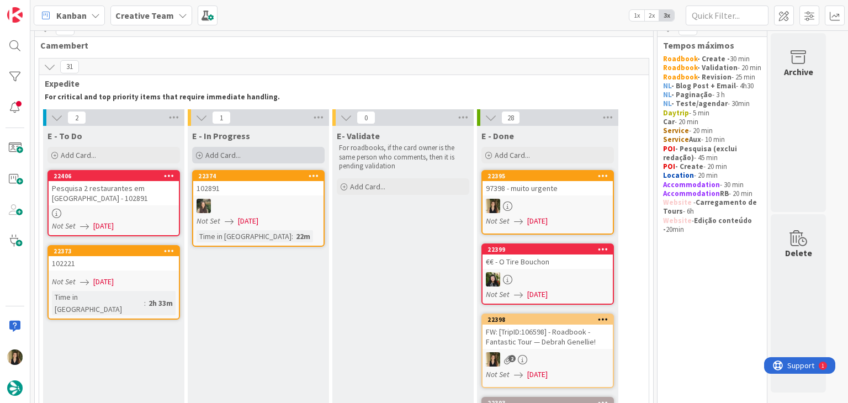
click at [256, 157] on div "Add Card..." at bounding box center [258, 155] width 132 height 17
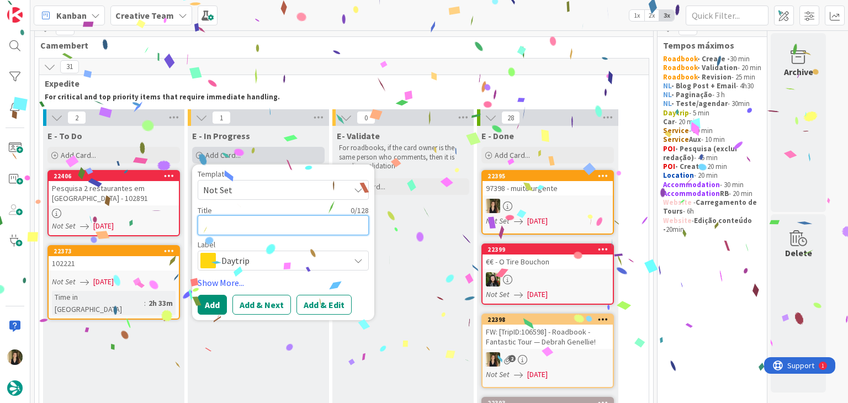
paste textarea "97398 - muito urgente"
type textarea "97398 - muito urgente"
type textarea "x"
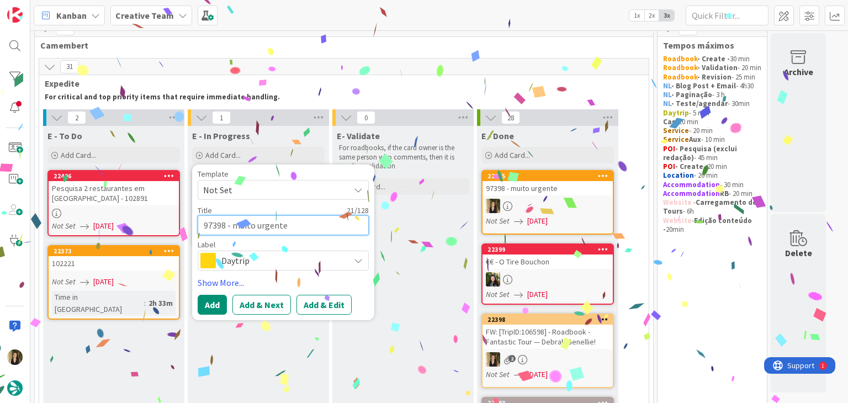
type textarea "97398 - muito urgente"
click at [274, 253] on span "Daytrip" at bounding box center [282, 260] width 123 height 15
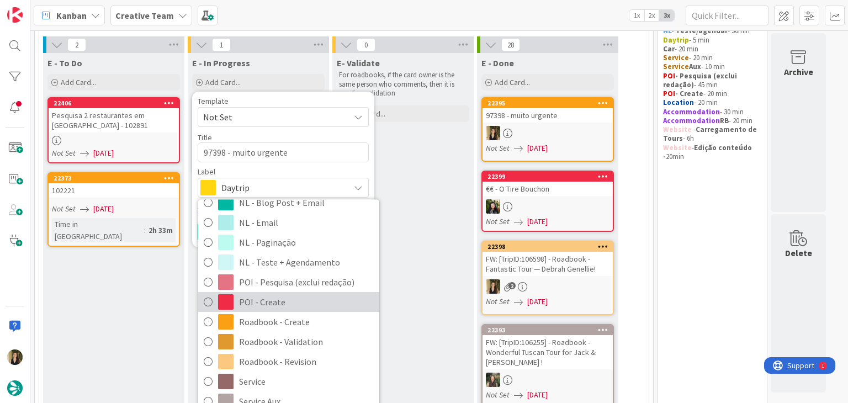
scroll to position [124, 0]
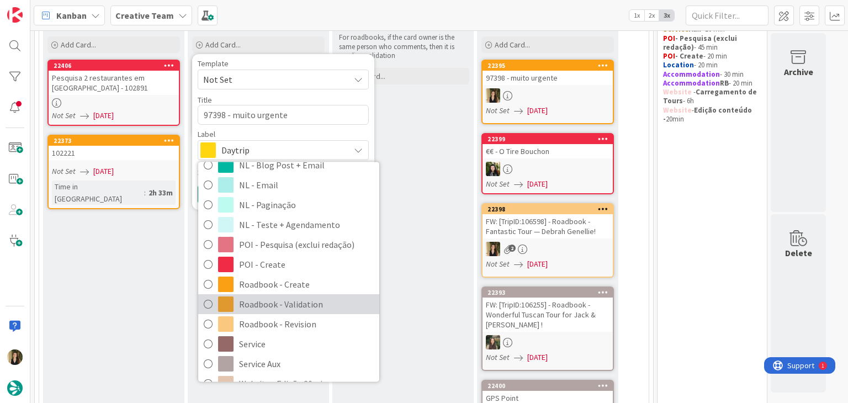
drag, startPoint x: 321, startPoint y: 299, endPoint x: 301, endPoint y: 272, distance: 33.4
click at [321, 299] on span "Roadbook - Validation" at bounding box center [306, 304] width 135 height 17
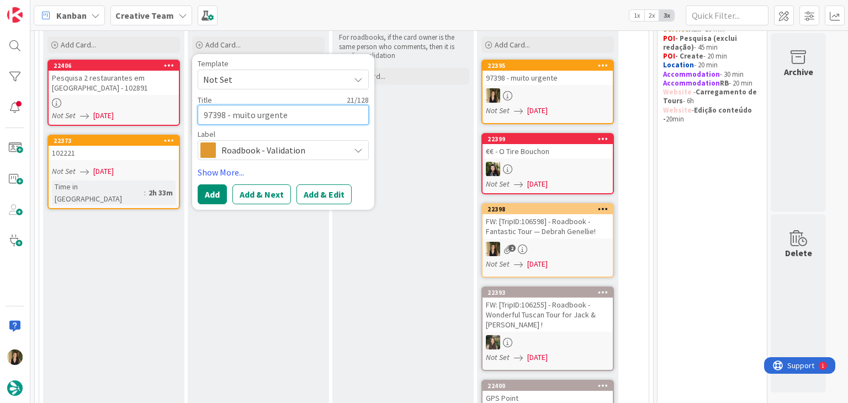
drag, startPoint x: 307, startPoint y: 114, endPoint x: 234, endPoint y: 110, distance: 72.9
click at [232, 111] on textarea "97398 - muito urgente" at bounding box center [283, 115] width 171 height 20
type textarea "x"
type textarea "97398 - c"
type textarea "x"
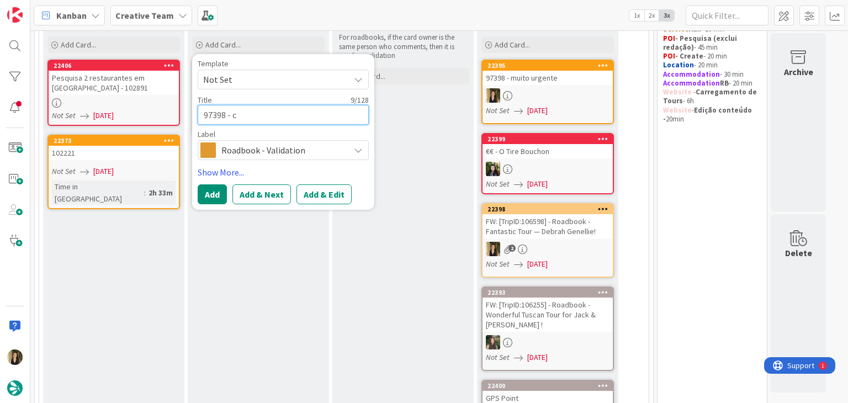
type textarea "97398 - co"
type textarea "x"
type textarea "97398 - con"
type textarea "x"
type textarea "97398 - cont"
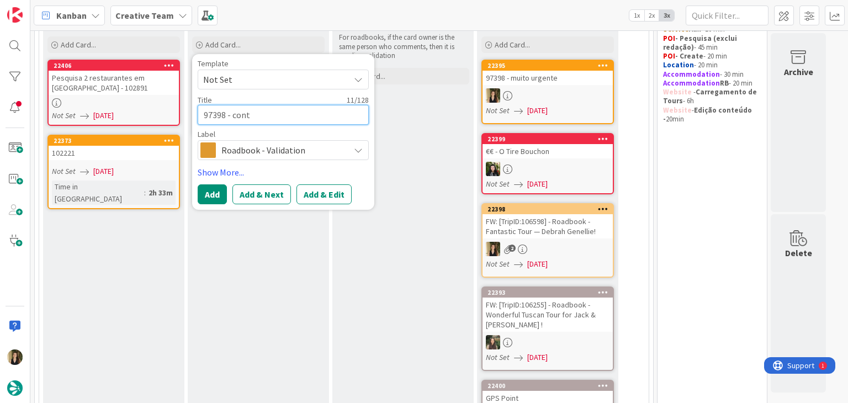
type textarea "x"
type textarea "97398 - conti"
type textarea "x"
type textarea "97398 - contin"
type textarea "x"
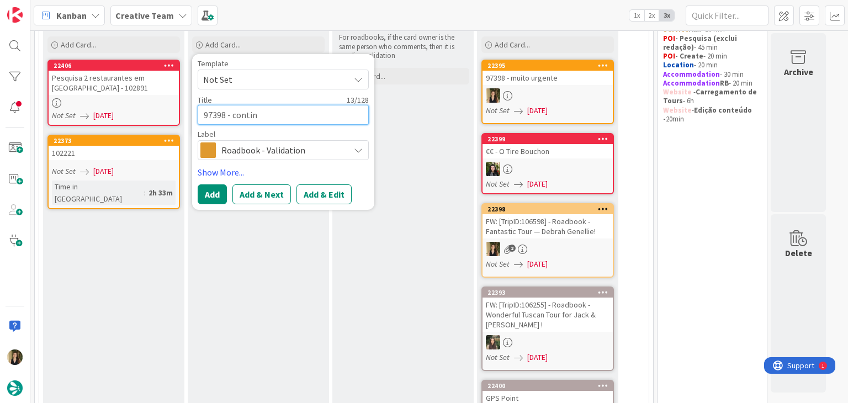
type textarea "97398 - continu"
type textarea "x"
type textarea "97398 - continua"
type textarea "x"
type textarea "97398 - continuaç"
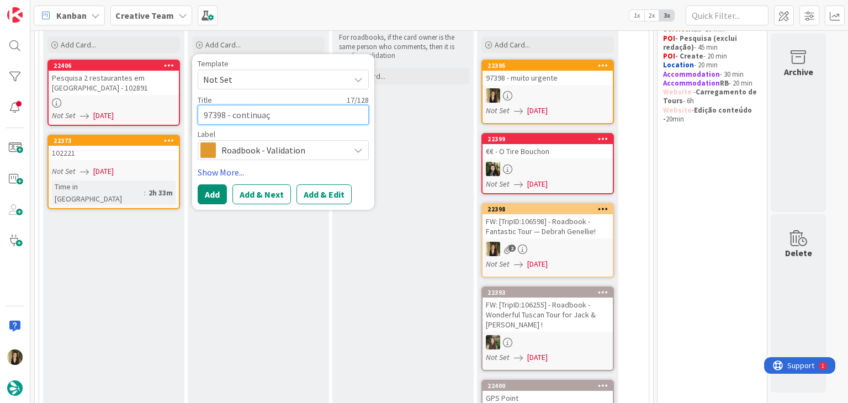
type textarea "x"
type textarea "97398 - continuaçã"
type textarea "x"
type textarea "97398 - continuação"
click at [213, 184] on button "Add" at bounding box center [212, 194] width 29 height 20
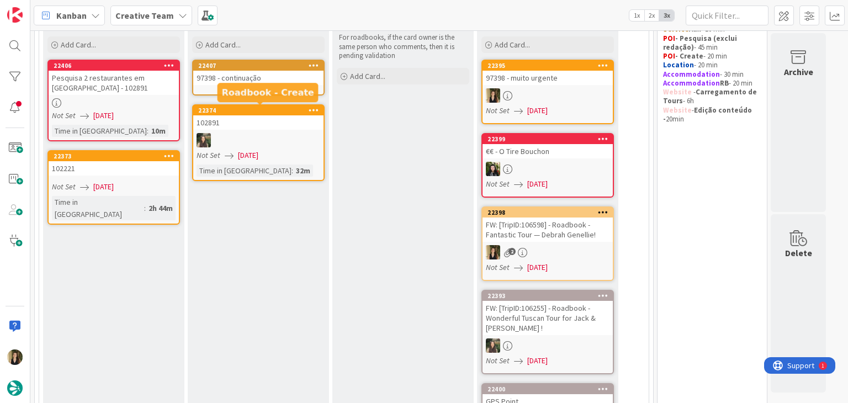
click at [269, 74] on div "97398 - continuação" at bounding box center [258, 78] width 130 height 14
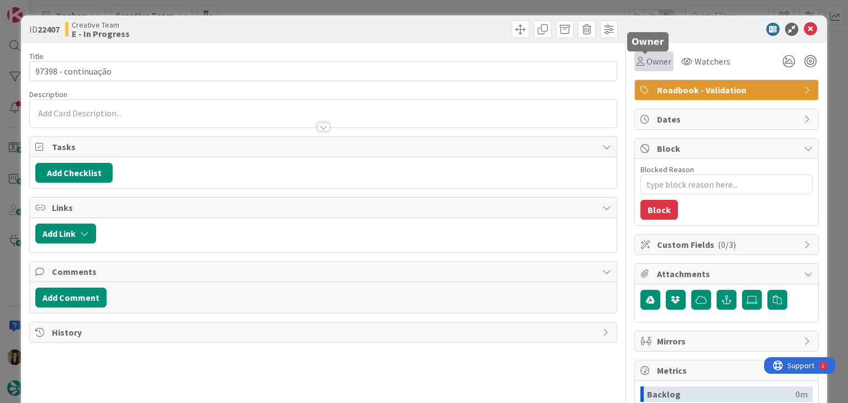
click at [636, 66] on div "Owner" at bounding box center [653, 61] width 35 height 13
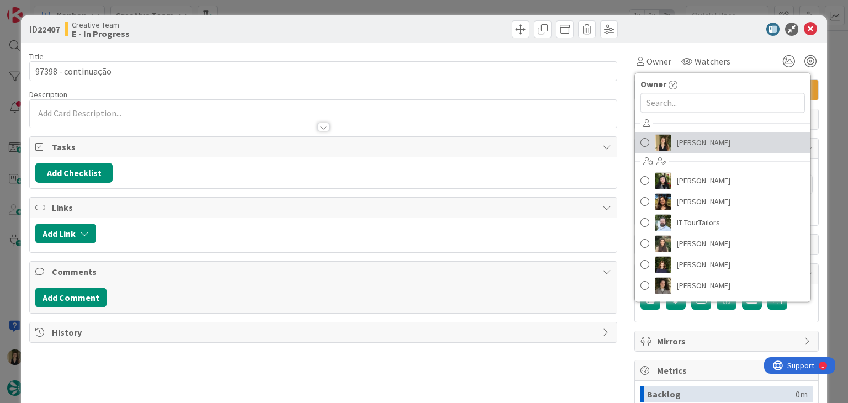
click at [673, 134] on link "[PERSON_NAME]" at bounding box center [722, 142] width 175 height 21
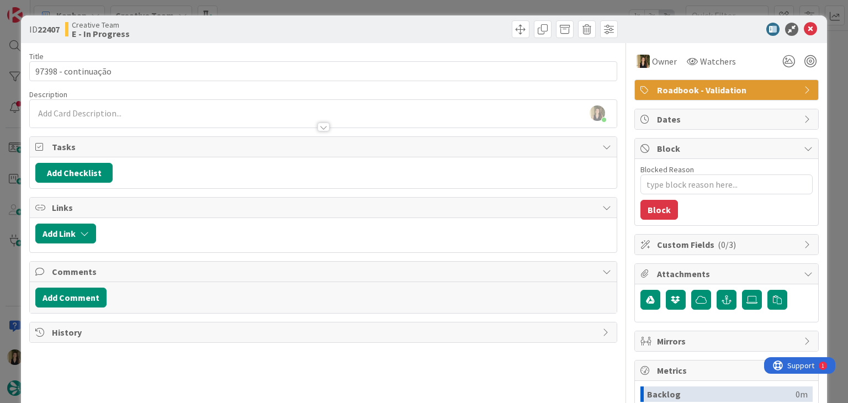
drag, startPoint x: 455, startPoint y: 26, endPoint x: 457, endPoint y: 10, distance: 16.2
click at [454, 25] on div at bounding box center [471, 29] width 291 height 18
click at [457, 9] on div "ID 22407 Creative Team E - In Progress Title 19 / 128 97398 - continuação Descr…" at bounding box center [424, 201] width 848 height 403
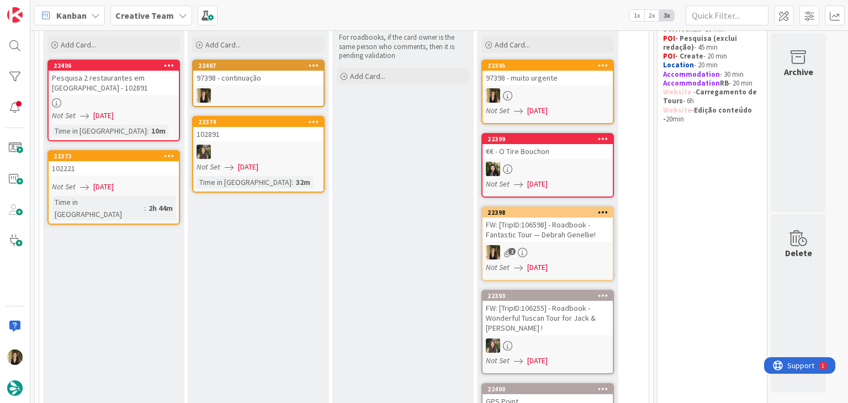
click at [562, 100] on div at bounding box center [547, 95] width 130 height 14
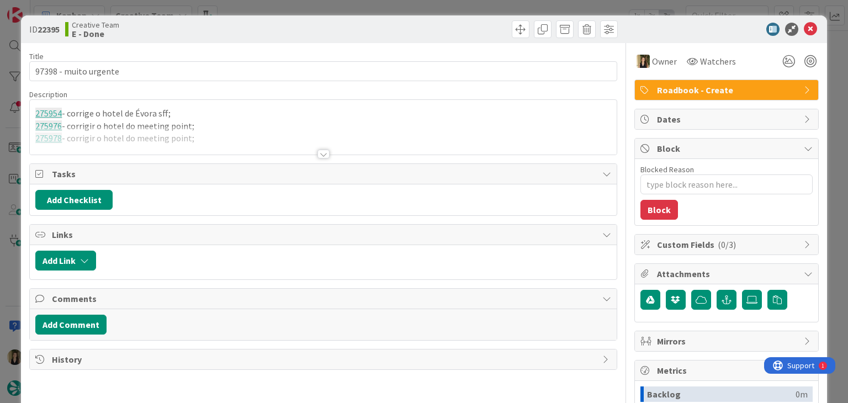
click at [230, 137] on div at bounding box center [323, 140] width 586 height 28
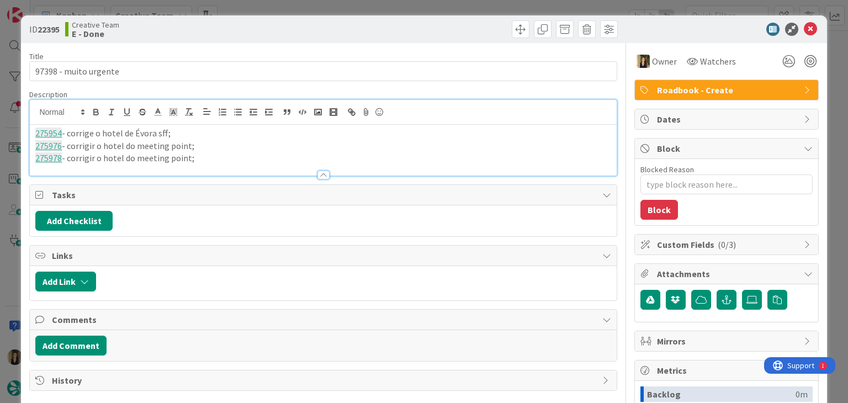
drag, startPoint x: 221, startPoint y: 157, endPoint x: 22, endPoint y: 135, distance: 200.5
click at [22, 135] on div "ID 22395 Creative Team E - Done Title 21 / 128 97398 - muito urgente Descriptio…" at bounding box center [423, 296] width 805 height 562
copy div "275954 - corrige o hotel de Évora sff; 275976 - corrigir o hotel do meeting poi…"
click at [270, 8] on div "ID 22395 Creative Team E - Done Title 21 / 128 97398 - muito urgente Descriptio…" at bounding box center [424, 201] width 848 height 403
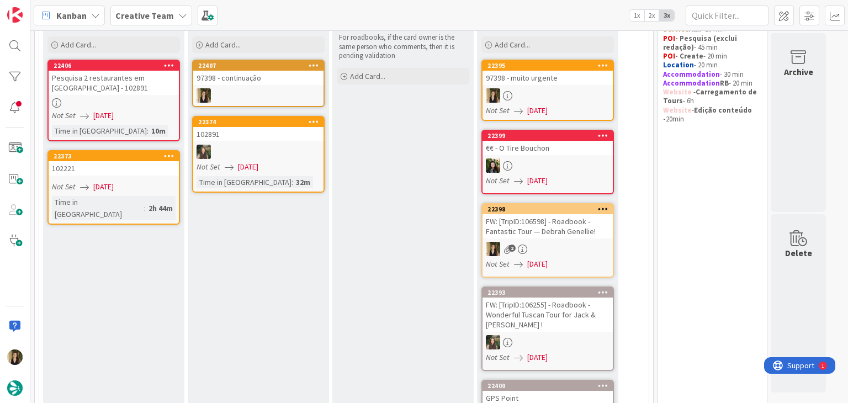
click at [281, 87] on link "22407 97398 - continuação" at bounding box center [258, 83] width 132 height 47
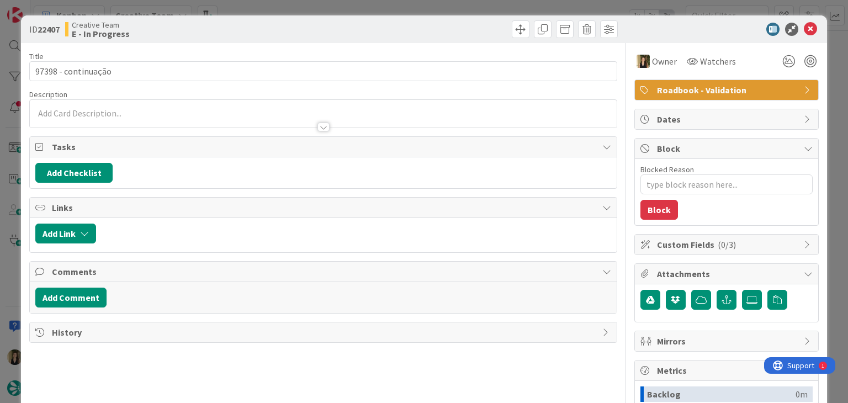
click at [126, 111] on p at bounding box center [322, 113] width 575 height 13
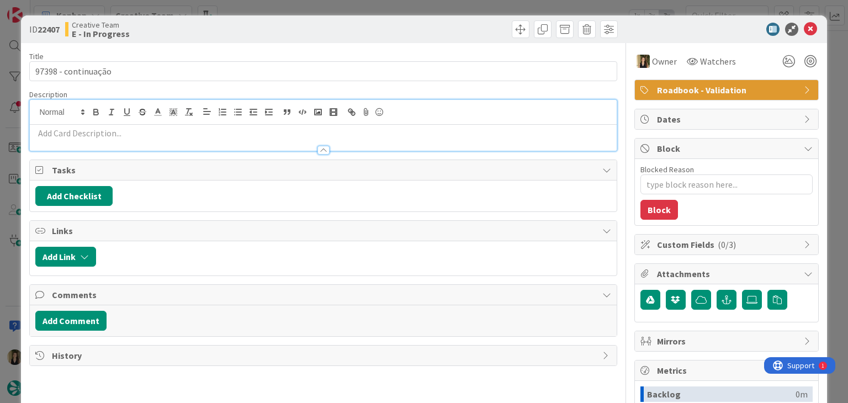
click at [125, 135] on p at bounding box center [322, 133] width 575 height 13
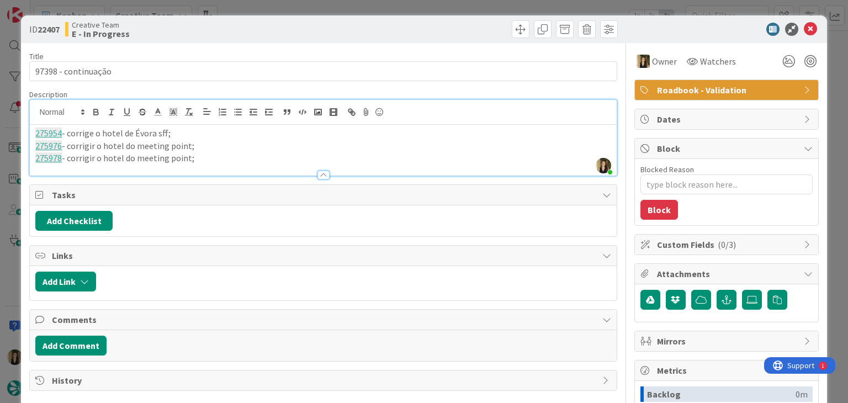
drag, startPoint x: 198, startPoint y: 27, endPoint x: 183, endPoint y: 2, distance: 29.4
click at [197, 25] on div "Creative Team E - In Progress" at bounding box center [192, 29] width 255 height 18
type textarea "x"
click at [234, 162] on p "275978 - corrigir o hotel do meeting point;" at bounding box center [322, 158] width 575 height 13
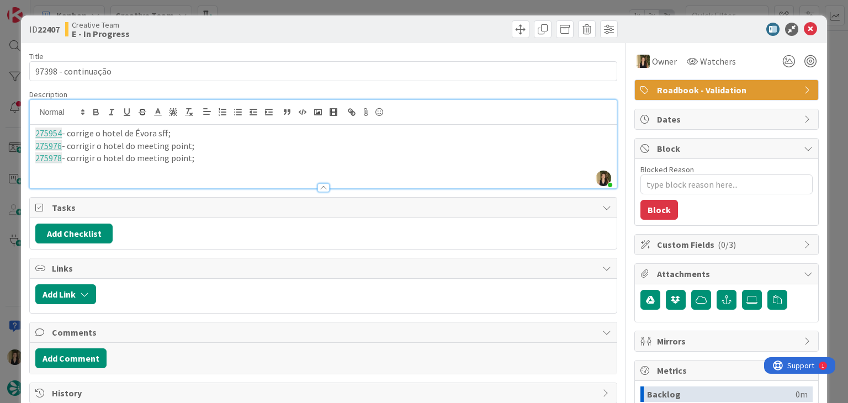
paste div
drag, startPoint x: 366, startPoint y: 29, endPoint x: 360, endPoint y: 27, distance: 6.5
click at [366, 30] on div at bounding box center [471, 29] width 291 height 18
drag, startPoint x: 245, startPoint y: 28, endPoint x: 251, endPoint y: 13, distance: 16.1
click at [246, 27] on div "Creative Team E - In Progress" at bounding box center [192, 29] width 255 height 18
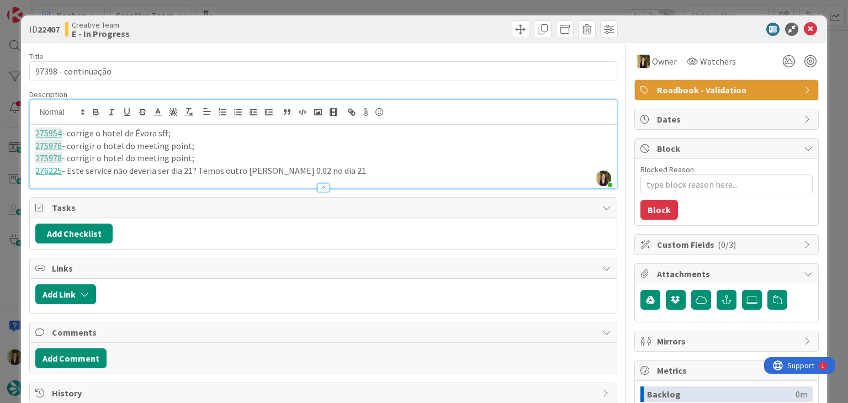
click at [253, 10] on div "ID 22407 Creative Team E - In Progress Title 19 / 128 97398 - continuação Descr…" at bounding box center [424, 201] width 848 height 403
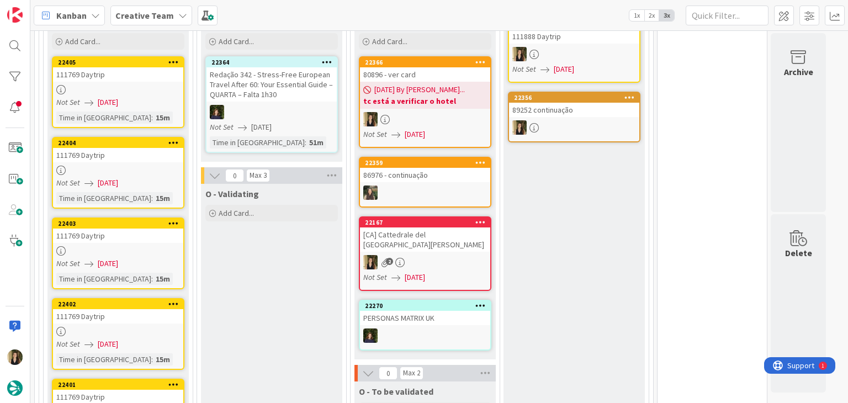
scroll to position [2386, 0]
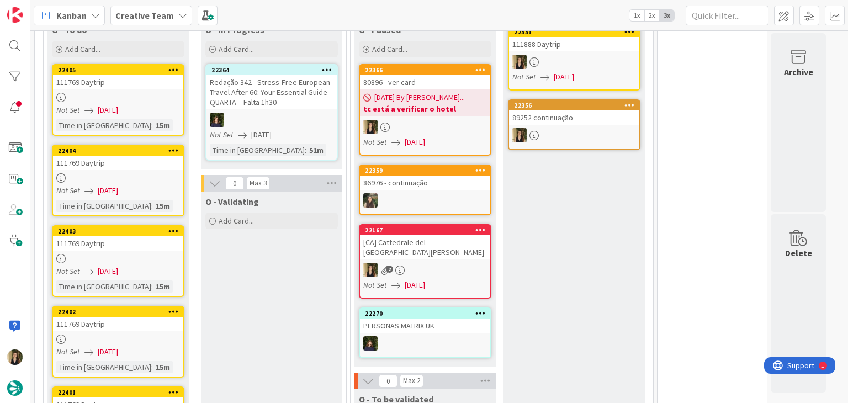
click at [466, 235] on div "[CA] Cattedrale del [GEOGRAPHIC_DATA][PERSON_NAME]" at bounding box center [425, 247] width 130 height 24
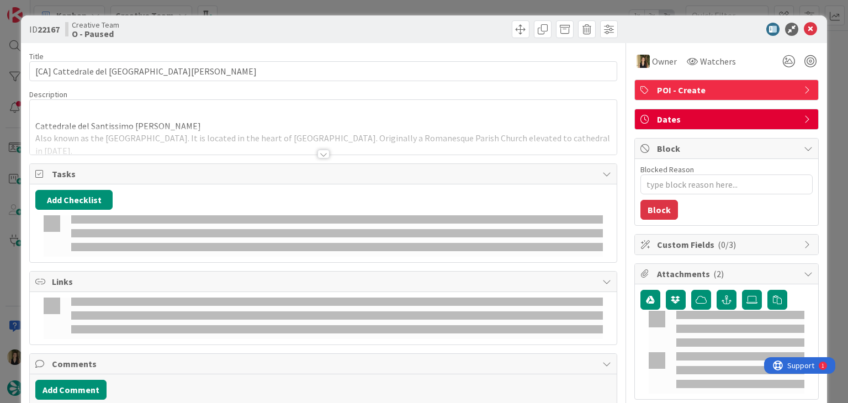
type textarea "x"
type input "[CA] Cattedrale del Santissimo Salvatore - Montalcino"
type textarea "x"
type input "[CA] Cattedrale del Santissimo Salvatore - Montalcino"
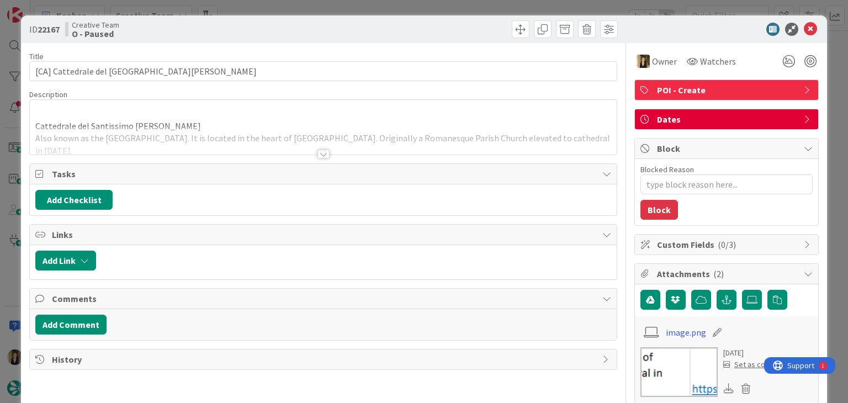
click at [322, 152] on div at bounding box center [323, 154] width 12 height 9
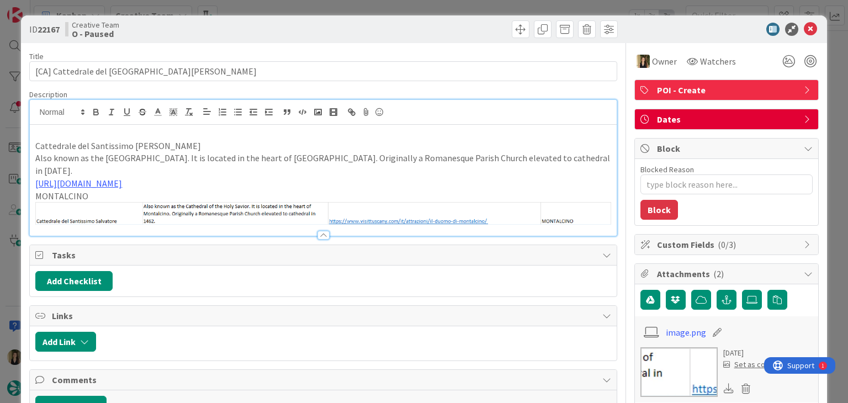
click at [430, 22] on div at bounding box center [471, 29] width 291 height 18
click at [305, 22] on div "Creative Team O - Paused" at bounding box center [192, 29] width 255 height 18
click at [313, 9] on div "ID 22167 Creative Team O - Paused Title 54 / 128 [CA] Cattedrale del Santissimo…" at bounding box center [424, 201] width 848 height 403
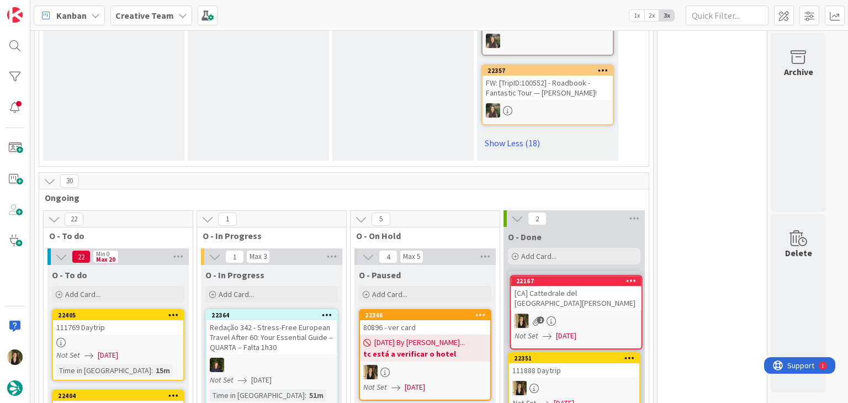
scroll to position [2193, 0]
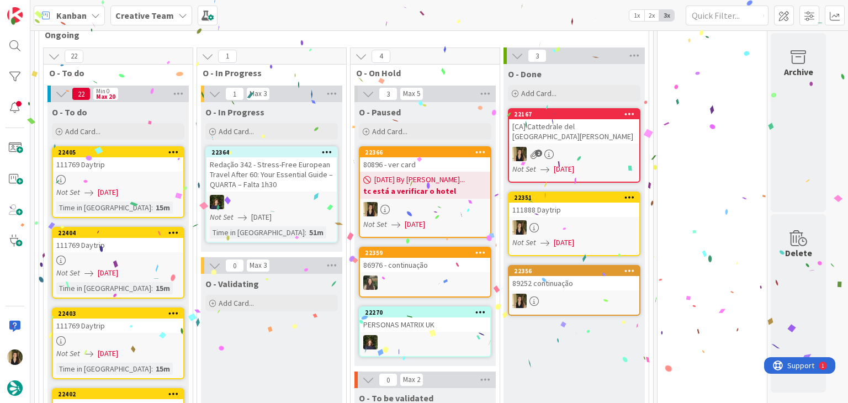
scroll to position [2359, 0]
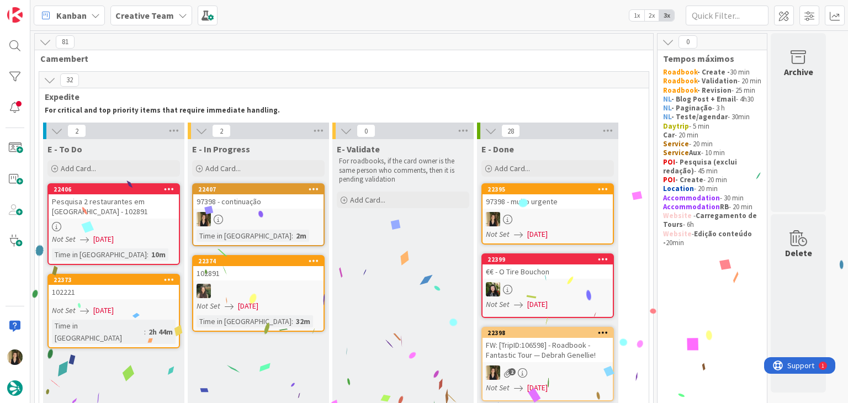
scroll to position [2359, 0]
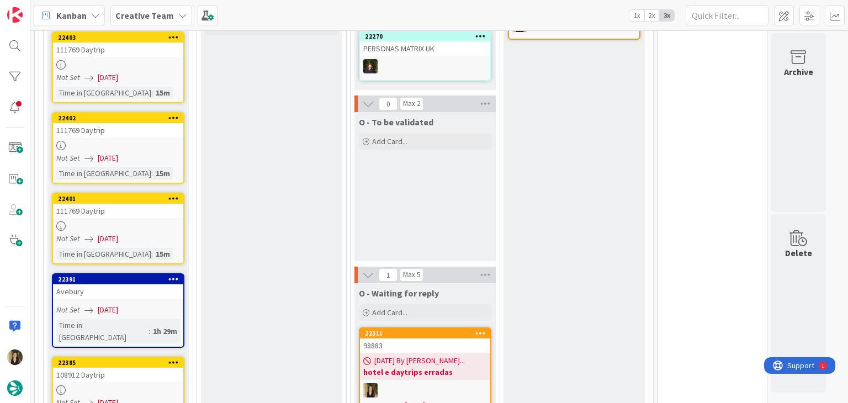
click at [145, 221] on div at bounding box center [118, 225] width 130 height 9
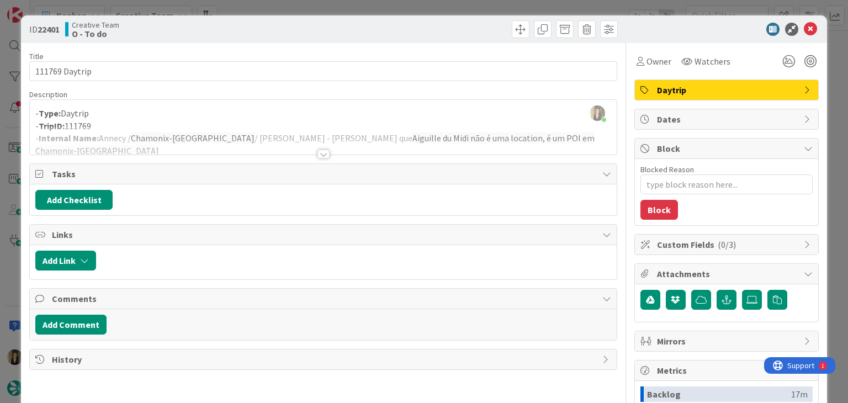
click at [386, 1] on div "ID 22401 Creative Team O - To do Title 14 / 128 111769 Daytrip Description [GEO…" at bounding box center [424, 201] width 848 height 403
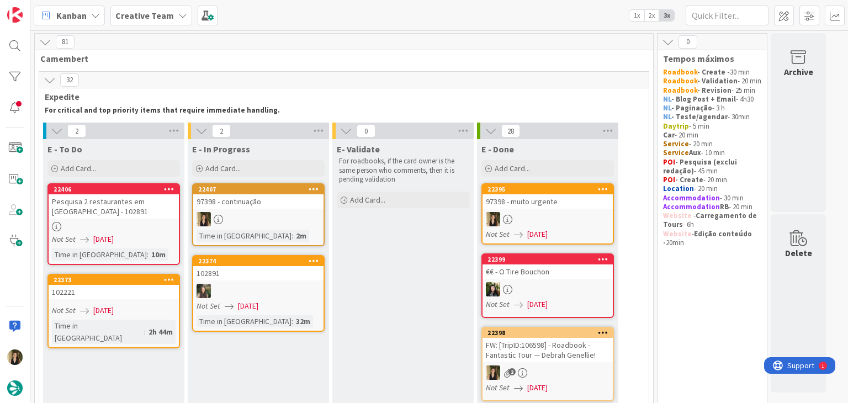
click at [166, 317] on link "22373 102221 Not Set [DATE] Time in [GEOGRAPHIC_DATA] : 2h 44m" at bounding box center [113, 311] width 132 height 74
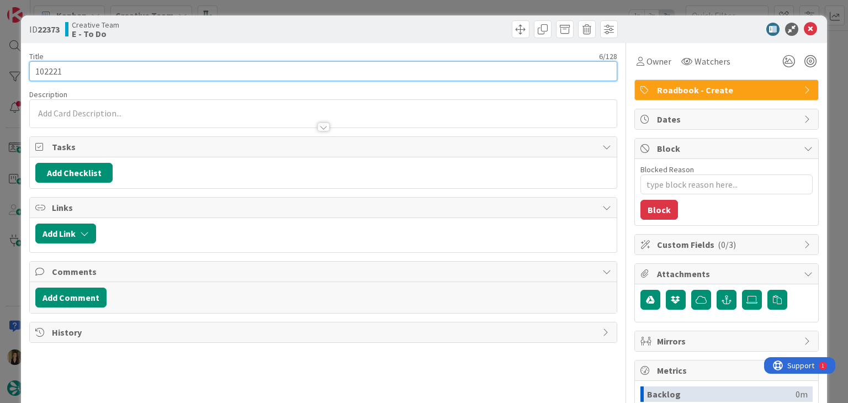
click at [49, 70] on input "102221" at bounding box center [322, 71] width 587 height 20
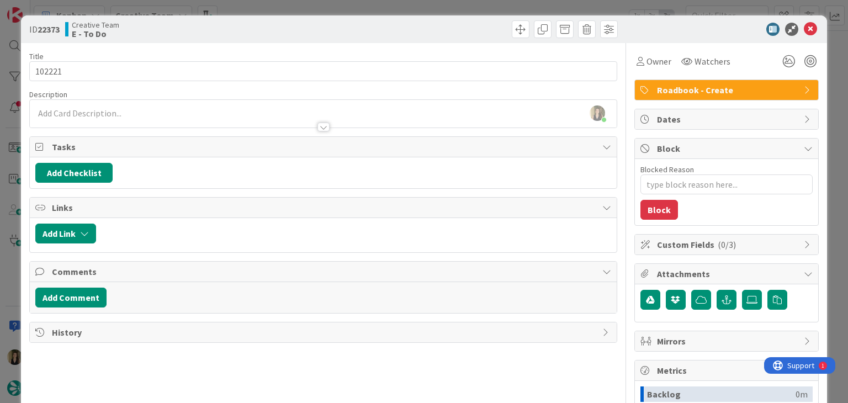
click at [230, 20] on div "ID 22373 Creative Team E - To Do" at bounding box center [423, 29] width 805 height 28
click at [238, 8] on div "ID 22373 Creative Team E - To Do Title 6 / 128 102221 Description [PERSON_NAME]…" at bounding box center [424, 201] width 848 height 403
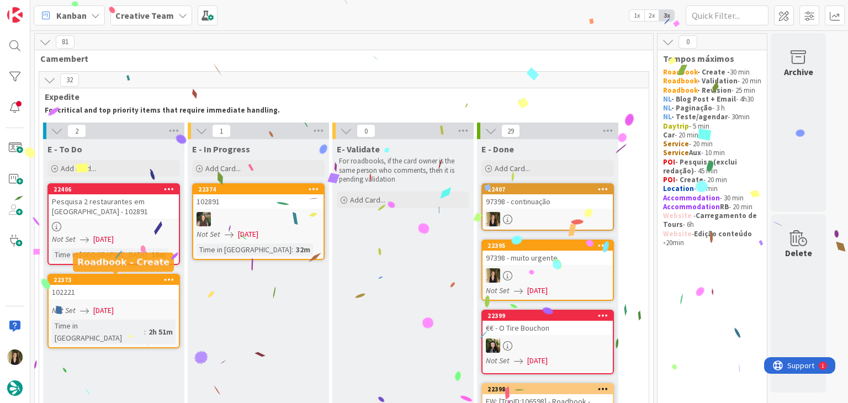
click at [152, 250] on div "Time in Column : 10m" at bounding box center [114, 254] width 124 height 12
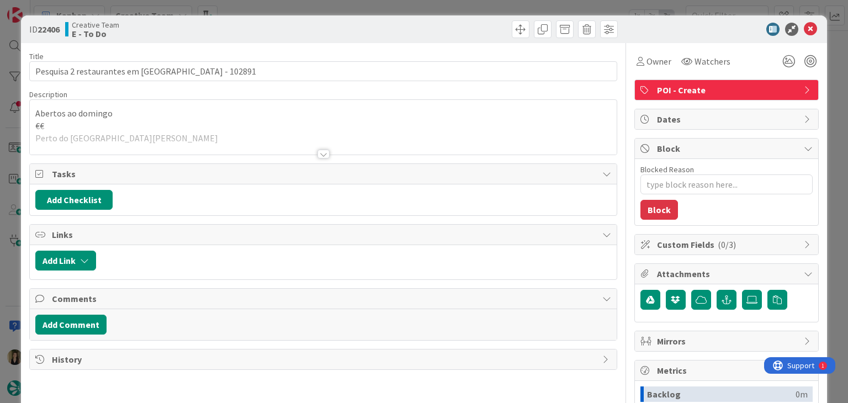
click at [320, 151] on div at bounding box center [323, 154] width 12 height 9
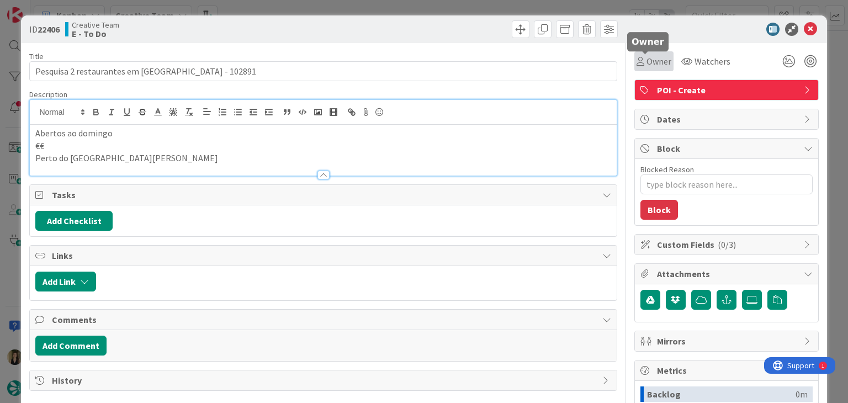
click at [646, 65] on span "Owner" at bounding box center [658, 61] width 25 height 13
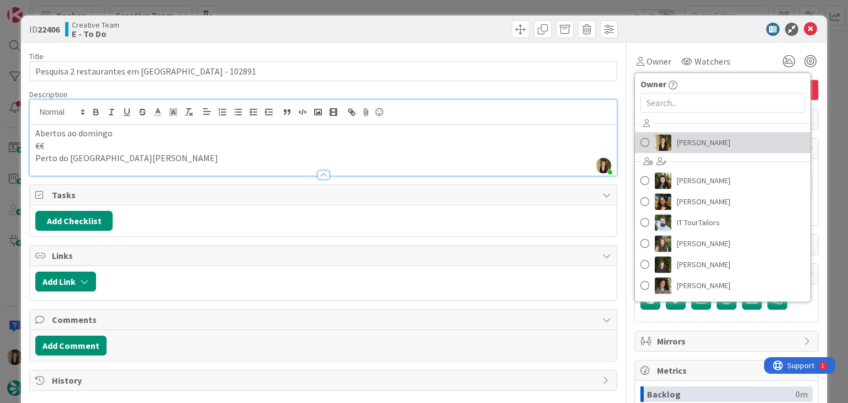
click at [679, 143] on span "[PERSON_NAME]" at bounding box center [704, 142] width 54 height 17
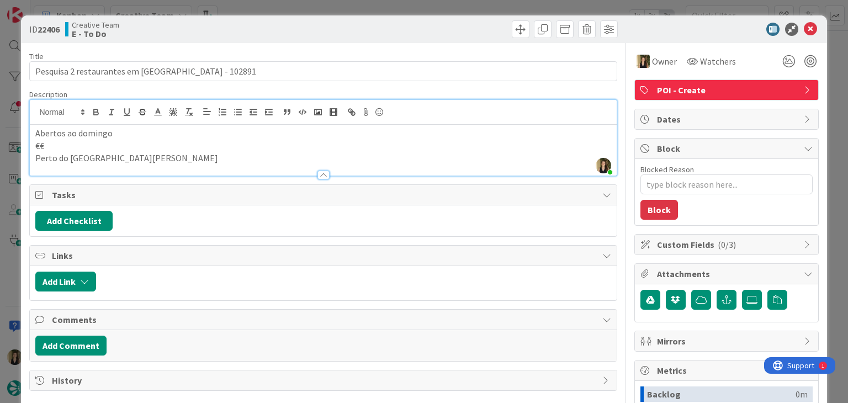
click at [459, 21] on div at bounding box center [471, 29] width 291 height 18
click at [456, 9] on div "ID 22406 Creative Team E - To Do Title 42 / 128 Pesquisa 2 restaurantes em [GEO…" at bounding box center [424, 201] width 848 height 403
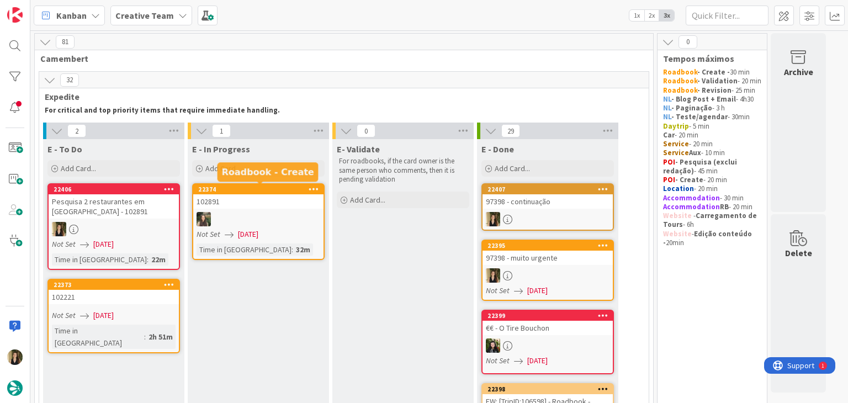
click at [268, 200] on div "102891" at bounding box center [258, 201] width 130 height 14
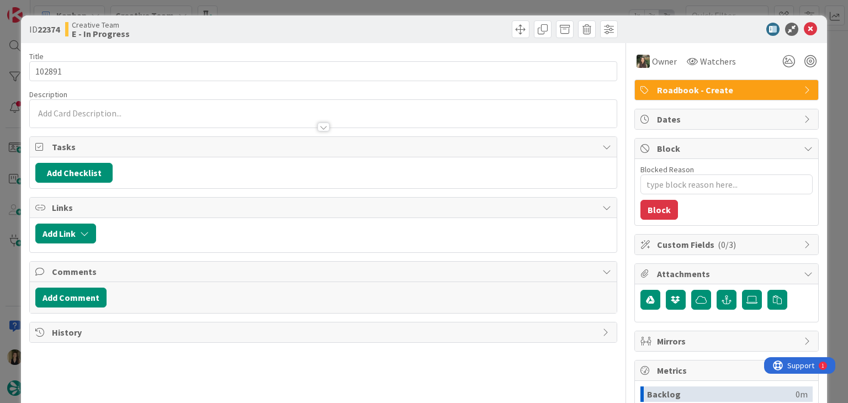
click at [305, 6] on div "ID 22374 Creative Team E - In Progress Title 6 / 128 102891 Description Owner W…" at bounding box center [424, 201] width 848 height 403
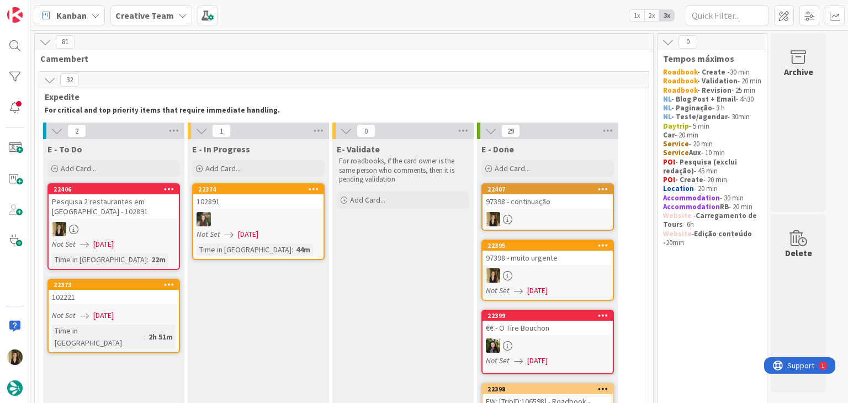
click at [562, 196] on div "97398 - continuação" at bounding box center [547, 201] width 130 height 14
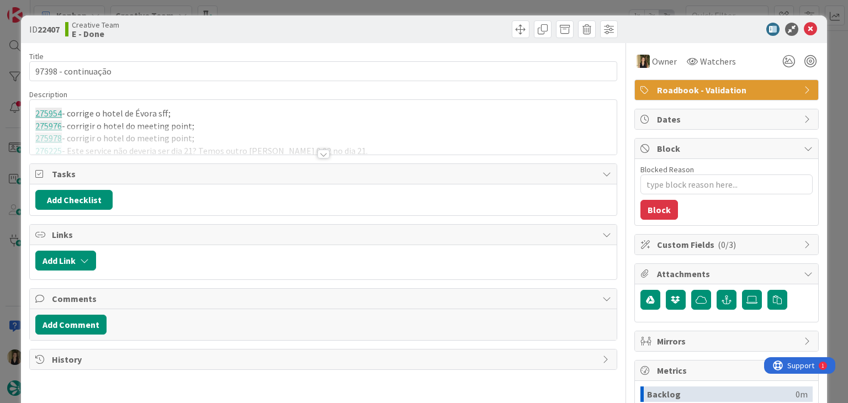
click at [200, 146] on div at bounding box center [323, 140] width 586 height 28
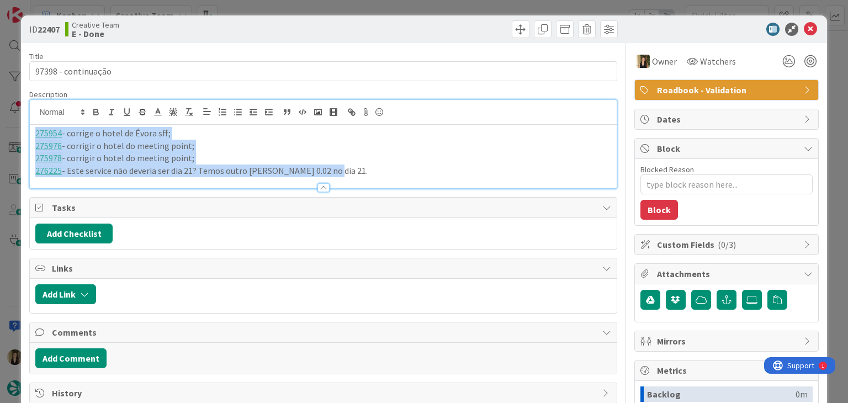
drag, startPoint x: 343, startPoint y: 172, endPoint x: 23, endPoint y: 129, distance: 322.9
click at [23, 129] on div "ID 22407 Creative Team E - Done Title 19 / 128 97398 - continuação Description …" at bounding box center [423, 296] width 805 height 562
copy div "275954 - corrige o hotel de Évora sff; 275976 - corrigir o hotel do meeting poi…"
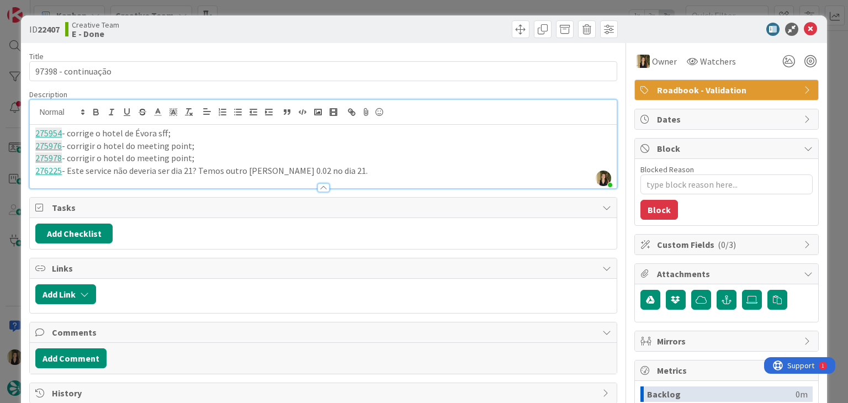
drag, startPoint x: 286, startPoint y: 27, endPoint x: 306, endPoint y: 10, distance: 26.3
click at [290, 25] on div "Creative Team E - Done" at bounding box center [192, 29] width 255 height 18
click at [307, 8] on div "ID 22407 Creative Team E - Done Title 19 / 128 97398 - continuação Description …" at bounding box center [424, 201] width 848 height 403
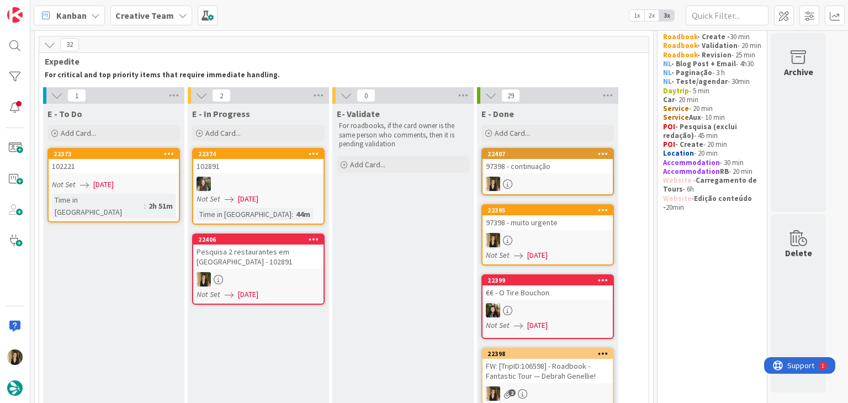
scroll to position [52, 0]
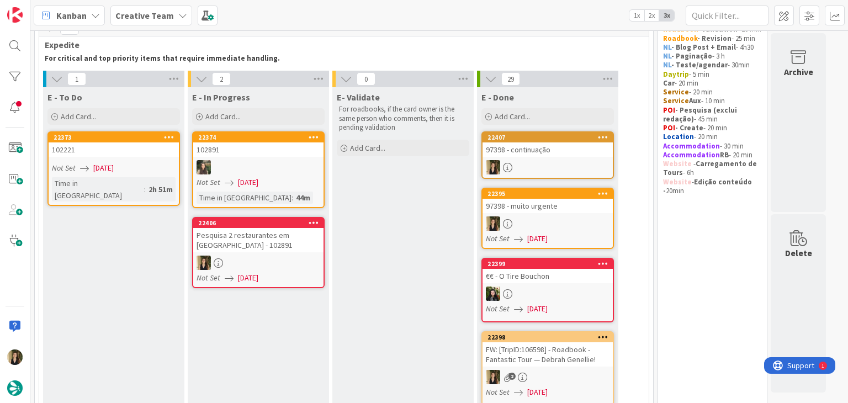
click at [300, 258] on div at bounding box center [258, 262] width 130 height 14
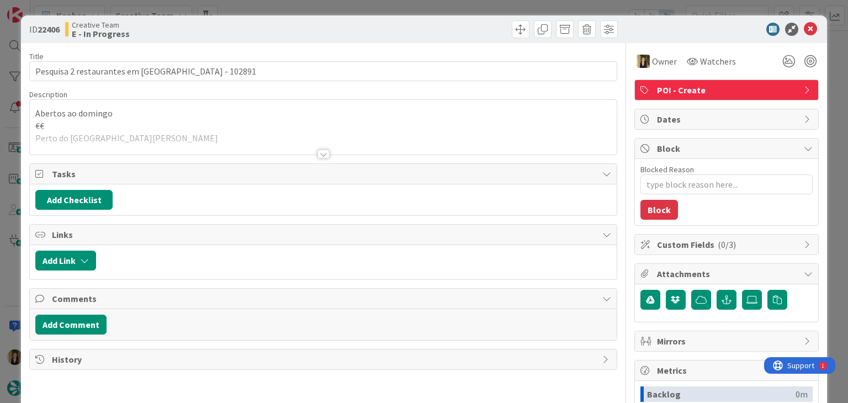
click at [317, 155] on div at bounding box center [323, 154] width 12 height 9
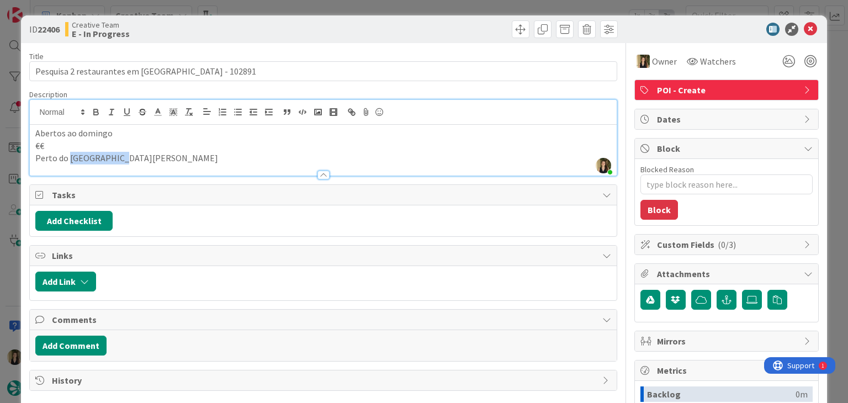
drag, startPoint x: 145, startPoint y: 158, endPoint x: 68, endPoint y: 155, distance: 76.8
click at [68, 155] on p "Perto do [GEOGRAPHIC_DATA][PERSON_NAME]" at bounding box center [322, 158] width 575 height 13
copy p "[GEOGRAPHIC_DATA][PERSON_NAME]"
drag, startPoint x: 270, startPoint y: 25, endPoint x: 274, endPoint y: 9, distance: 16.3
click at [270, 24] on div "Creative Team E - In Progress" at bounding box center [192, 29] width 255 height 18
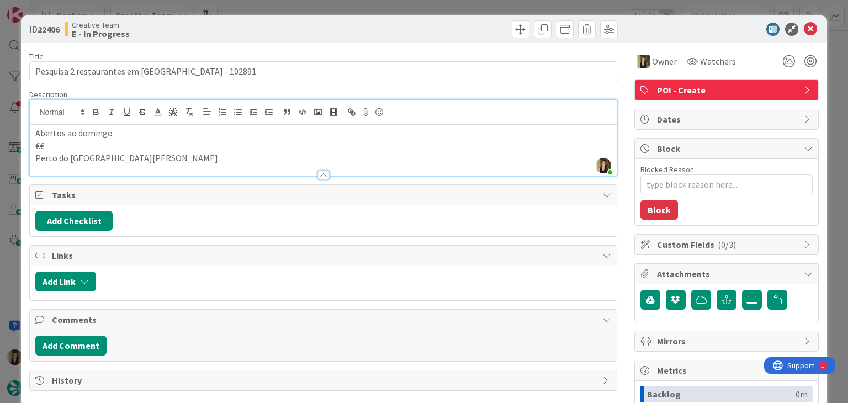
click at [278, 2] on div "ID 22406 Creative Team E - In Progress Title 42 / 128 Pesquisa 2 restaurantes e…" at bounding box center [424, 201] width 848 height 403
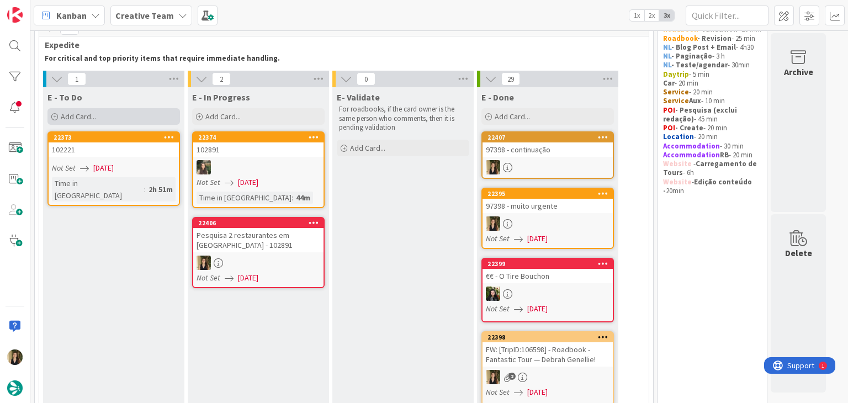
click at [126, 115] on div "Add Card..." at bounding box center [113, 116] width 132 height 17
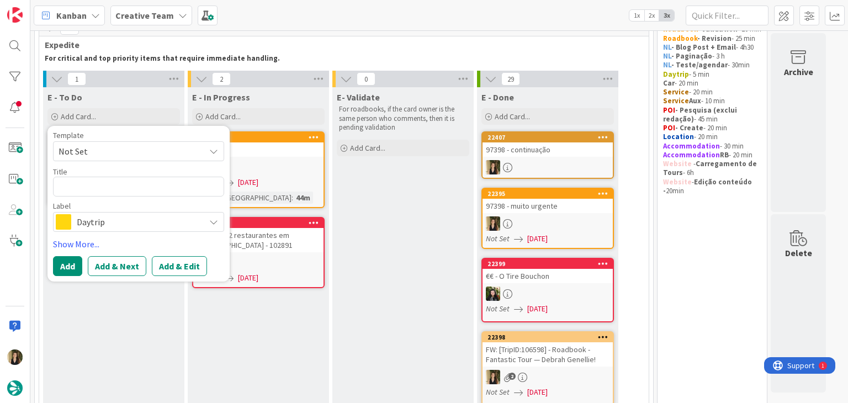
type textarea "x"
type textarea "Le [GEOGRAPHIC_DATA]"
type textarea "x"
type textarea "Le [GEOGRAPHIC_DATA]"
type textarea "x"
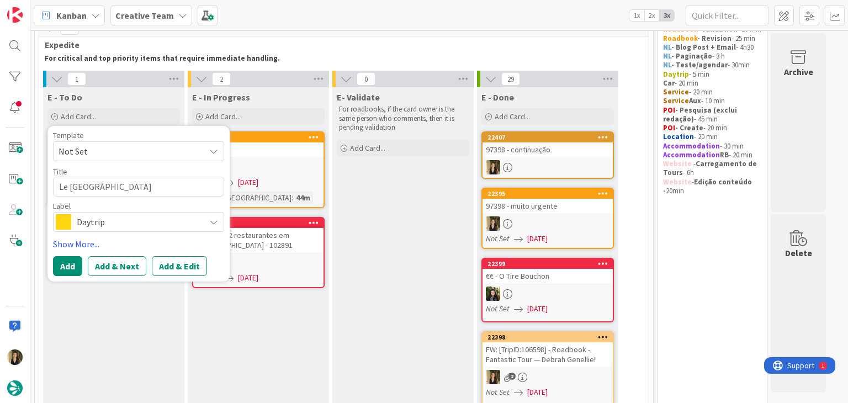
type textarea "Le [GEOGRAPHIC_DATA] -"
type textarea "x"
type textarea "Le [GEOGRAPHIC_DATA] -"
type textarea "x"
type textarea "Le New Haven - C"
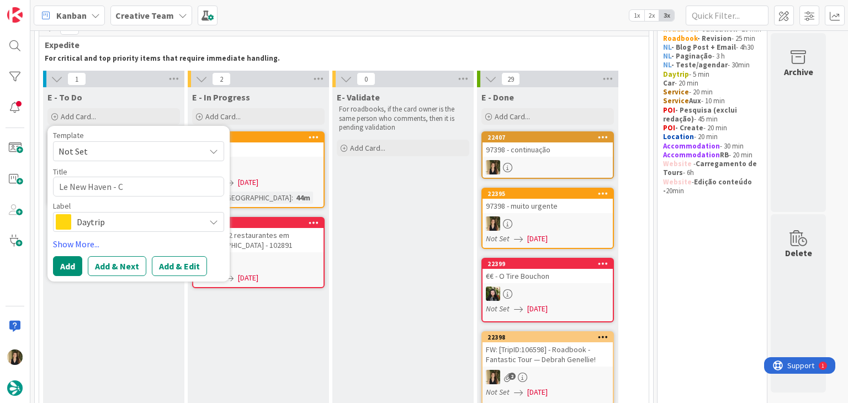
type textarea "x"
type textarea "Le New Haven - Cl"
type textarea "x"
type textarea "Le New Haven - Clo"
type textarea "x"
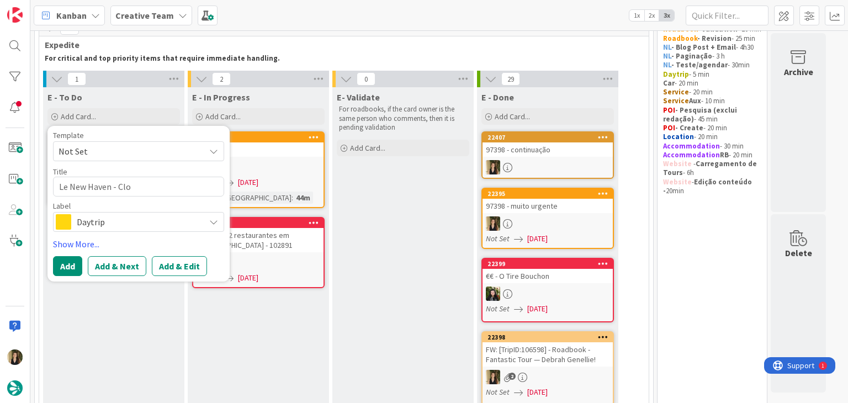
type textarea "Le New Haven - Clos"
type textarea "x"
type textarea "Le [GEOGRAPHIC_DATA] - Close"
type textarea "x"
type textarea "Le [GEOGRAPHIC_DATA] - Closed"
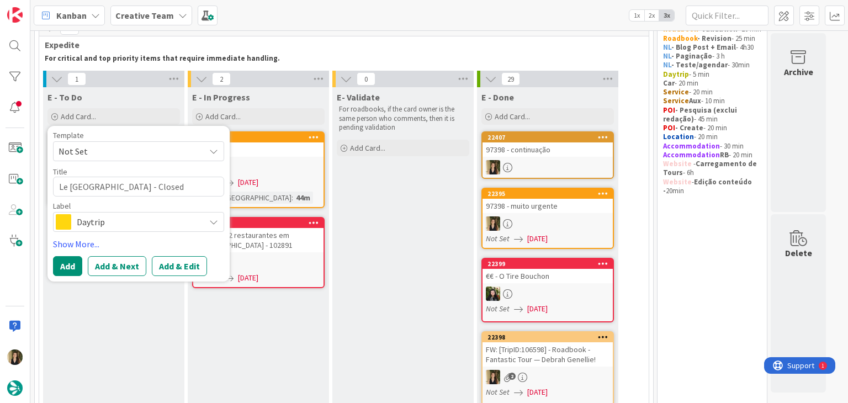
type textarea "x"
type textarea "Le [GEOGRAPHIC_DATA] - Closed"
type textarea "x"
type textarea "Le New Haven - Closed T"
type textarea "x"
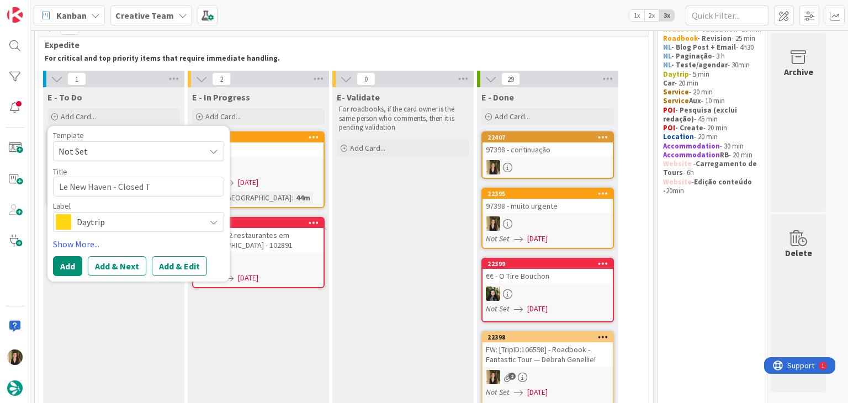
type textarea "Le [GEOGRAPHIC_DATA] - Closed Tu"
type textarea "x"
type textarea "Le [GEOGRAPHIC_DATA] - Closed Tue"
type textarea "x"
type textarea "Le New Haven - Closed Tue&"
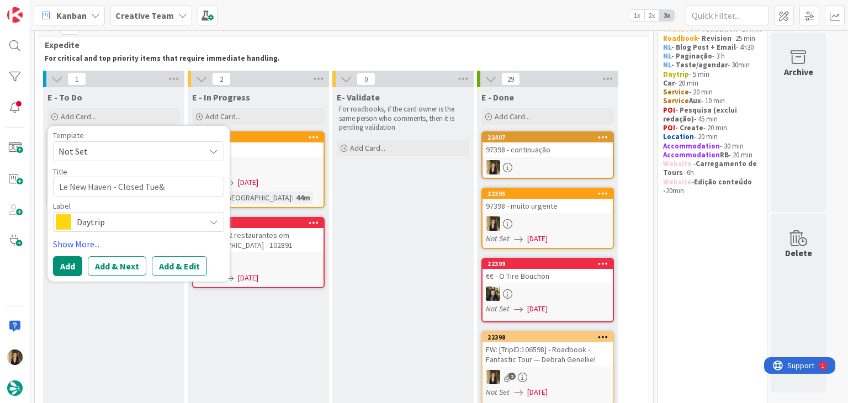
type textarea "x"
type textarea "Le New Haven - Closed Tue&W"
type textarea "x"
type textarea "Le [GEOGRAPHIC_DATA] - Closed Tue&We"
type textarea "x"
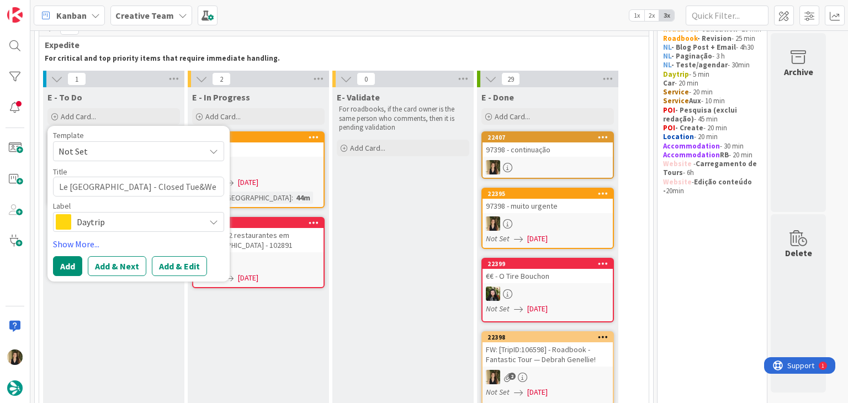
type textarea "Le [GEOGRAPHIC_DATA] - Closed Tue&Wed"
drag, startPoint x: 60, startPoint y: 186, endPoint x: 106, endPoint y: 166, distance: 50.4
click at [60, 184] on textarea "Le [GEOGRAPHIC_DATA] - Closed Tue&Wed" at bounding box center [138, 187] width 171 height 20
type textarea "x"
type textarea "€Le New Haven - Closed Tue&Wed"
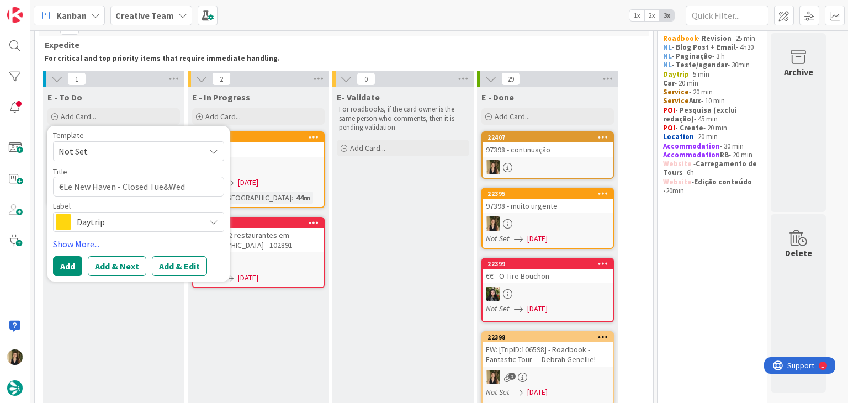
type textarea "x"
type textarea "€€Le New Haven - Closed Tue&Wed"
type textarea "x"
type textarea "€€ Le New Haven - Closed Tue&Wed"
type textarea "x"
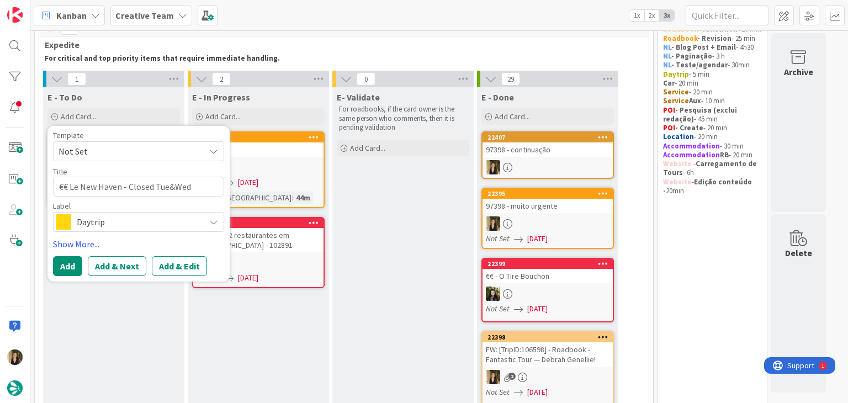
type textarea "€€ -[GEOGRAPHIC_DATA] - Closed Tue&Wed"
type textarea "x"
type textarea "€€ - [GEOGRAPHIC_DATA] - Closed Tue&Wed"
click at [114, 223] on span "Daytrip" at bounding box center [138, 221] width 123 height 15
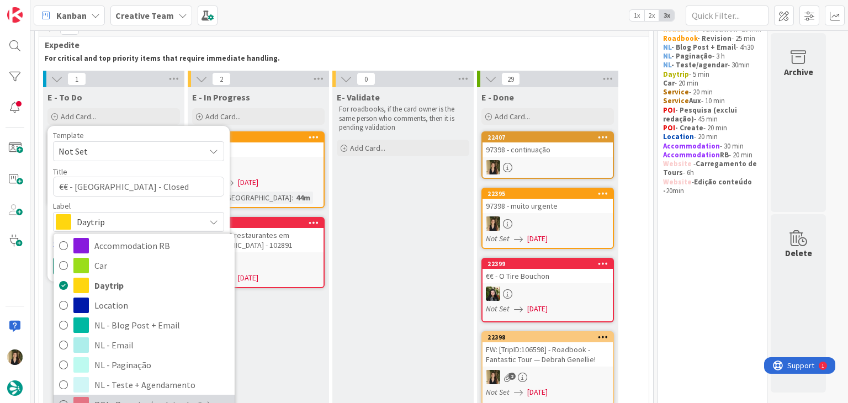
scroll to position [166, 0]
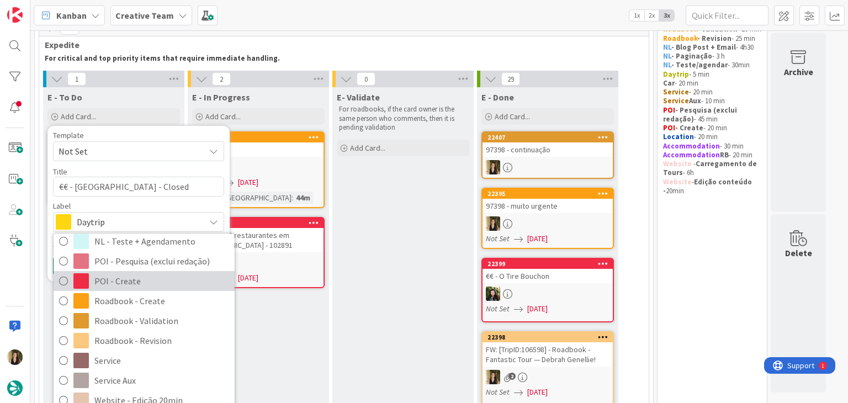
click at [140, 284] on span "POI - Create" at bounding box center [161, 281] width 135 height 17
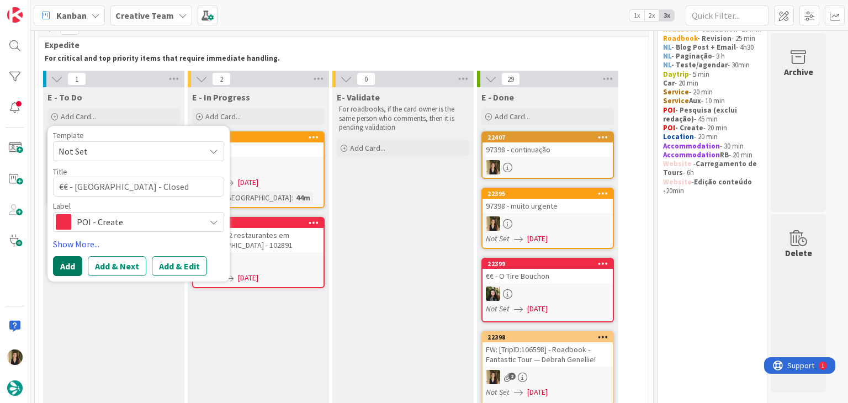
click at [72, 263] on button "Add" at bounding box center [67, 266] width 29 height 20
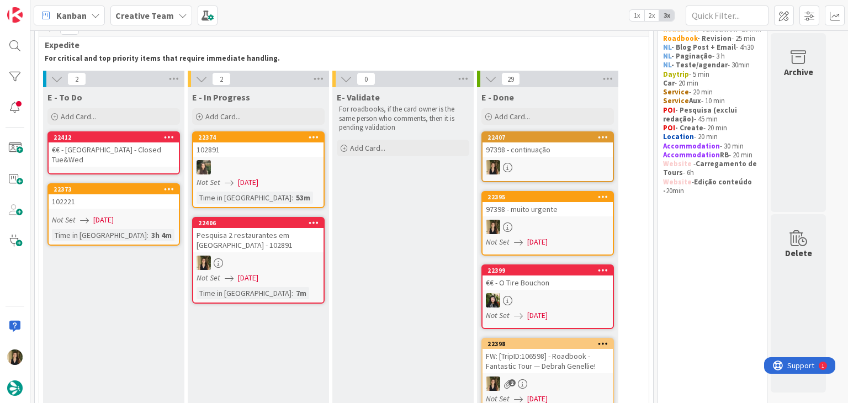
click at [126, 155] on div "€€ - [GEOGRAPHIC_DATA] - Closed Tue&Wed" at bounding box center [114, 154] width 130 height 24
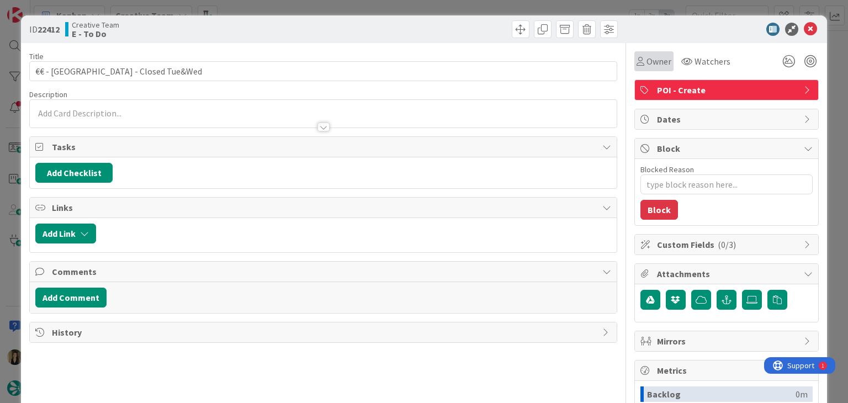
click at [646, 56] on span "Owner" at bounding box center [658, 61] width 25 height 13
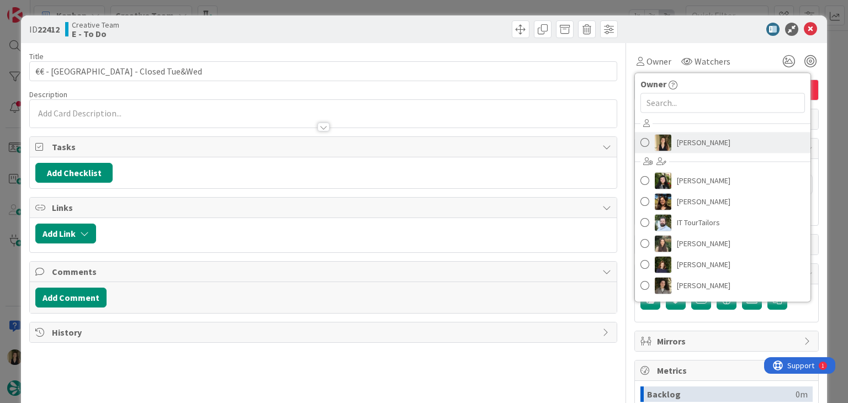
click at [677, 145] on span "[PERSON_NAME]" at bounding box center [704, 142] width 54 height 17
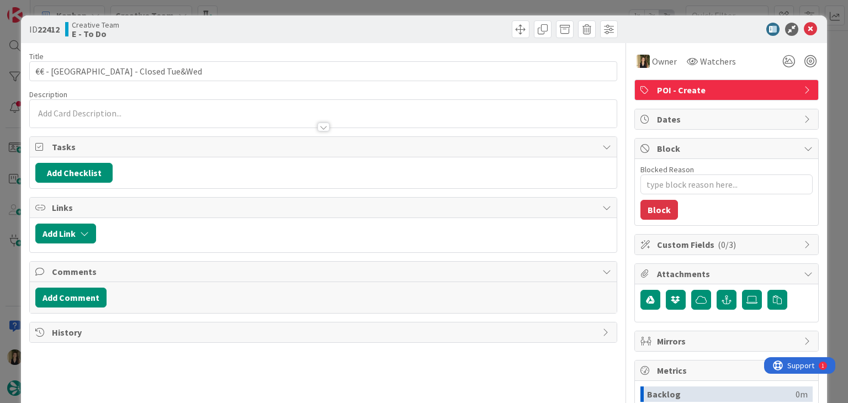
type textarea "x"
drag, startPoint x: 224, startPoint y: 116, endPoint x: 182, endPoint y: 123, distance: 42.5
click at [223, 116] on div at bounding box center [323, 122] width 586 height 12
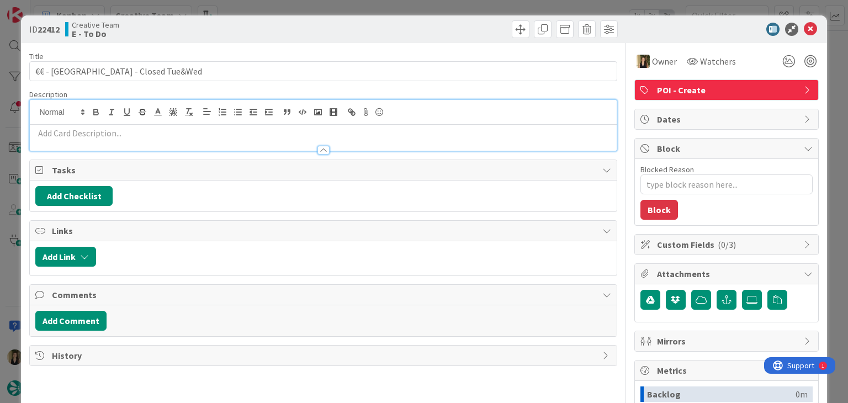
click at [177, 129] on p at bounding box center [322, 133] width 575 height 13
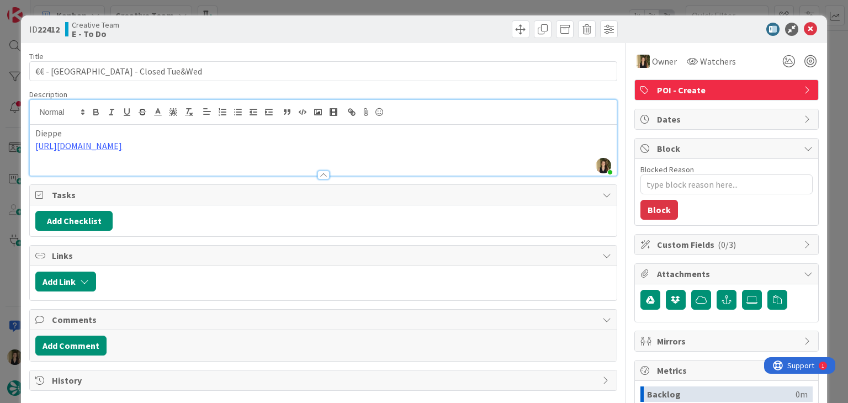
click at [275, 24] on div "Creative Team E - To Do" at bounding box center [192, 29] width 255 height 18
click at [280, 7] on div "ID 22412 Creative Team E - To Do Title 34 / 128 €€ - [GEOGRAPHIC_DATA] - Closed…" at bounding box center [424, 201] width 848 height 403
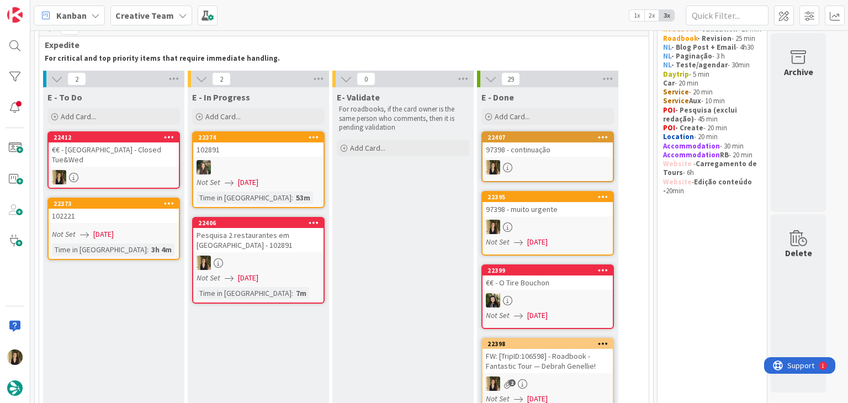
click at [292, 247] on div "Pesquisa 2 restaurantes em [GEOGRAPHIC_DATA] - 102891" at bounding box center [258, 240] width 130 height 24
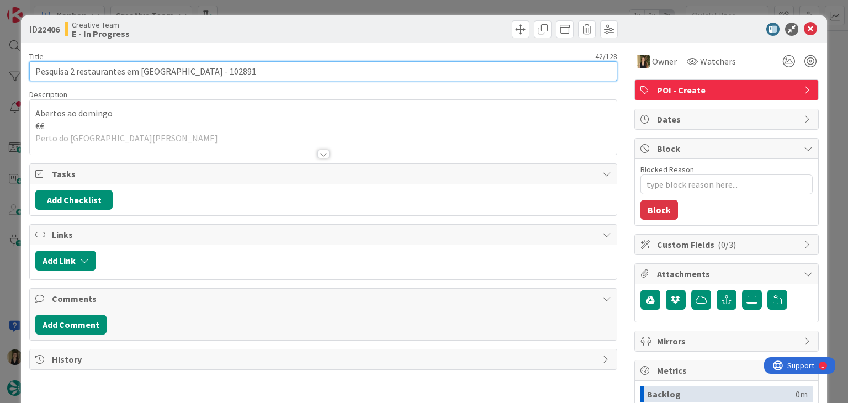
click at [175, 71] on input "Pesquisa 2 restaurantes em [GEOGRAPHIC_DATA] - 102891" at bounding box center [322, 71] width 587 height 20
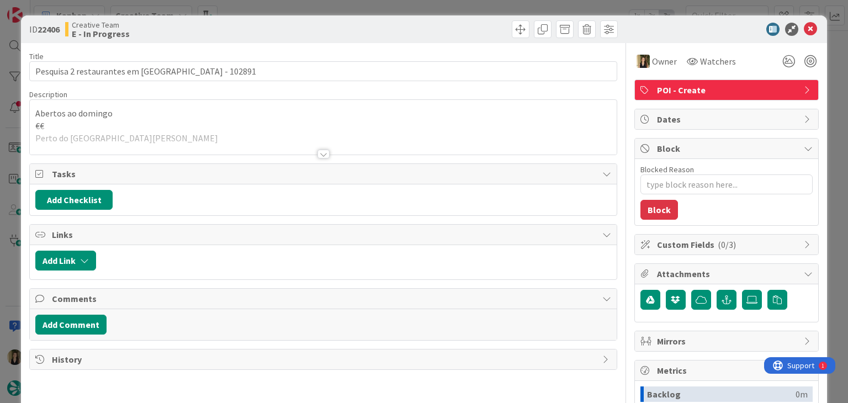
click at [324, 6] on div "ID 22406 Creative Team E - In Progress Title 42 / 128 Pesquisa 2 restaurantes e…" at bounding box center [424, 201] width 848 height 403
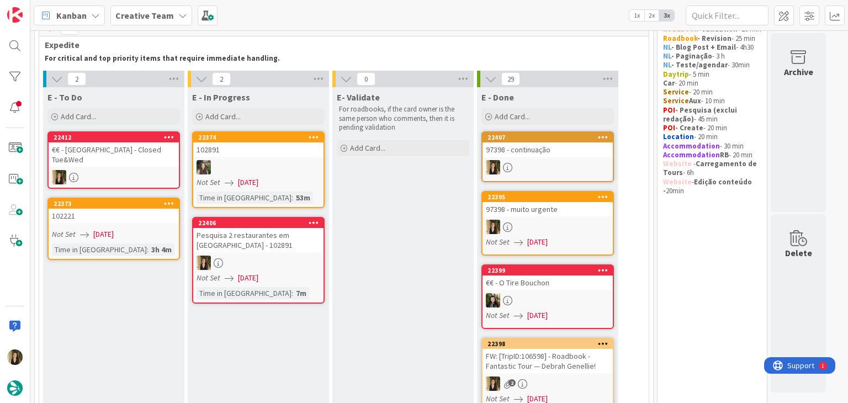
click at [128, 150] on div "€€ - [GEOGRAPHIC_DATA] - Closed Tue&Wed" at bounding box center [114, 154] width 130 height 24
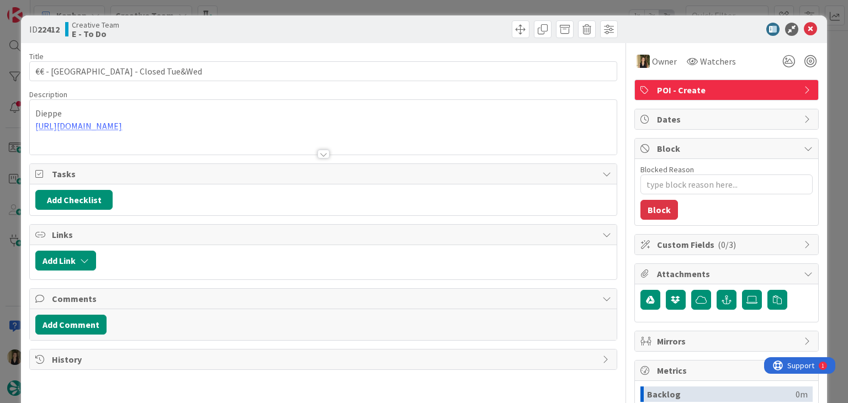
type textarea "x"
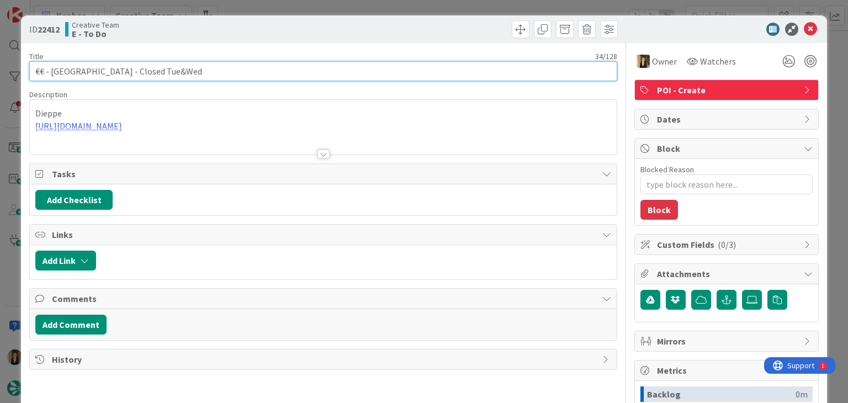
click at [212, 73] on input "€€ - [GEOGRAPHIC_DATA] - Closed Tue&Wed" at bounding box center [322, 71] width 587 height 20
paste input "102891"
type input "€€ - [GEOGRAPHIC_DATA] - Closed Tue&Wed - 102891"
type textarea "x"
type input "€€ - [GEOGRAPHIC_DATA] - Closed Tue&Wed - 102891"
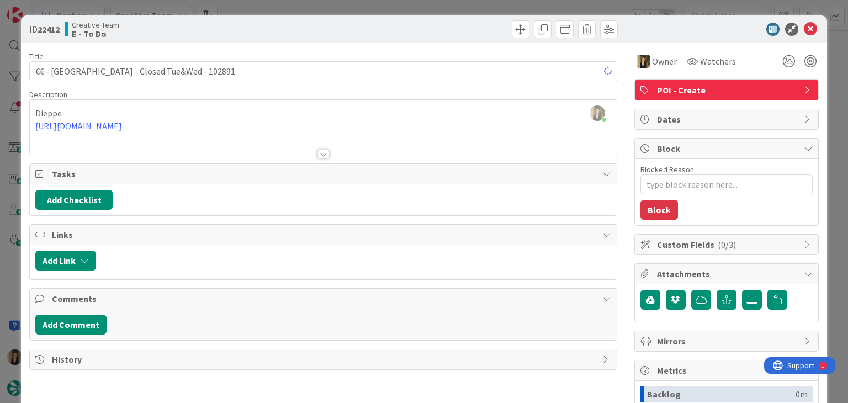
drag, startPoint x: 354, startPoint y: 22, endPoint x: 362, endPoint y: 1, distance: 22.5
click at [354, 20] on div "ID 22412 Creative Team E - To Do" at bounding box center [423, 29] width 805 height 28
click at [375, 3] on div "ID 22412 Creative Team E - To Do Title 43 / 128 €€ - [GEOGRAPHIC_DATA] - Closed…" at bounding box center [424, 201] width 848 height 403
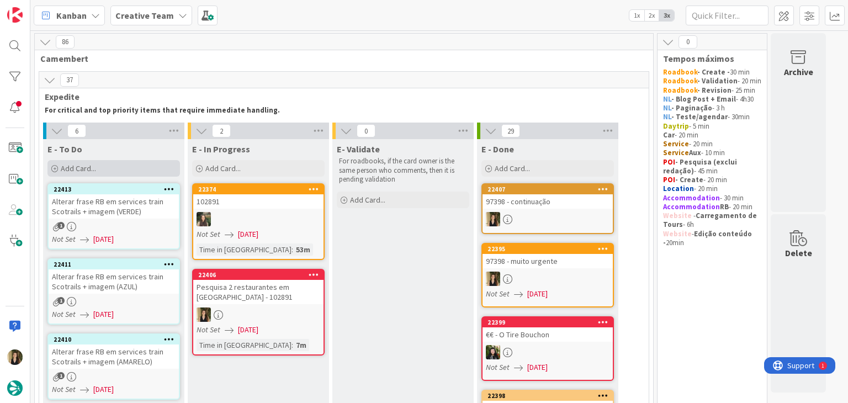
click at [145, 164] on div "Add Card..." at bounding box center [113, 168] width 132 height 17
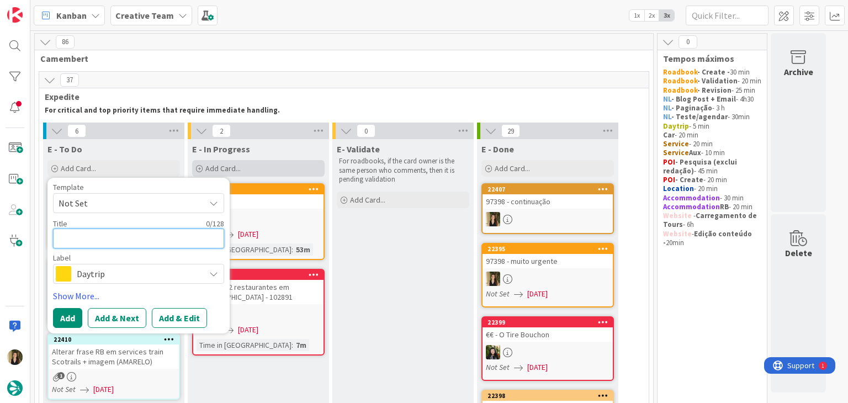
paste textarea "La Musardière"
type textarea "x"
type textarea "La Musardière"
drag, startPoint x: 58, startPoint y: 239, endPoint x: 65, endPoint y: 235, distance: 8.0
click at [58, 239] on textarea "La Musardière" at bounding box center [138, 238] width 171 height 20
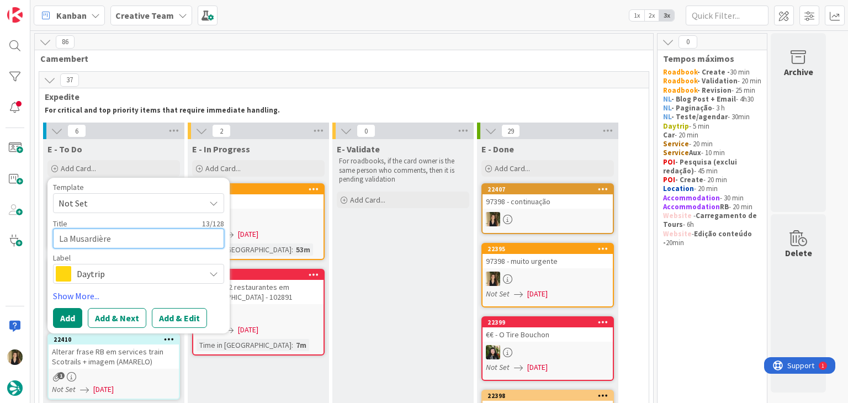
type textarea "x"
type textarea "€La Musardière"
type textarea "x"
type textarea "€€La Musardière"
type textarea "x"
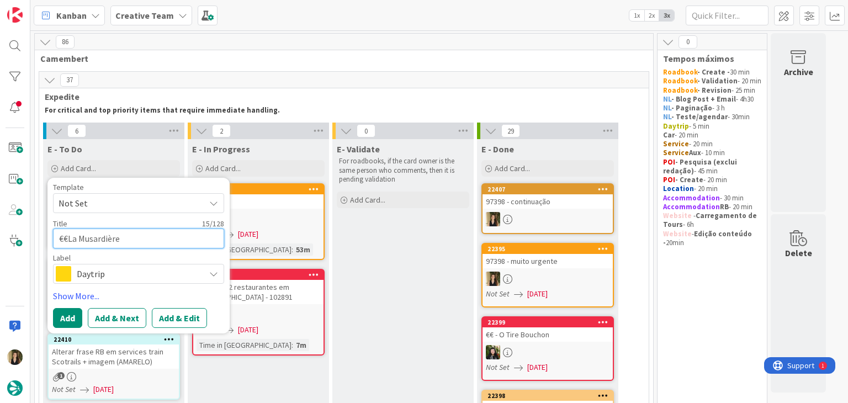
type textarea "€€ La Musardière"
type textarea "x"
type textarea "€€ -La Musardière"
type textarea "x"
type textarea "€€ - La Musardière"
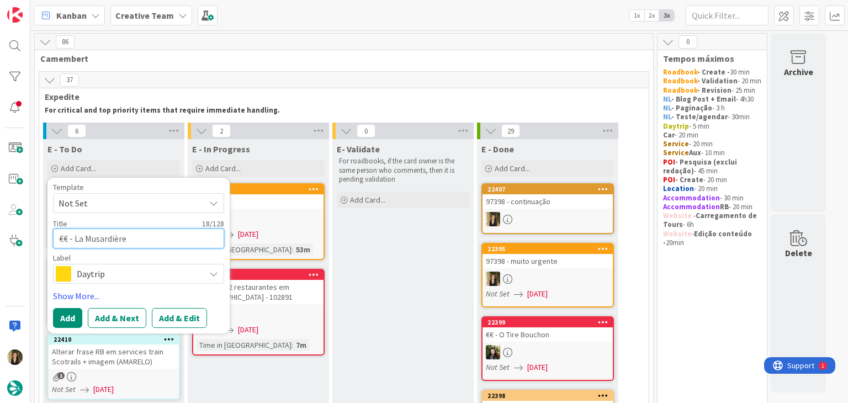
click at [143, 239] on textarea "€€ - La Musardière" at bounding box center [138, 238] width 171 height 20
type textarea "x"
type textarea "€€ - La Musardière"
type textarea "x"
type textarea "€€ - La Musardière -"
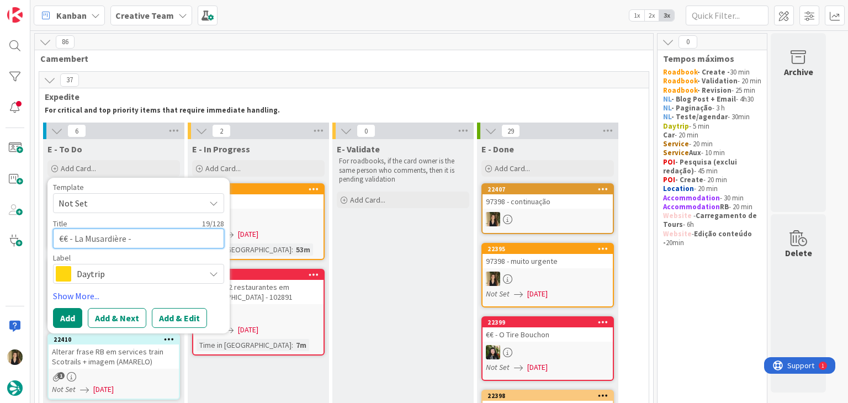
type textarea "x"
type textarea "€€ - La Musardière -"
type textarea "x"
type textarea "€€ - La Musardière - C"
type textarea "x"
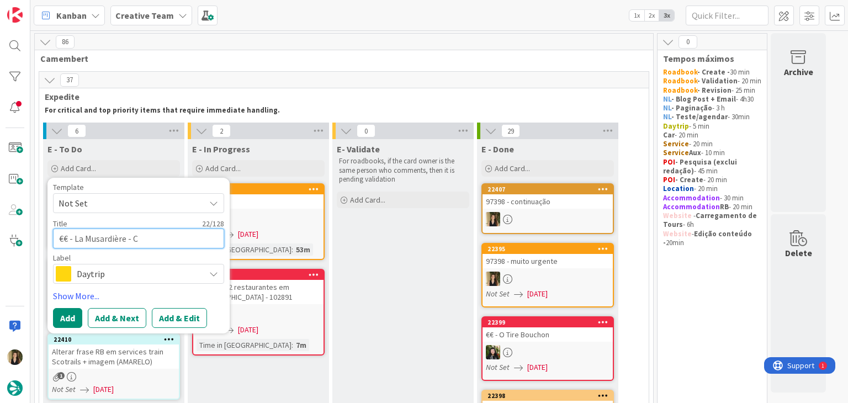
type textarea "€€ - La Musardière - Cl"
type textarea "x"
type textarea "€€ - La Musardière - Clo"
type textarea "x"
type textarea "€€ - La Musardière - Clos"
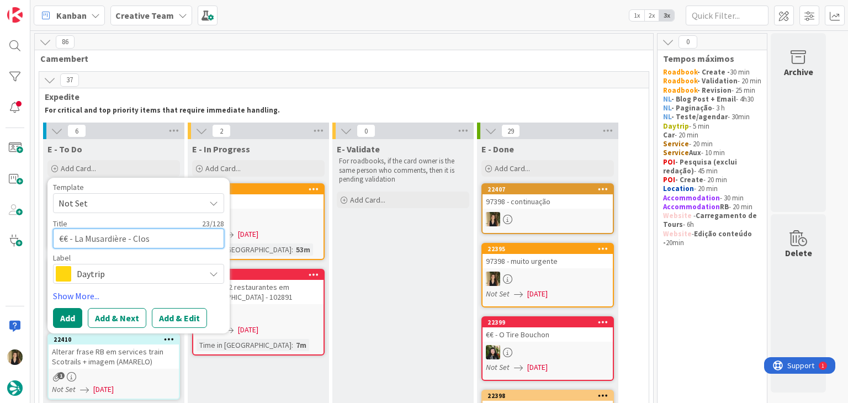
type textarea "x"
type textarea "€€ - La Musardière - Close"
type textarea "x"
type textarea "€€ - La Musardière - Closed"
type textarea "x"
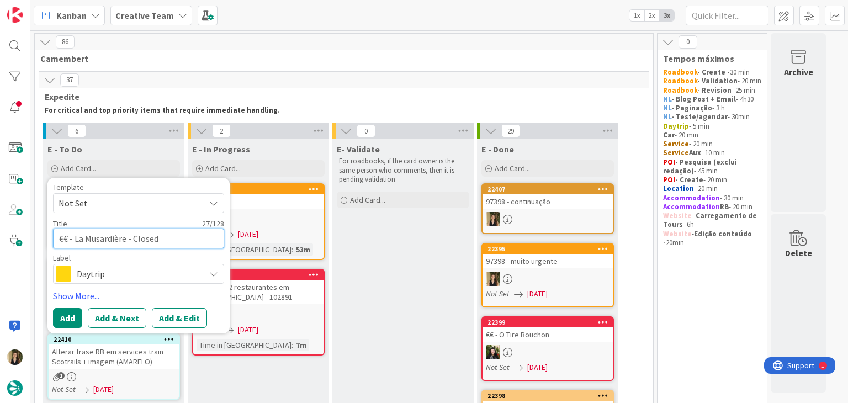
type textarea "€€ - La Musardière - Closed"
type textarea "x"
type textarea "€€ - La Musardière - Closed M"
type textarea "x"
type textarea "€€ - La Musardière - Closed Mo"
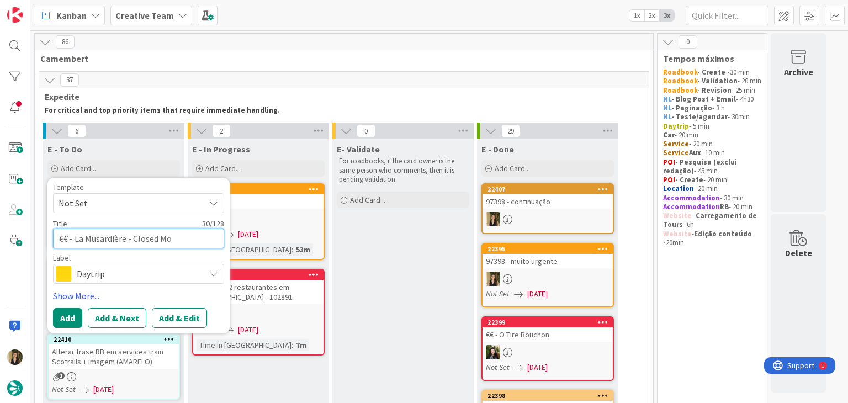
type textarea "x"
type textarea "€€ - La Musardière - Closed Mon"
type textarea "x"
type textarea "€€ - La Musardière - Closed Mon&"
type textarea "x"
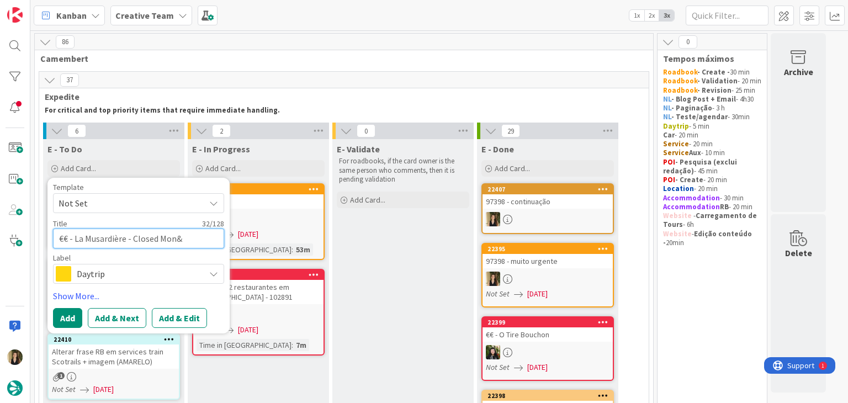
type textarea "€€ - La Musardière - Closed Mon&T"
type textarea "x"
type textarea "€€ - La Musardière - Closed Mon&Tu"
type textarea "x"
type textarea "€€ - La Musardière - Closed Mon&Tue"
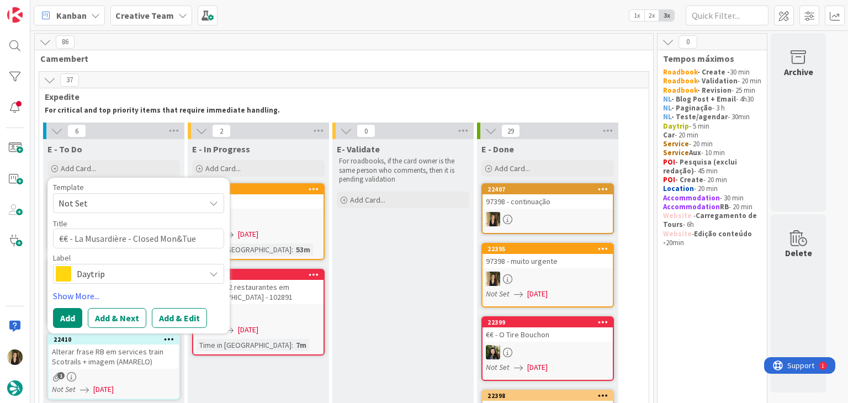
click at [152, 275] on span "Daytrip" at bounding box center [138, 273] width 123 height 15
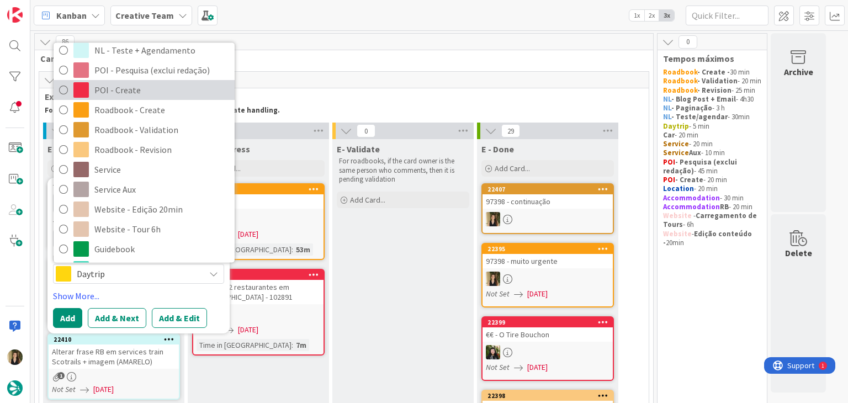
drag, startPoint x: 129, startPoint y: 91, endPoint x: 130, endPoint y: 137, distance: 46.4
click at [129, 91] on span "POI - Create" at bounding box center [161, 90] width 135 height 17
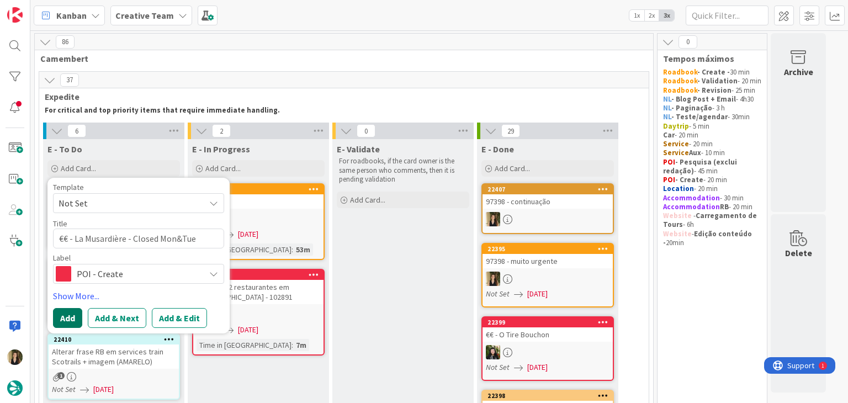
click at [77, 311] on button "Add" at bounding box center [67, 318] width 29 height 20
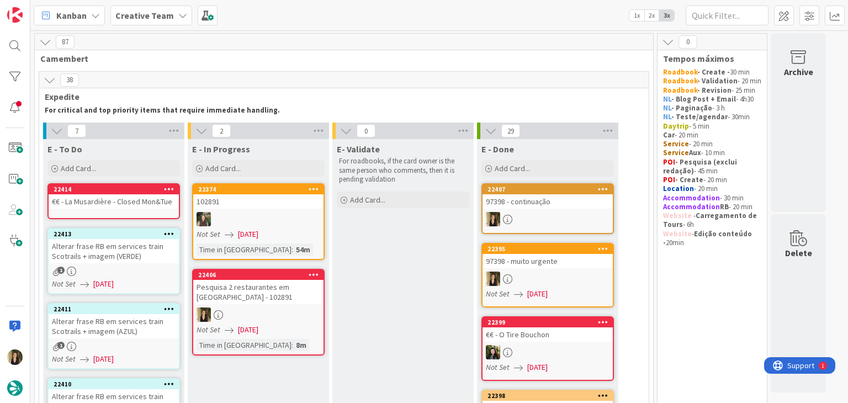
click at [287, 289] on div "Pesquisa 2 restaurantes em [GEOGRAPHIC_DATA] - 102891" at bounding box center [258, 292] width 130 height 24
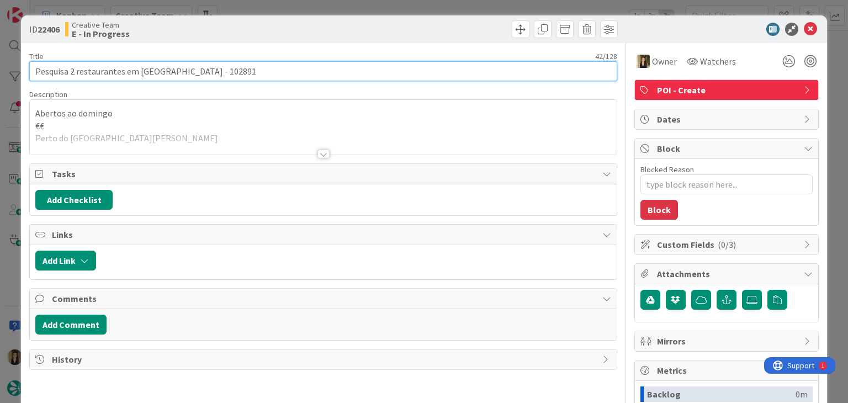
click at [183, 71] on input "Pesquisa 2 restaurantes em [GEOGRAPHIC_DATA] - 102891" at bounding box center [322, 71] width 587 height 20
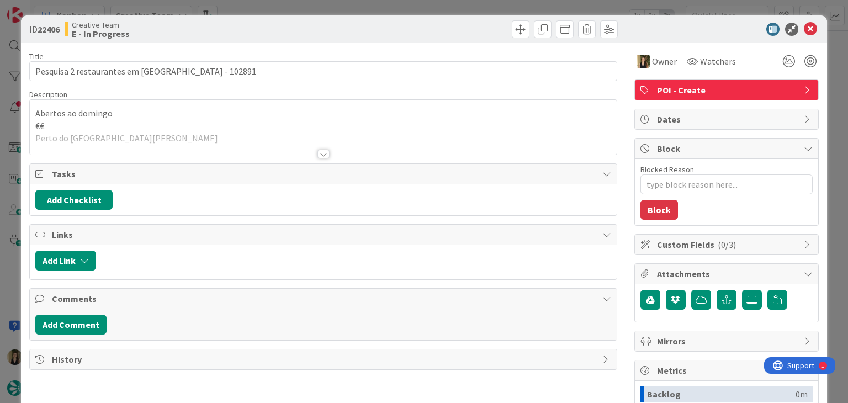
drag, startPoint x: 297, startPoint y: 33, endPoint x: 301, endPoint y: 11, distance: 21.9
click at [297, 31] on div "Creative Team E - In Progress" at bounding box center [192, 29] width 255 height 18
click at [301, 8] on div "ID 22406 Creative Team E - In Progress Title 42 / 128 Pesquisa 2 restaurantes e…" at bounding box center [424, 201] width 848 height 403
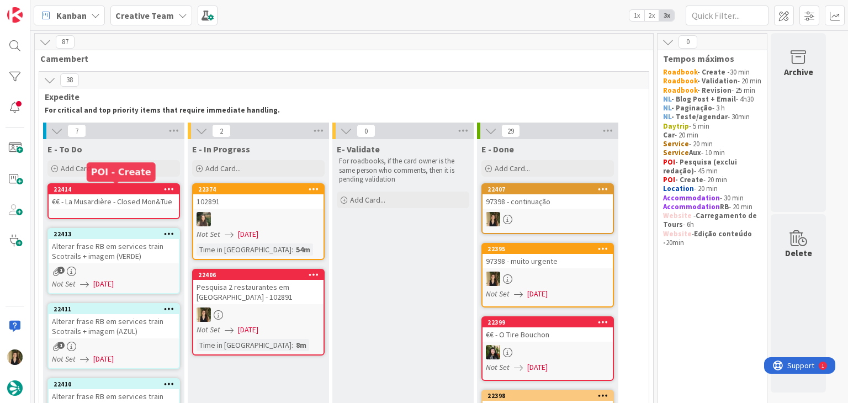
click at [152, 193] on div "22414" at bounding box center [116, 189] width 125 height 8
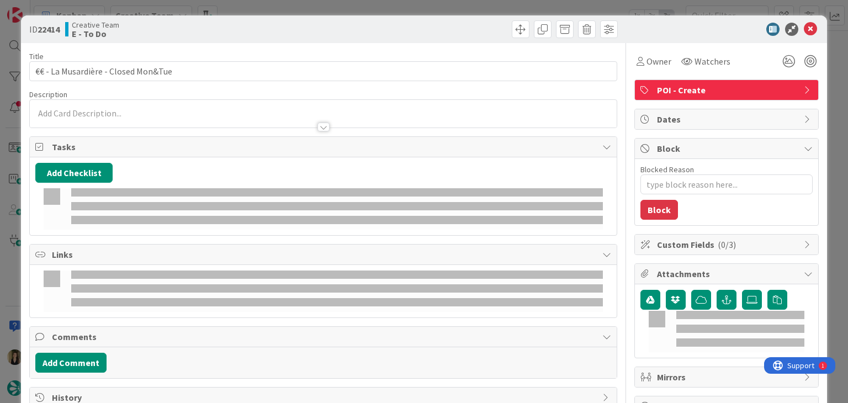
type textarea "x"
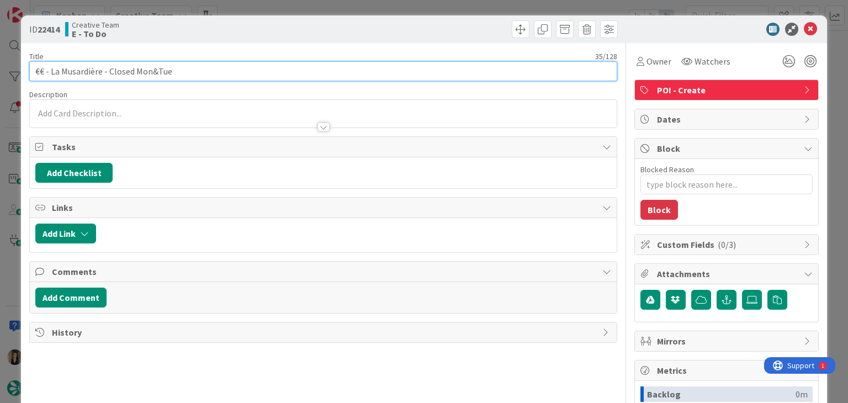
click at [198, 67] on input "€€ - La Musardière - Closed Mon&Tue" at bounding box center [322, 71] width 587 height 20
paste input "102891"
type input "€€ - La Musardière - Closed Mon&Tue - 102891"
type textarea "x"
type input "€€ - La Musardière - Closed Mon&Tue - 102891"
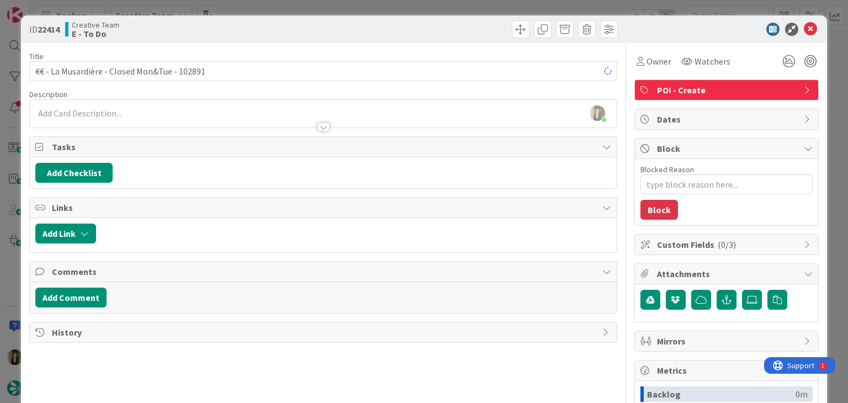
drag, startPoint x: 284, startPoint y: 29, endPoint x: 289, endPoint y: 16, distance: 14.3
click at [284, 29] on div "Creative Team E - To Do" at bounding box center [192, 29] width 255 height 18
click at [294, 7] on div "ID 22414 Creative Team E - To Do Title 44 / 128 €€ - La Musardière - Closed Mon…" at bounding box center [424, 201] width 848 height 403
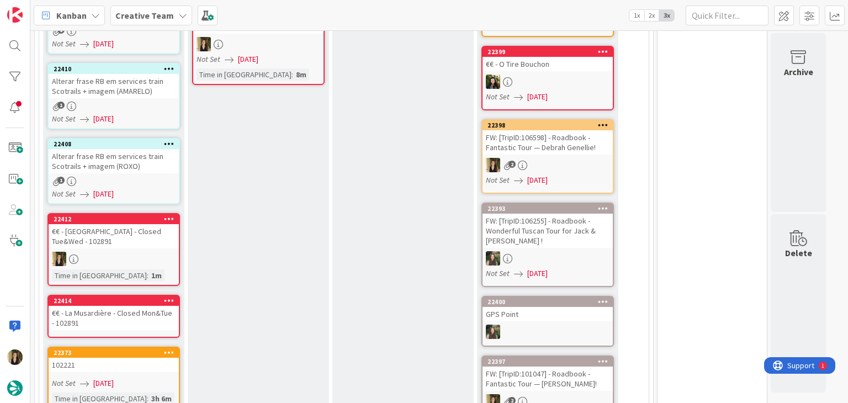
scroll to position [278, 0]
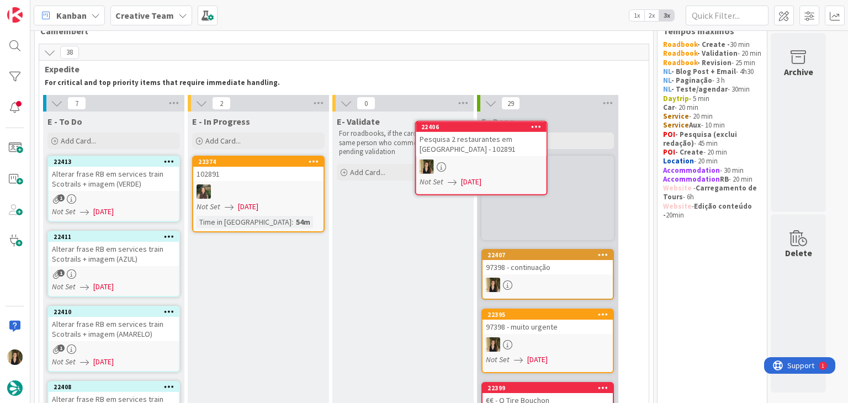
scroll to position [19, 0]
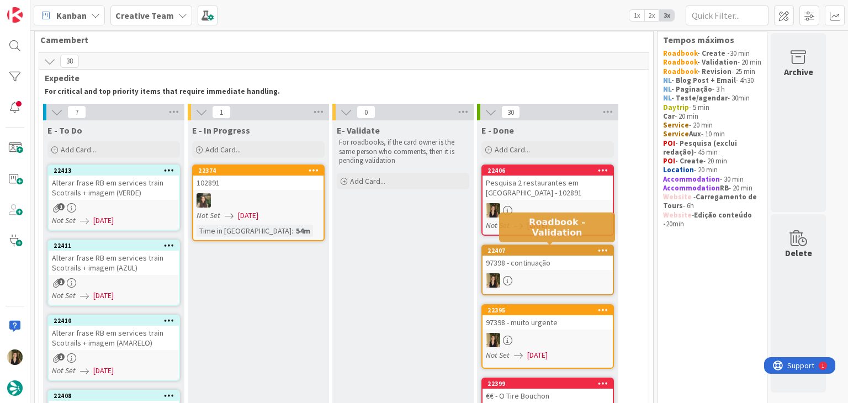
drag, startPoint x: 457, startPoint y: 263, endPoint x: 438, endPoint y: 258, distance: 19.8
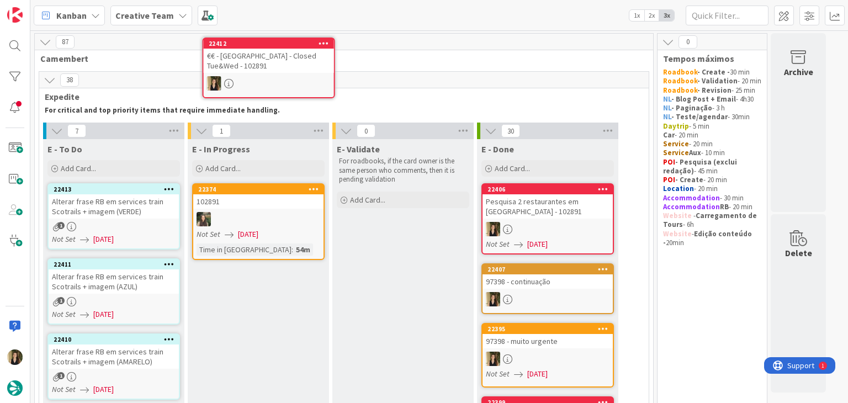
scroll to position [0, 0]
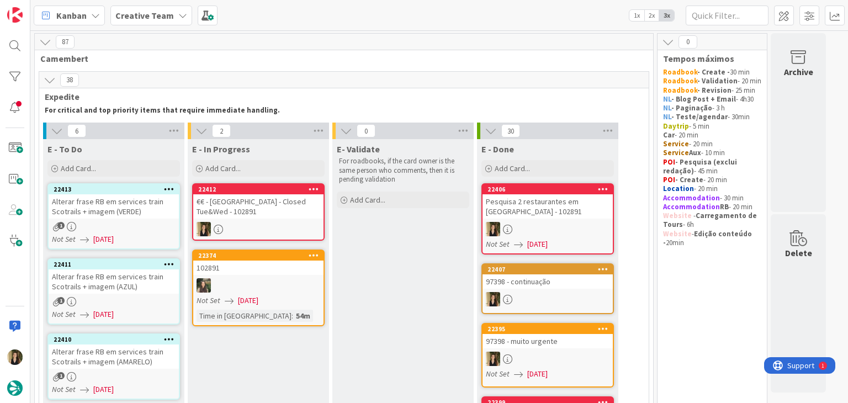
click at [288, 217] on div "€€ - [GEOGRAPHIC_DATA] - Closed Tue&Wed - 102891" at bounding box center [258, 206] width 130 height 24
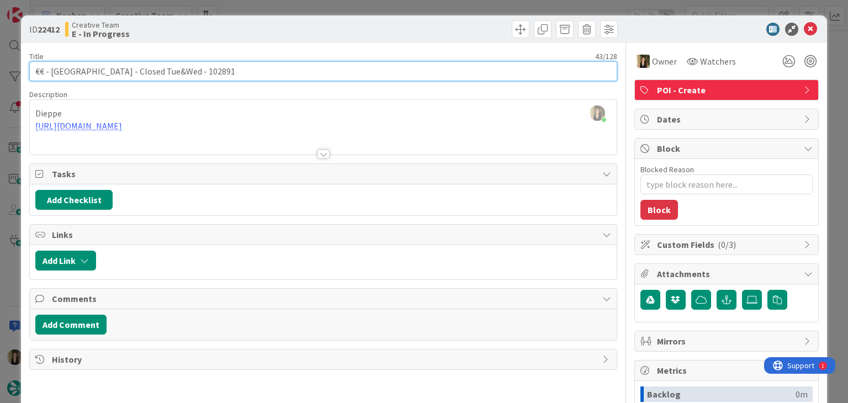
drag, startPoint x: 172, startPoint y: 71, endPoint x: 27, endPoint y: 67, distance: 144.6
click at [28, 67] on div "ID 22412 Creative Team E - In Progress Title 43 / 128 €€ - [GEOGRAPHIC_DATA] - …" at bounding box center [423, 296] width 805 height 562
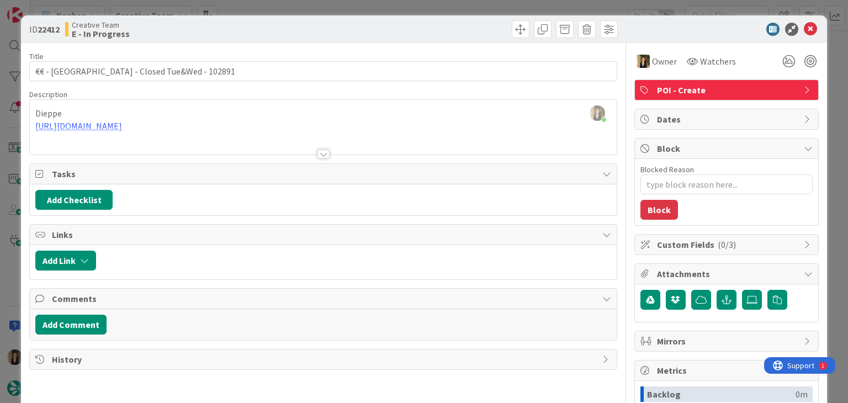
click at [191, 101] on div "[PERSON_NAME] joined 13 m ago Dieppe [URL][DOMAIN_NAME]" at bounding box center [323, 127] width 586 height 55
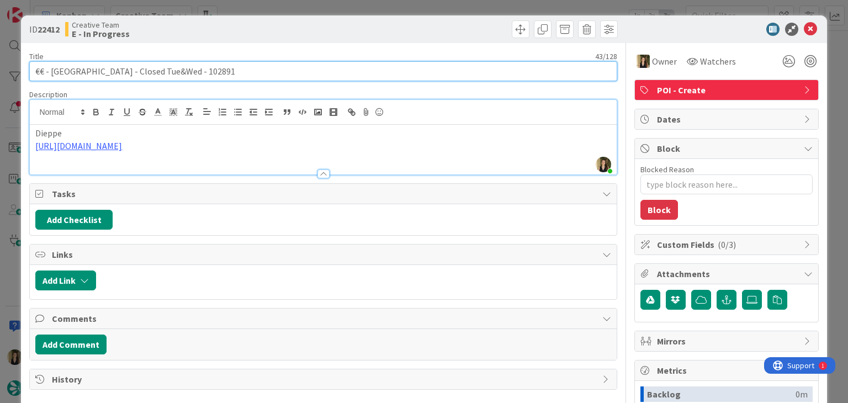
drag, startPoint x: 100, startPoint y: 70, endPoint x: 51, endPoint y: 68, distance: 49.7
click at [51, 68] on input "€€ - [GEOGRAPHIC_DATA] - Closed Tue&Wed - 102891" at bounding box center [322, 71] width 587 height 20
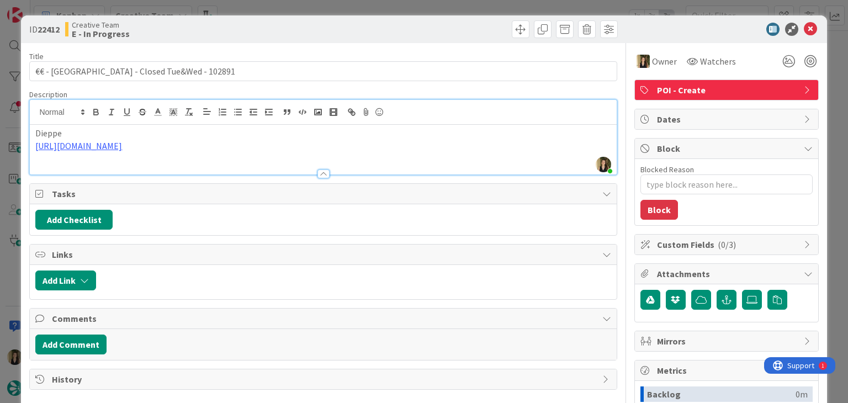
click at [360, 38] on div "ID 22412 Creative Team E - In Progress" at bounding box center [423, 29] width 805 height 28
click at [326, 26] on div at bounding box center [471, 29] width 291 height 18
click at [324, 10] on div "ID 22412 Creative Team E - In Progress Title 43 / 128 €€ - [GEOGRAPHIC_DATA] - …" at bounding box center [424, 201] width 848 height 403
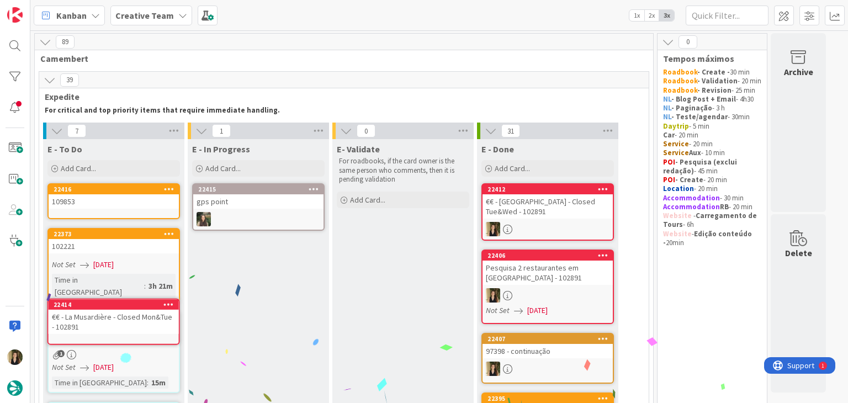
scroll to position [22, 0]
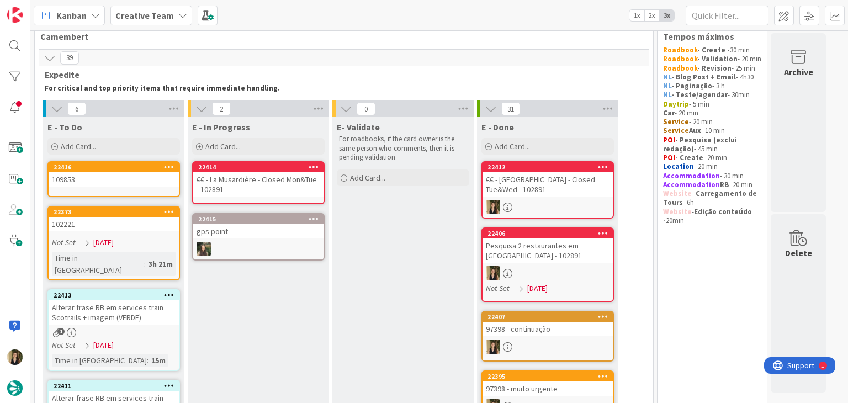
click at [286, 195] on div "€€ - La Musardière - Closed Mon&Tue - 102891" at bounding box center [258, 184] width 130 height 24
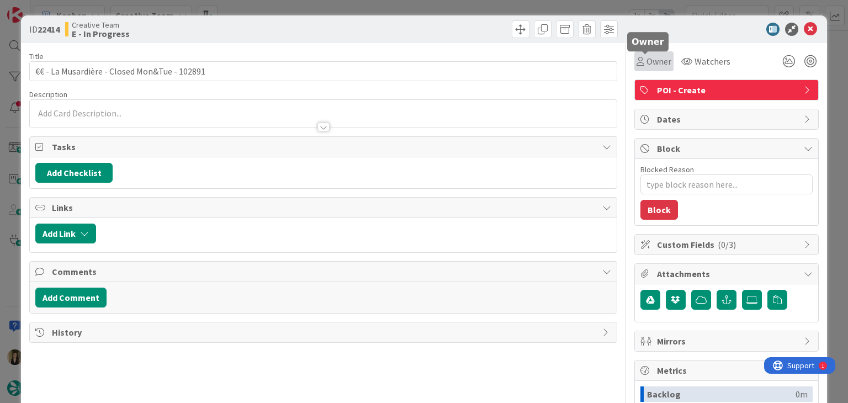
click at [647, 62] on span "Owner" at bounding box center [658, 61] width 25 height 13
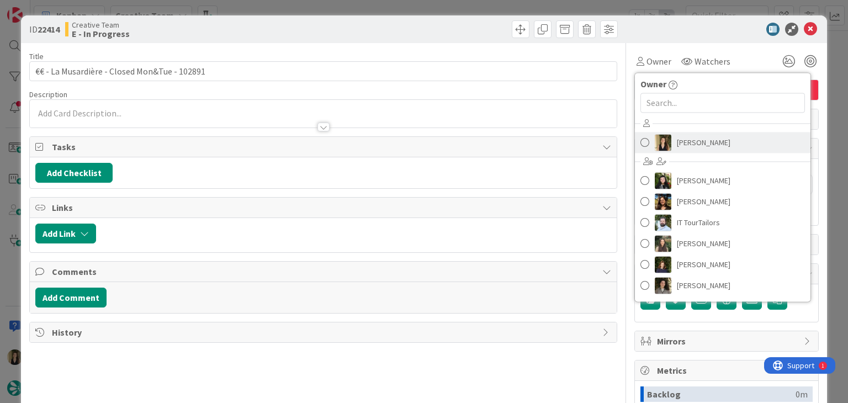
click at [677, 143] on span "[PERSON_NAME]" at bounding box center [704, 142] width 54 height 17
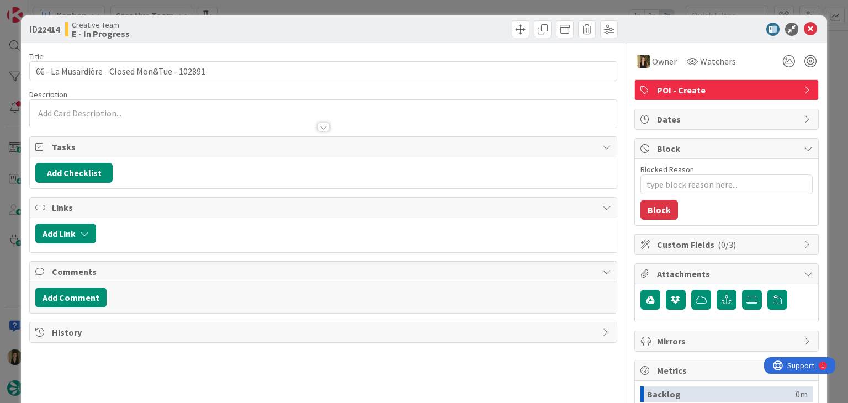
click at [273, 37] on div "Creative Team E - In Progress" at bounding box center [192, 29] width 255 height 18
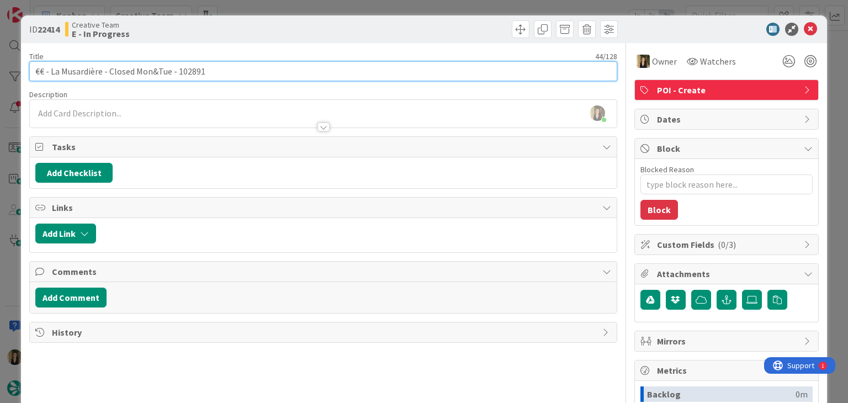
drag, startPoint x: 169, startPoint y: 70, endPoint x: 18, endPoint y: 70, distance: 151.2
click at [18, 70] on div "ID 22414 Creative Team E - In Progress Title 44 / 128 €€ - La Musardière - Clos…" at bounding box center [424, 201] width 848 height 403
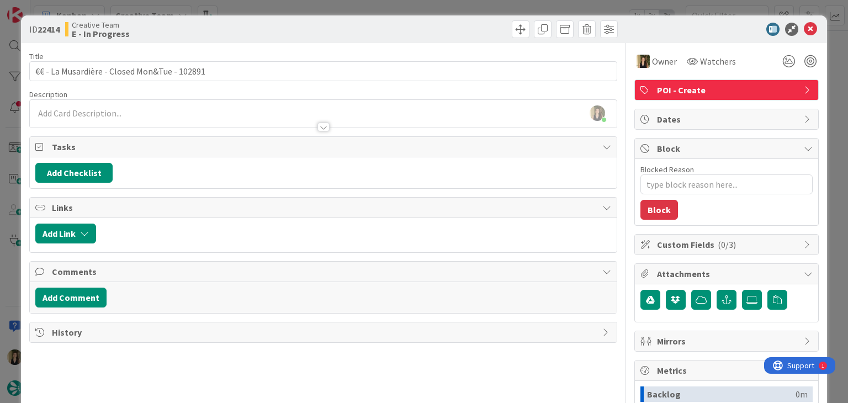
drag, startPoint x: 200, startPoint y: 40, endPoint x: 174, endPoint y: 45, distance: 26.5
click at [200, 39] on div "ID 22414 Creative Team E - In Progress" at bounding box center [423, 29] width 805 height 28
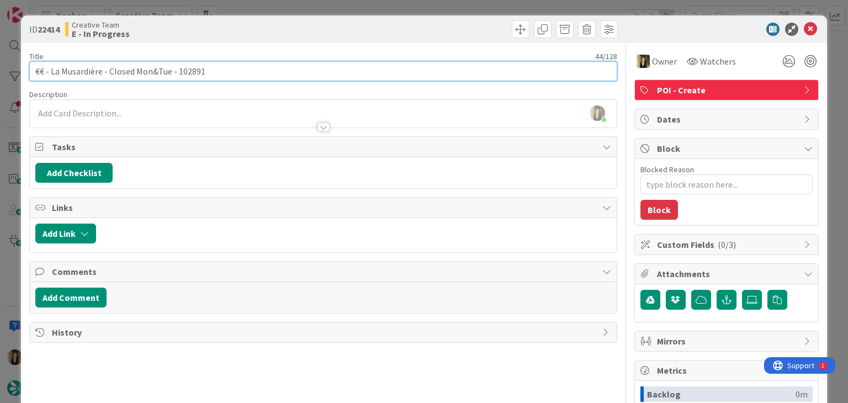
drag, startPoint x: 102, startPoint y: 71, endPoint x: 51, endPoint y: 72, distance: 51.3
click at [51, 72] on input "€€ - La Musardière - Closed Mon&Tue - 102891" at bounding box center [322, 71] width 587 height 20
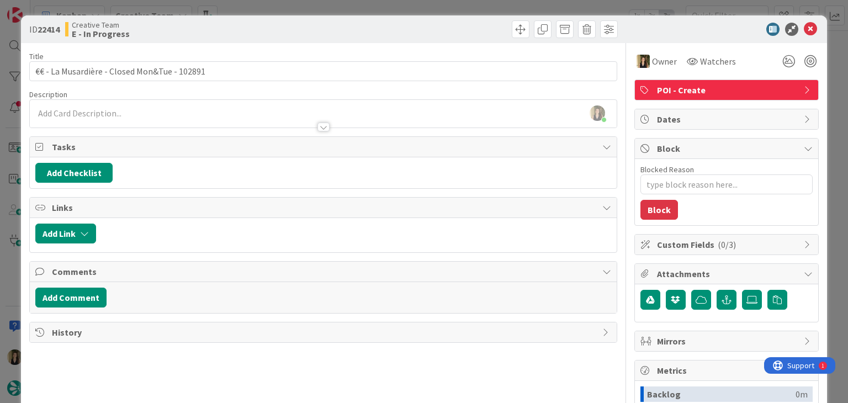
click at [468, 29] on div at bounding box center [471, 29] width 291 height 18
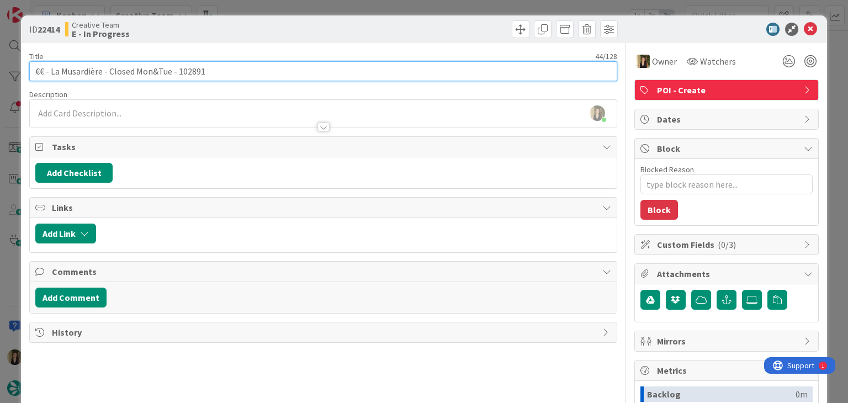
drag, startPoint x: 102, startPoint y: 72, endPoint x: 51, endPoint y: 72, distance: 50.8
click at [51, 72] on input "€€ - La Musardière - Closed Mon&Tue - 102891" at bounding box center [322, 71] width 587 height 20
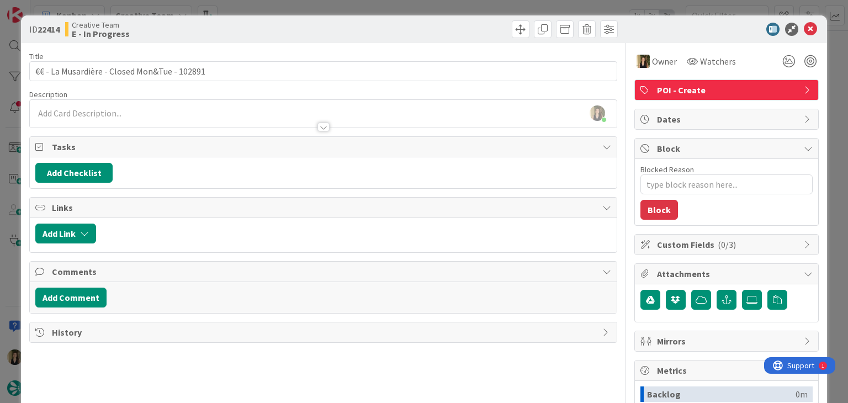
drag, startPoint x: 236, startPoint y: 40, endPoint x: 254, endPoint y: 27, distance: 22.1
click at [237, 40] on div "ID 22414 Creative Team E - In Progress" at bounding box center [423, 29] width 805 height 28
click at [265, 12] on div "ID 22414 Creative Team E - In Progress Title 44 / 128 €€ - La Musardière - Clos…" at bounding box center [424, 201] width 848 height 403
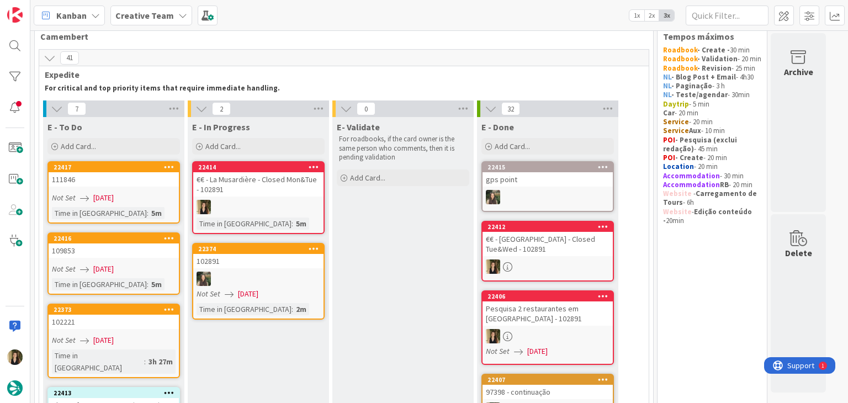
click at [295, 206] on div at bounding box center [258, 207] width 130 height 14
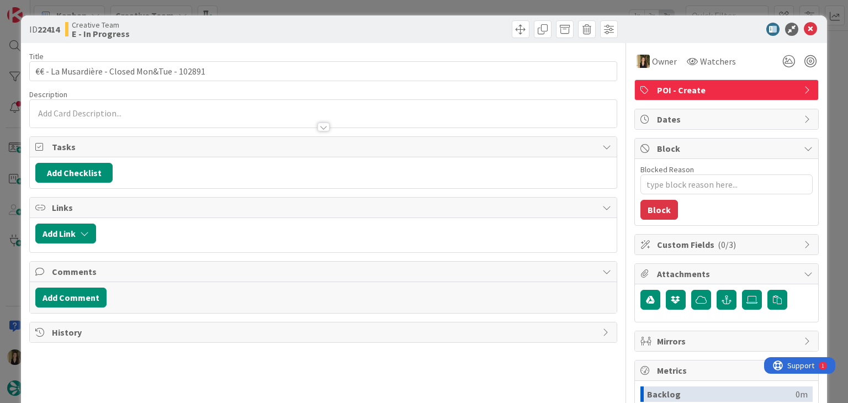
click at [461, 25] on div at bounding box center [471, 29] width 291 height 18
click at [455, 8] on div "ID 22414 Creative Team E - In Progress Title 44 / 128 €€ - La Musardière - Clos…" at bounding box center [424, 201] width 848 height 403
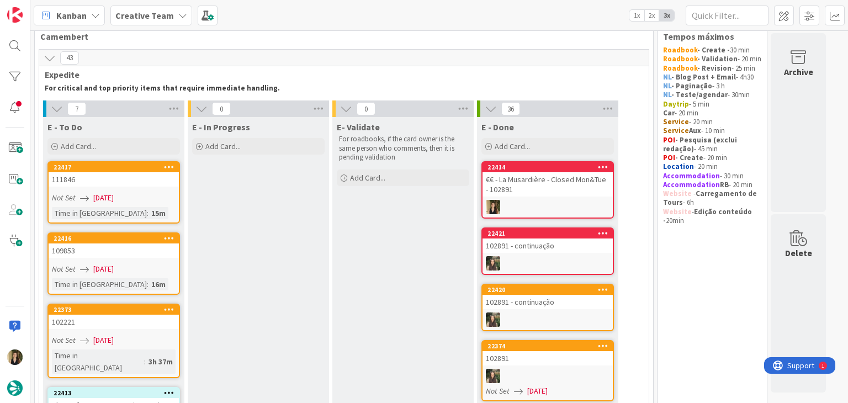
click at [569, 195] on div "€€ - La Musardière - Closed Mon&Tue - 102891" at bounding box center [547, 184] width 130 height 24
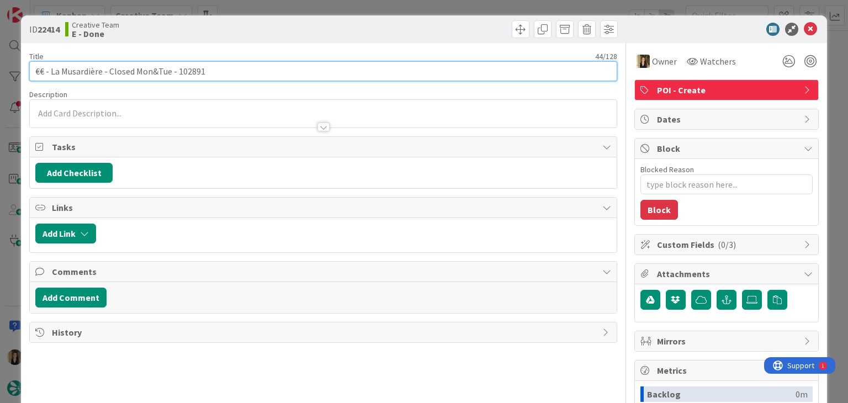
click at [193, 73] on input "€€ - La Musardière - Closed Mon&Tue - 102891" at bounding box center [322, 71] width 587 height 20
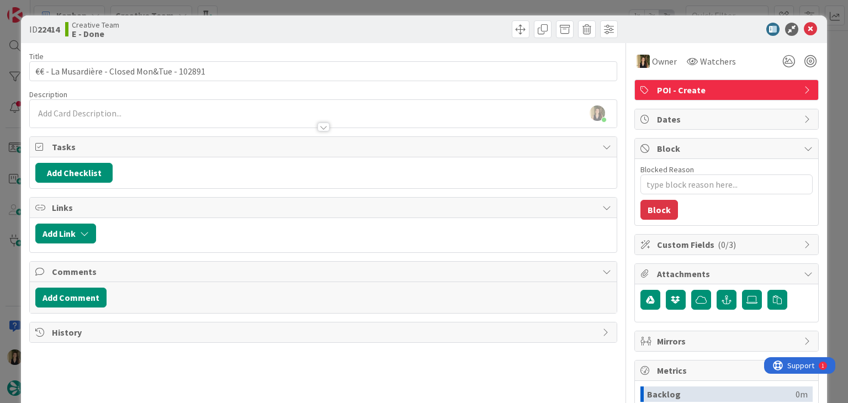
drag, startPoint x: 267, startPoint y: 31, endPoint x: 277, endPoint y: 16, distance: 18.4
click at [268, 30] on div "Creative Team E - Done" at bounding box center [192, 29] width 255 height 18
click at [279, 9] on div "ID 22414 Creative Team E - Done Title 44 / 128 €€ - La Musardière - Closed Mon&…" at bounding box center [424, 201] width 848 height 403
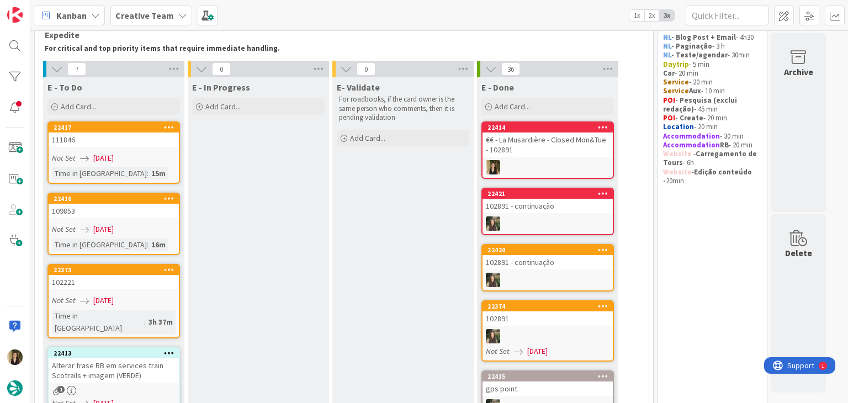
scroll to position [110, 0]
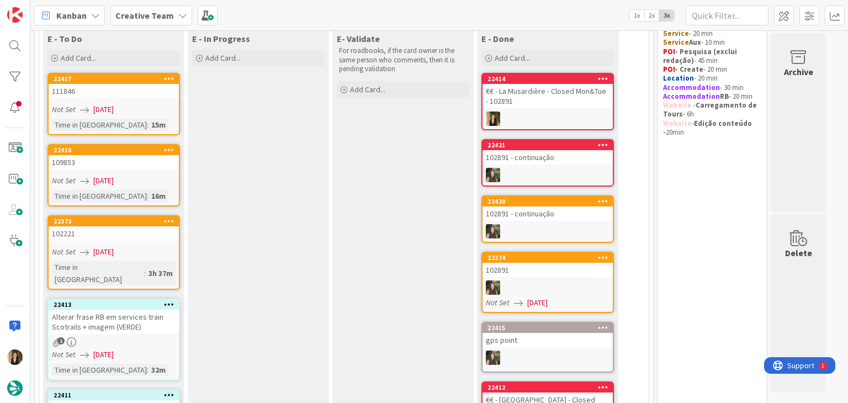
click at [159, 119] on div "Time in Column : 15m" at bounding box center [114, 125] width 124 height 12
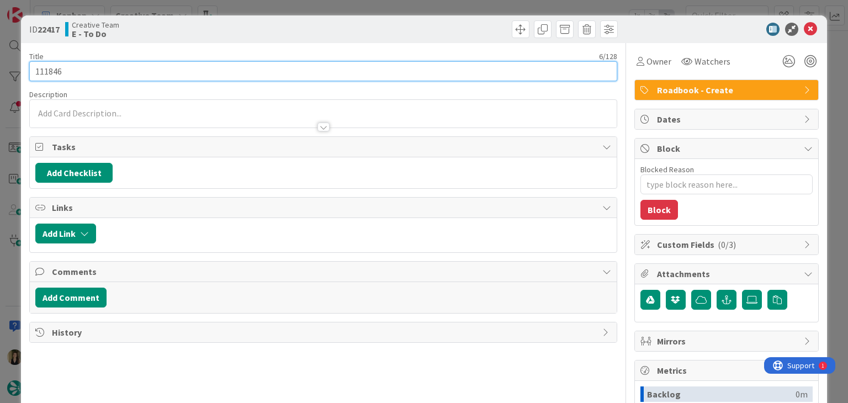
click at [44, 69] on input "111846" at bounding box center [322, 71] width 587 height 20
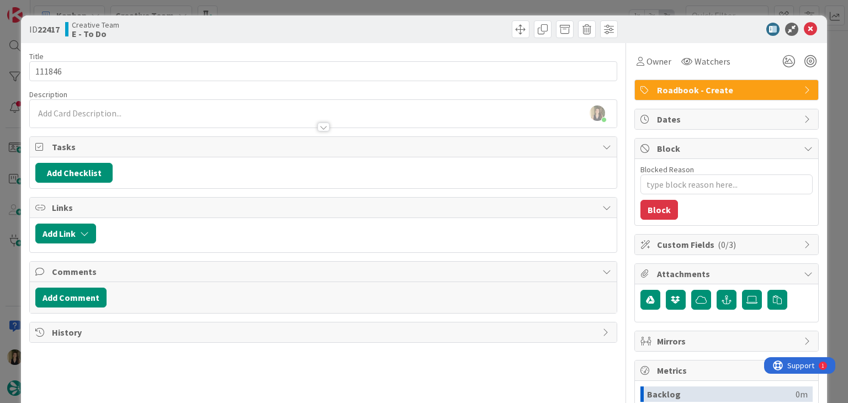
drag, startPoint x: 194, startPoint y: 20, endPoint x: 253, endPoint y: 11, distance: 59.8
click at [196, 20] on div "Creative Team E - To Do" at bounding box center [192, 29] width 255 height 18
click at [253, 11] on div "ID 22417 Creative Team E - To Do Title 6 / 128 111846 Description [PERSON_NAME]…" at bounding box center [424, 201] width 848 height 403
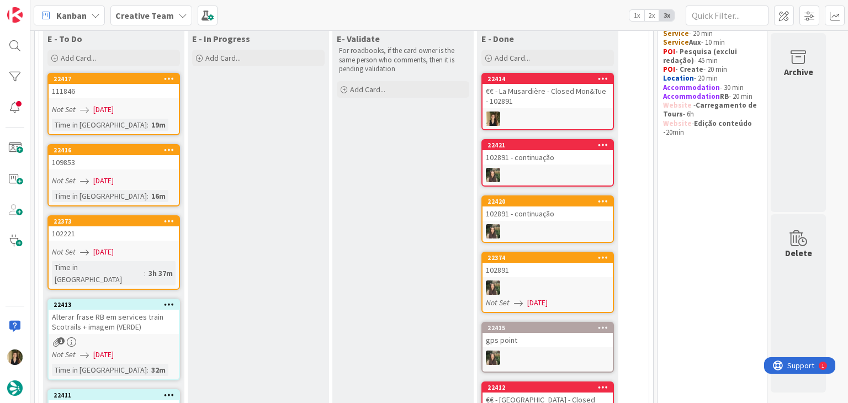
click at [166, 168] on link "22416 109853 Not Set [DATE] Time in [GEOGRAPHIC_DATA] : 16m" at bounding box center [113, 175] width 132 height 62
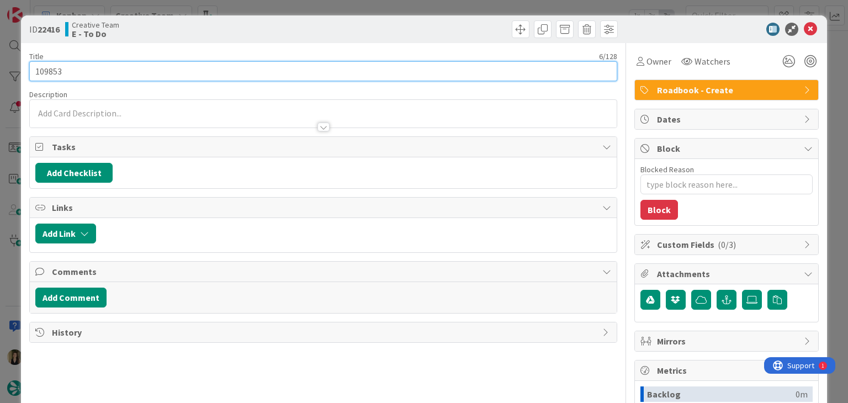
click at [47, 69] on input "109853" at bounding box center [322, 71] width 587 height 20
click at [46, 69] on input "109853" at bounding box center [322, 71] width 587 height 20
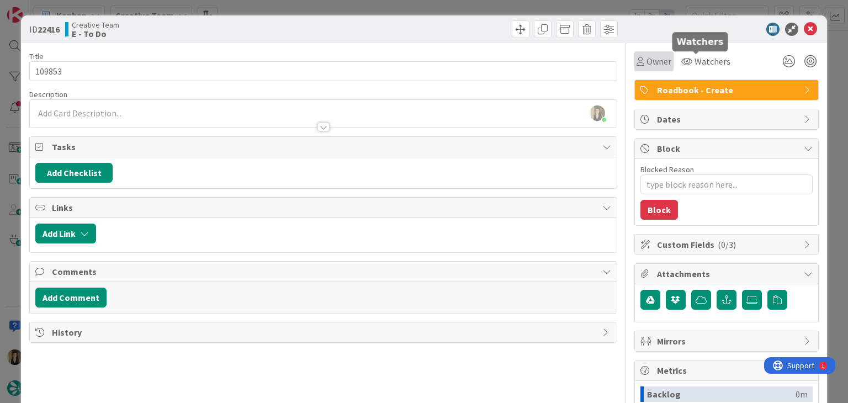
click at [658, 61] on span "Owner" at bounding box center [658, 61] width 25 height 13
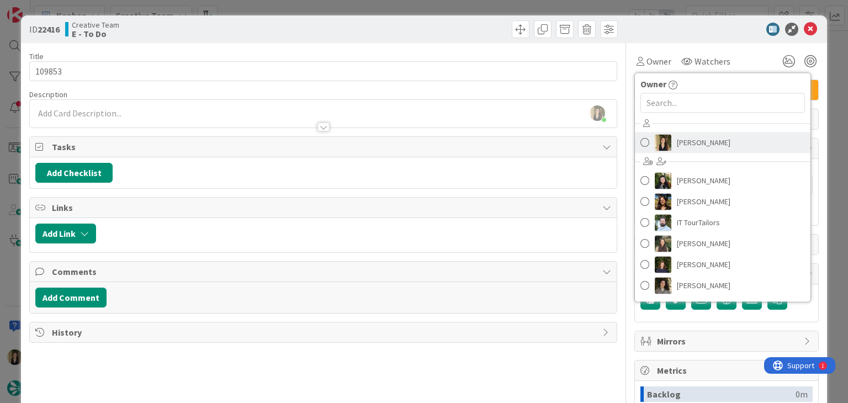
click at [684, 137] on span "[PERSON_NAME]" at bounding box center [704, 142] width 54 height 17
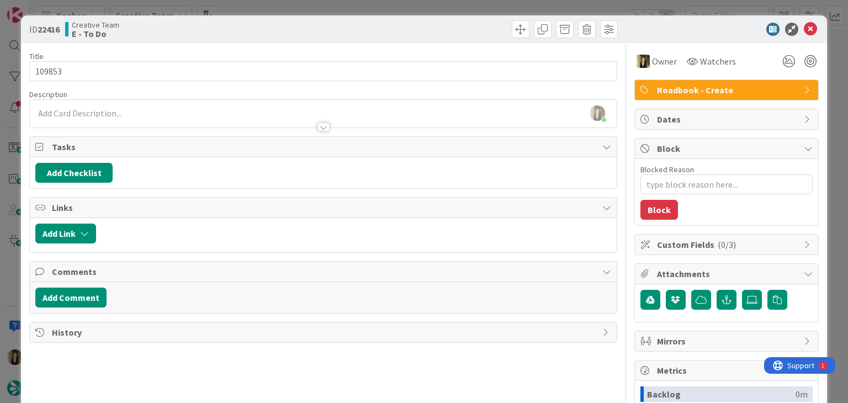
type textarea "x"
drag, startPoint x: 485, startPoint y: 33, endPoint x: 476, endPoint y: 8, distance: 25.7
click at [483, 30] on div at bounding box center [471, 29] width 291 height 18
click at [475, 7] on div "ID 22416 Creative Team E - To Do Title 6 / 128 109853 Description [PERSON_NAME]…" at bounding box center [424, 201] width 848 height 403
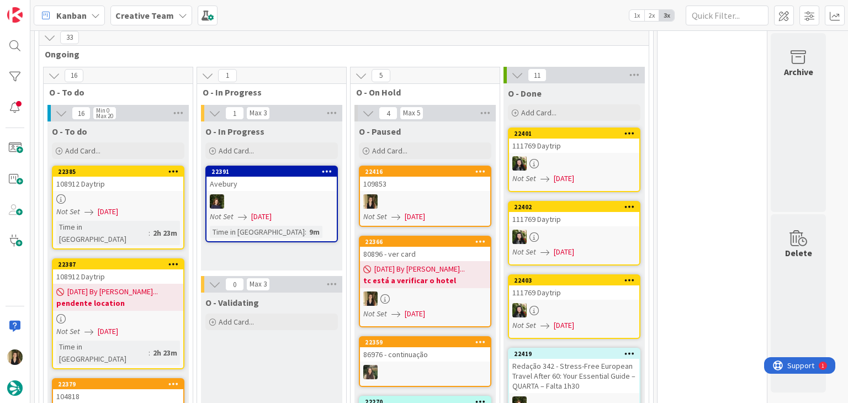
scroll to position [2812, 0]
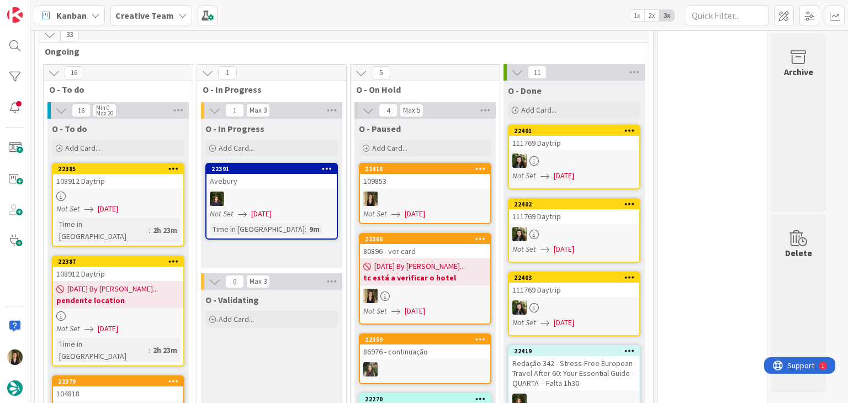
drag, startPoint x: 290, startPoint y: 353, endPoint x: 263, endPoint y: 397, distance: 51.8
